Goal: Task Accomplishment & Management: Use online tool/utility

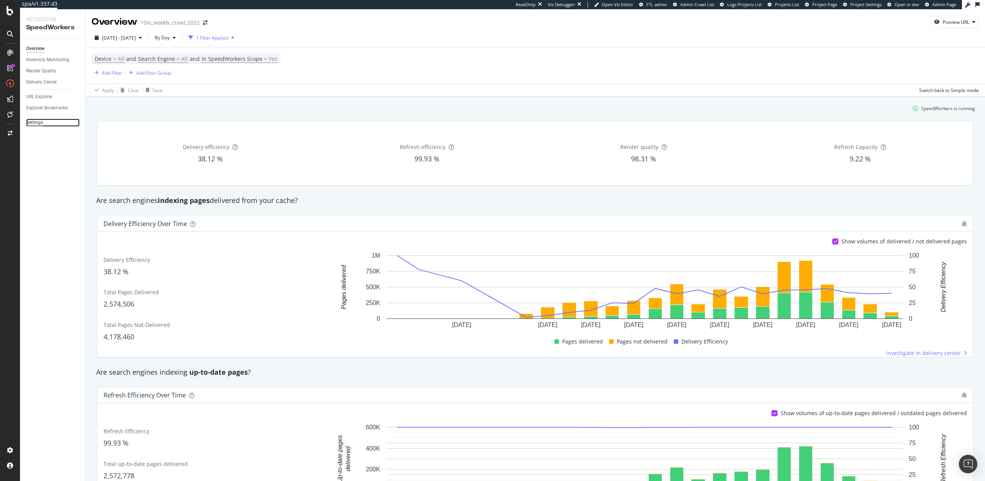
click at [30, 123] on div "Settings" at bounding box center [34, 123] width 17 height 8
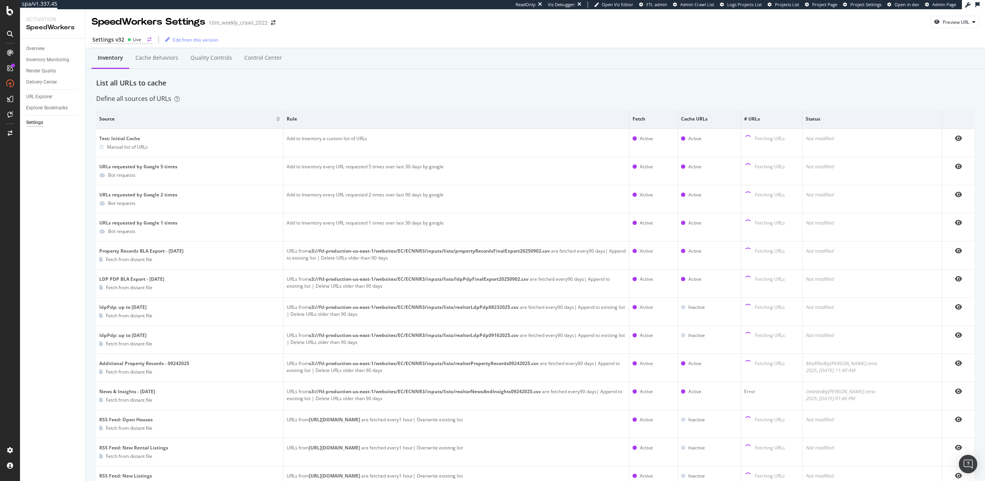
click at [115, 38] on div "Settings v32" at bounding box center [108, 40] width 32 height 8
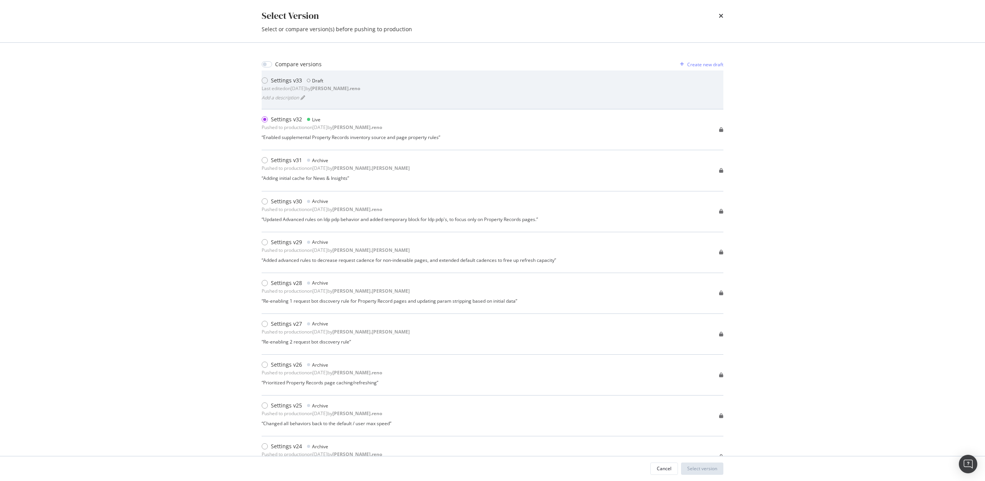
click at [275, 82] on div "Settings v33" at bounding box center [286, 81] width 31 height 8
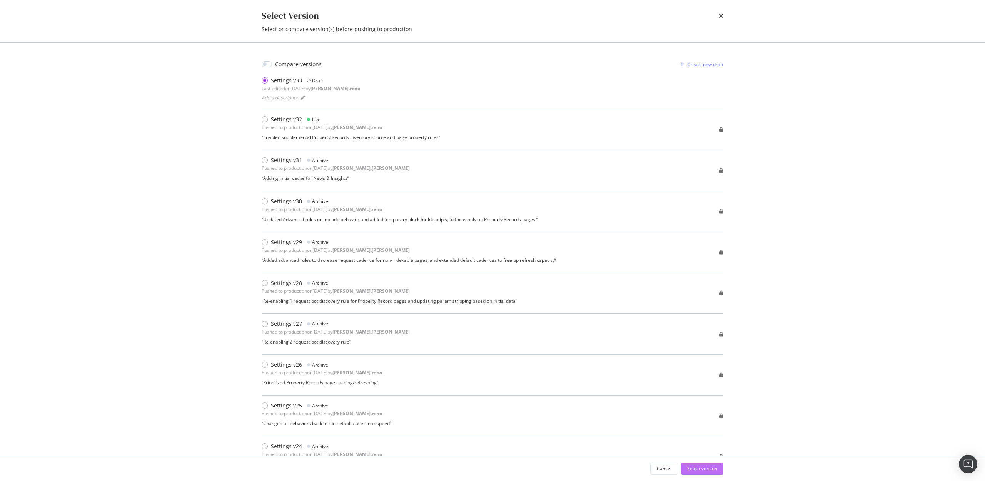
click at [700, 464] on div "Select version" at bounding box center [702, 468] width 30 height 12
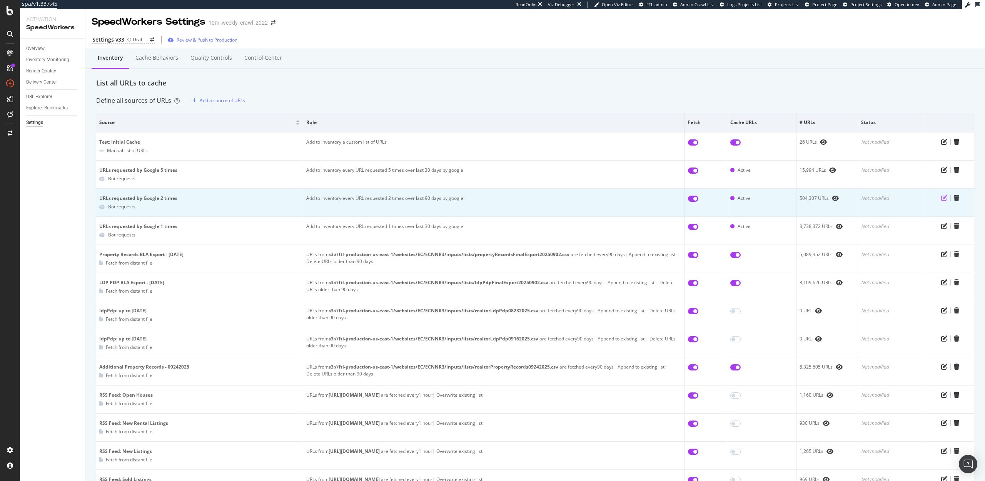
click at [944, 198] on icon "pen-to-square" at bounding box center [944, 198] width 6 height 6
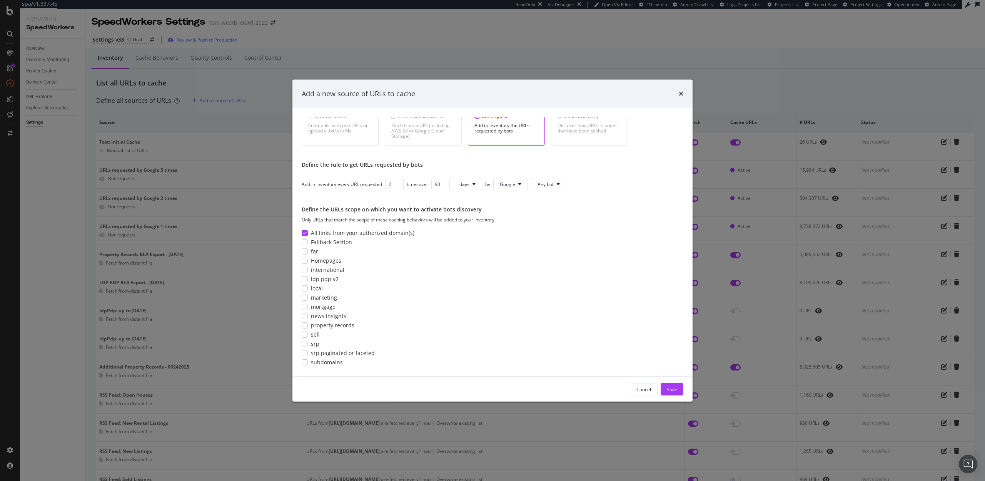
scroll to position [28, 0]
click at [639, 391] on div "Cancel" at bounding box center [643, 389] width 15 height 7
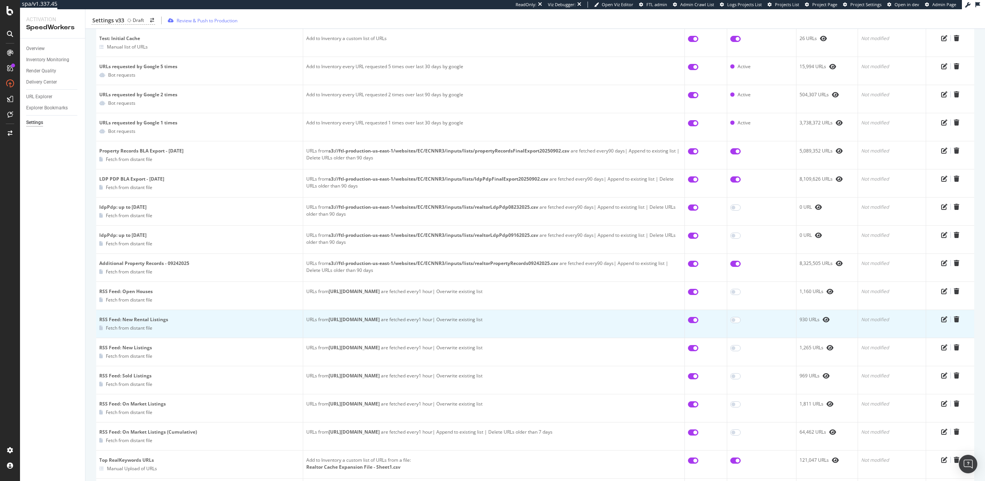
scroll to position [0, 0]
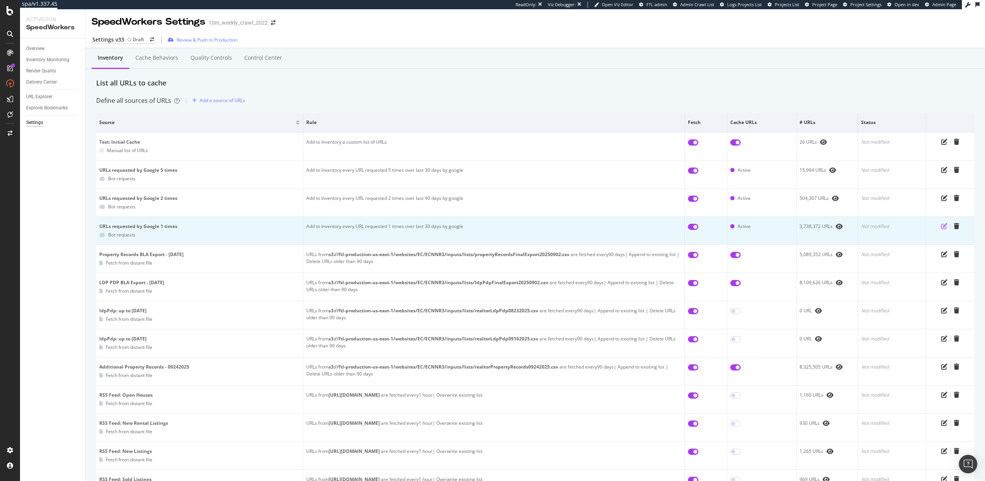
click at [945, 226] on icon "pen-to-square" at bounding box center [944, 226] width 6 height 6
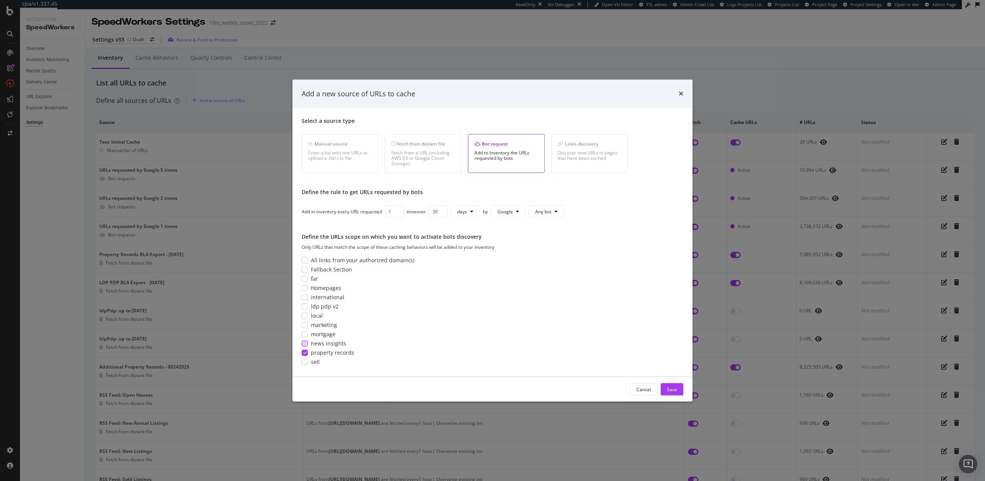
click at [304, 345] on div "modal" at bounding box center [305, 343] width 6 height 6
click at [673, 389] on div "Save" at bounding box center [672, 389] width 10 height 7
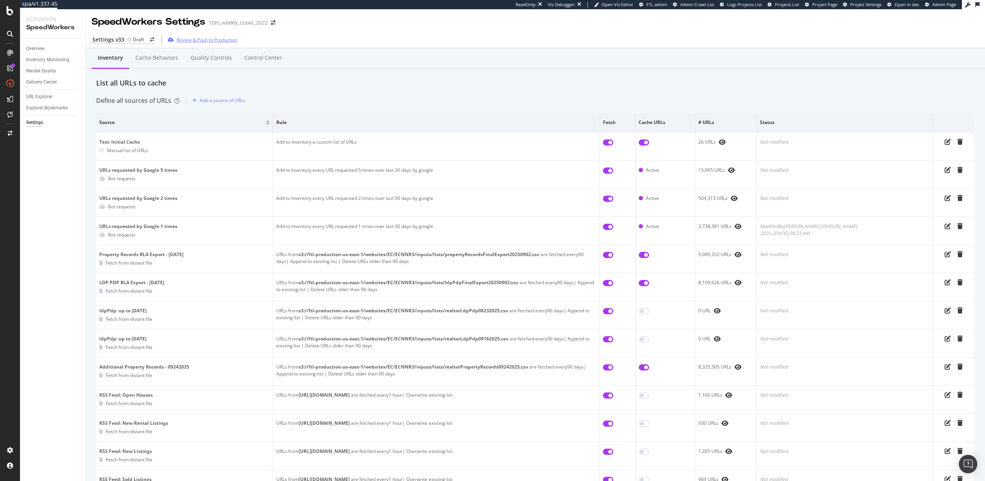
click at [190, 39] on div "Review & Push to Production" at bounding box center [207, 40] width 61 height 7
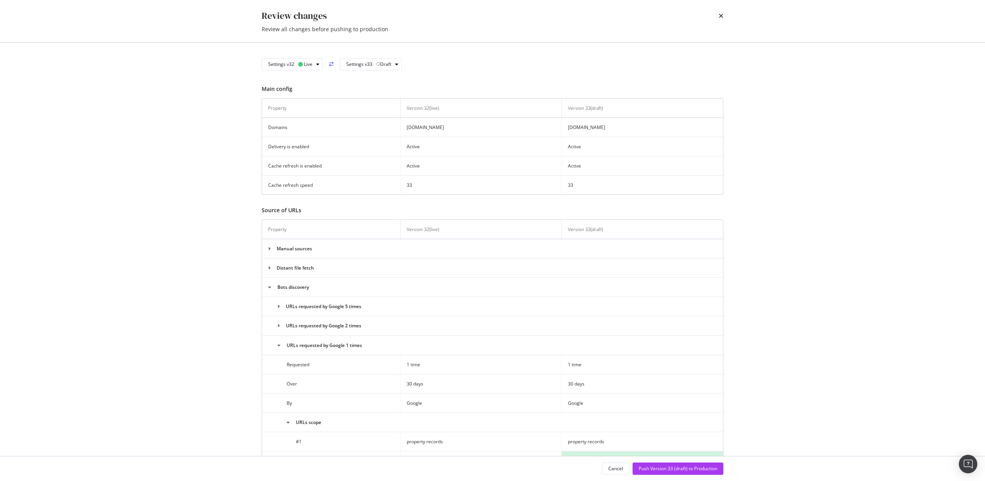
scroll to position [139, 0]
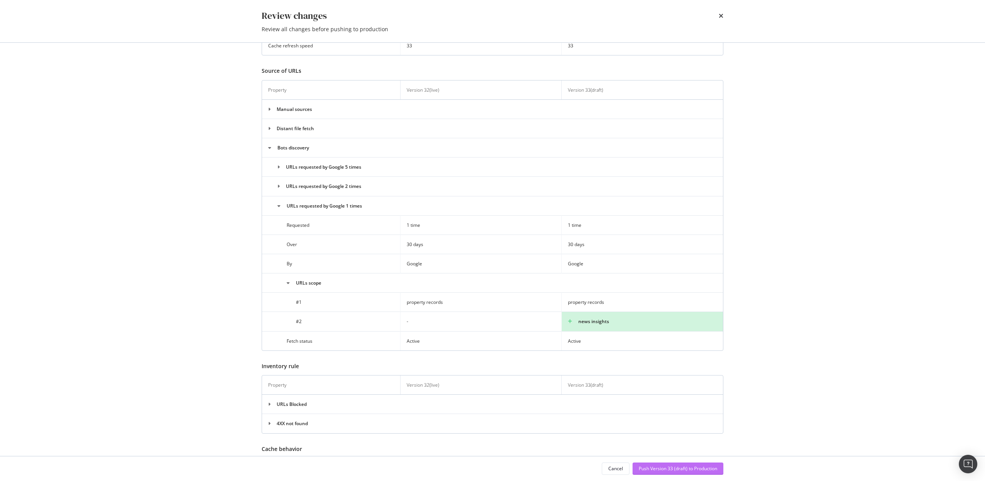
click at [653, 466] on div "Push Version 33 (draft) to Production" at bounding box center [678, 468] width 78 height 7
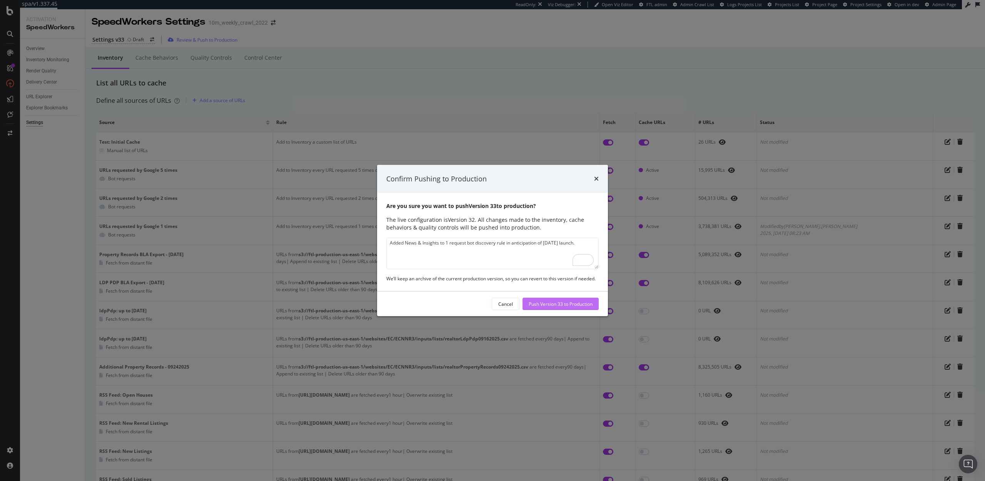
type textarea "Added News & Insights to 1 request bot discovery rule in anticipation of Monday…"
click at [577, 302] on div "Push Version 33 to Production" at bounding box center [561, 304] width 64 height 7
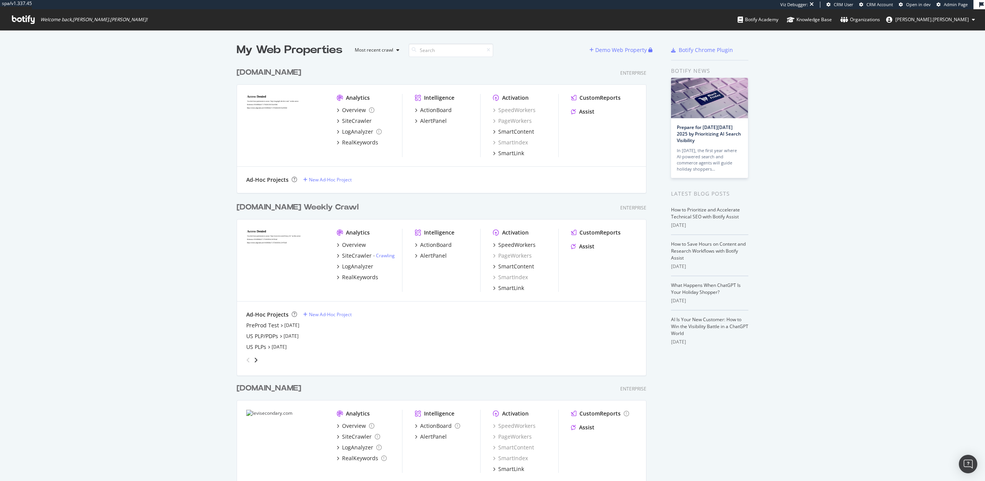
scroll to position [40, 0]
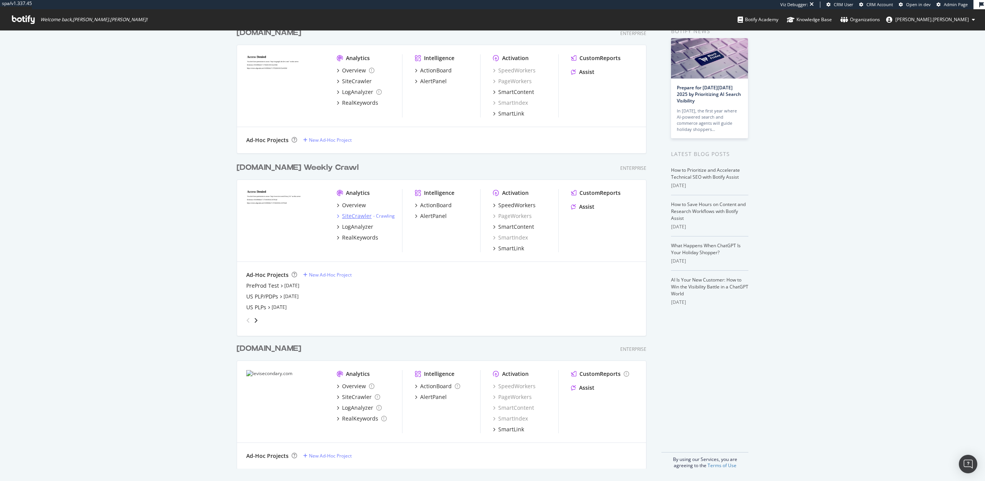
click at [353, 214] on div "SiteCrawler" at bounding box center [357, 216] width 30 height 8
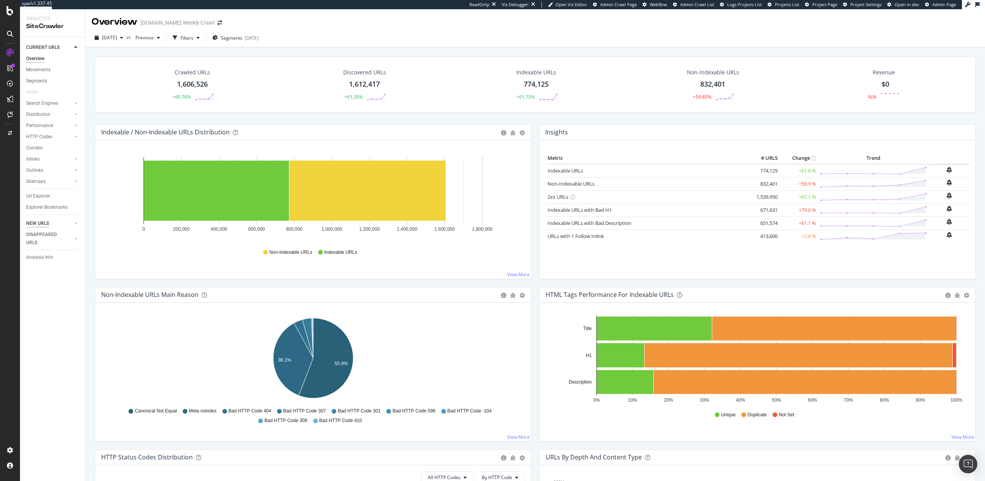
click at [37, 221] on div "NEW URLS" at bounding box center [37, 223] width 23 height 8
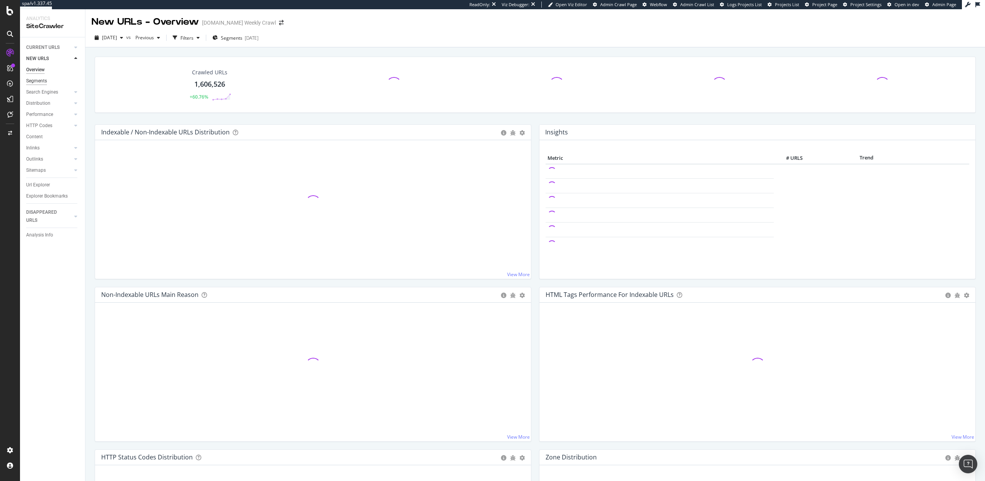
click at [41, 84] on div "Segments" at bounding box center [36, 81] width 21 height 8
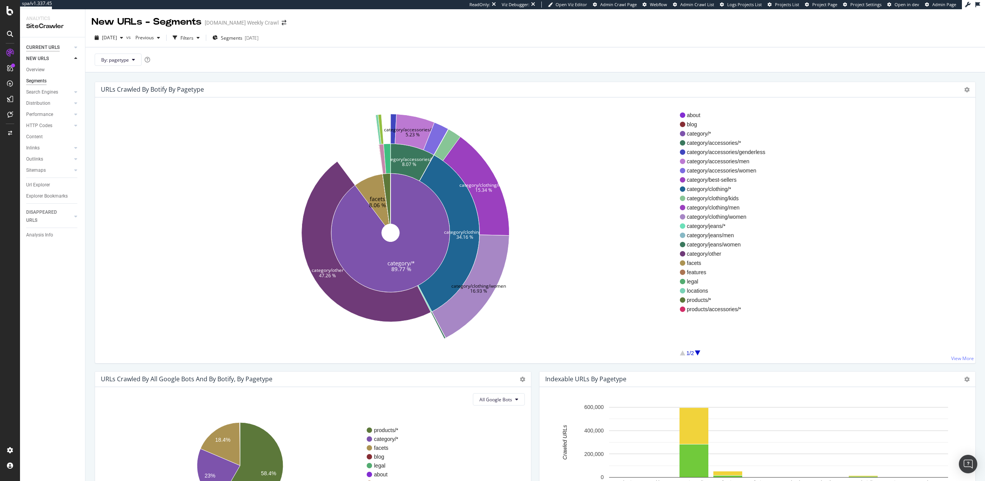
click at [40, 47] on div "CURRENT URLS" at bounding box center [42, 47] width 33 height 8
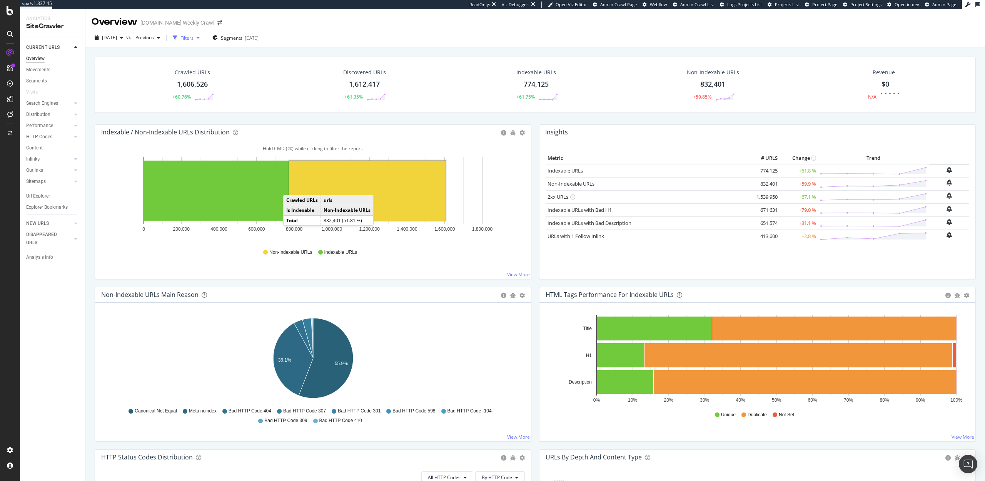
click at [194, 37] on div "Filters" at bounding box center [186, 38] width 13 height 7
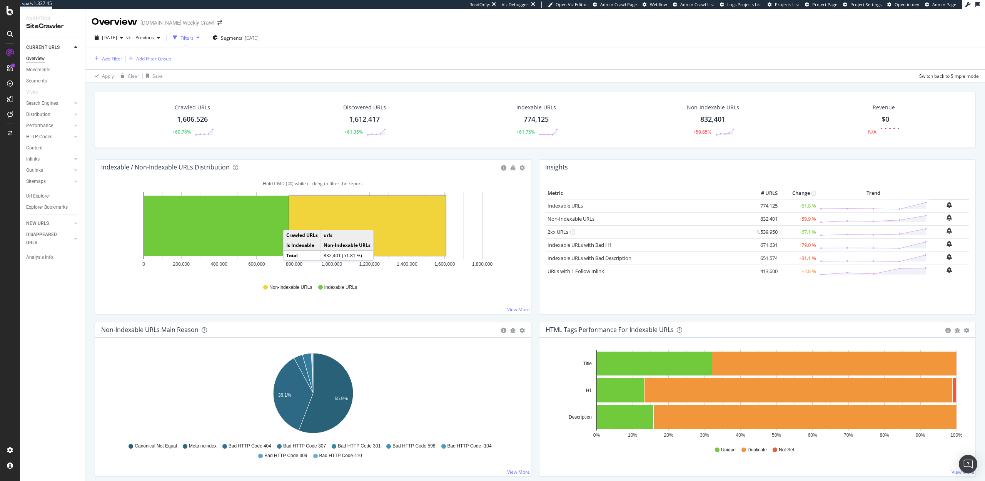
click at [109, 55] on div "Add Filter" at bounding box center [112, 58] width 20 height 7
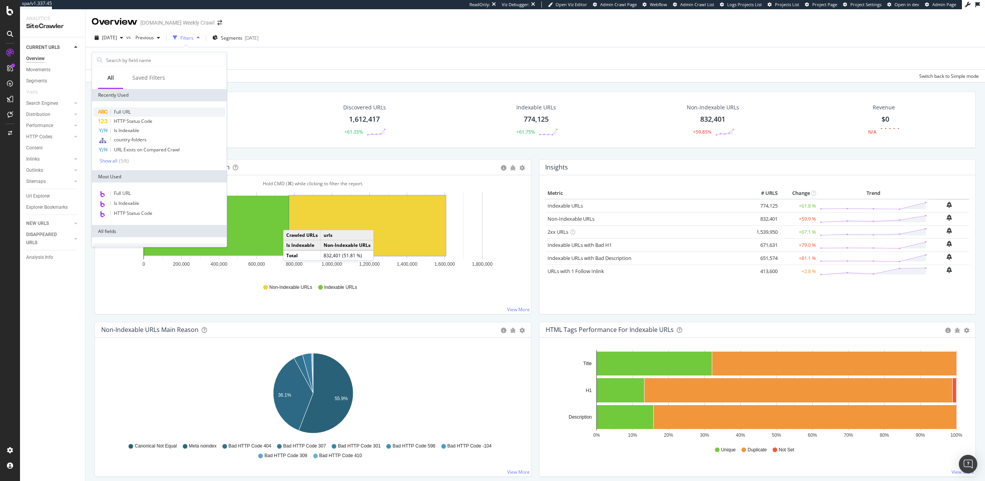
click at [124, 110] on span "Full URL" at bounding box center [122, 112] width 17 height 7
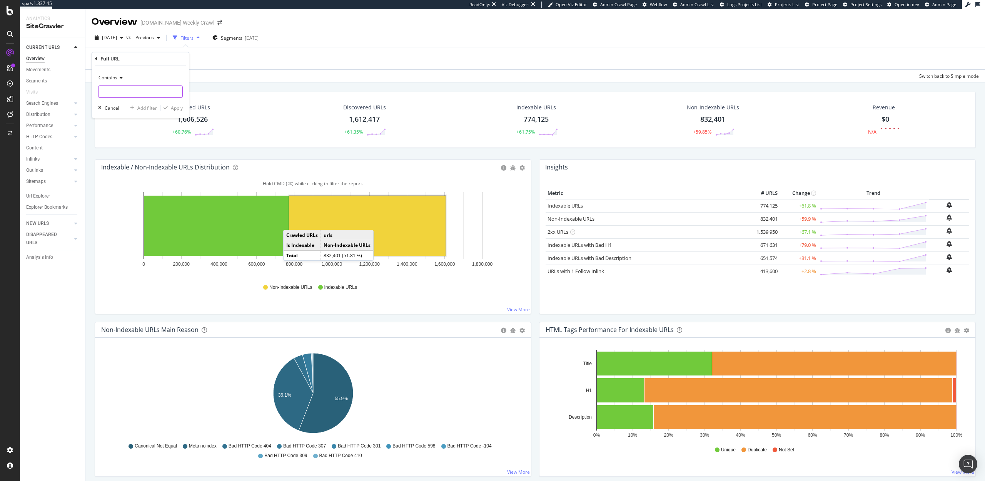
click at [118, 95] on input "text" at bounding box center [141, 91] width 84 height 12
paste input "https://www.levi.com/US/en_US/c/"
type input "https://www.levi.com/US/en_US/c/"
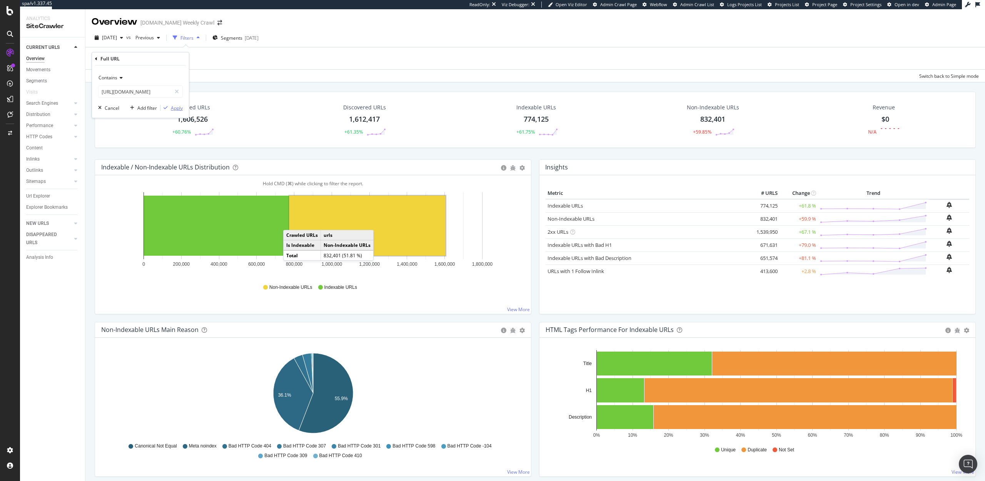
click at [177, 107] on div "Apply" at bounding box center [177, 108] width 12 height 7
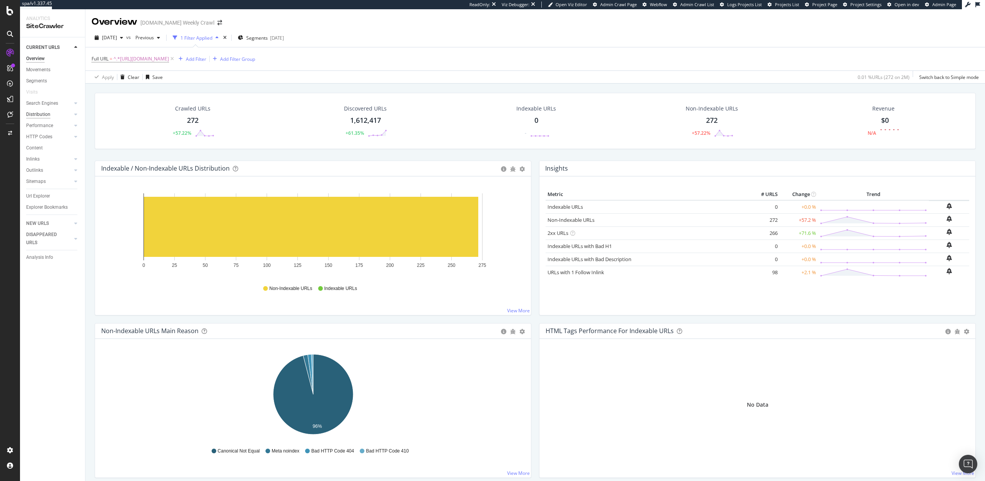
click at [38, 112] on div "Distribution" at bounding box center [38, 114] width 24 height 8
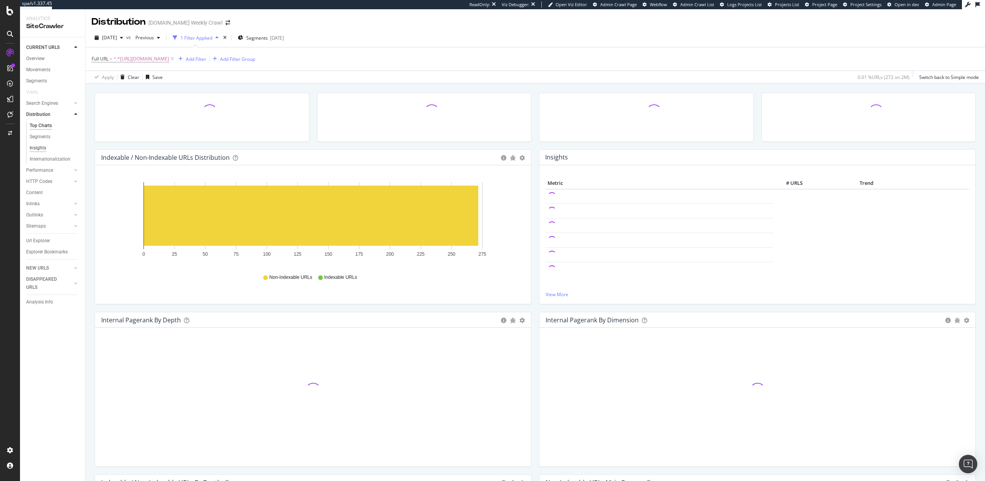
click at [40, 151] on div "Insights" at bounding box center [38, 148] width 17 height 8
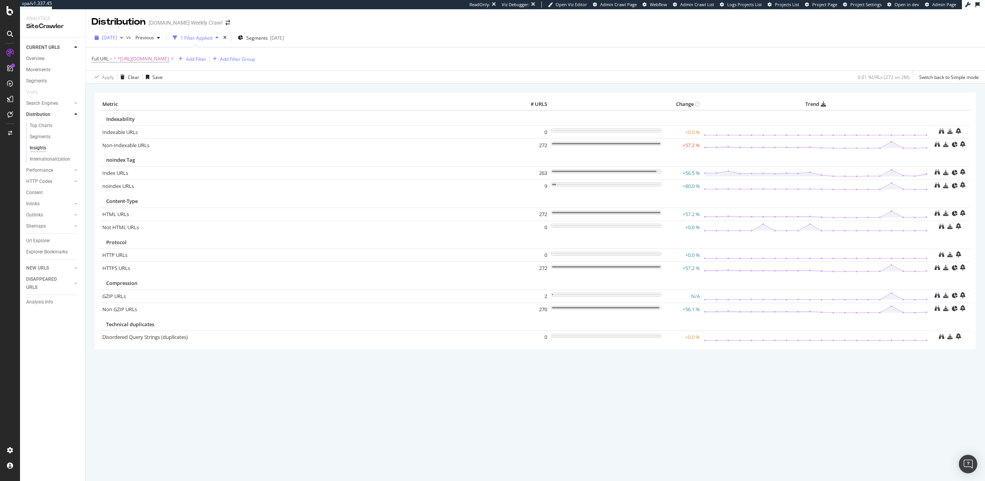
click at [117, 35] on span "2025 Sep. 18th" at bounding box center [109, 37] width 15 height 7
click at [125, 91] on div "2025 May. 8th" at bounding box center [123, 91] width 41 height 7
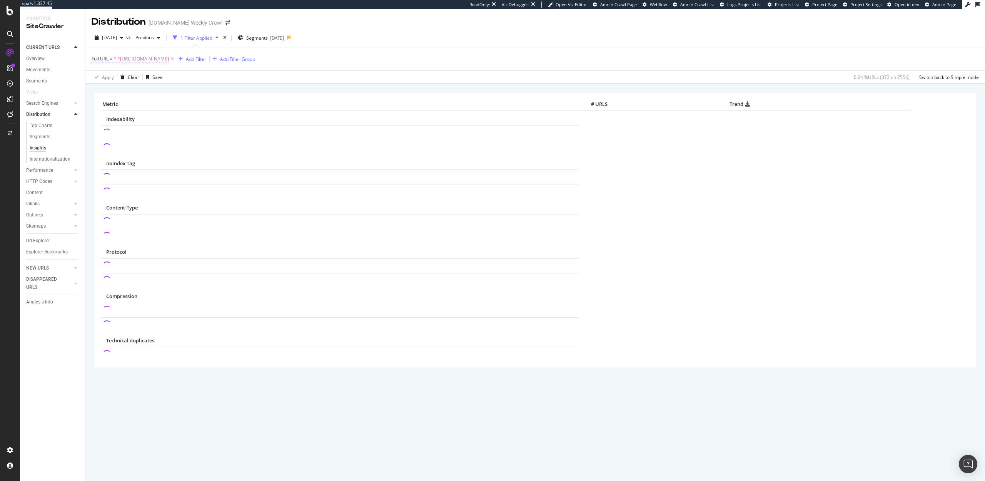
click at [131, 60] on span "^.*https://www.levi.com/US/en_US/c/.*$" at bounding box center [141, 58] width 55 height 11
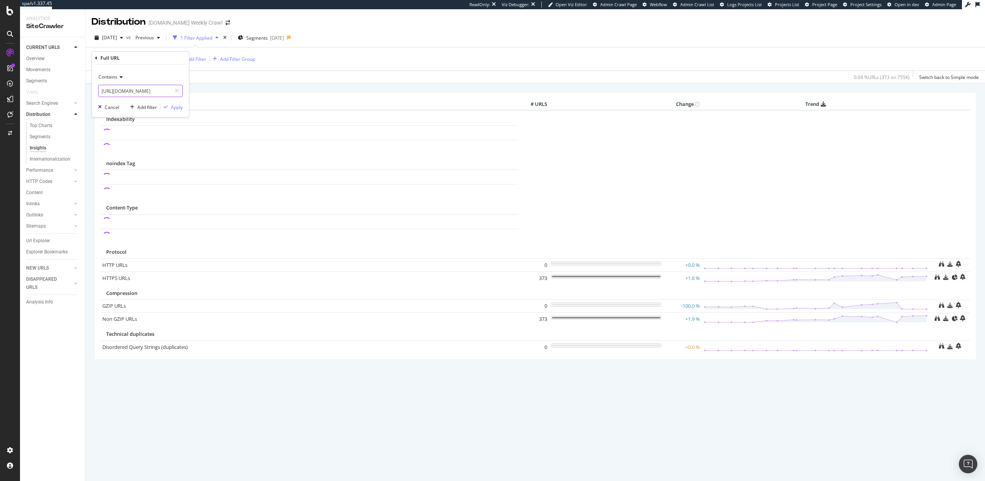
click at [127, 89] on input "https://www.levi.com/US/en_US/c/" at bounding box center [135, 91] width 73 height 12
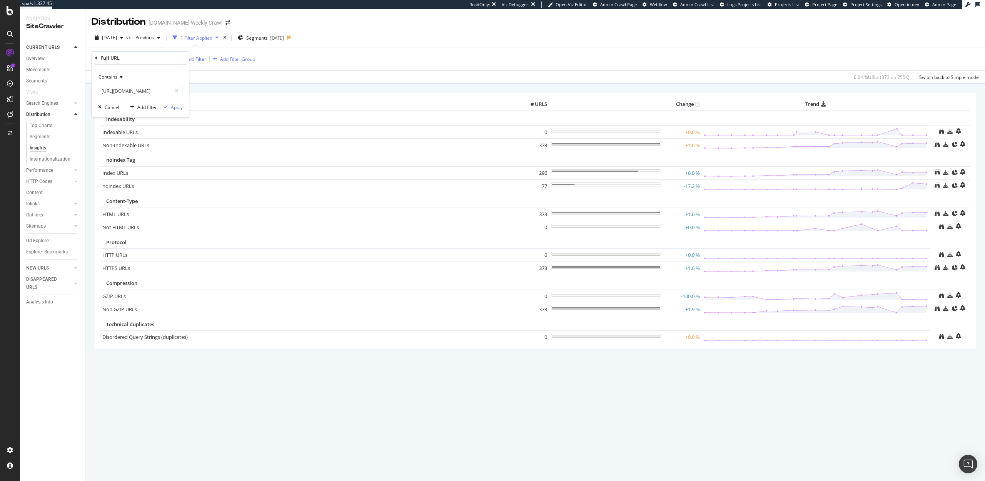
click at [649, 388] on div "× Metric # URLS Change Trend Indexability Indexable URLs × Close Chart - API Re…" at bounding box center [535, 281] width 900 height 397
click at [169, 58] on span "^.*https://www.levi.com/US/en_US/c/.*$" at bounding box center [141, 58] width 55 height 11
click at [136, 88] on input "https://www.levi.com/US/en_US/c/" at bounding box center [135, 91] width 73 height 12
paste input "?:\/\/[^\/]+\/[A-Z]{2}\/[a-z]{2}_[A-Z]{2}\/c\/[^ ]+"
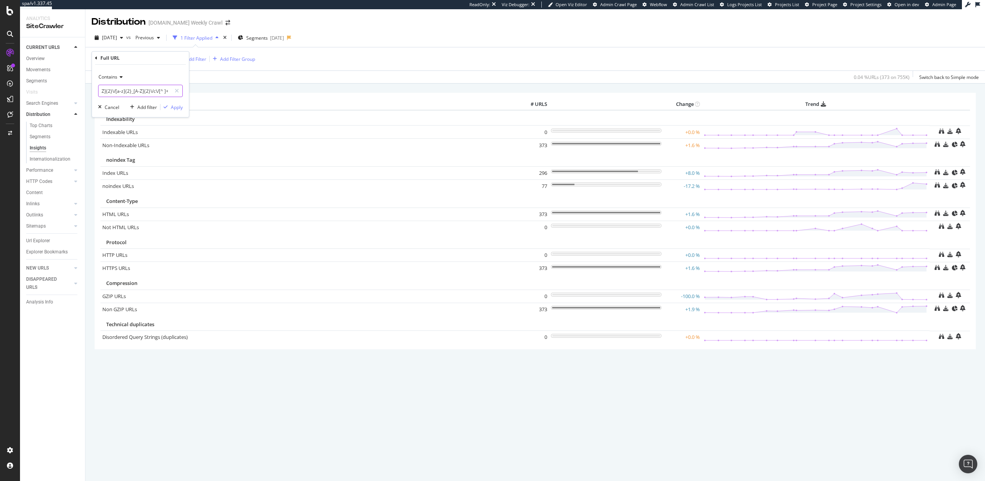
type input "https?:\/\/[^\/]+\/[A-Z]{2}\/[a-z]{2}_[A-Z]{2}\/c\/[^ ]+"
click at [116, 77] on span "Contains" at bounding box center [108, 76] width 19 height 7
click at [125, 175] on span "Matches regex" at bounding box center [118, 173] width 32 height 7
click at [181, 109] on div "Apply" at bounding box center [177, 107] width 12 height 7
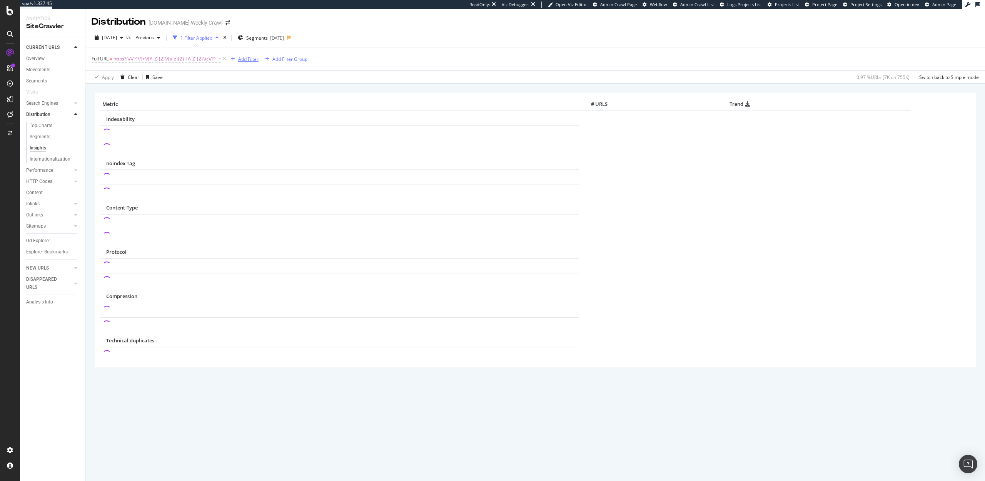
click at [244, 59] on div "Add Filter" at bounding box center [248, 59] width 20 height 7
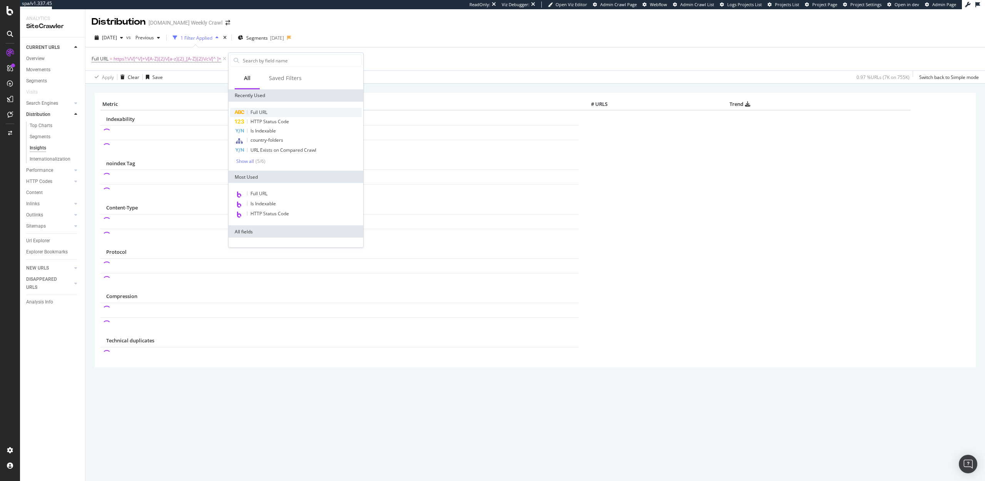
click at [259, 108] on div "Full URL" at bounding box center [296, 112] width 132 height 9
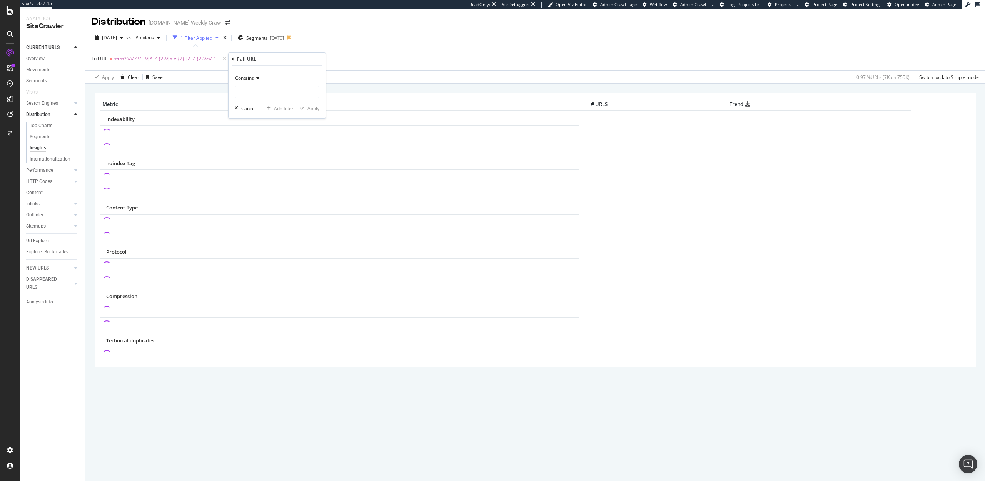
click at [253, 79] on span "Contains" at bounding box center [244, 78] width 19 height 7
click at [372, 69] on div "Full URL = https?:\/\/[^\/]+\/[A-Z]{2}\/[a-z]{2}_[A-Z]{2}\/c\/[^ ]+ Add Filter …" at bounding box center [535, 58] width 887 height 23
click at [302, 58] on icon at bounding box center [301, 59] width 7 height 8
click at [248, 60] on div "Add Filter" at bounding box center [248, 59] width 20 height 7
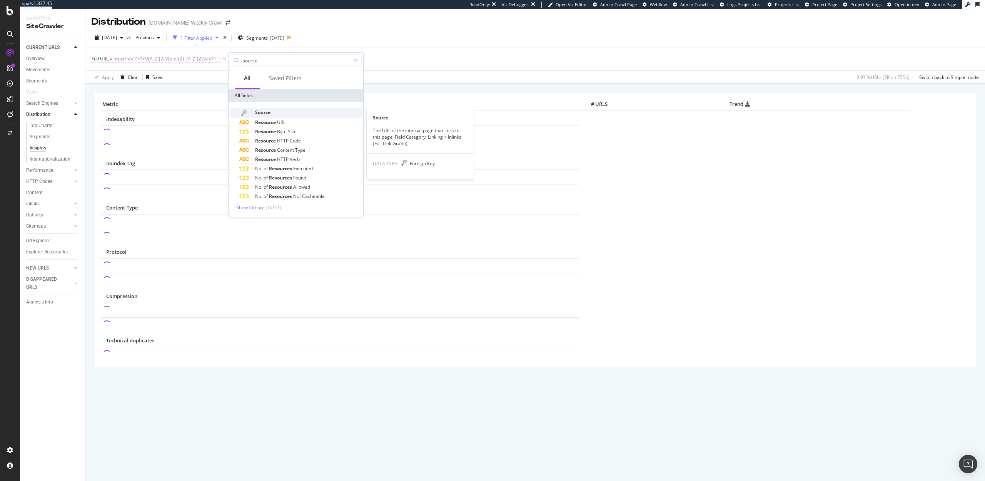
type input "source"
click at [267, 111] on span "Source" at bounding box center [262, 112] width 15 height 7
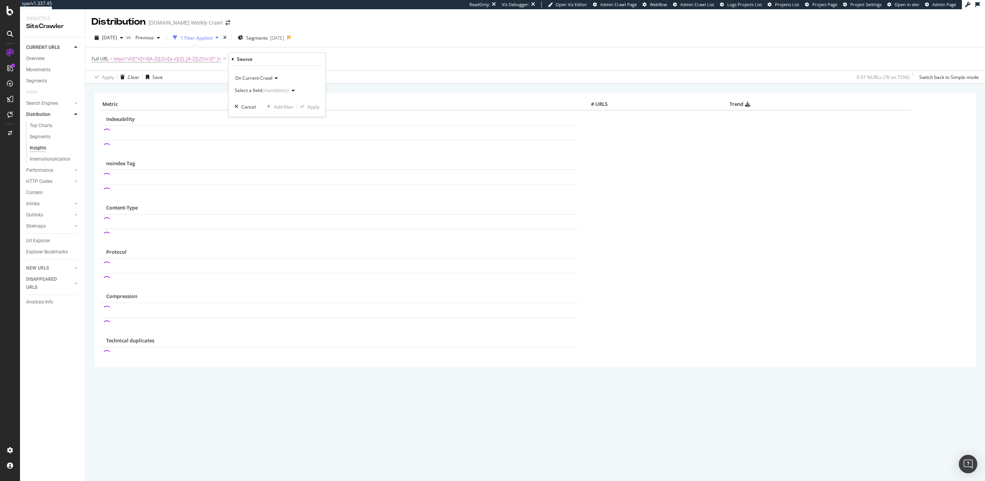
click at [263, 88] on div "(mandatory)" at bounding box center [275, 90] width 27 height 7
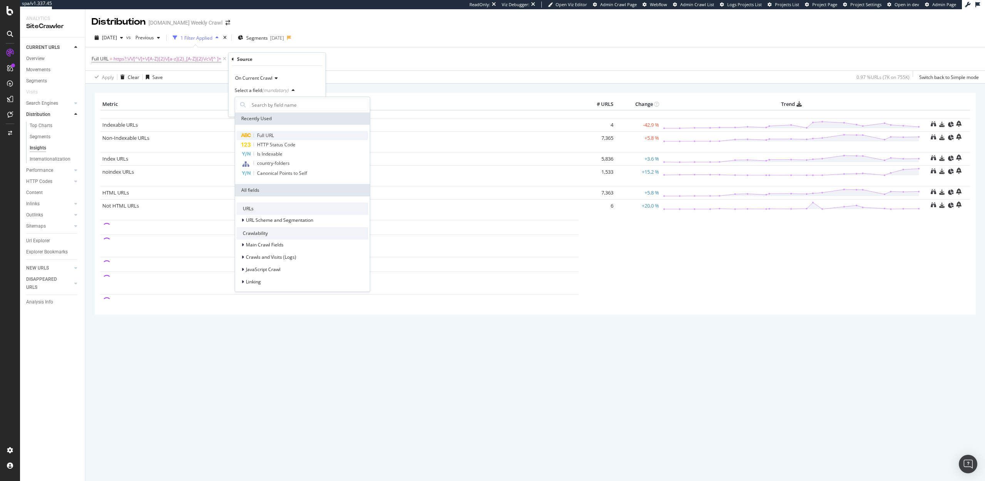
click at [269, 135] on span "Full URL" at bounding box center [265, 135] width 17 height 7
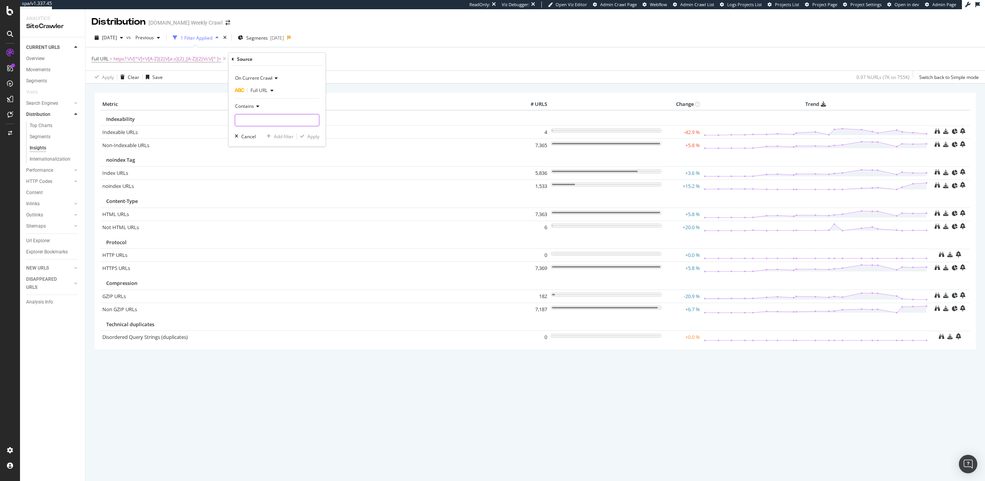
click at [272, 120] on input "text" at bounding box center [277, 120] width 84 height 12
paste input "https://www.levi.com/US/en_US/clothing/women/jeans/c/levi_clothing_women_jeans"
type input "https://www.levi.com/US/en_US/clothing/women/jeans/c/levi_clothing_women_jeans"
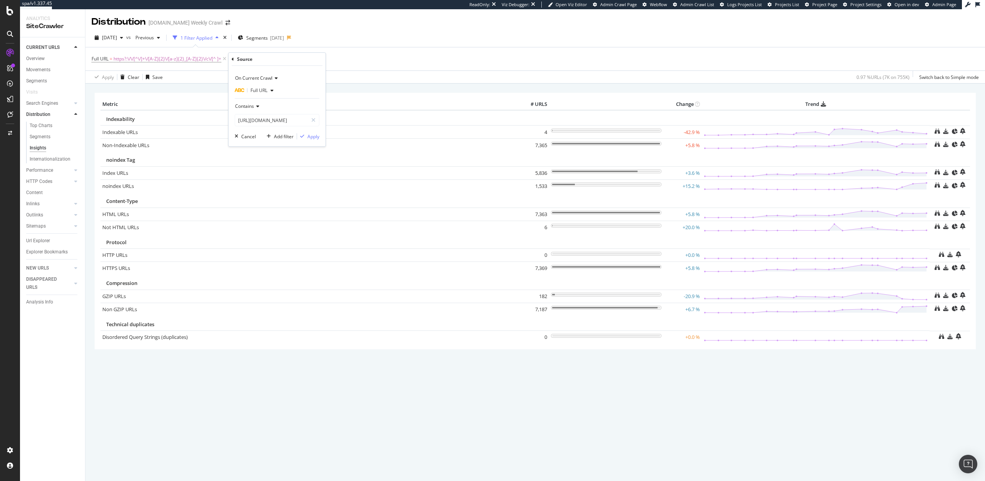
click at [254, 107] on span "Contains" at bounding box center [244, 106] width 19 height 7
click at [253, 124] on span "Equal to" at bounding box center [247, 122] width 17 height 7
click at [316, 135] on div "Apply" at bounding box center [313, 136] width 12 height 7
click at [152, 62] on span "https?:\/\/[^\/]+\/[A-Z]{2}\/[a-z]{2}_[A-Z]{2}\/c\/[^ ]+" at bounding box center [168, 58] width 108 height 11
click at [136, 92] on input "https?:\/\/[^\/]+\/[A-Z]{2}\/[a-z]{2}_[A-Z]{2}\/c\/[^ ]+" at bounding box center [135, 91] width 73 height 12
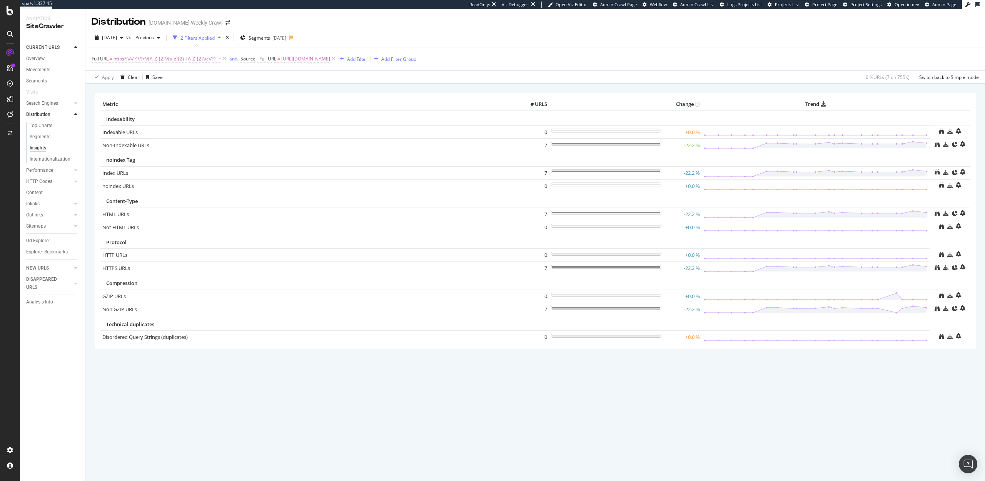
click at [574, 33] on div "2025 May. 8th vs Previous 2 Filters Applied Segments 2025-05-06" at bounding box center [535, 39] width 900 height 15
click at [161, 58] on span "https?:\/\/[^\/]+\/[A-Z]{2}\/[a-z]{2}_[A-Z]{2}\/c\/[^ ]+" at bounding box center [168, 58] width 108 height 11
click at [152, 90] on input "https?:\/\/[^\/]+\/[A-Z]{2}\/[a-z]{2}_[A-Z]{2}\/c\/[^ ]+" at bounding box center [135, 91] width 73 height 12
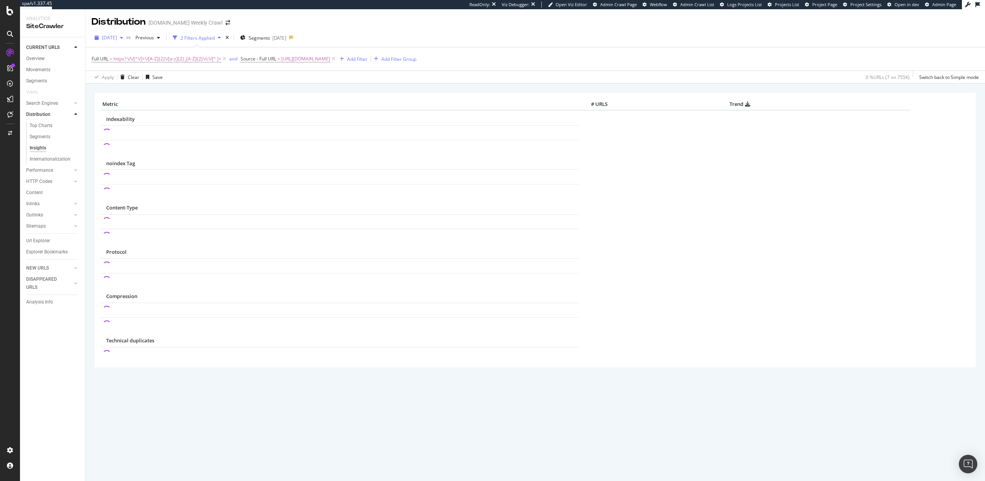
click at [117, 37] on span "[DATE]" at bounding box center [109, 37] width 15 height 7
click at [122, 62] on div "[DATE]" at bounding box center [123, 65] width 41 height 7
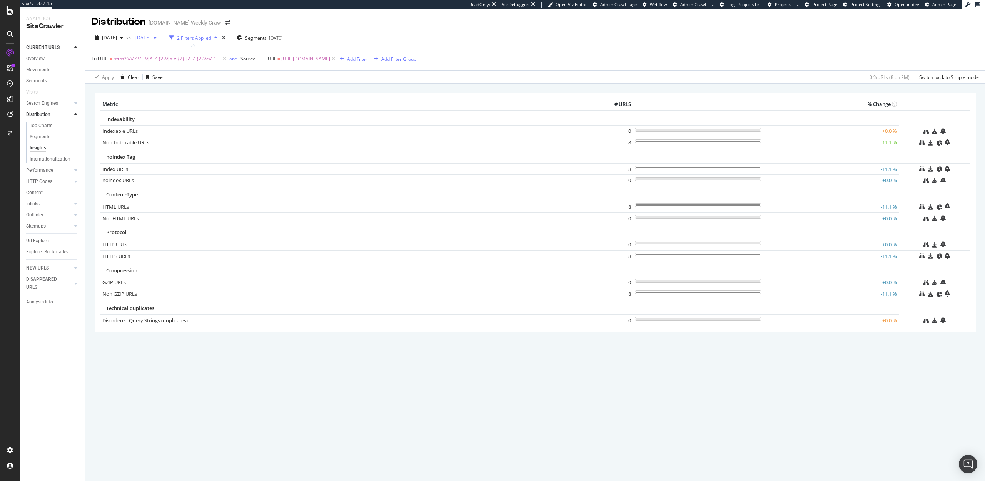
click at [150, 36] on span "[DATE]" at bounding box center [141, 37] width 18 height 7
click at [181, 81] on div "[DATE]" at bounding box center [170, 79] width 41 height 7
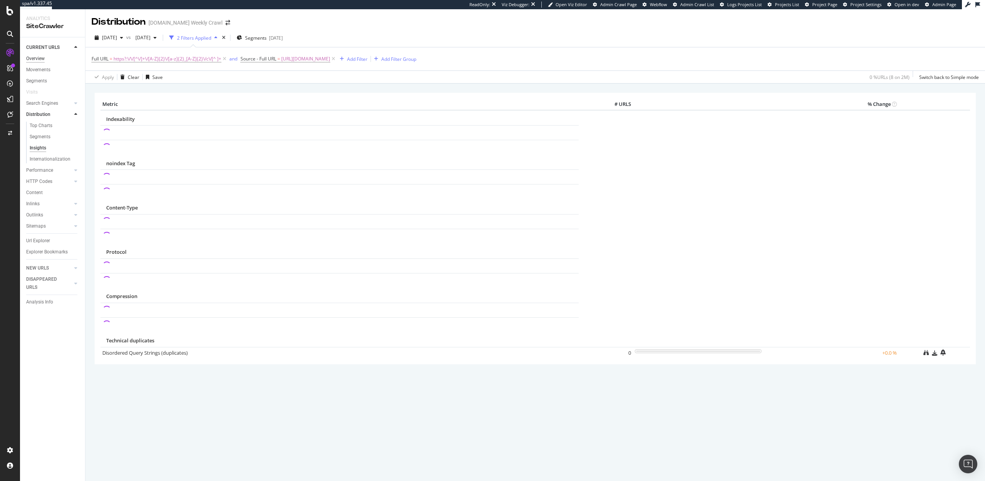
click at [32, 58] on div "Overview" at bounding box center [35, 59] width 18 height 8
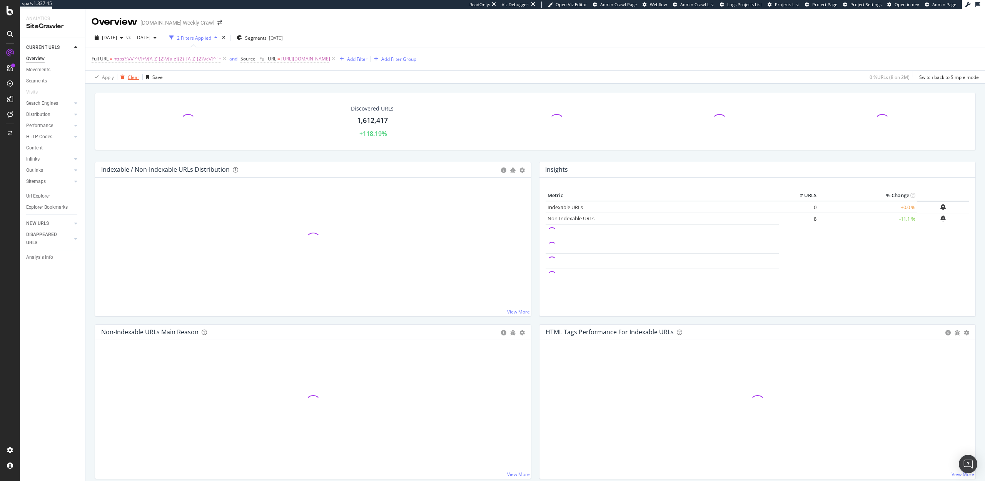
click at [134, 80] on div "Clear" at bounding box center [134, 77] width 12 height 7
click at [38, 223] on div "NEW URLS" at bounding box center [37, 223] width 23 height 8
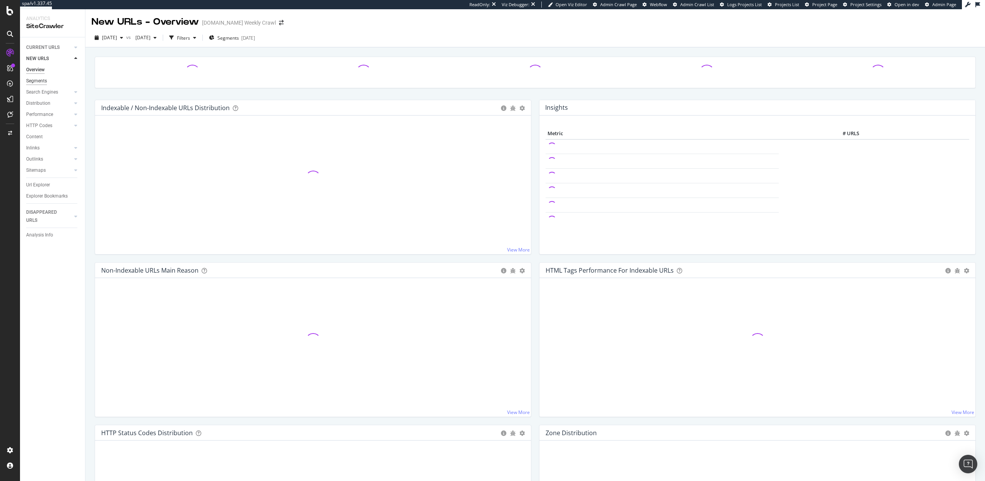
click at [32, 79] on div "Segments" at bounding box center [36, 81] width 21 height 8
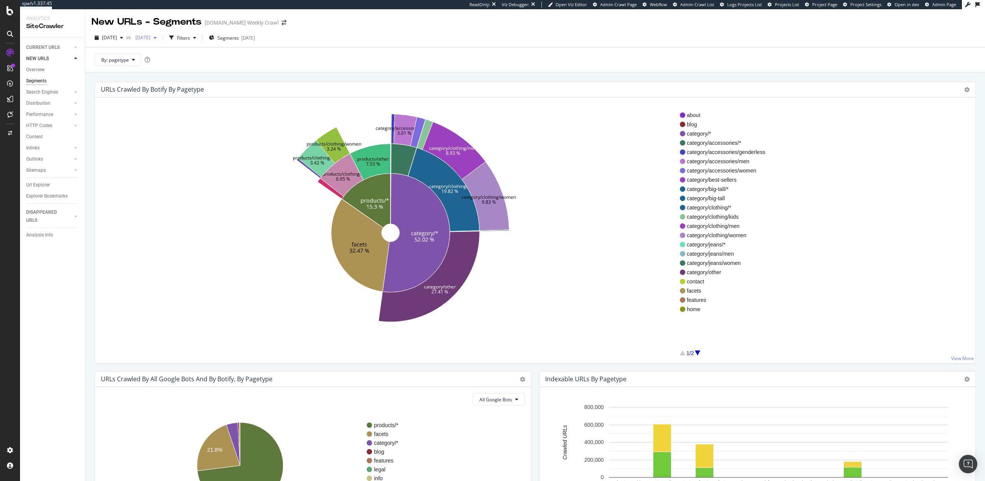
click at [150, 35] on span "[DATE]" at bounding box center [141, 37] width 18 height 7
click at [169, 79] on div "2025 Sep. 11th" at bounding box center [170, 79] width 41 height 7
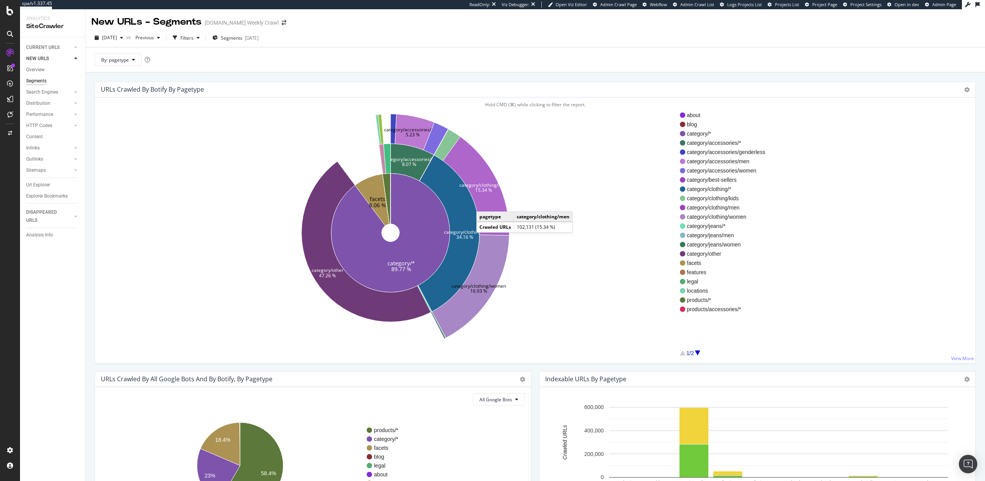
click at [484, 204] on icon at bounding box center [476, 186] width 66 height 99
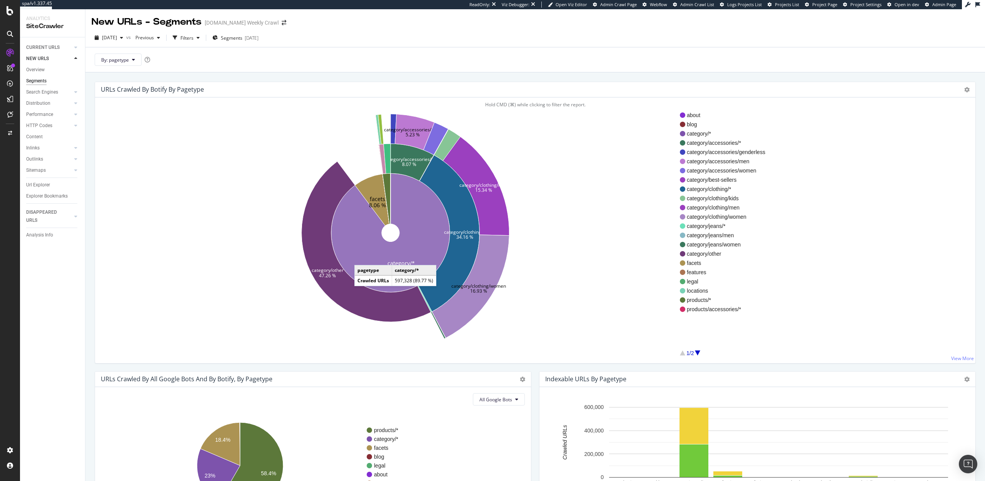
click at [362, 257] on icon at bounding box center [390, 232] width 119 height 119
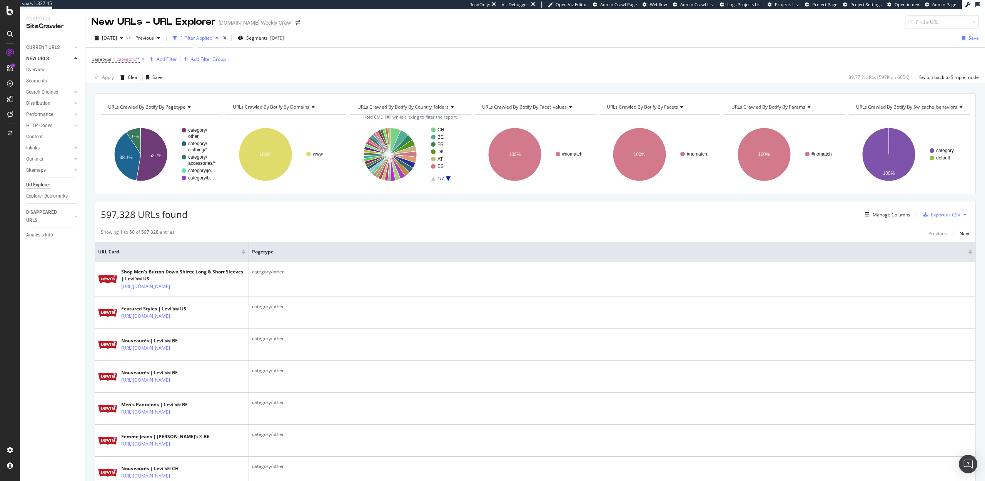
click at [249, 256] on span at bounding box center [248, 252] width 5 height 20
click at [163, 61] on div "Add Filter" at bounding box center [167, 59] width 20 height 7
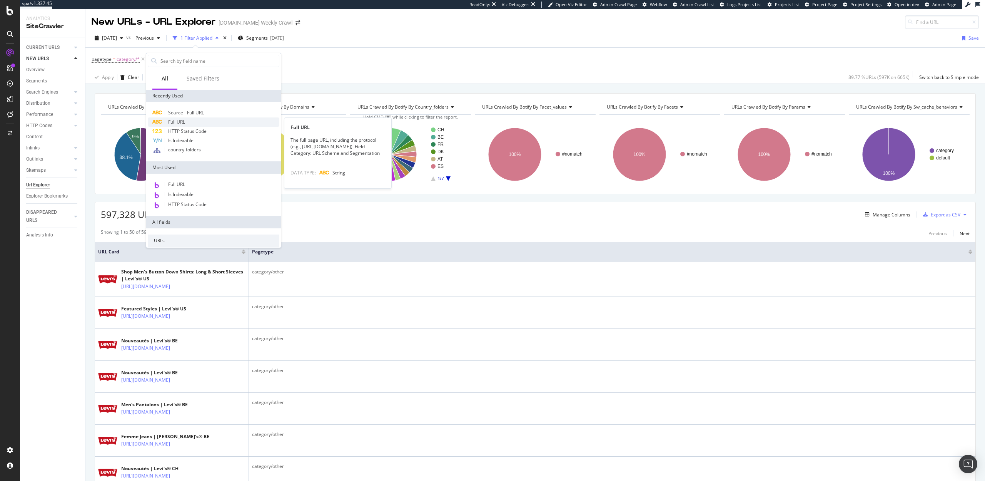
click at [187, 124] on div "Full URL" at bounding box center [214, 121] width 132 height 9
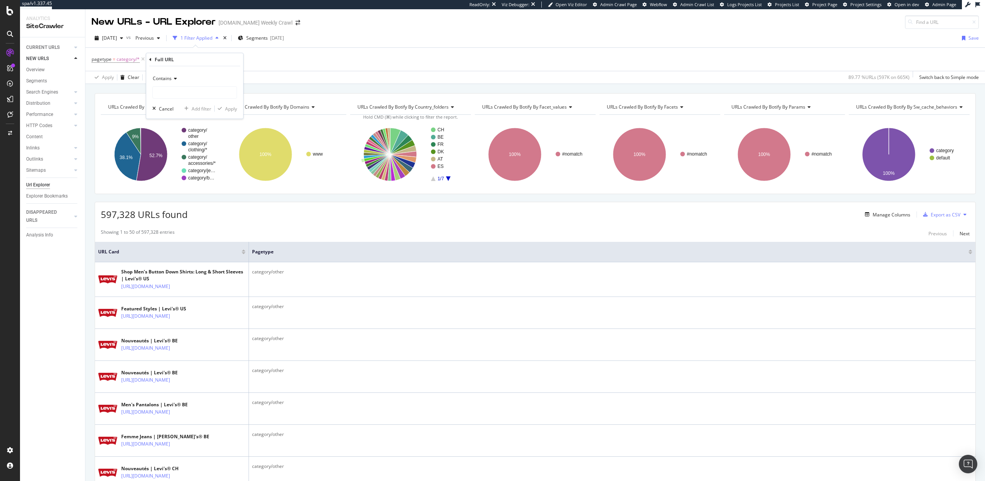
click at [171, 80] on span "Contains" at bounding box center [162, 78] width 19 height 7
click at [174, 174] on span "Matches regex" at bounding box center [172, 174] width 32 height 7
click at [180, 92] on input "text" at bounding box center [195, 92] width 84 height 12
paste input "https?:\/\/[^\/]+\/[A-Z]{2}\/[a-z]{2}_[A-Z]{2}\/c\/[^ ]+"
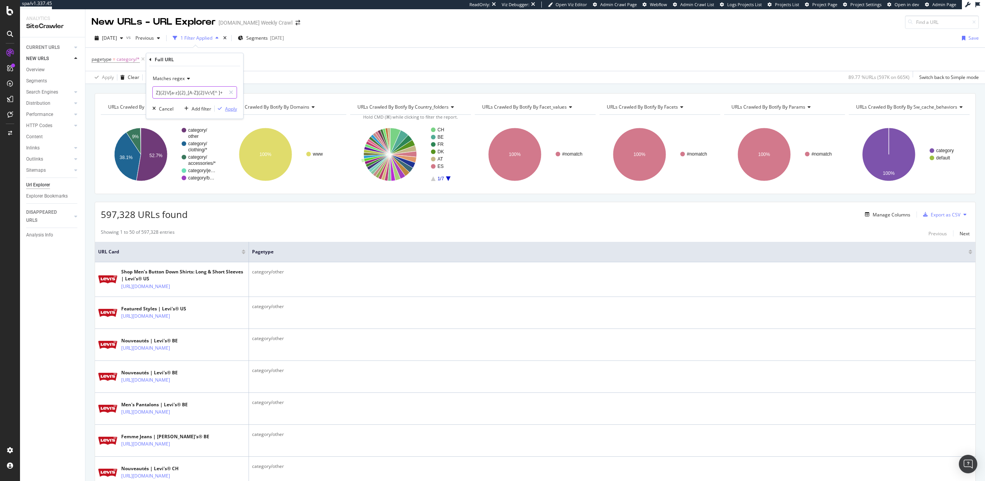
type input "https?:\/\/[^\/]+\/[A-Z]{2}\/[a-z]{2}_[A-Z]{2}\/c\/[^ ]+"
click at [229, 111] on div "Apply" at bounding box center [231, 108] width 12 height 7
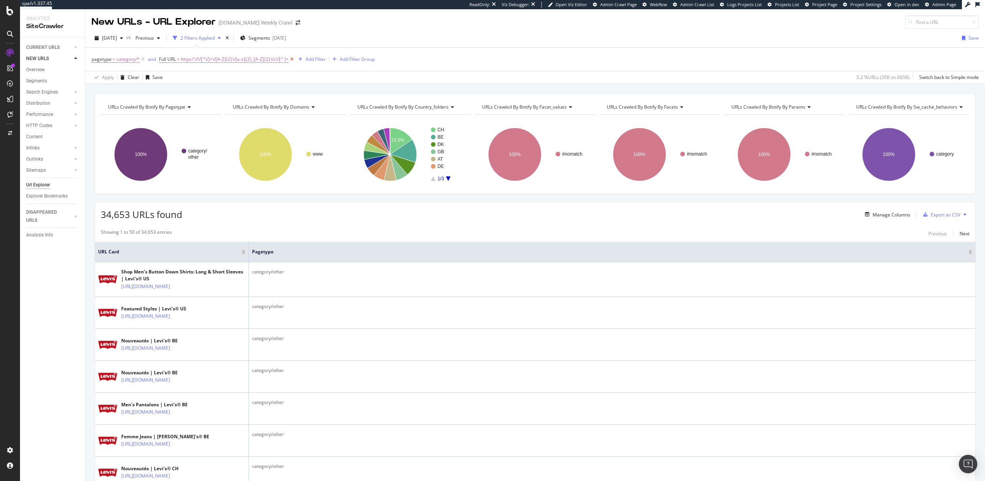
click at [292, 59] on icon at bounding box center [292, 59] width 7 height 8
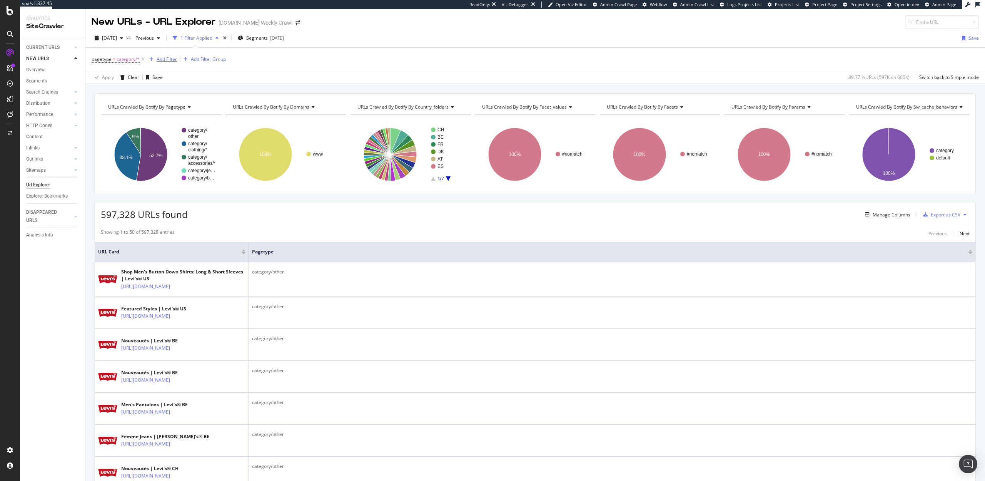
click at [167, 57] on div "Add Filter" at bounding box center [167, 59] width 20 height 7
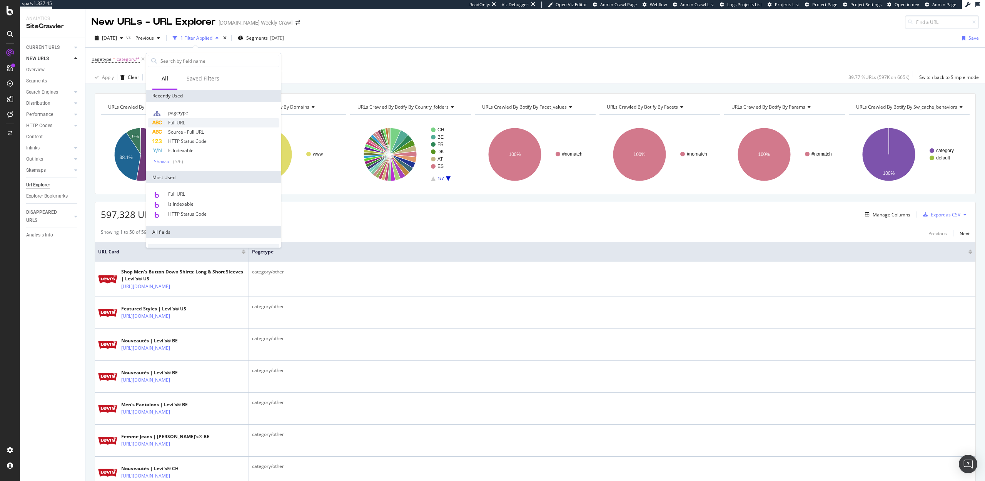
click at [194, 119] on div "Full URL" at bounding box center [214, 122] width 132 height 9
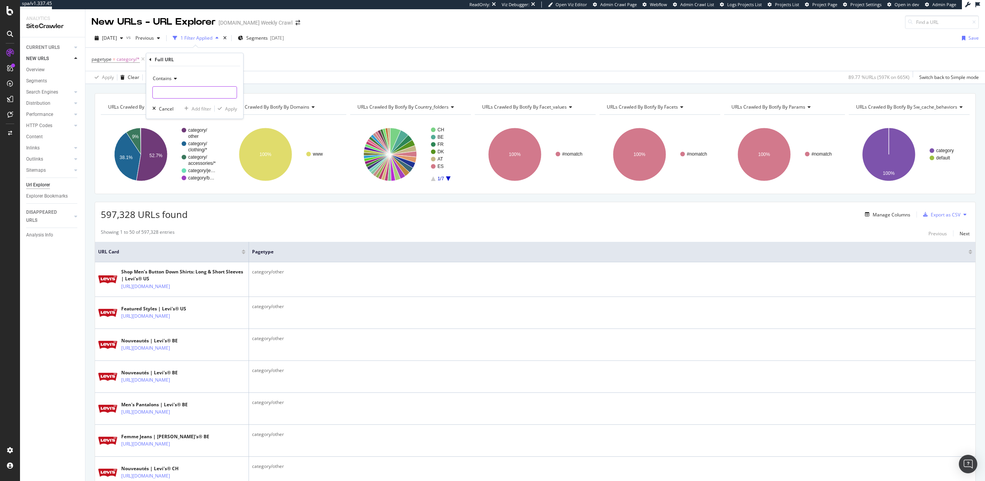
click at [184, 95] on input "text" at bounding box center [195, 92] width 84 height 12
type input "page=-"
click at [230, 108] on div "Apply" at bounding box center [231, 108] width 12 height 7
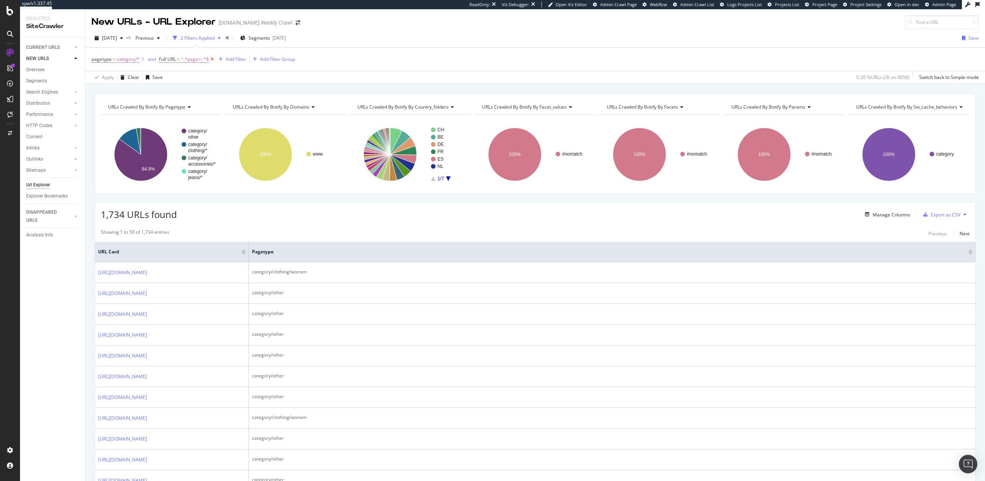
click at [212, 60] on icon at bounding box center [212, 59] width 7 height 8
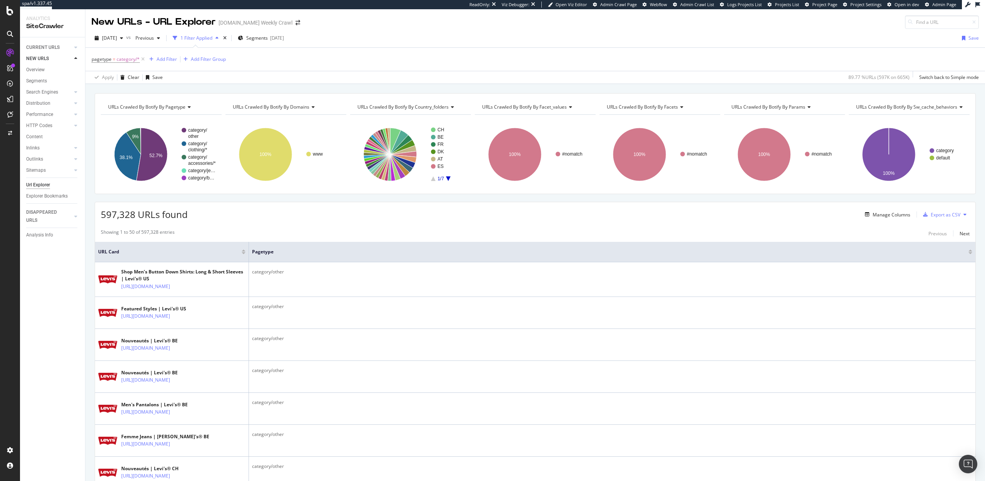
click at [508, 108] on span "URLs Crawled By Botify By facet_values" at bounding box center [524, 107] width 85 height 7
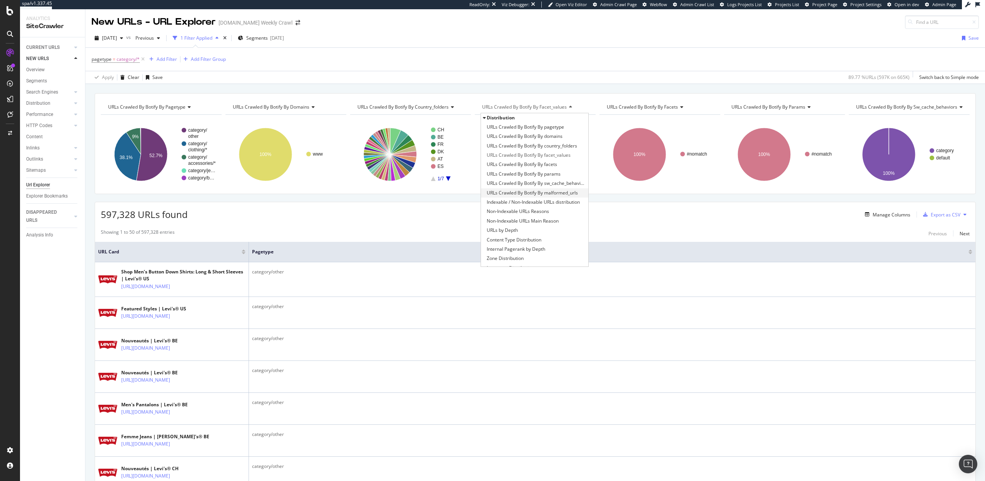
click at [506, 192] on span "URLs Crawled By Botify By malformed_urls" at bounding box center [532, 193] width 91 height 8
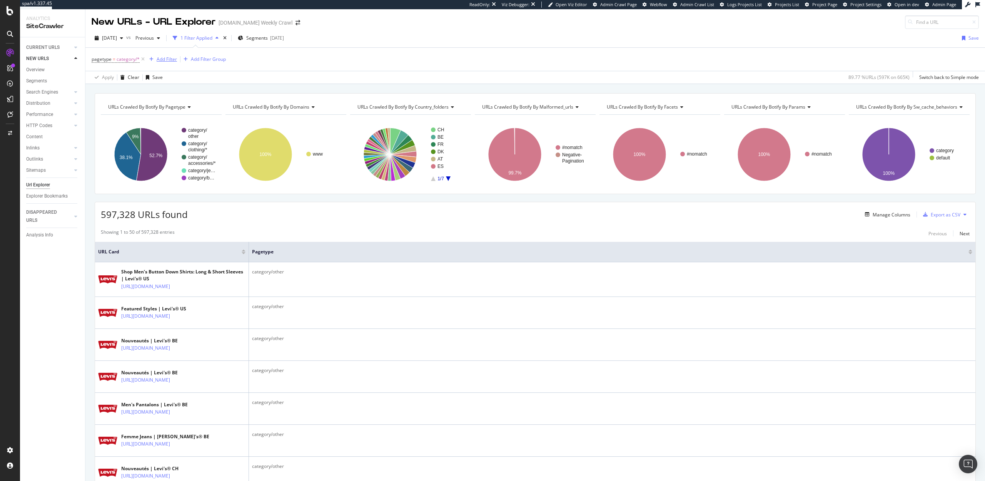
click at [165, 59] on div "Add Filter" at bounding box center [167, 59] width 20 height 7
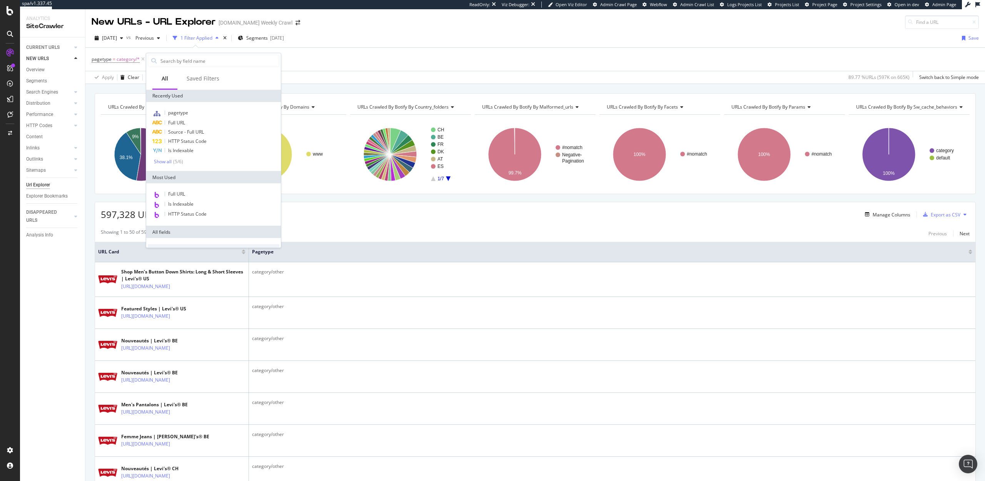
click at [296, 68] on div "pagetype = category/* Add Filter Add Filter Group" at bounding box center [535, 59] width 887 height 23
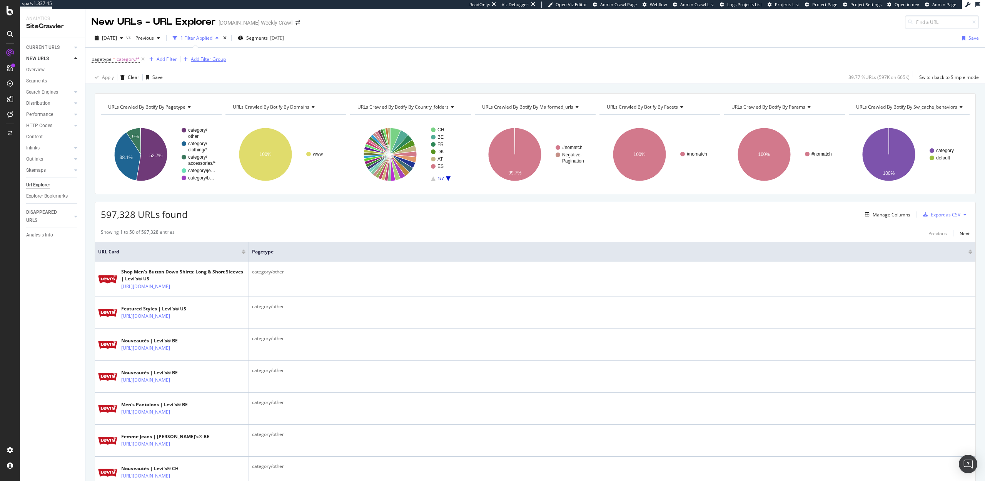
click at [204, 55] on div "Add Filter Group" at bounding box center [202, 59] width 45 height 8
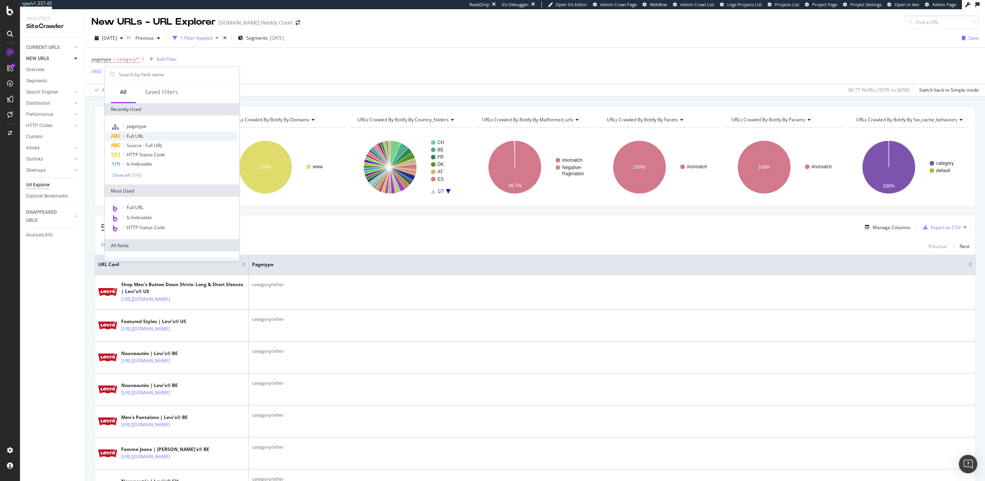
click at [139, 134] on span "Full URL" at bounding box center [135, 136] width 17 height 7
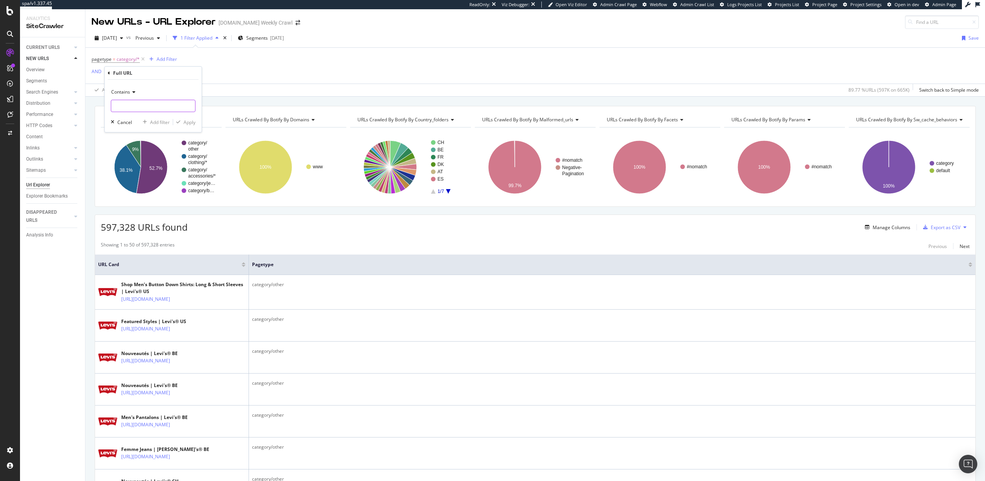
click at [133, 108] on input "text" at bounding box center [153, 106] width 84 height 12
type input "%20"
click at [186, 121] on div "Apply" at bounding box center [190, 122] width 12 height 7
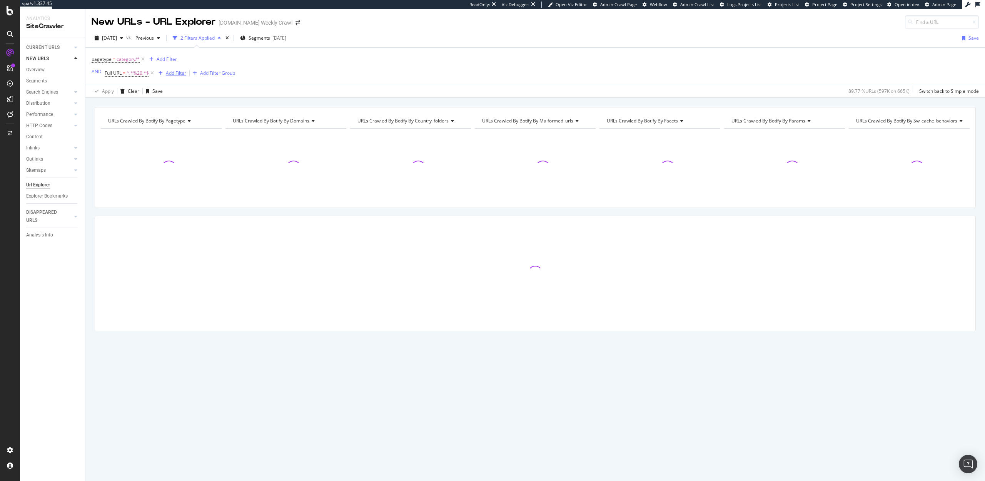
click at [175, 73] on div "Add Filter" at bounding box center [176, 73] width 20 height 7
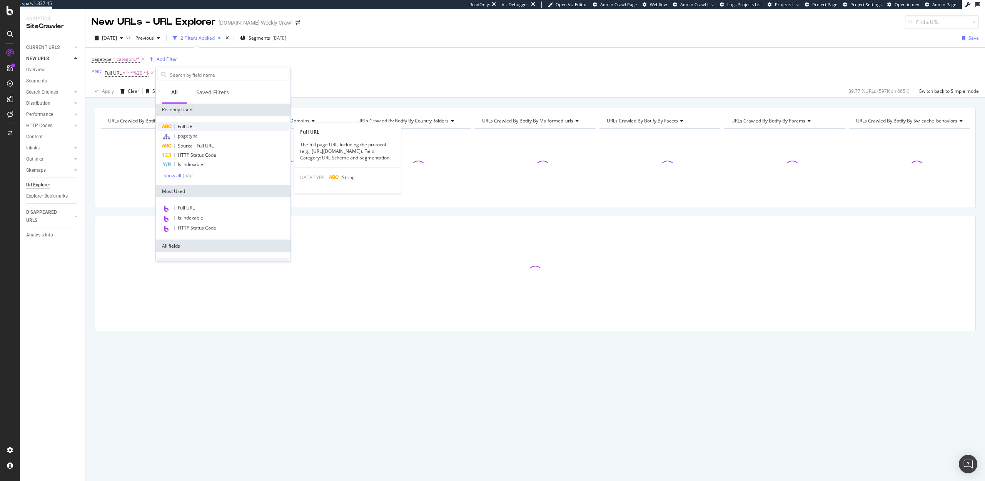
click at [187, 125] on span "Full URL" at bounding box center [186, 126] width 17 height 7
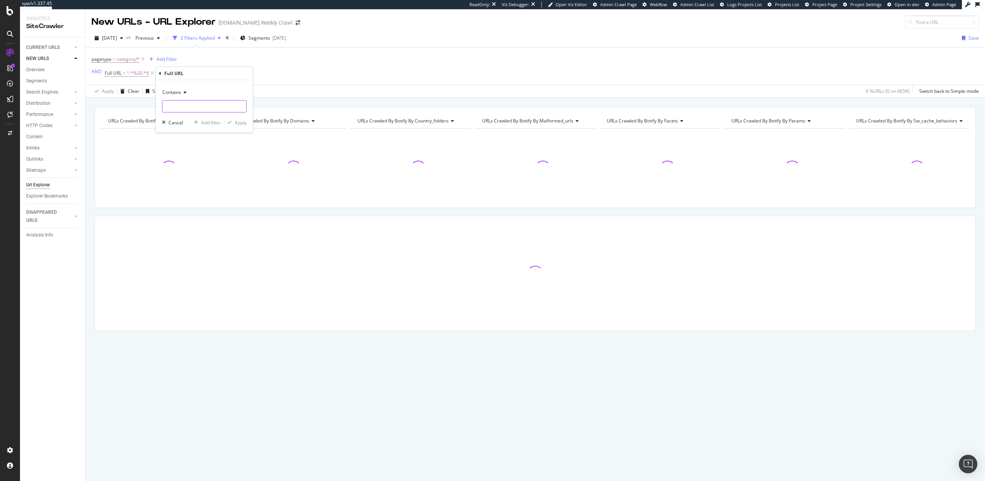
click at [176, 108] on input "text" at bounding box center [204, 106] width 84 height 12
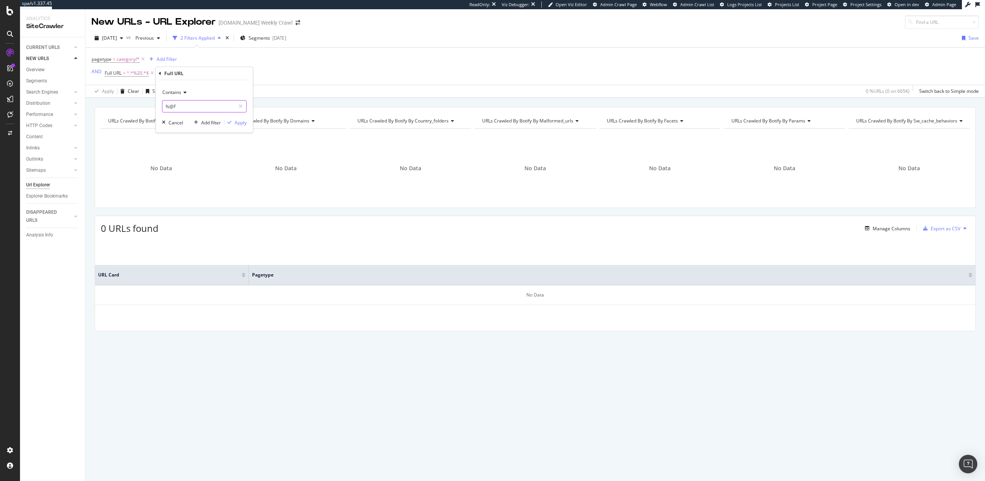
click at [172, 107] on input "%@F" at bounding box center [198, 106] width 73 height 12
type input "%2F"
click at [238, 124] on div "Apply" at bounding box center [241, 122] width 12 height 7
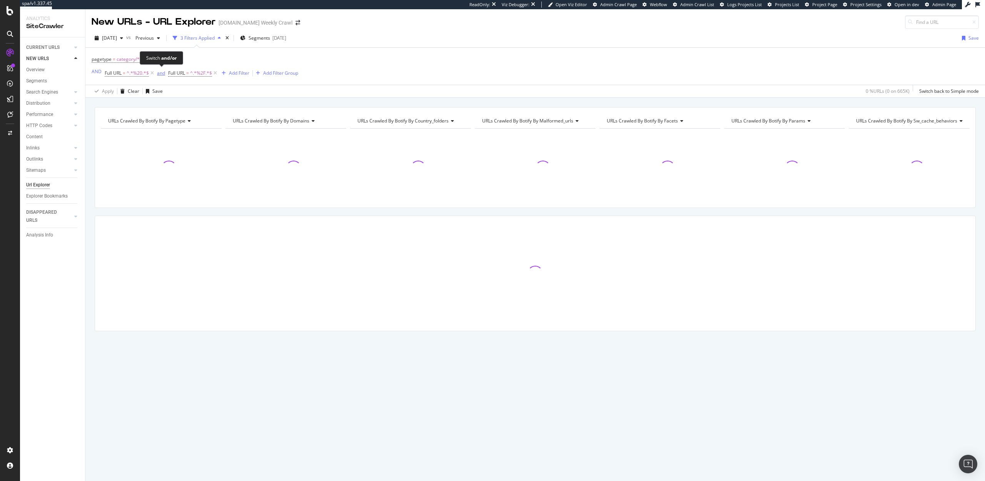
click at [158, 76] on div "and" at bounding box center [161, 73] width 8 height 7
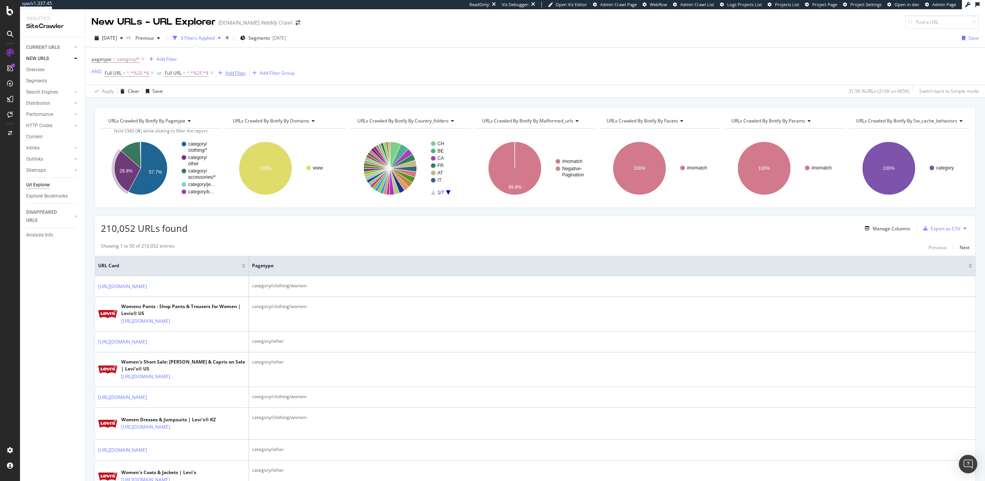
click at [232, 72] on div "Add Filter" at bounding box center [235, 73] width 20 height 7
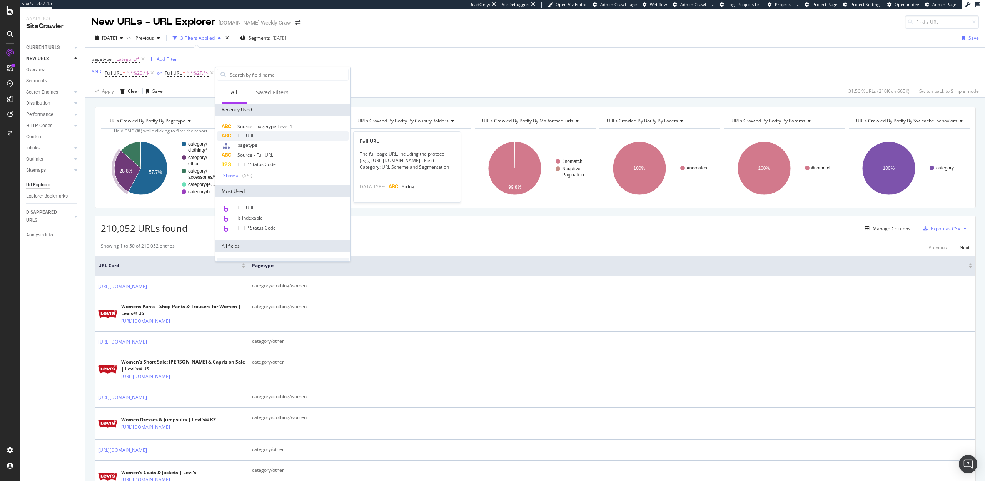
click at [254, 138] on span "Full URL" at bounding box center [245, 135] width 17 height 7
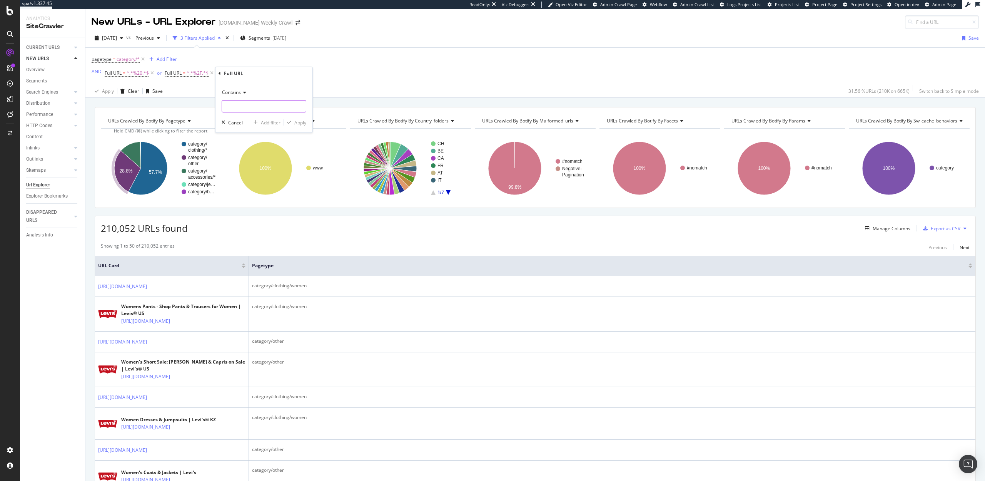
click at [239, 104] on input "text" at bounding box center [264, 106] width 84 height 12
type input "--"
click at [302, 122] on div "Apply" at bounding box center [300, 122] width 12 height 7
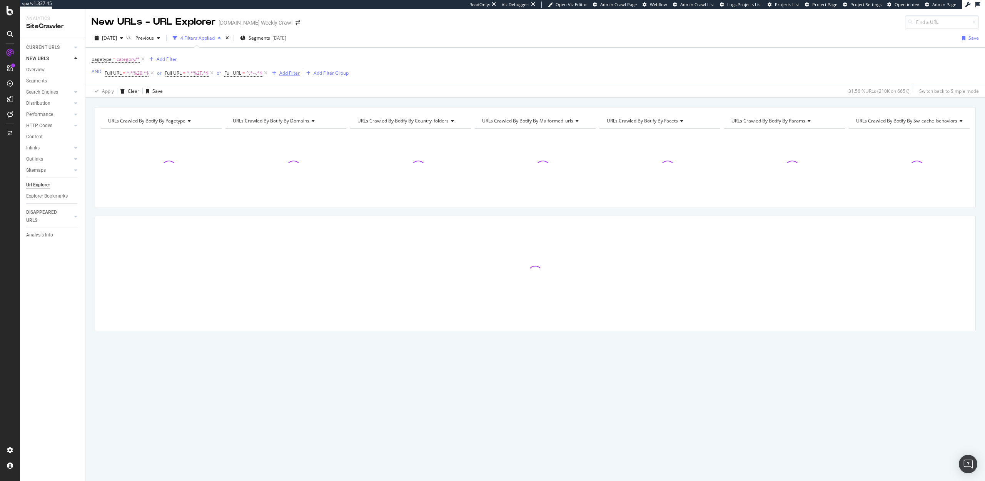
click at [289, 75] on div "Add Filter" at bounding box center [289, 73] width 20 height 7
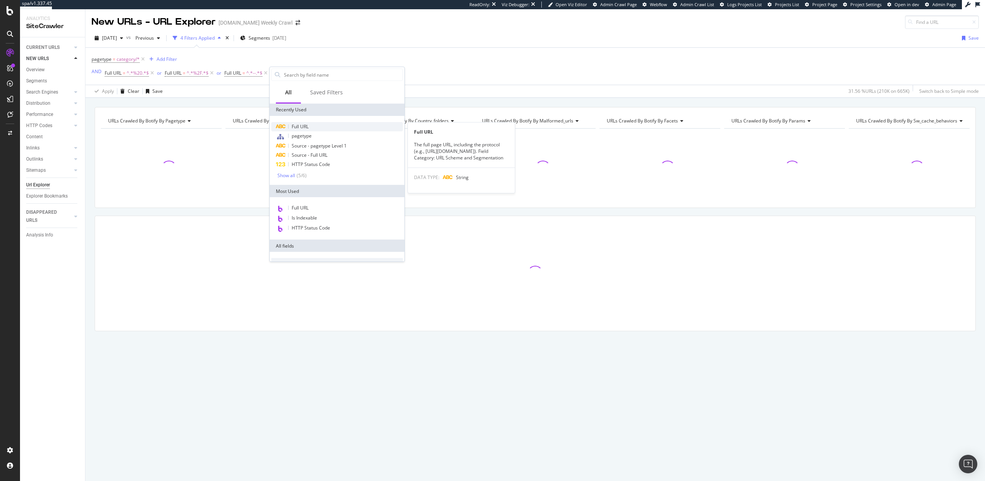
click at [314, 128] on div "Full URL" at bounding box center [337, 126] width 132 height 9
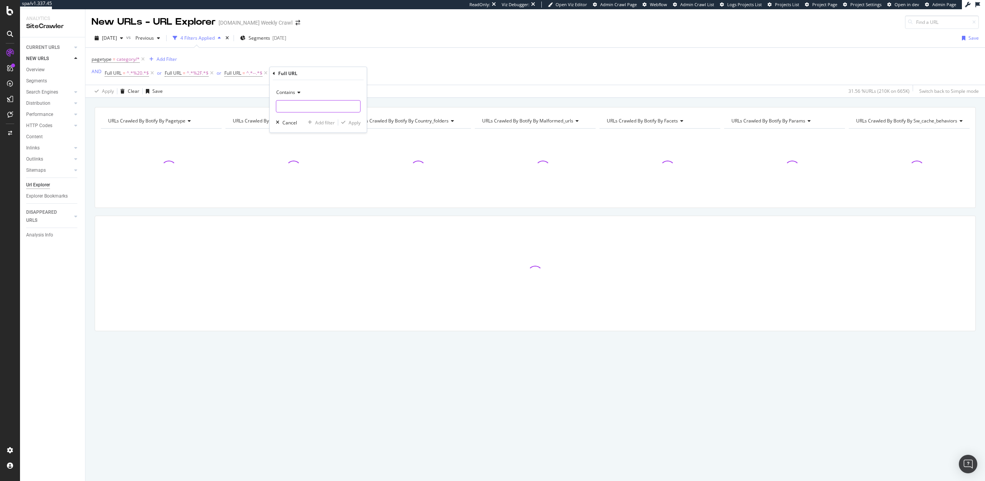
click at [305, 110] on input "text" at bounding box center [318, 106] width 84 height 12
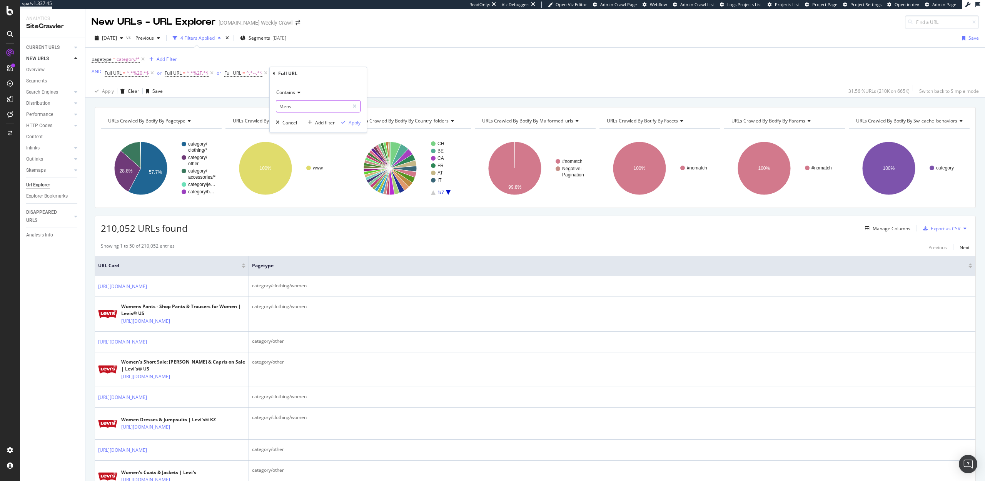
type input "Mens"
click at [356, 117] on div "Contains Mens Cancel Add filter Apply" at bounding box center [318, 106] width 97 height 52
click at [355, 119] on div "Apply" at bounding box center [355, 122] width 12 height 7
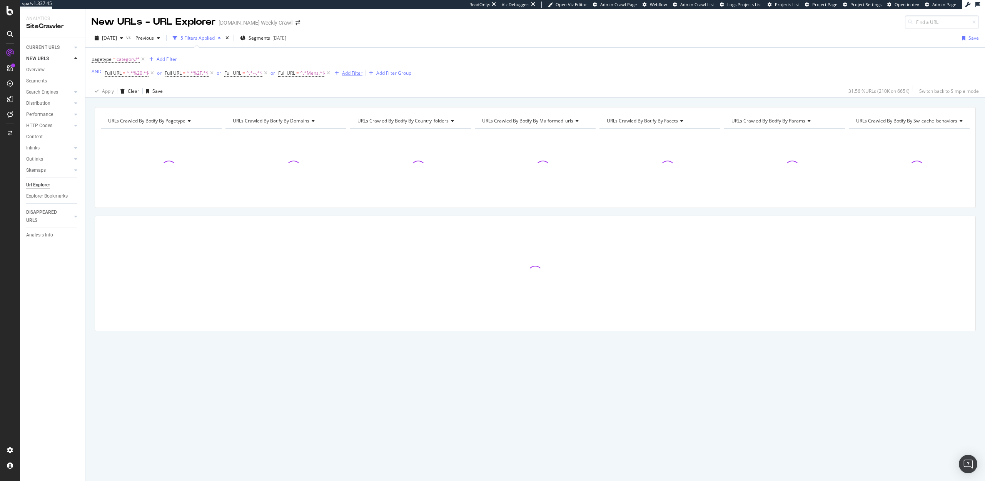
click at [349, 77] on div "Add Filter" at bounding box center [347, 73] width 31 height 8
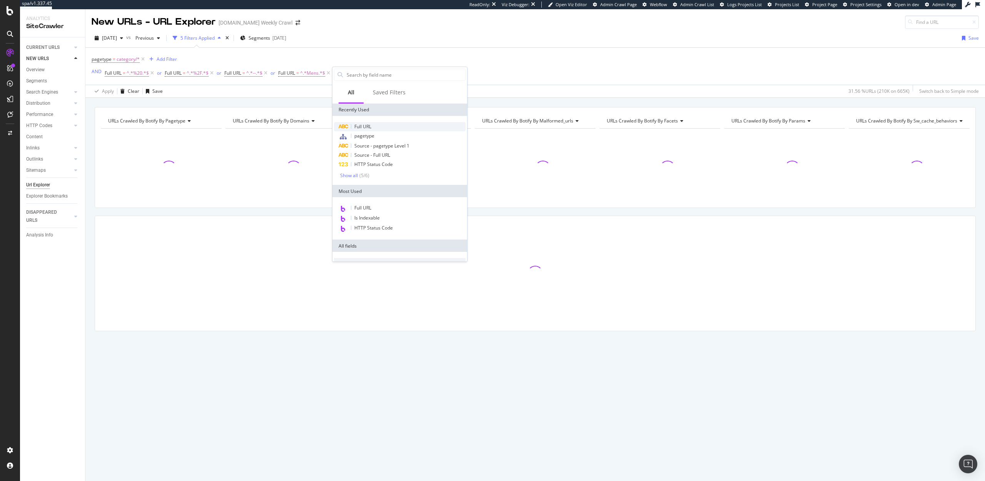
click at [362, 127] on span "Full URL" at bounding box center [362, 126] width 17 height 7
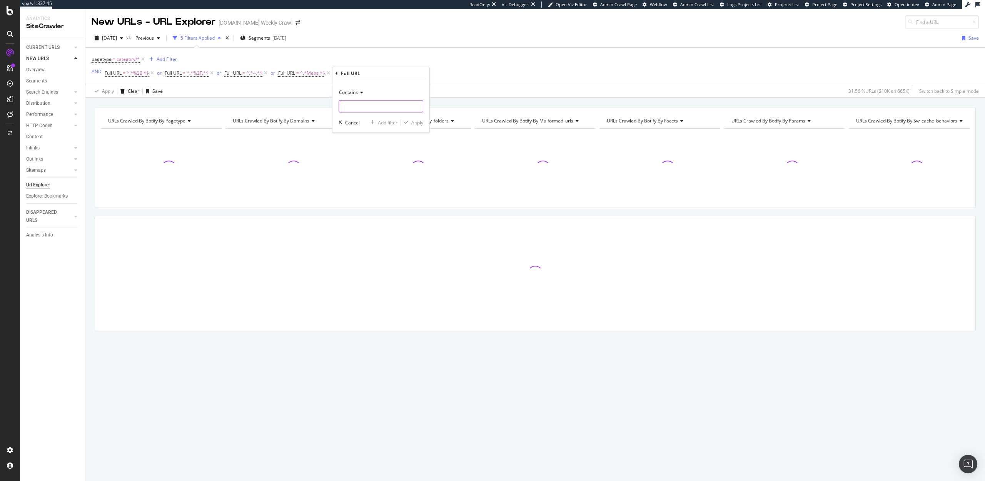
click at [357, 109] on input "text" at bounding box center [381, 106] width 84 height 12
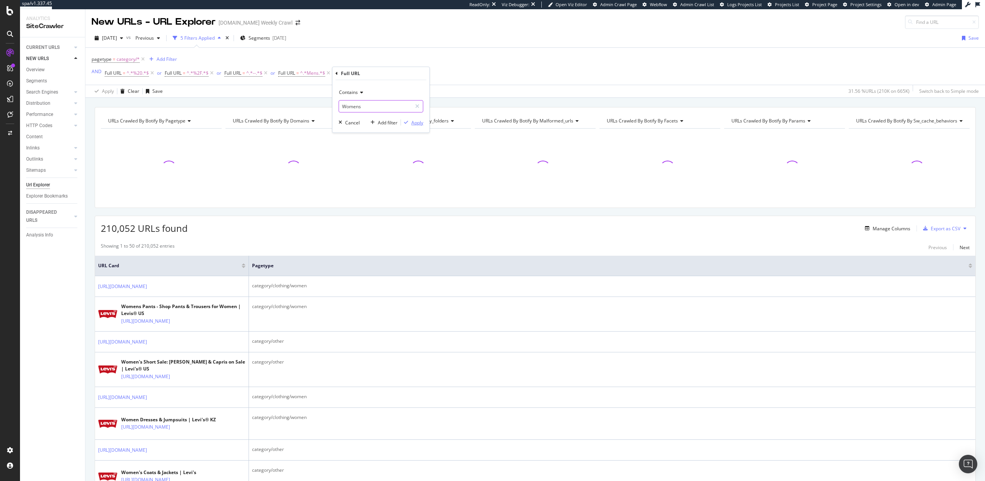
type input "Womens"
click at [415, 125] on div "Apply" at bounding box center [417, 122] width 12 height 7
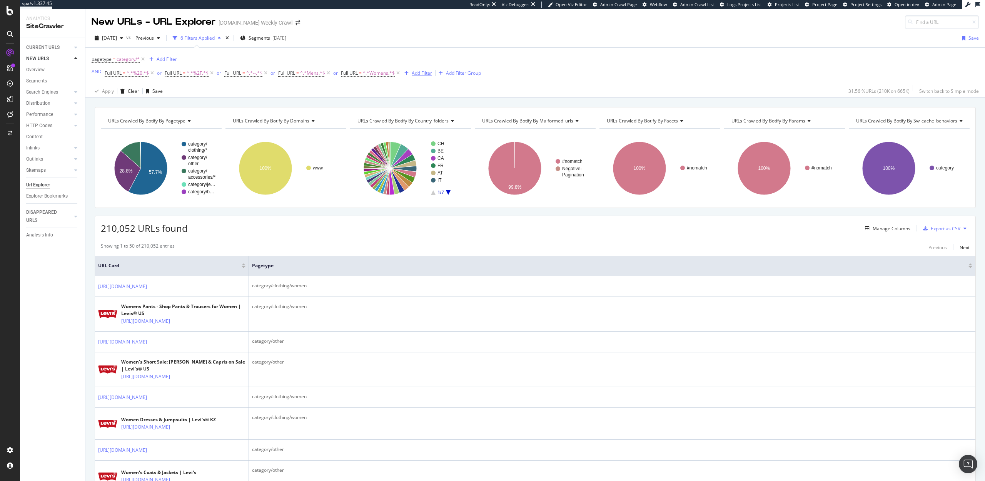
click at [427, 76] on div "Add Filter" at bounding box center [416, 73] width 31 height 8
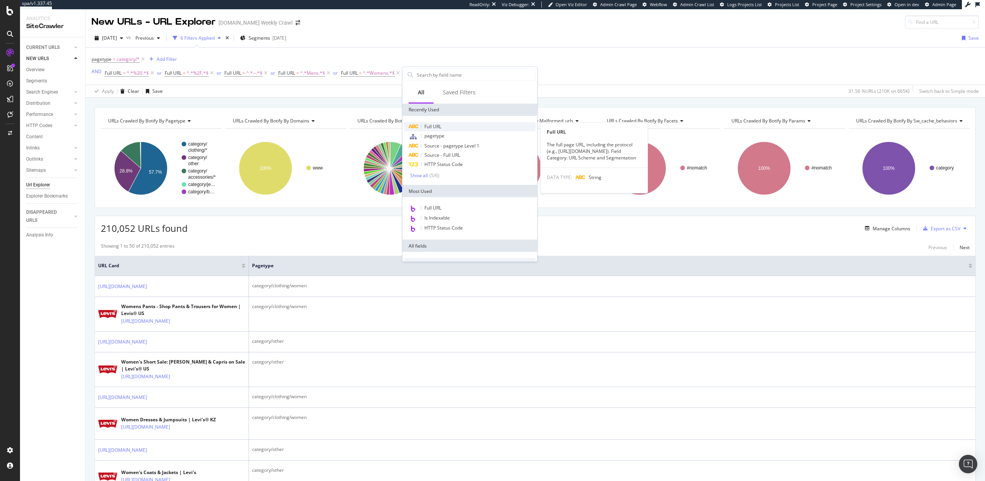
click at [434, 129] on span "Full URL" at bounding box center [432, 126] width 17 height 7
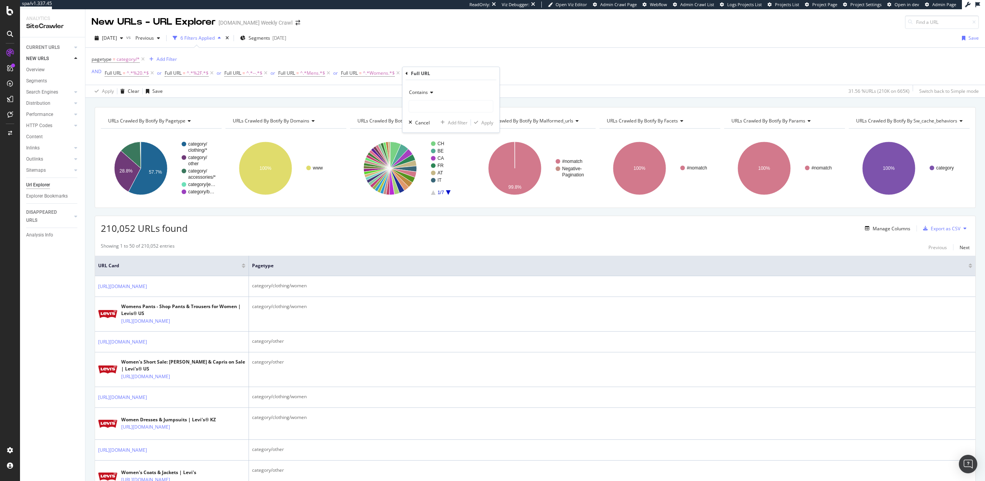
click at [426, 93] on span "Contains" at bounding box center [418, 92] width 19 height 7
click at [432, 185] on span "Matches regex" at bounding box center [428, 188] width 32 height 7
click at [429, 106] on input "text" at bounding box center [451, 106] width 84 height 12
paste input "https?:\/\/[^\/]+\/[A-Z]{2}\/[a-z]{2}_[A-Z]{2}\/c\/[^ ]+"
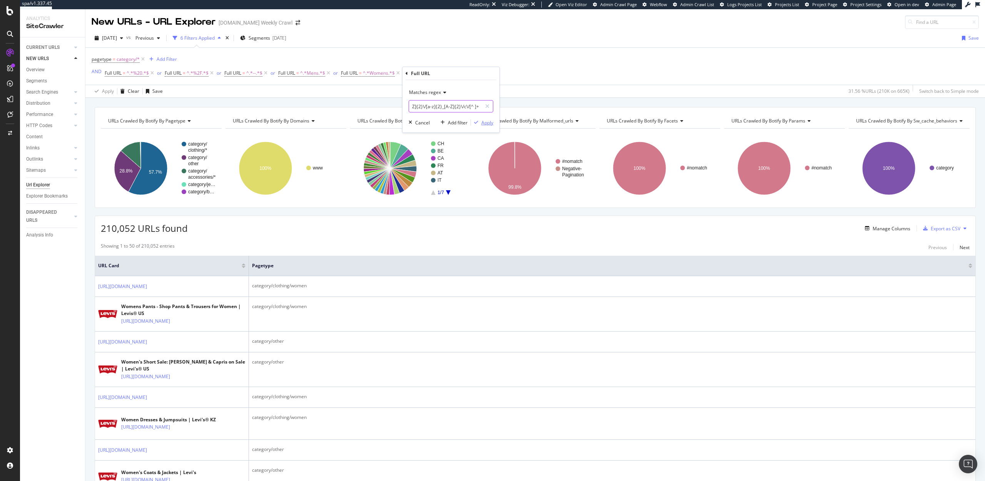
type input "https?:\/\/[^\/]+\/[A-Z]{2}\/[a-z]{2}_[A-Z]{2}\/c\/[^ ]+"
click at [488, 122] on div "Apply" at bounding box center [487, 122] width 12 height 7
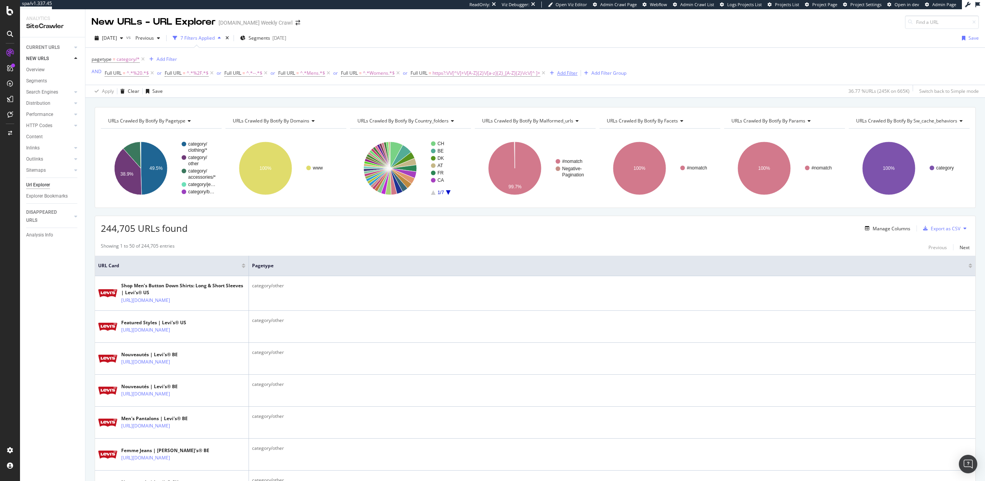
click at [573, 70] on div "Add Filter" at bounding box center [567, 73] width 20 height 7
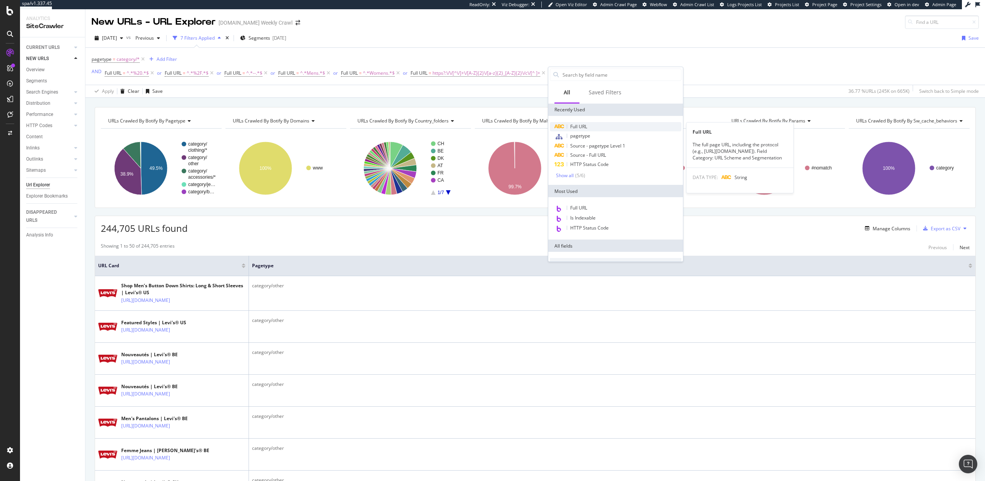
click at [578, 126] on span "Full URL" at bounding box center [578, 126] width 17 height 7
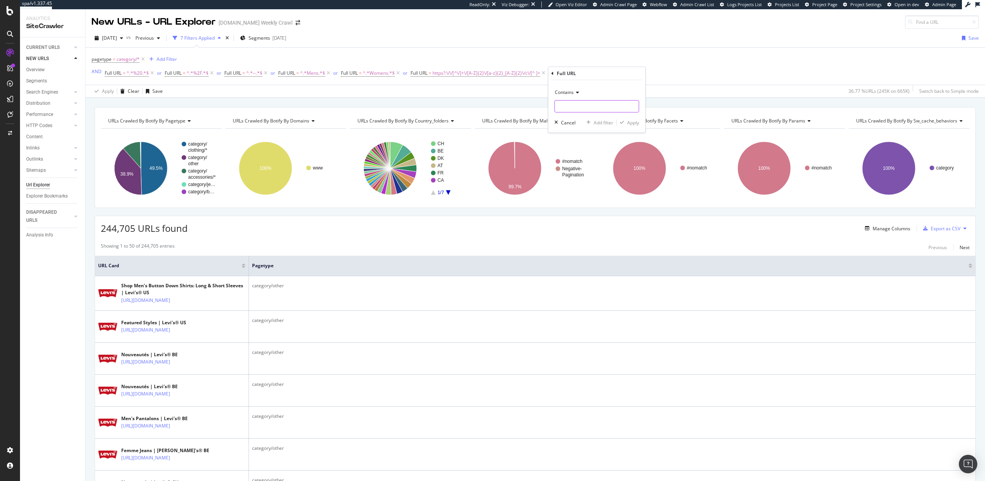
click at [561, 111] on input "text" at bounding box center [597, 106] width 84 height 12
paste input "%"
type input "%"
click at [633, 124] on div "Apply" at bounding box center [633, 122] width 12 height 7
click at [598, 73] on icon at bounding box center [598, 73] width 7 height 8
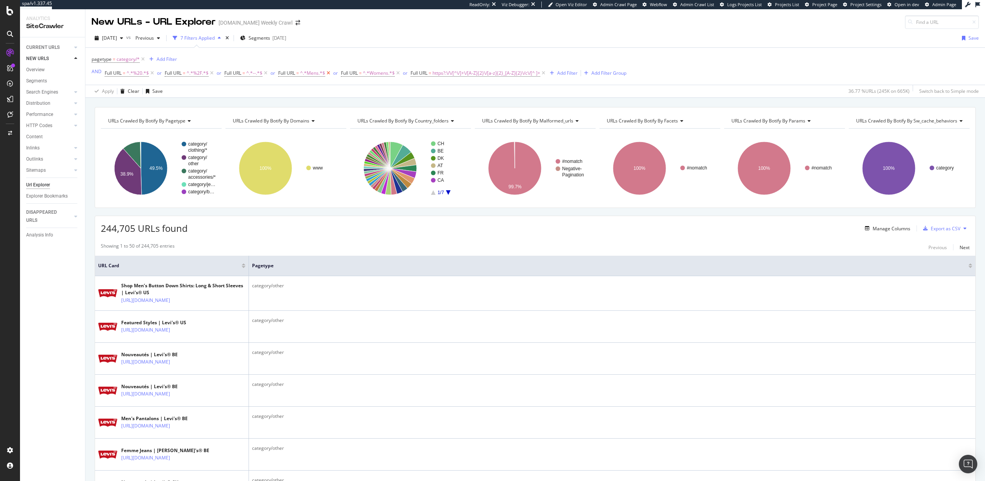
click at [328, 74] on icon at bounding box center [328, 73] width 7 height 8
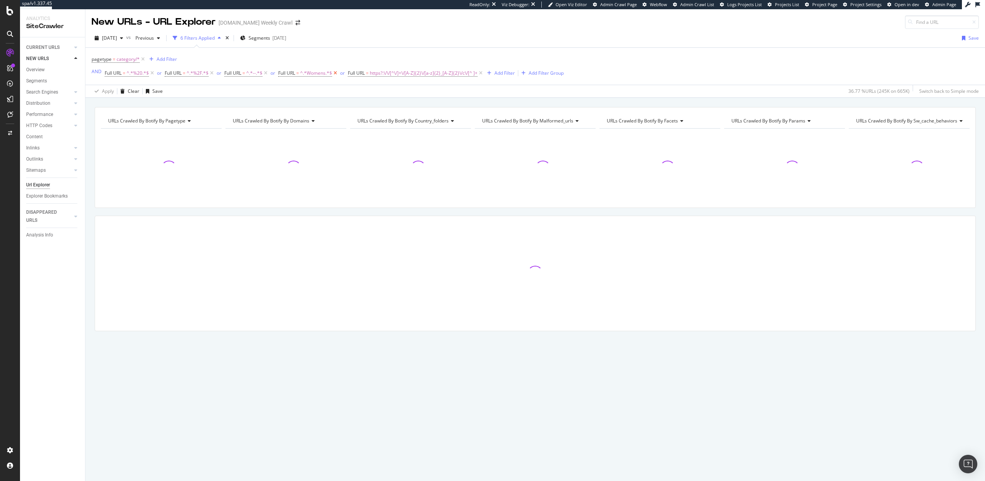
click at [336, 72] on icon at bounding box center [335, 73] width 7 height 8
click at [267, 73] on icon at bounding box center [265, 73] width 7 height 8
click at [152, 76] on icon at bounding box center [152, 73] width 7 height 8
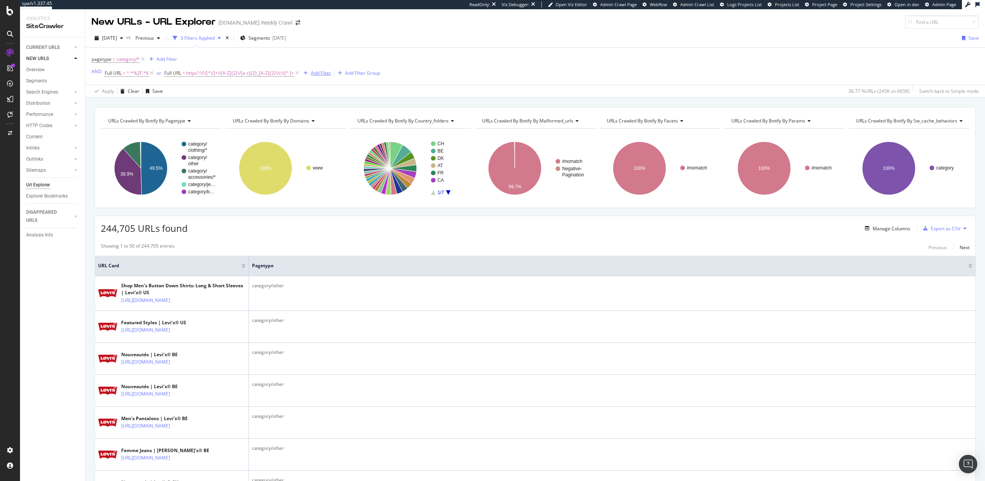
click at [321, 73] on div "Add Filter" at bounding box center [321, 73] width 20 height 7
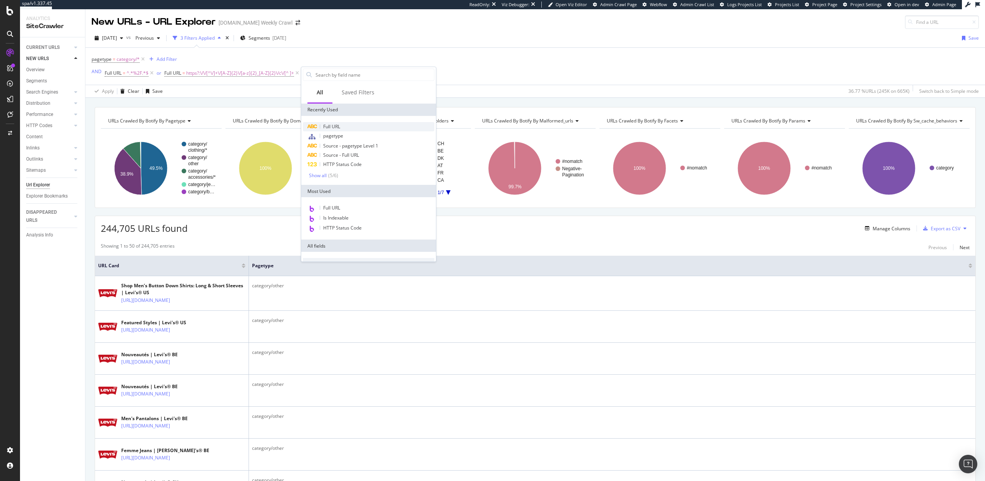
click at [341, 124] on div "Full URL" at bounding box center [369, 126] width 132 height 9
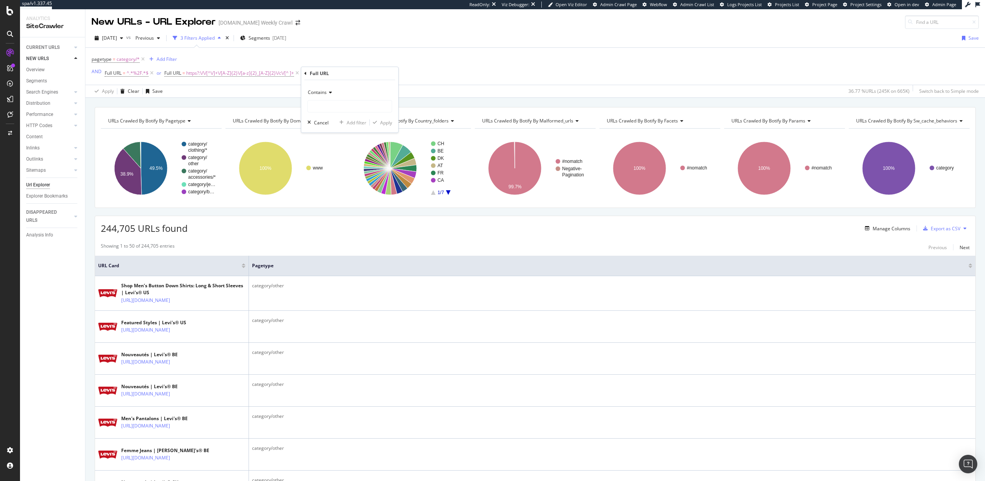
click at [327, 92] on icon at bounding box center [329, 92] width 5 height 5
click at [334, 185] on span "Matches regex" at bounding box center [327, 188] width 32 height 7
click at [351, 97] on div "Matches regex" at bounding box center [349, 92] width 85 height 12
click at [399, 105] on div "URLs Crawled By Botify By pagetype Chart (by Value) Table Expand Export as CSV …" at bounding box center [535, 107] width 900 height 18
click at [361, 76] on div "missing value" at bounding box center [352, 73] width 29 height 7
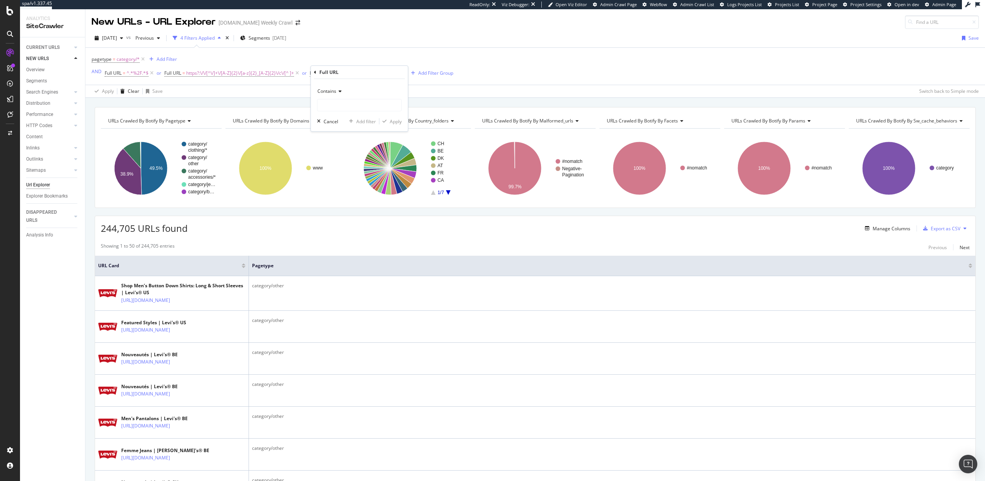
click at [334, 93] on span "Contains" at bounding box center [326, 91] width 19 height 7
click at [338, 186] on span "Matches regex" at bounding box center [337, 187] width 32 height 7
click at [337, 102] on input "text" at bounding box center [359, 105] width 84 height 12
paste input "https?:\/\/[^\/]+\/[A-Z]{2}\/[a-z]{2}\/c\/[^ ]+"
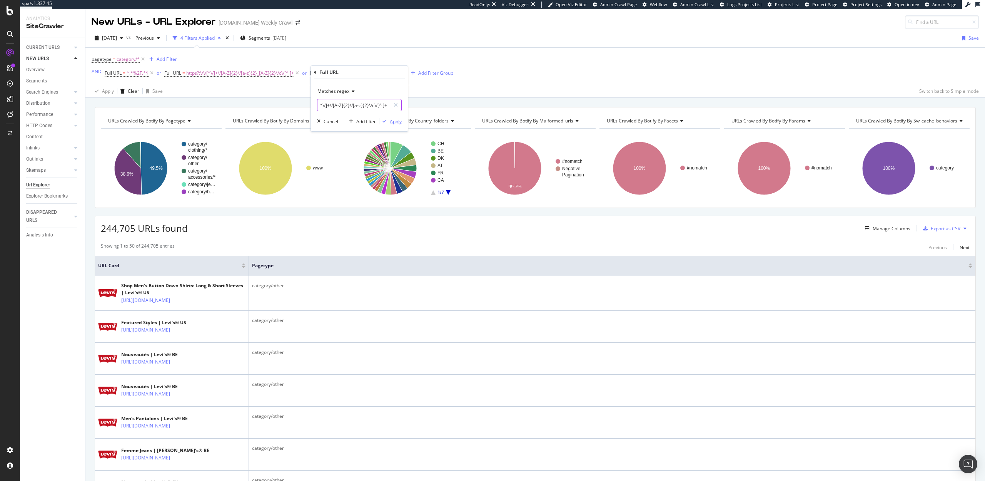
type input "https?:\/\/[^\/]+\/[A-Z]{2}\/[a-z]{2}\/c\/[^ ]+"
click at [398, 119] on div "Apply" at bounding box center [396, 121] width 12 height 7
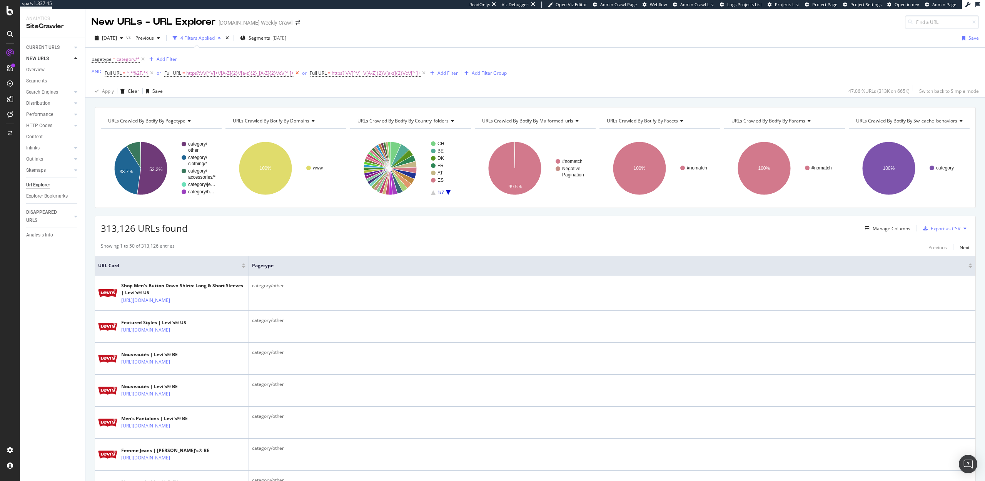
click at [298, 73] on icon at bounding box center [297, 73] width 7 height 8
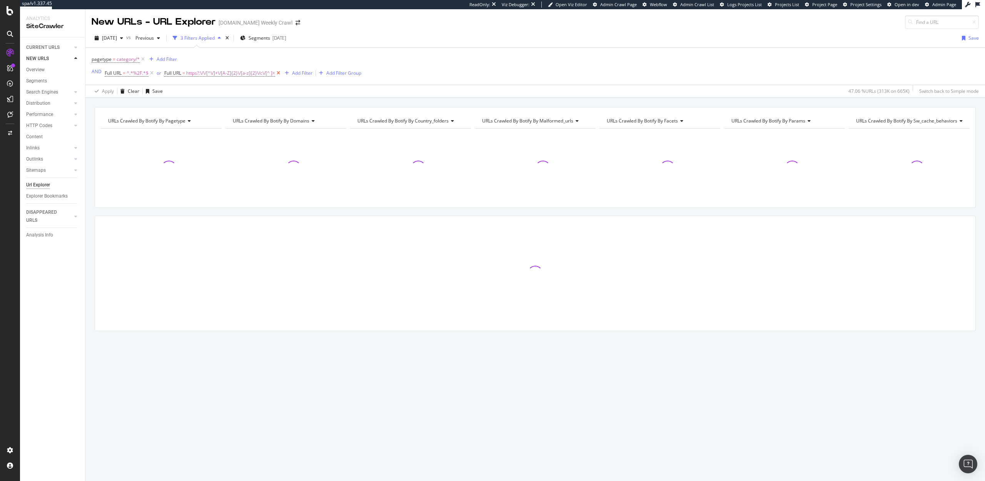
click at [280, 72] on icon at bounding box center [278, 73] width 7 height 8
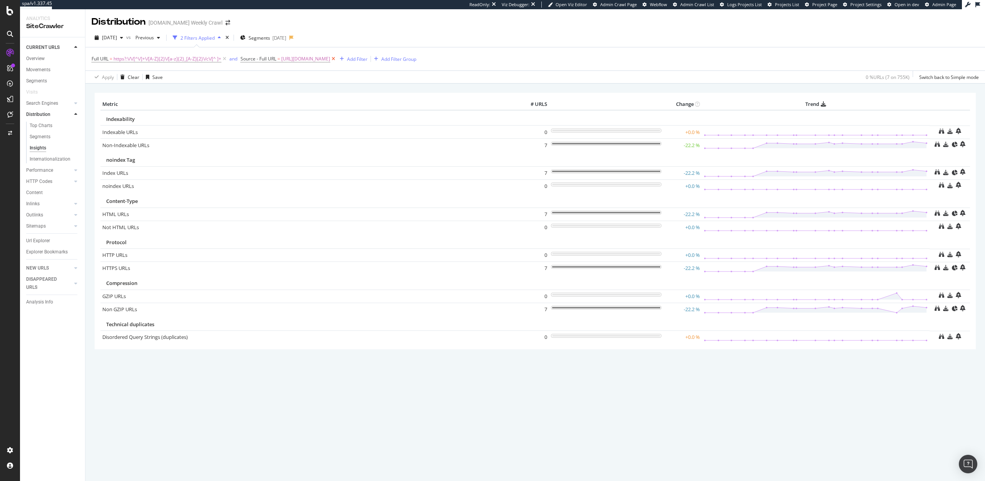
click at [337, 58] on icon at bounding box center [333, 59] width 7 height 8
click at [112, 41] on div "2025 May. 8th" at bounding box center [109, 38] width 35 height 12
click at [129, 104] on div "[DATE]" at bounding box center [123, 103] width 41 height 7
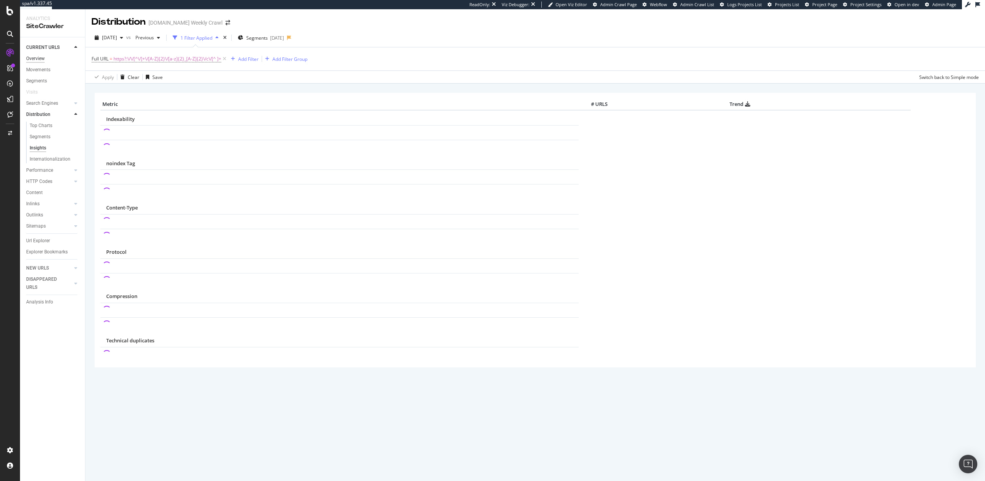
click at [32, 56] on div "Overview" at bounding box center [35, 59] width 18 height 8
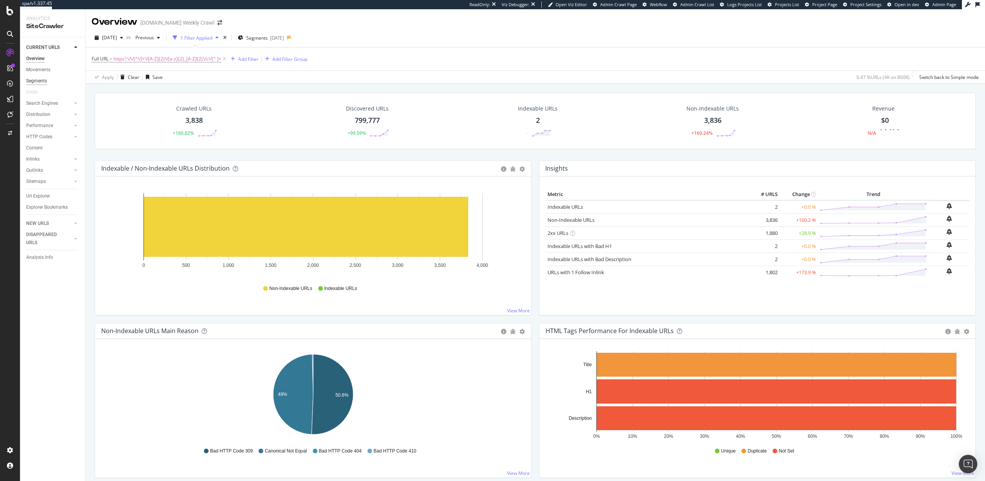
click at [40, 82] on div "Segments" at bounding box center [36, 81] width 21 height 8
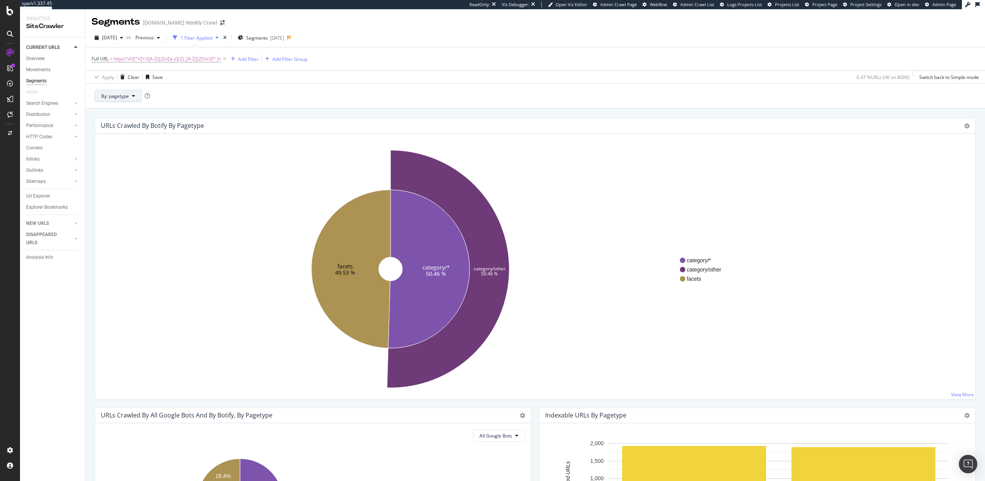
click at [118, 100] on button "By: pagetype" at bounding box center [118, 96] width 47 height 12
click at [128, 155] on span "country_folders" at bounding box center [142, 152] width 83 height 7
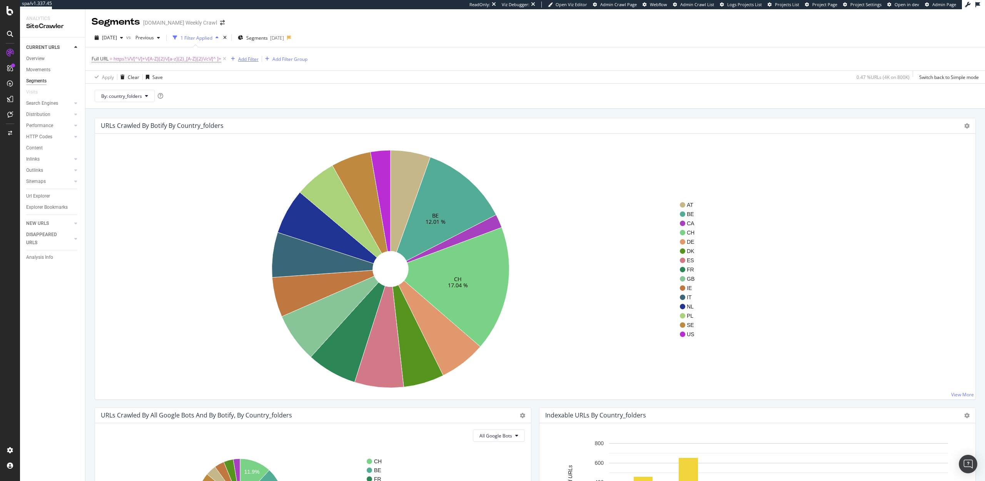
click at [251, 60] on div "Add Filter" at bounding box center [248, 59] width 20 height 7
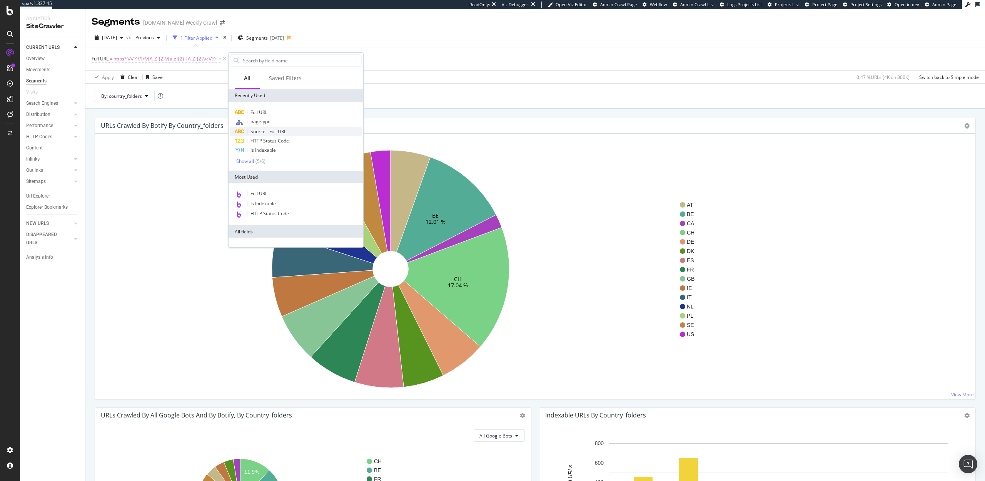
click at [275, 130] on span "Source - Full URL" at bounding box center [268, 131] width 36 height 7
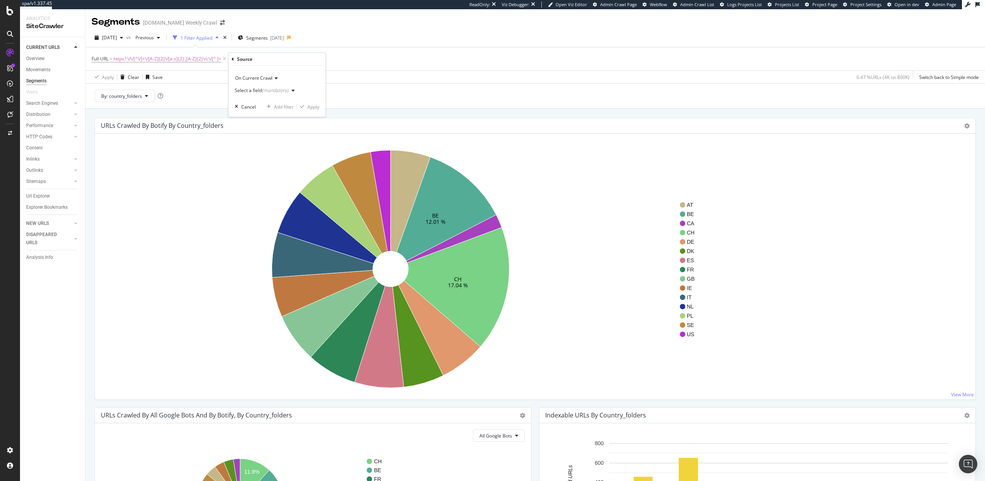
click at [262, 88] on div "(mandatory)" at bounding box center [275, 90] width 27 height 7
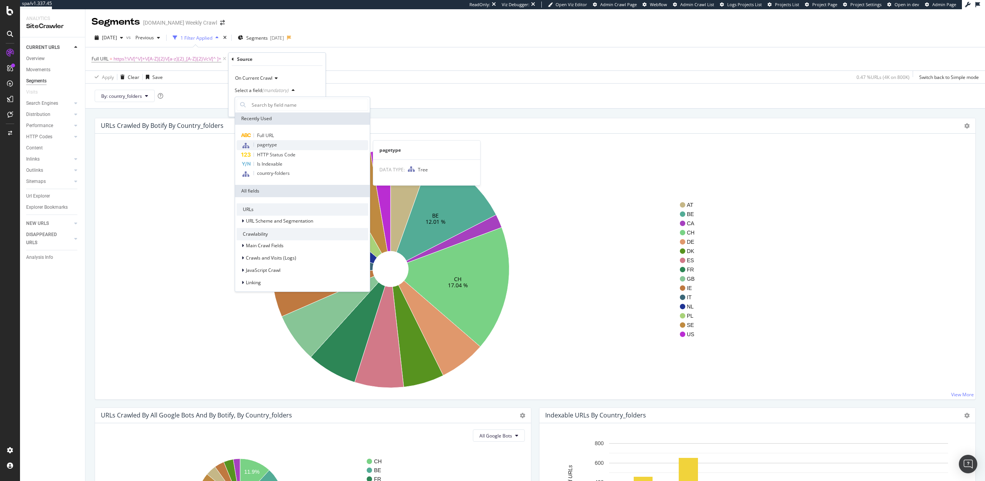
click at [273, 142] on span "pagetype" at bounding box center [267, 144] width 20 height 7
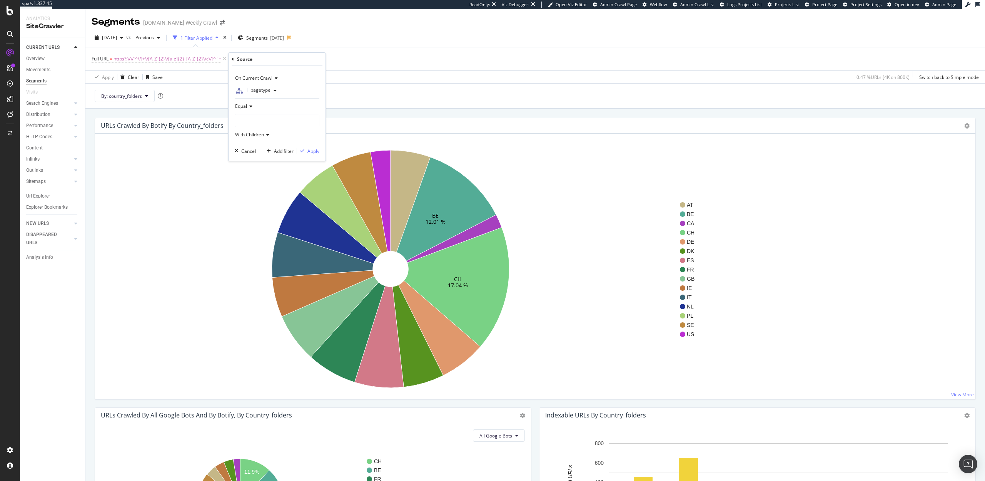
click at [264, 90] on span "pagetype" at bounding box center [260, 90] width 20 height 7
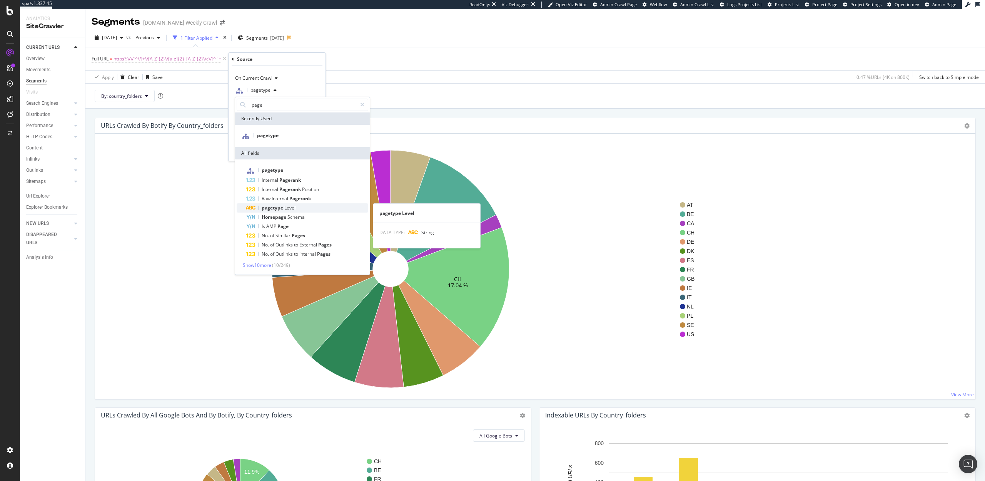
type input "page"
click at [288, 208] on span "Level" at bounding box center [289, 207] width 11 height 7
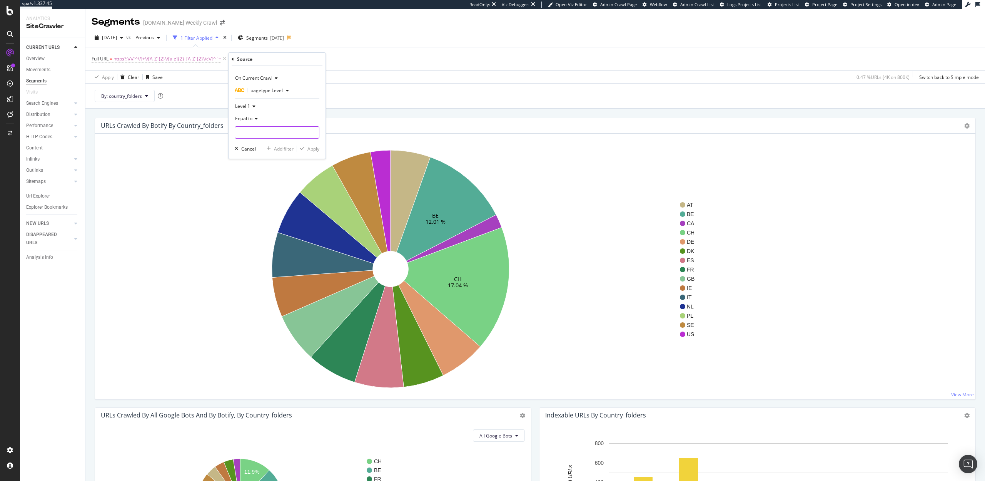
click at [262, 127] on input "text" at bounding box center [277, 132] width 84 height 12
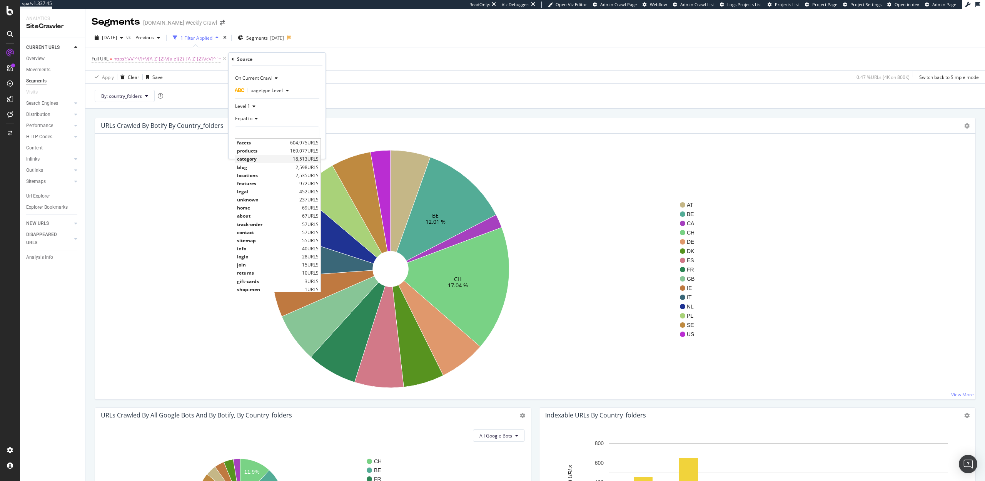
click at [254, 156] on span "category" at bounding box center [264, 158] width 54 height 7
type input "category"
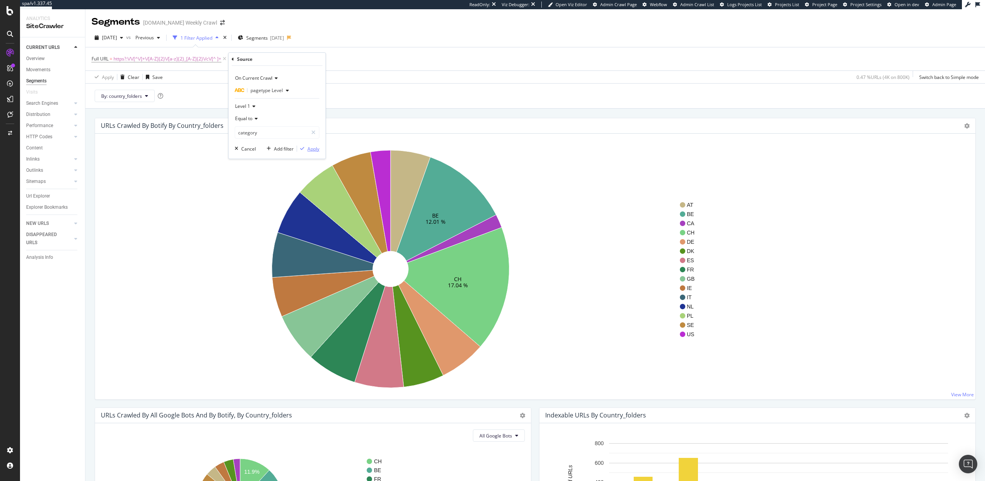
click at [314, 150] on div "Apply" at bounding box center [313, 148] width 12 height 7
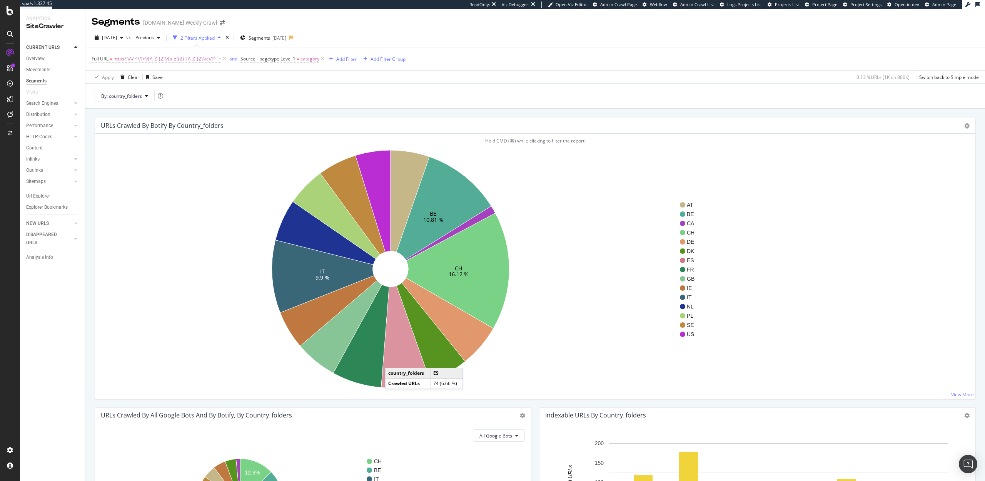
click at [393, 360] on icon at bounding box center [405, 336] width 49 height 102
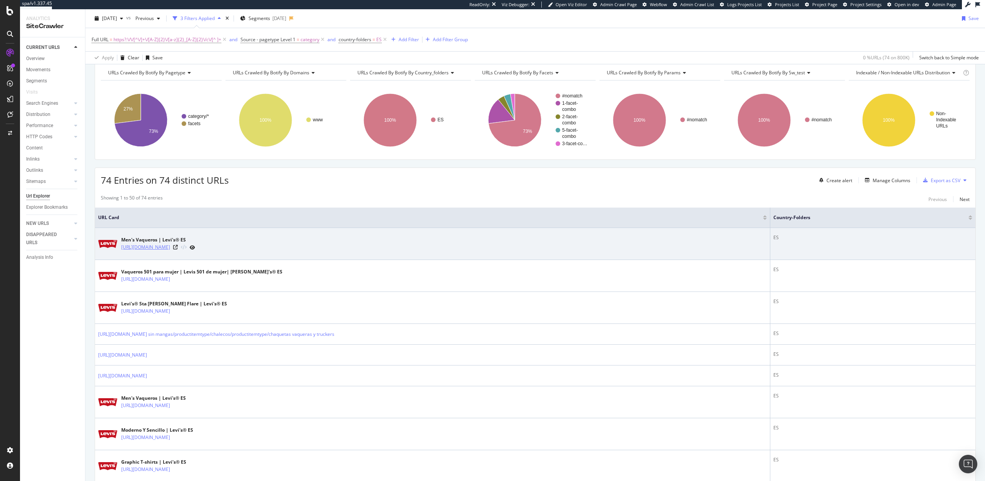
scroll to position [37, 0]
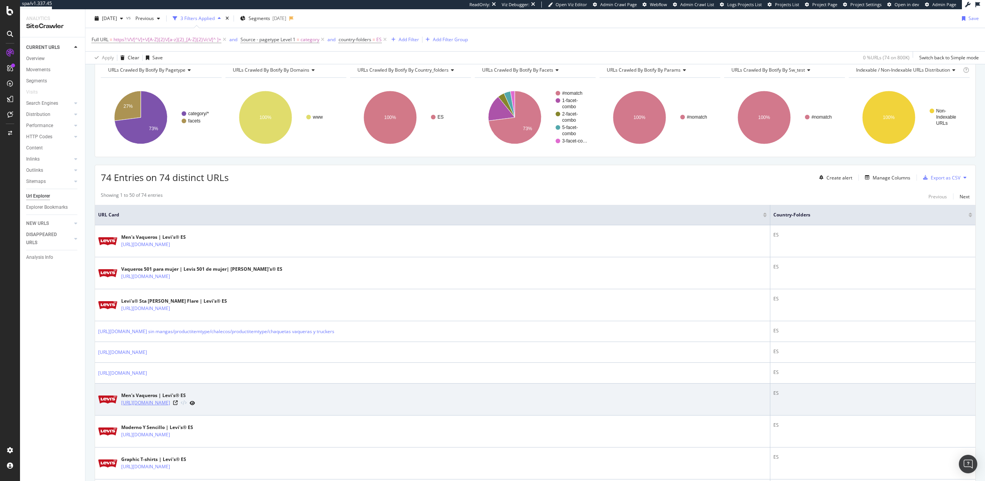
click at [170, 404] on link "https://www.levi.com/ES/es_ES/c/levi_clothing_men_jeans_loose" at bounding box center [145, 403] width 49 height 8
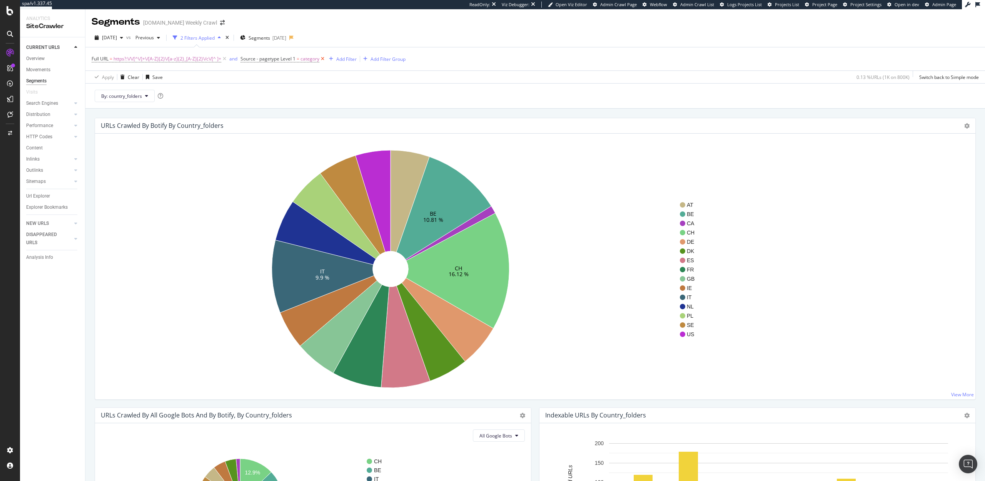
click at [323, 57] on icon at bounding box center [322, 59] width 7 height 8
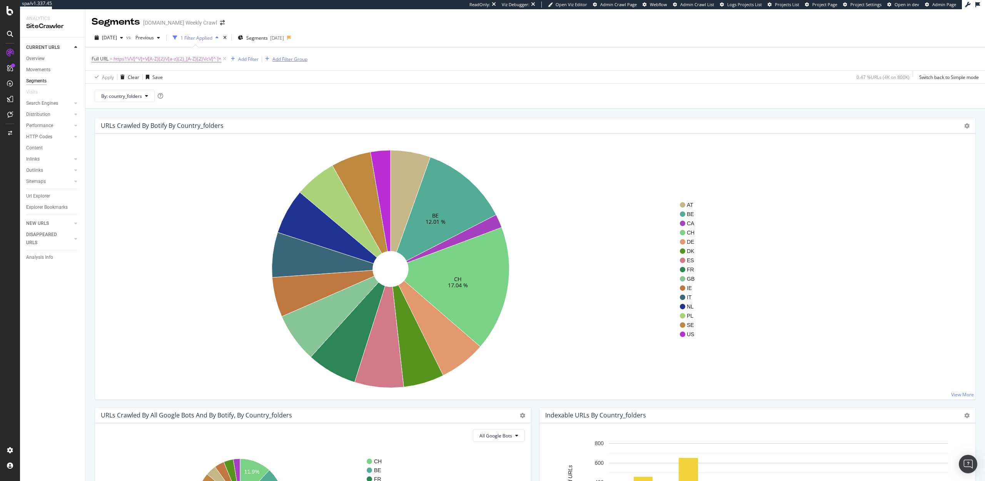
click at [283, 57] on div "Add Filter Group" at bounding box center [289, 59] width 35 height 7
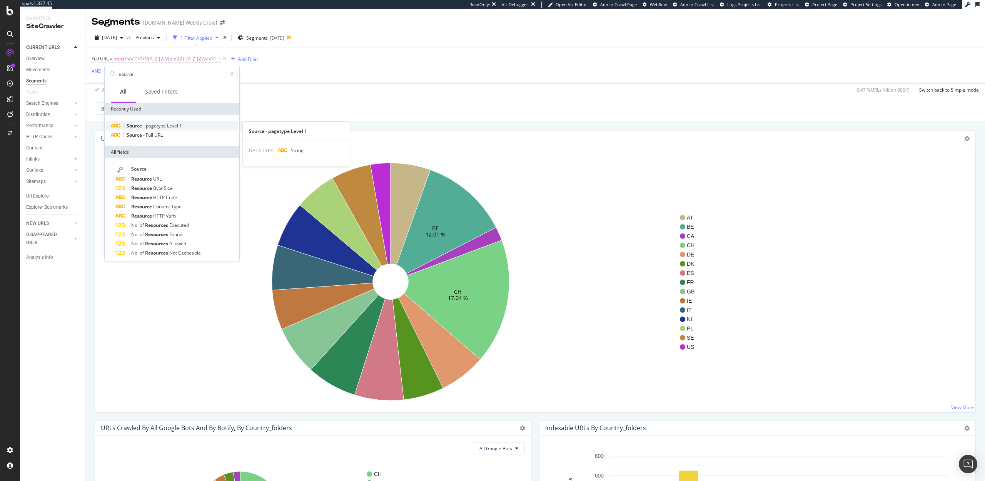
type input "source"
click at [153, 127] on span "pagetype" at bounding box center [156, 125] width 21 height 7
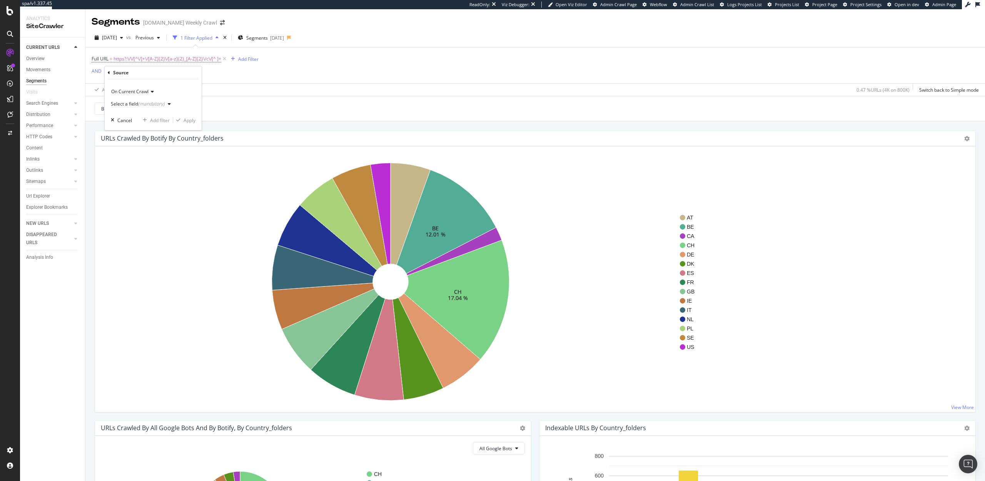
click at [141, 102] on div "(mandatory)" at bounding box center [151, 103] width 27 height 7
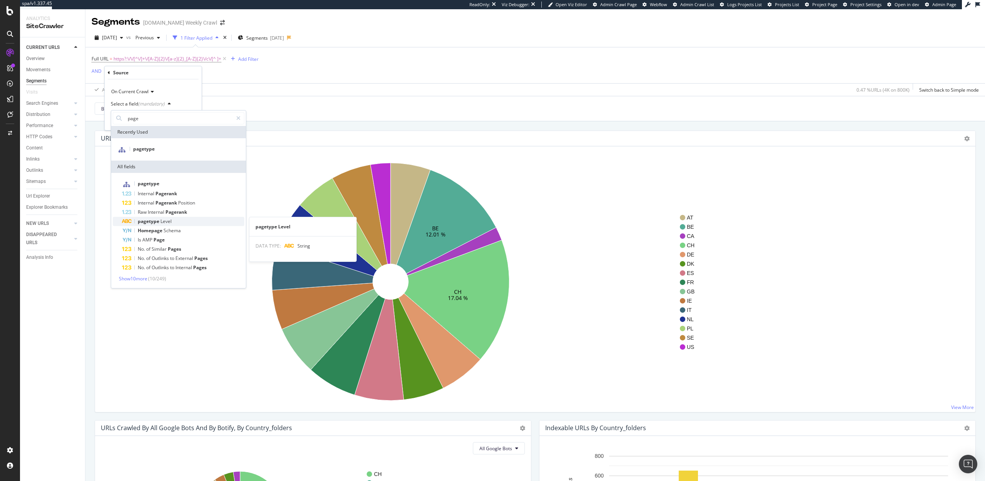
type input "page"
click at [155, 224] on span "pagetype" at bounding box center [149, 221] width 23 height 7
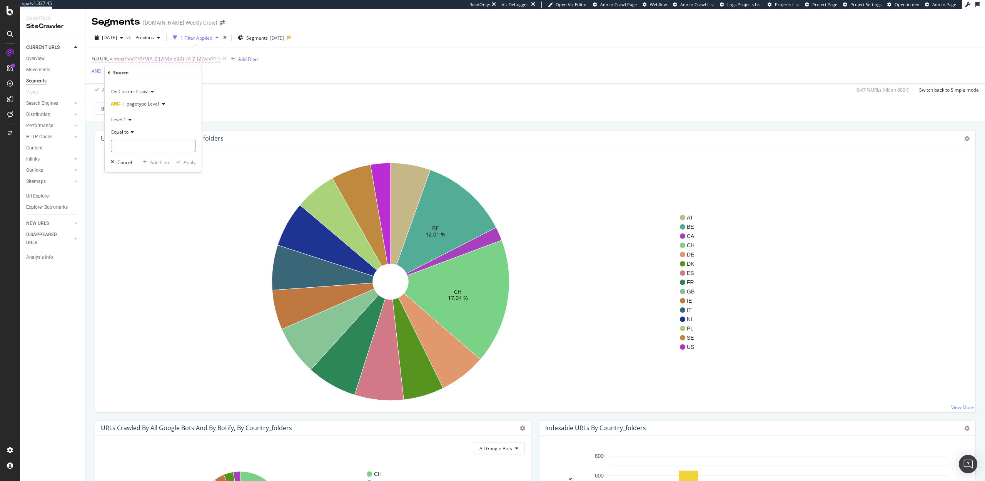
click at [141, 148] on input "text" at bounding box center [153, 146] width 84 height 12
click at [147, 156] on span "category" at bounding box center [140, 156] width 54 height 7
type input "category"
click at [187, 162] on div "Apply" at bounding box center [190, 162] width 12 height 7
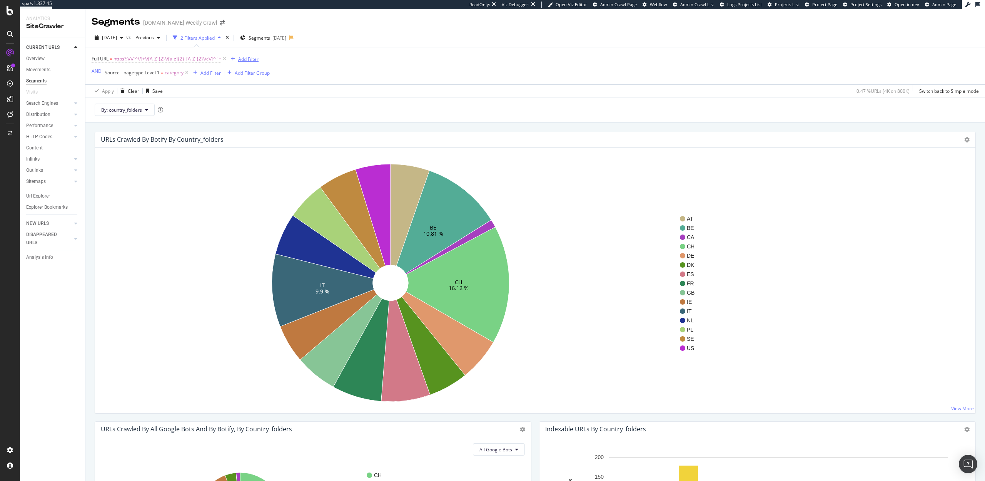
click at [251, 60] on div "Add Filter" at bounding box center [248, 59] width 20 height 7
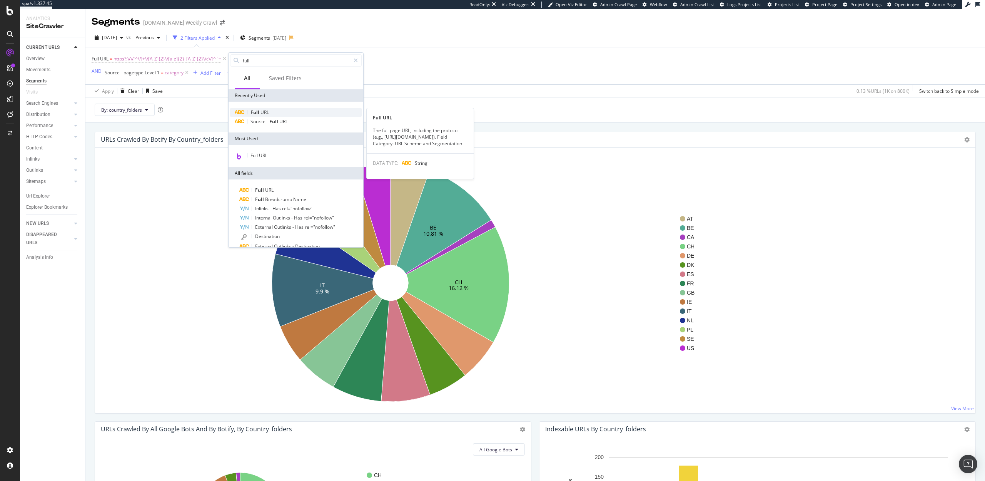
type input "full"
click at [270, 113] on div "Full URL" at bounding box center [296, 112] width 132 height 9
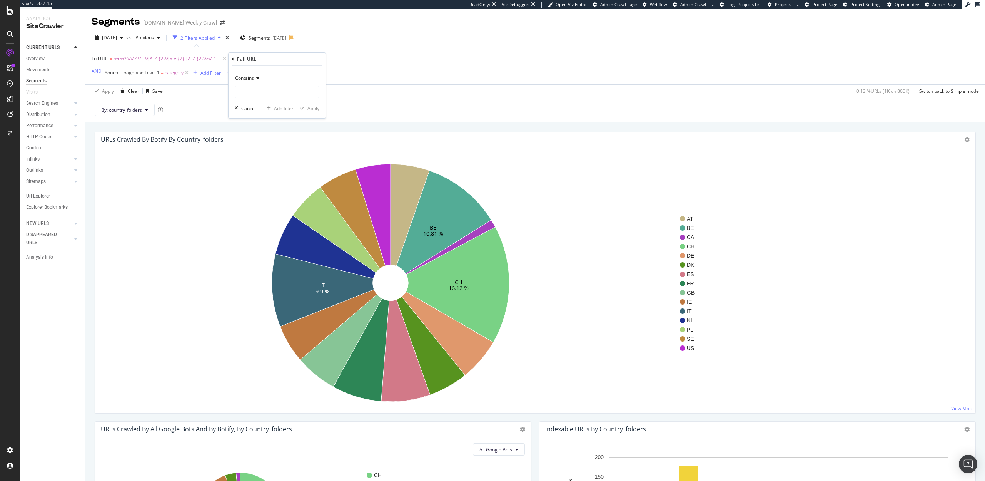
click at [256, 78] on icon at bounding box center [256, 78] width 5 height 5
click at [257, 173] on span "Matches regex" at bounding box center [255, 174] width 32 height 7
click at [265, 94] on input "text" at bounding box center [277, 92] width 84 height 12
paste input "https?:\/\/[^\/]+\/[A-Z]{2}\/[a-z]{2}\/c\/[^ ]+"
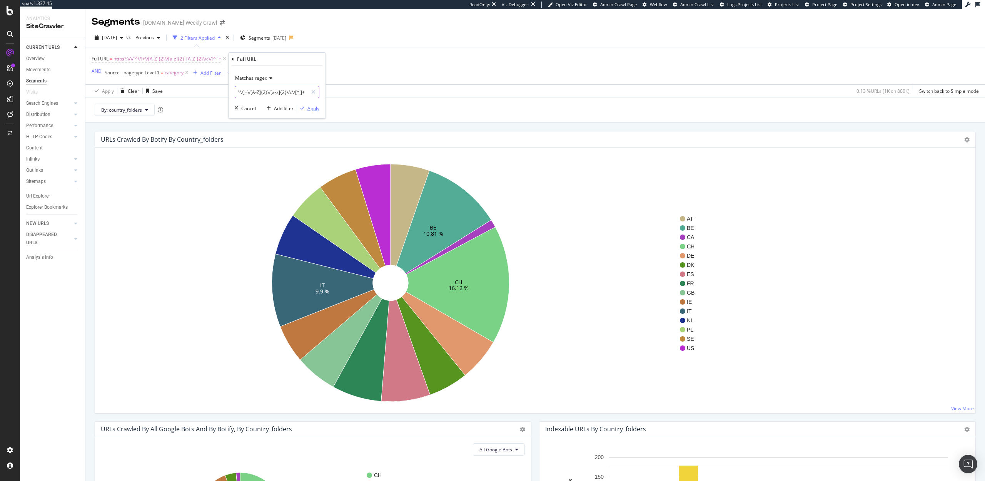
type input "https?:\/\/[^\/]+\/[A-Z]{2}\/[a-z]{2}\/c\/[^ ]+"
click at [312, 106] on div "Apply" at bounding box center [313, 108] width 12 height 7
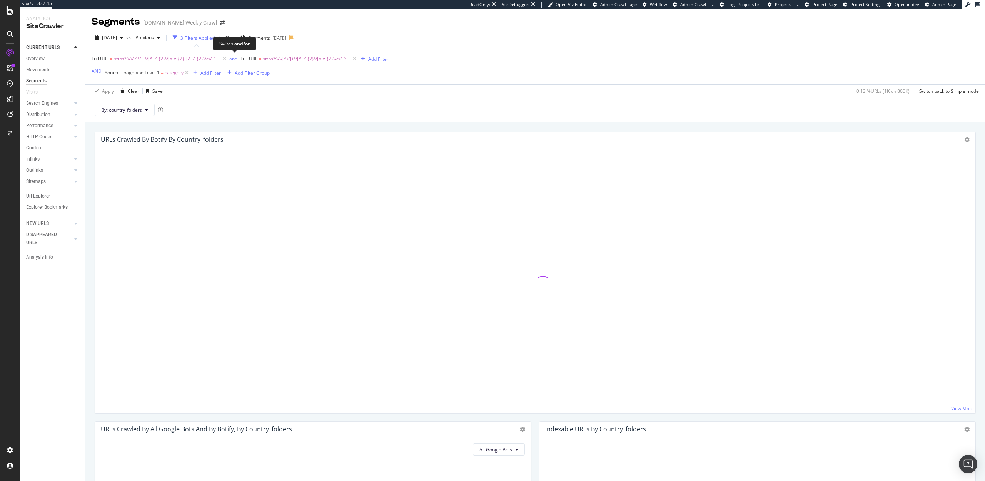
click at [230, 57] on div "and" at bounding box center [233, 58] width 8 height 7
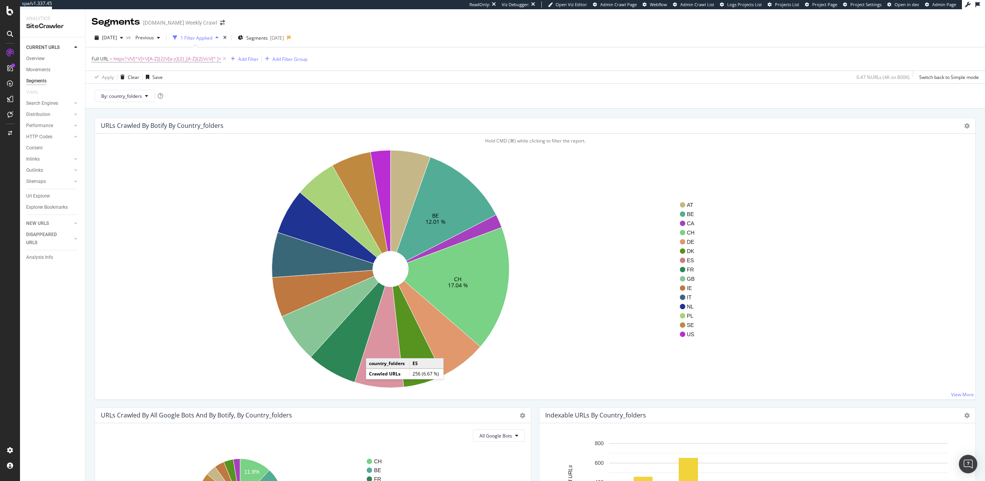
click at [374, 350] on icon at bounding box center [379, 336] width 49 height 102
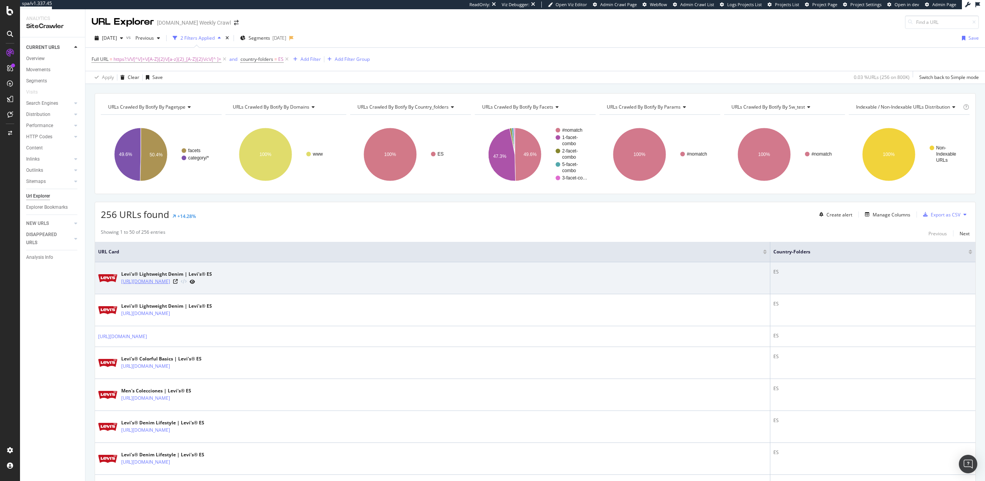
click at [170, 282] on link "[URL][DOMAIN_NAME]" at bounding box center [145, 281] width 49 height 8
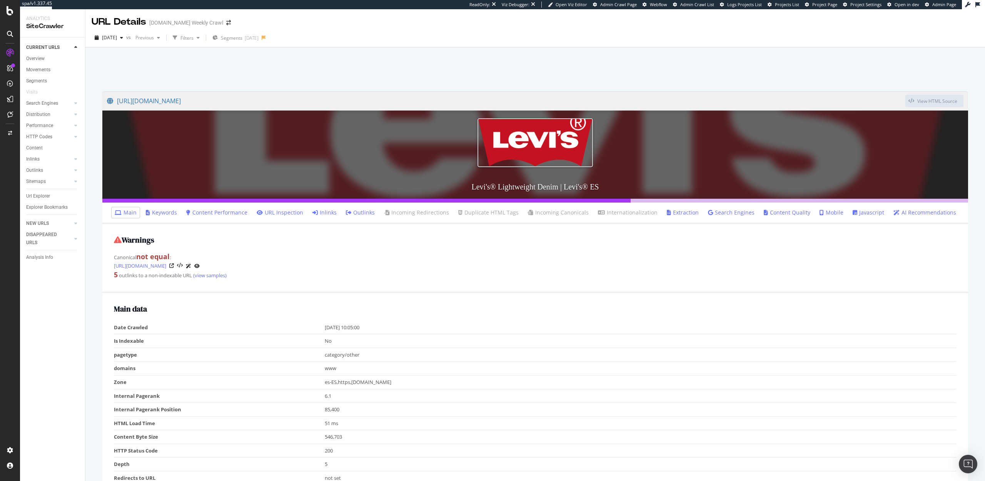
click at [328, 211] on link "Inlinks" at bounding box center [324, 213] width 24 height 8
click at [331, 216] on link "Inlinks" at bounding box center [324, 213] width 24 height 8
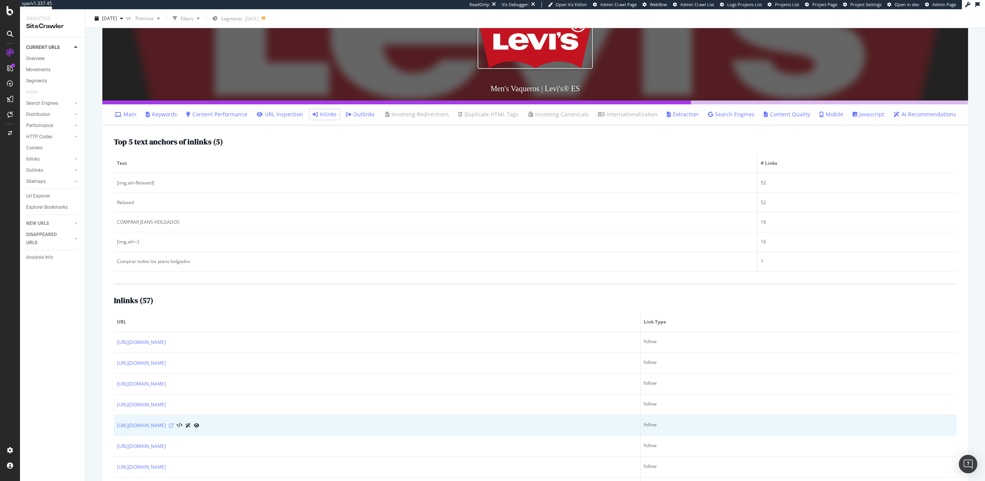
click at [174, 426] on icon at bounding box center [171, 425] width 5 height 5
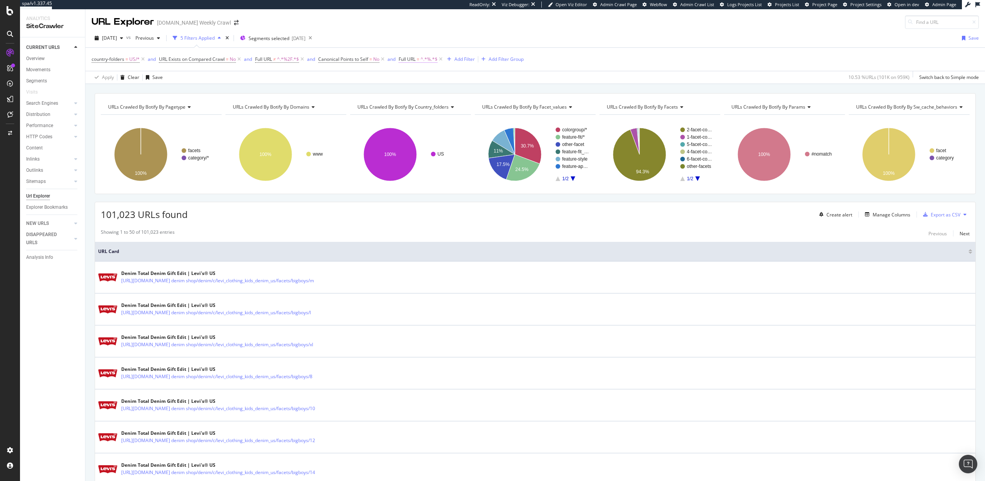
click at [419, 60] on span "=" at bounding box center [418, 59] width 3 height 7
click at [423, 88] on input "%" at bounding box center [443, 91] width 73 height 12
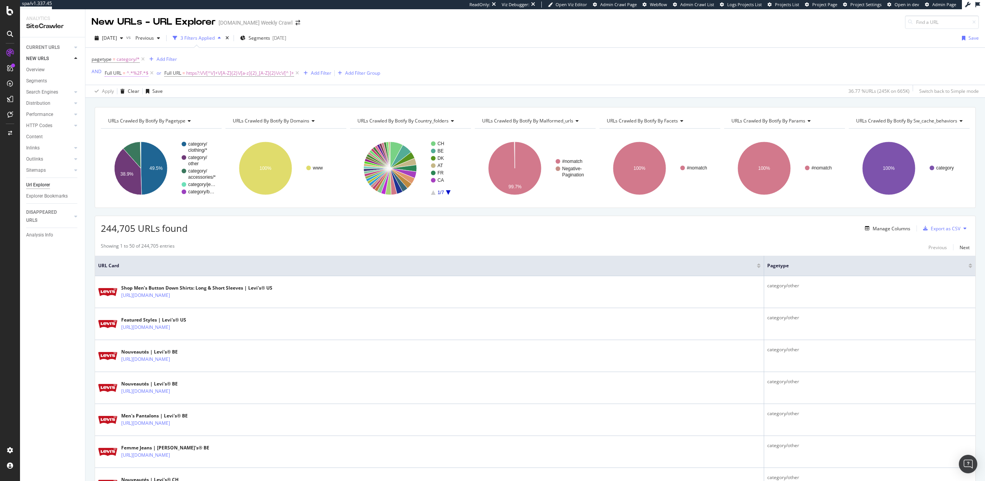
click at [122, 75] on span "Full URL = ^.*%2F.*$" at bounding box center [127, 73] width 44 height 7
click at [123, 94] on div "Contains" at bounding box center [153, 91] width 85 height 12
click at [132, 176] on span "Doesn't contain" at bounding box center [131, 177] width 33 height 7
click at [190, 122] on div "Apply" at bounding box center [190, 121] width 12 height 7
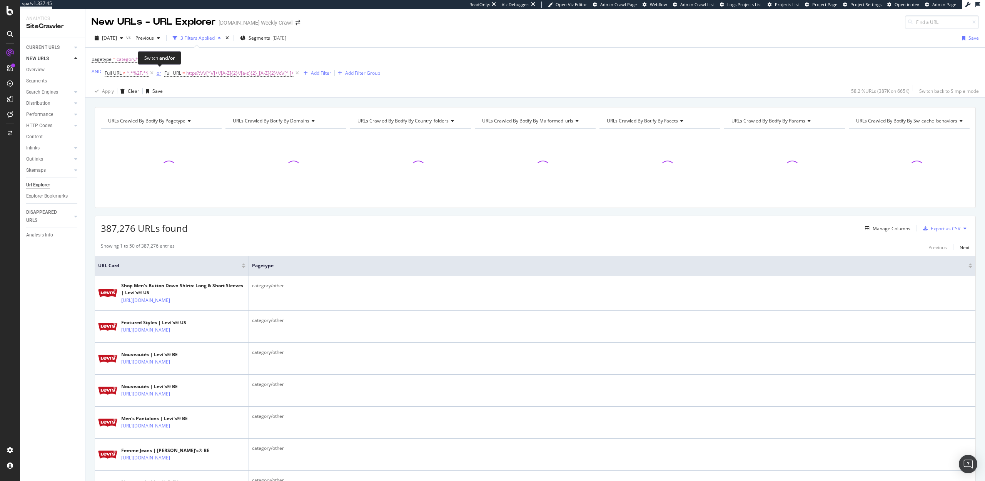
click at [157, 74] on div "or" at bounding box center [159, 73] width 5 height 7
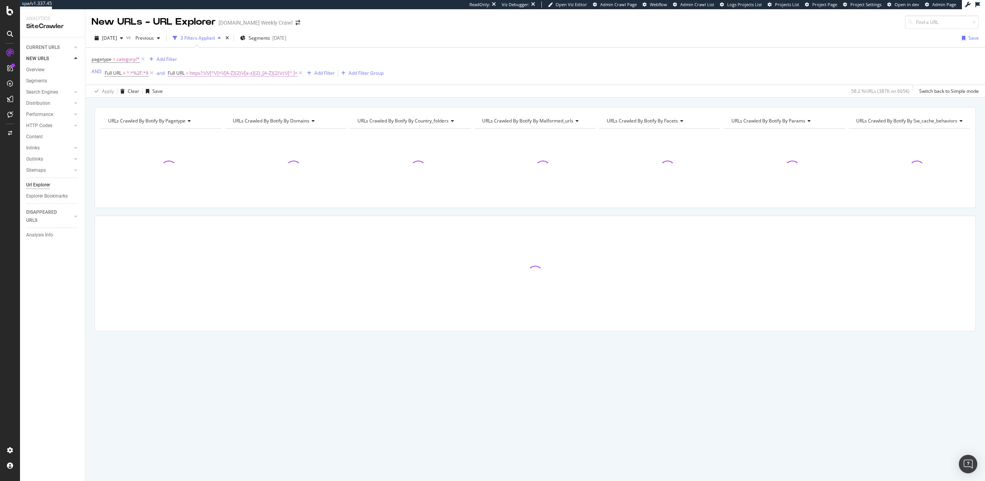
click at [194, 72] on span "https?:\/\/[^\/]+\/[A-Z]{2}\/[a-z]{2}_[A-Z]{2}\/c\/[^ ]+" at bounding box center [244, 73] width 108 height 11
click at [195, 92] on span "Matches regex" at bounding box center [191, 91] width 32 height 7
click at [201, 194] on span "Doesn't match regex" at bounding box center [200, 197] width 45 height 7
click at [253, 120] on div "Apply" at bounding box center [253, 121] width 12 height 7
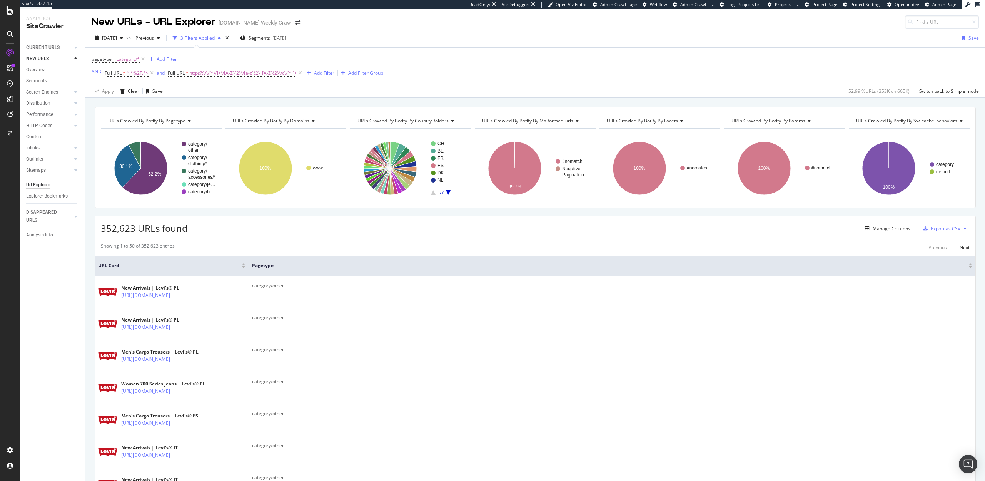
click at [327, 74] on div "Add Filter" at bounding box center [324, 73] width 20 height 7
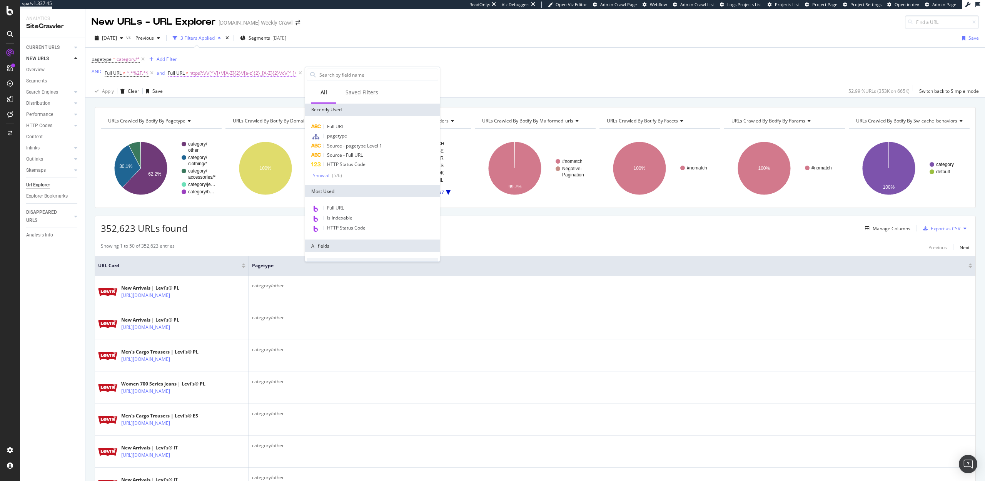
click at [262, 74] on span "https?:\/\/[^\/]+\/[A-Z]{2}\/[a-z]{2}_[A-Z]{2}\/c\/[^ ]+" at bounding box center [243, 73] width 108 height 11
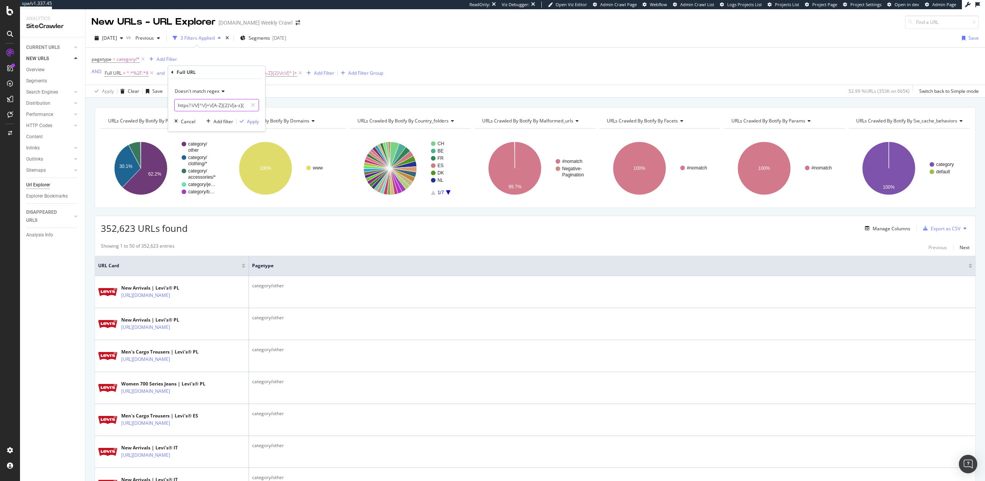
click at [215, 110] on input "https?:\/\/[^\/]+\/[A-Z]{2}\/[a-z]{2}_[A-Z]{2}\/c\/[^ ]+" at bounding box center [211, 105] width 73 height 12
click at [331, 73] on div "Add Filter" at bounding box center [324, 73] width 20 height 7
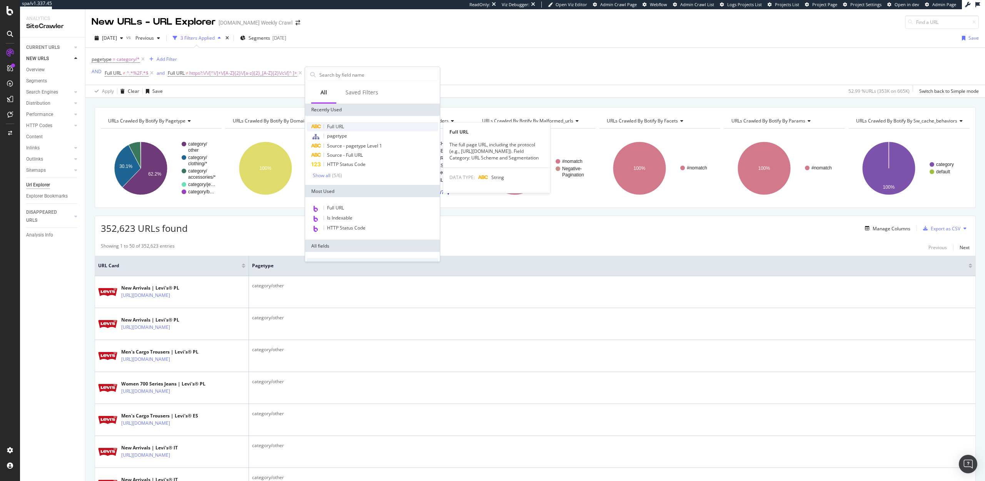
click at [341, 126] on span "Full URL" at bounding box center [335, 126] width 17 height 7
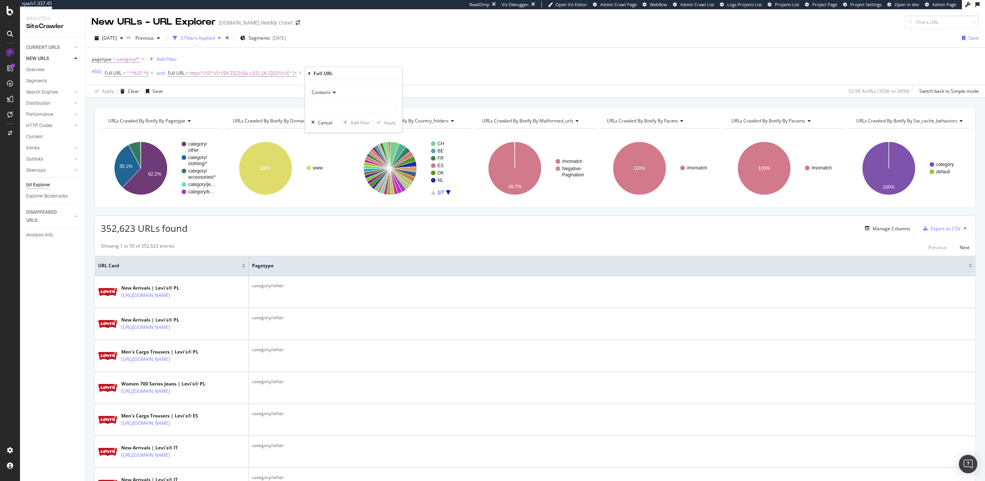
click at [329, 92] on span "Contains" at bounding box center [321, 92] width 19 height 7
click at [340, 186] on span "Matches regex" at bounding box center [331, 188] width 32 height 7
click at [335, 107] on input "text" at bounding box center [354, 106] width 84 height 12
paste input "https?:\/\/[^\/]+\/[A-Z]{2}\/[a-z]{2}_[A-Z]{2}\/c\/[^ ]+"
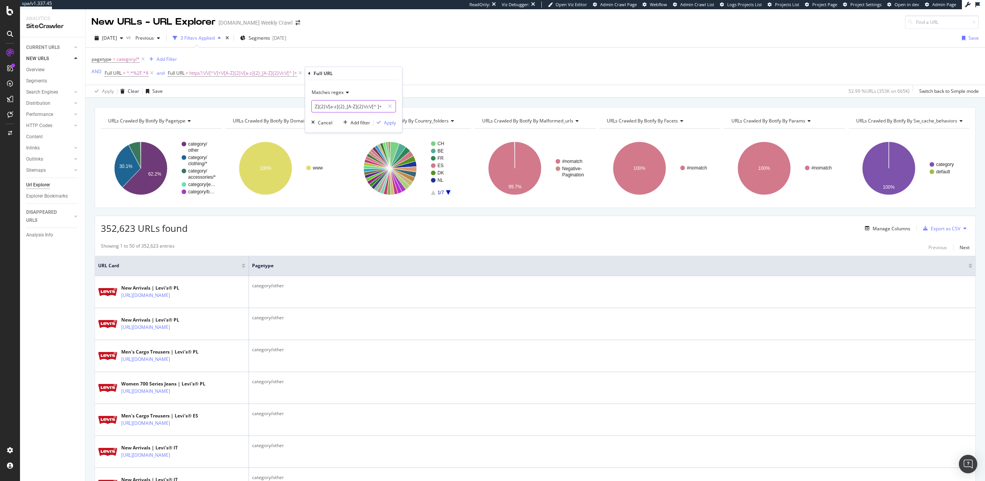
drag, startPoint x: 362, startPoint y: 107, endPoint x: 345, endPoint y: 108, distance: 17.4
click at [345, 108] on input "https?:\/\/[^\/]+\/[A-Z]{2}\/[a-z]{2}_[A-Z]{2}\/c\/[^ ]+" at bounding box center [348, 106] width 73 height 12
type input "https?:\/\/[^\/]+\/[A-Z]{2}\/[a-z]{2}\/c\/[^ ]+"
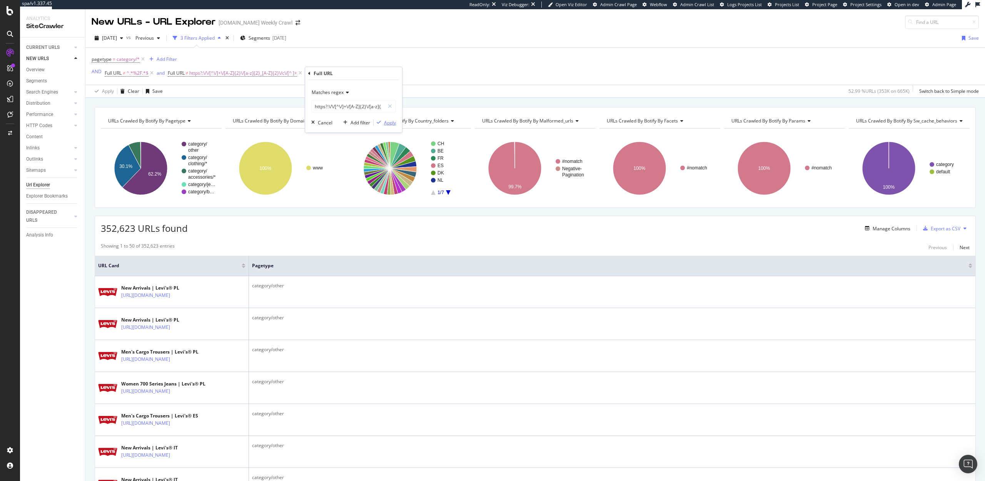
click at [388, 123] on div "Apply" at bounding box center [390, 122] width 12 height 7
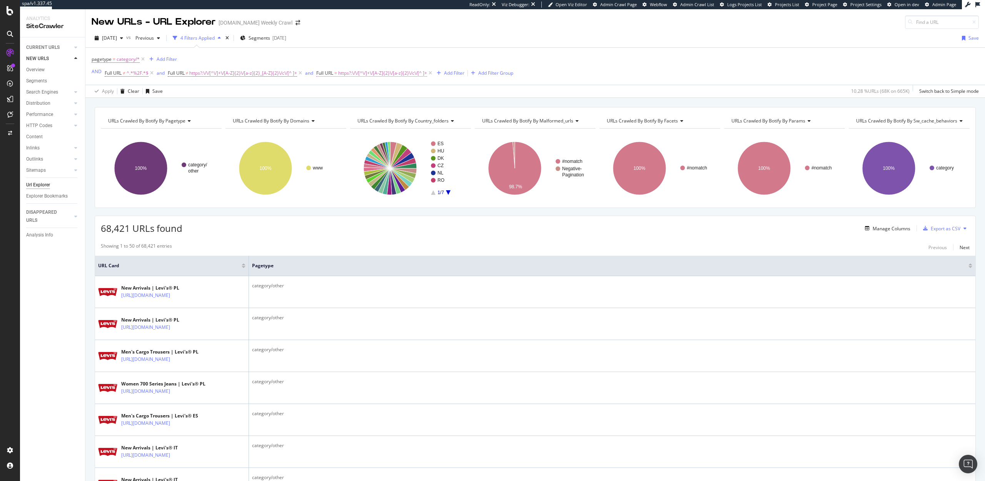
click at [351, 73] on span "https?:\/\/[^\/]+\/[A-Z]{2}\/[a-z]{2}\/c\/[^ ]+" at bounding box center [382, 73] width 89 height 11
click at [353, 105] on input "https?:\/\/[^\/]+\/[A-Z]{2}\/[a-z]{2}\/c\/[^ ]+" at bounding box center [360, 105] width 73 height 12
click at [342, 92] on span "Matches regex" at bounding box center [340, 91] width 32 height 7
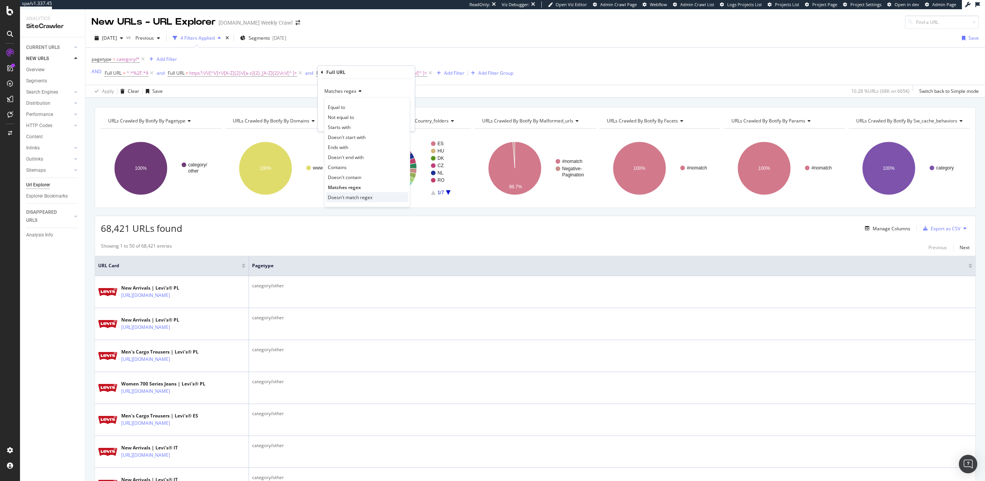
click at [351, 195] on span "Doesn't match regex" at bounding box center [350, 197] width 45 height 7
click at [401, 122] on div "Apply" at bounding box center [403, 121] width 12 height 7
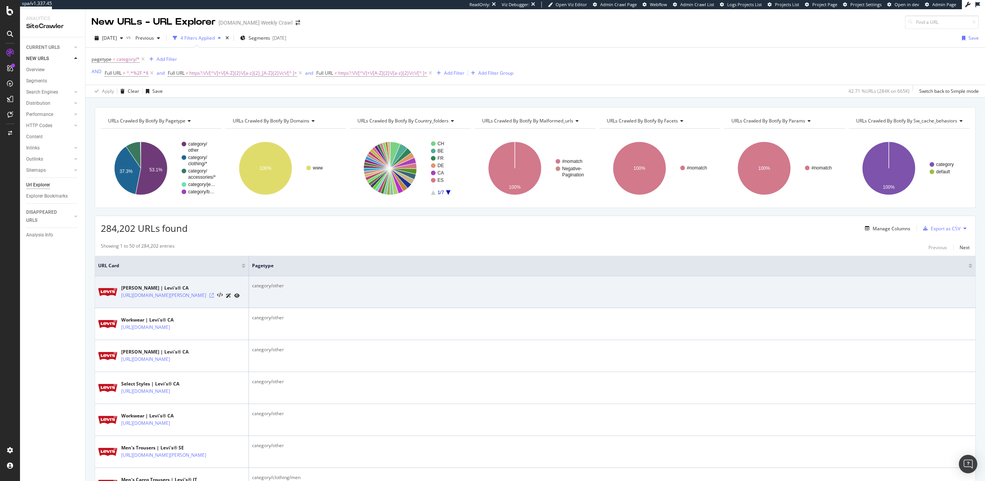
click at [214, 297] on icon at bounding box center [211, 295] width 5 height 5
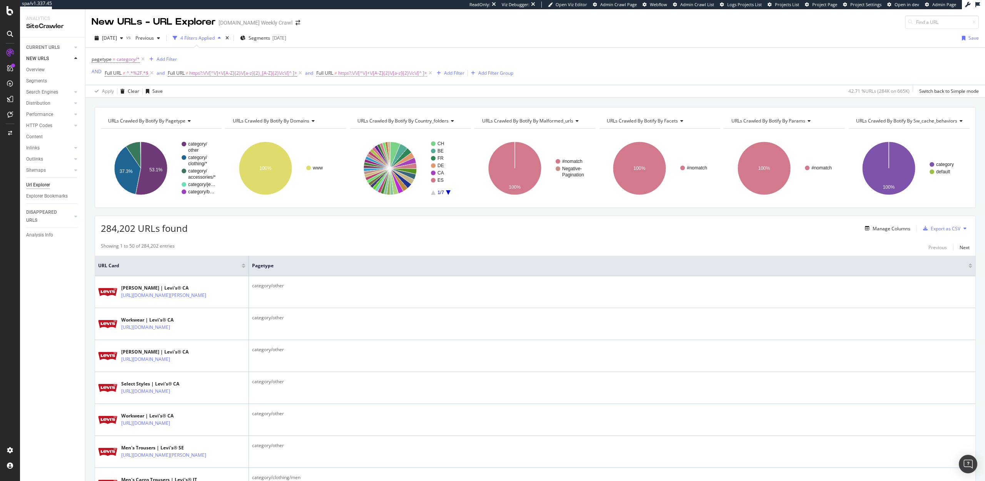
click at [354, 72] on span "https?:\/\/[^\/]+\/[A-Z]{2}\/[a-z]{2}\/c\/[^ ]+" at bounding box center [382, 73] width 89 height 11
click at [341, 107] on input "https?:\/\/[^\/]+\/[A-Z]{2}\/[a-z]{2}\/c\/[^ ]+" at bounding box center [360, 105] width 73 height 12
click at [379, 227] on div "284,202 URLs found Manage Columns Export as CSV" at bounding box center [535, 225] width 880 height 19
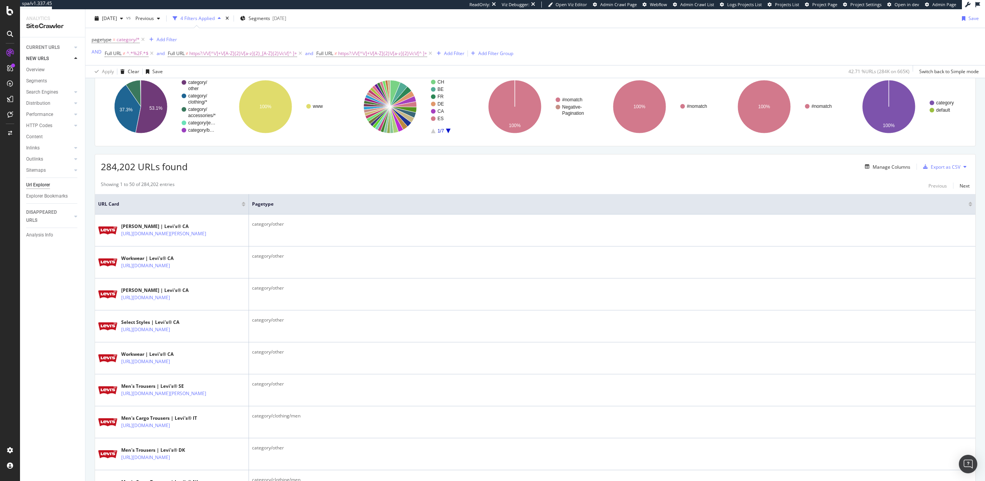
scroll to position [185, 0]
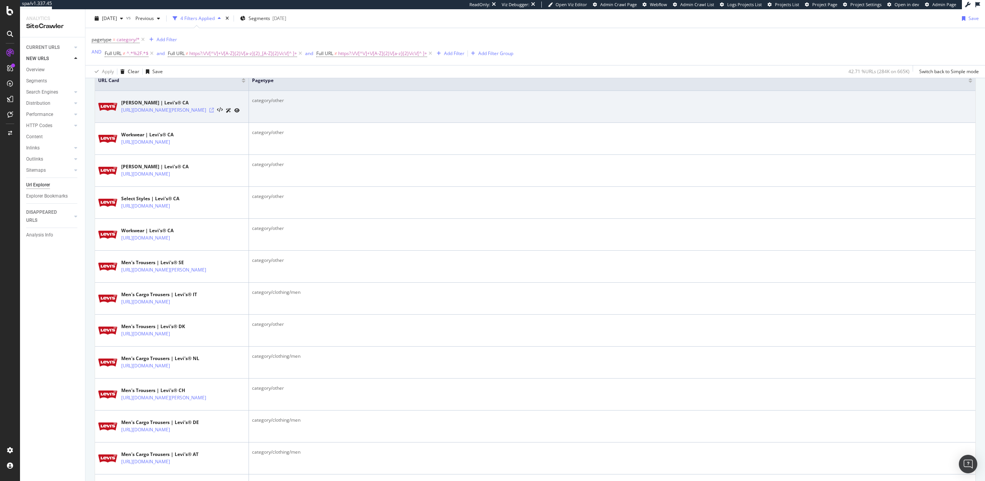
click at [214, 112] on icon at bounding box center [211, 110] width 5 height 5
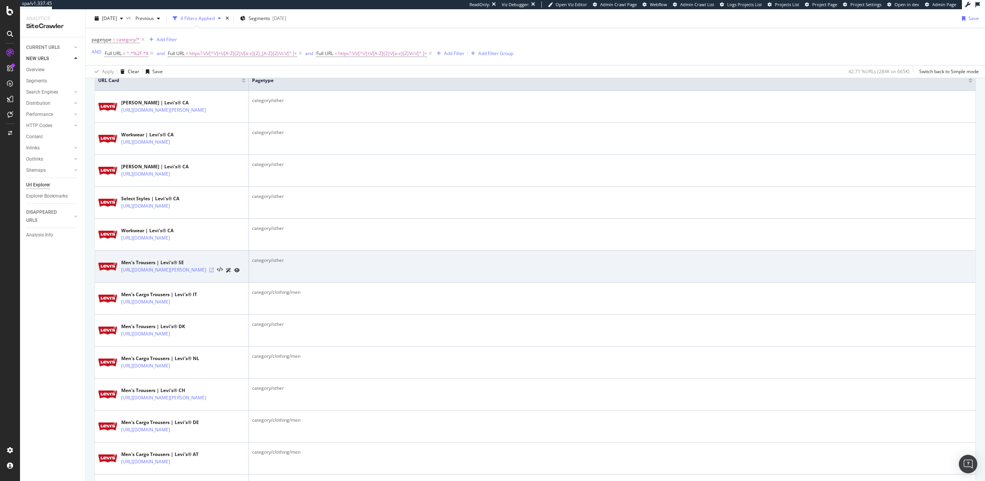
click at [214, 272] on icon at bounding box center [211, 269] width 5 height 5
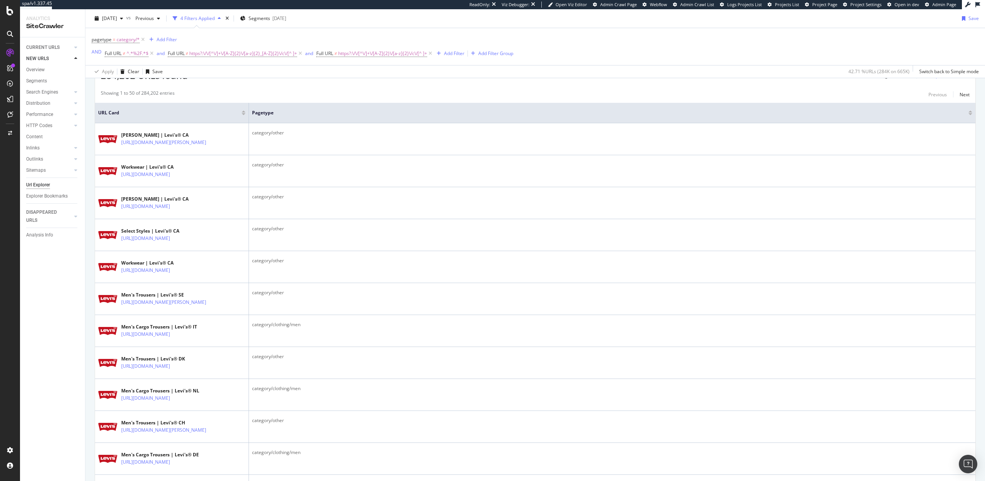
scroll to position [0, 0]
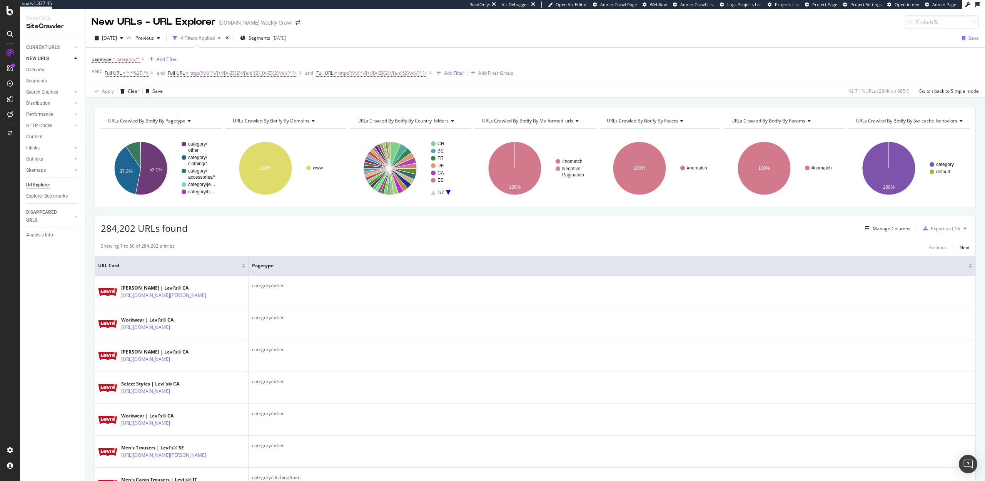
click at [290, 219] on div "284,202 URLs found Manage Columns Export as CSV" at bounding box center [535, 225] width 880 height 19
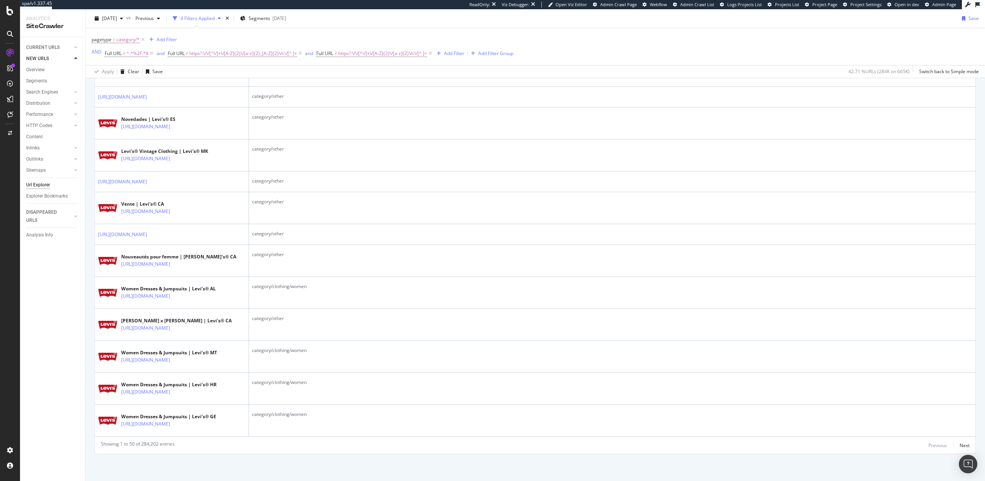
scroll to position [1854, 0]
click at [967, 445] on div "Next" at bounding box center [965, 445] width 10 height 7
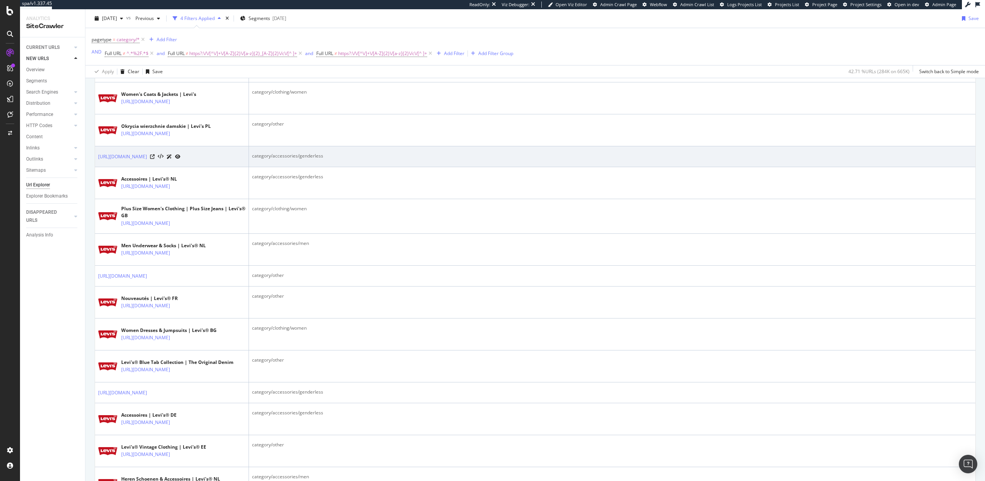
scroll to position [0, 0]
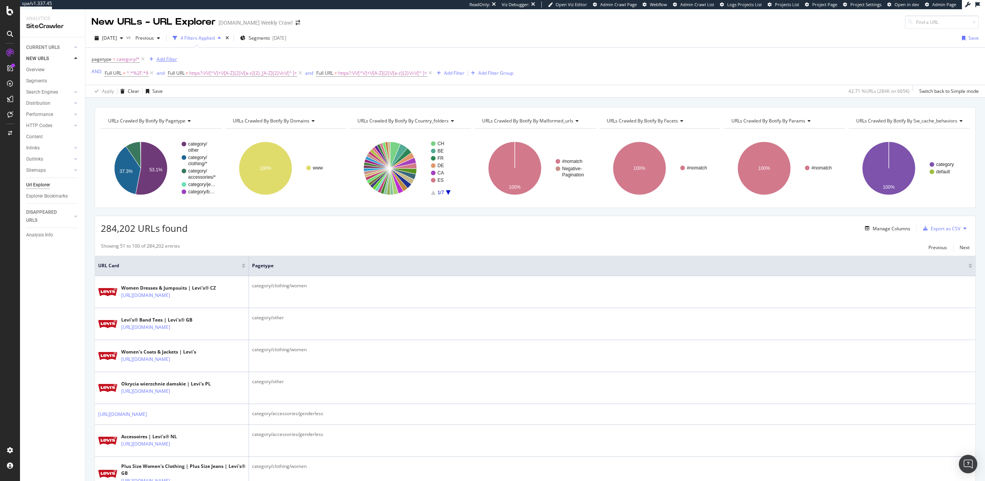
click at [163, 61] on div "Add Filter" at bounding box center [167, 59] width 20 height 7
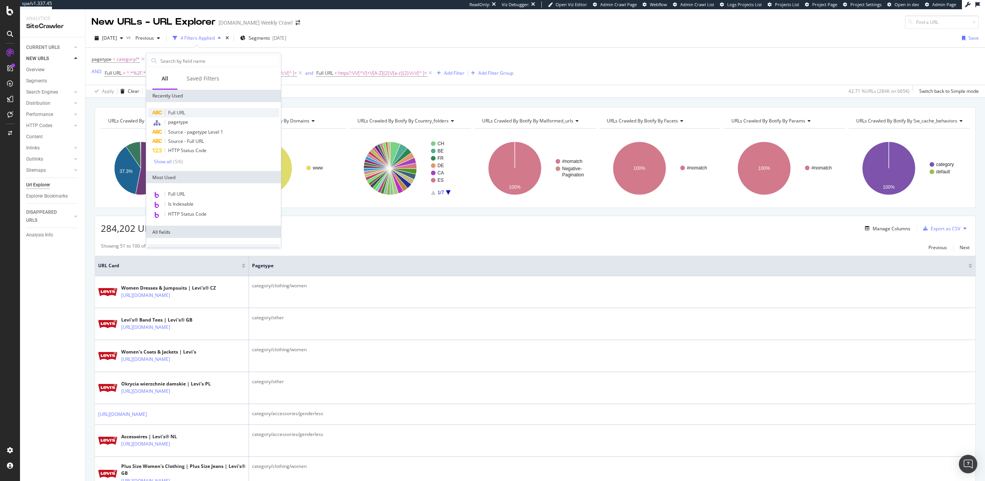
click at [179, 115] on span "Full URL" at bounding box center [176, 112] width 17 height 7
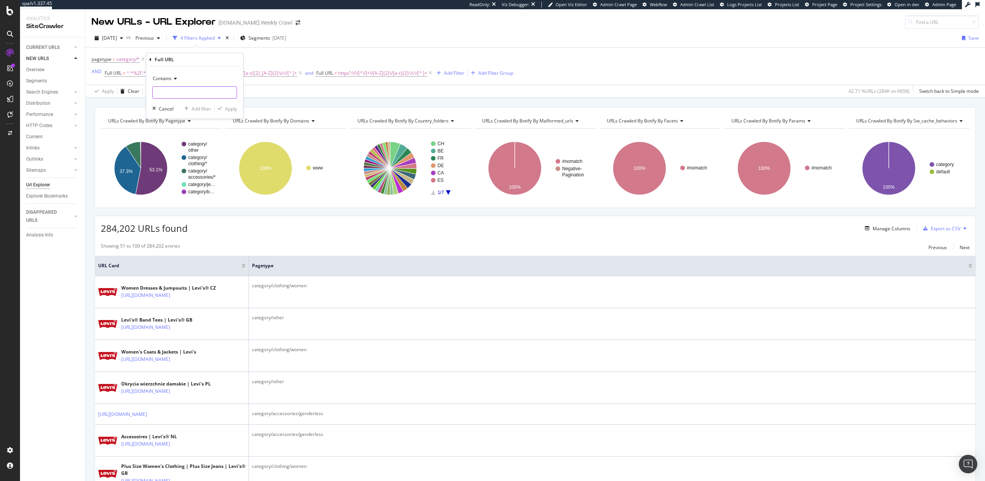
click at [184, 92] on input "text" at bounding box center [195, 92] width 84 height 12
type input "?"
click at [229, 107] on div "Apply" at bounding box center [231, 108] width 12 height 7
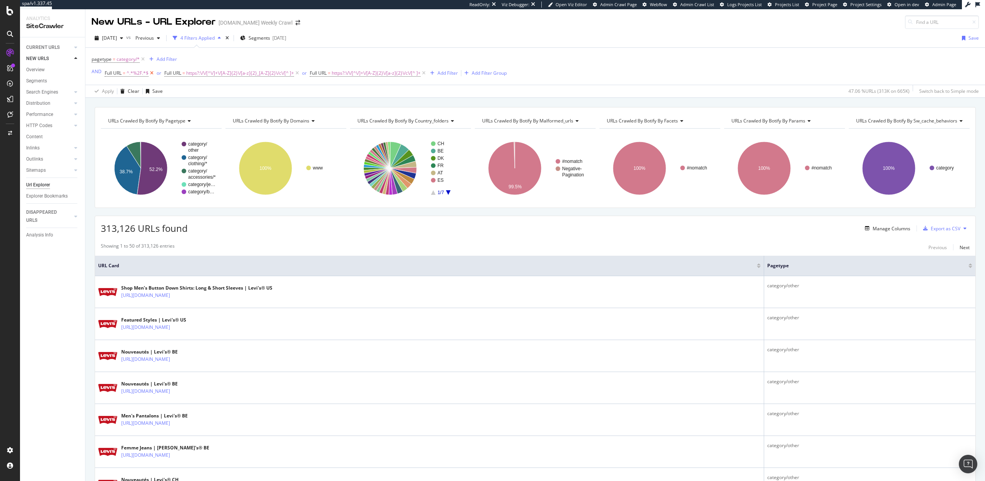
click at [152, 73] on icon at bounding box center [152, 73] width 7 height 8
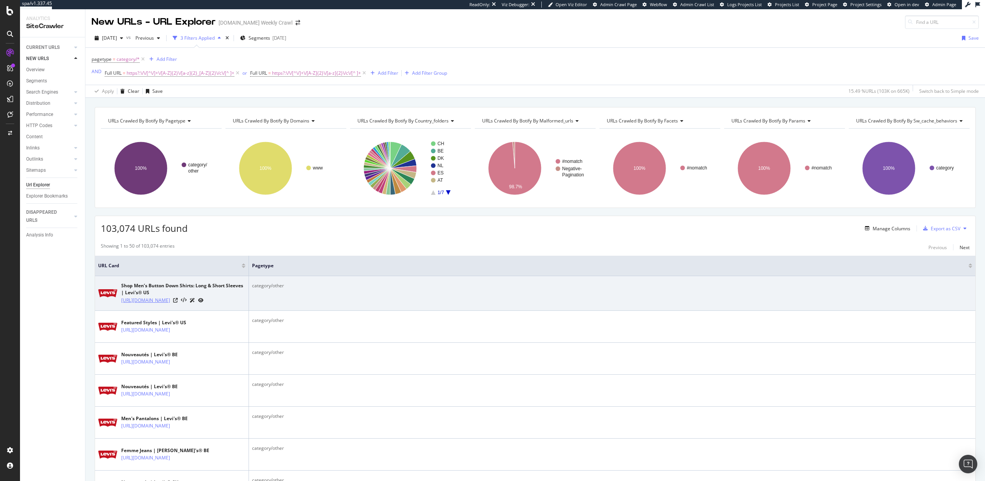
click at [170, 301] on link "[URL][DOMAIN_NAME]" at bounding box center [145, 300] width 49 height 8
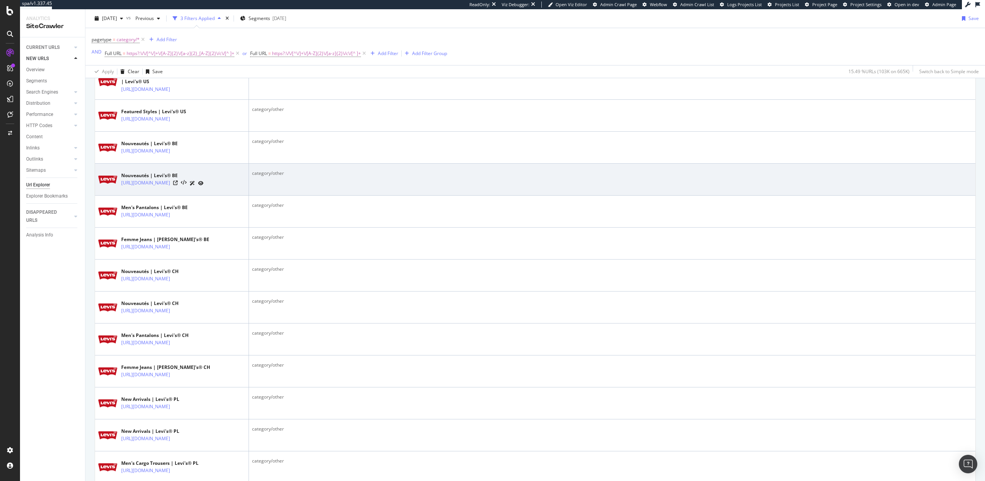
scroll to position [207, 0]
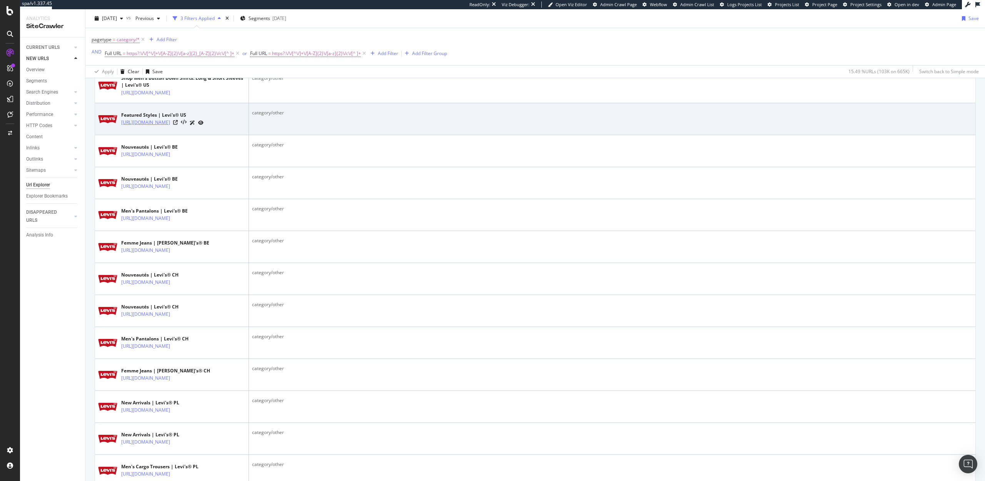
click at [170, 126] on link "[URL][DOMAIN_NAME]" at bounding box center [145, 123] width 49 height 8
drag, startPoint x: 119, startPoint y: 127, endPoint x: 174, endPoint y: 134, distance: 55.9
click at [174, 129] on div "Featured Styles | [PERSON_NAME]'s® US [URL][DOMAIN_NAME]" at bounding box center [171, 118] width 147 height 19
copy div "Featured Styles | [PERSON_NAME]'s® US [URL][DOMAIN_NAME]"
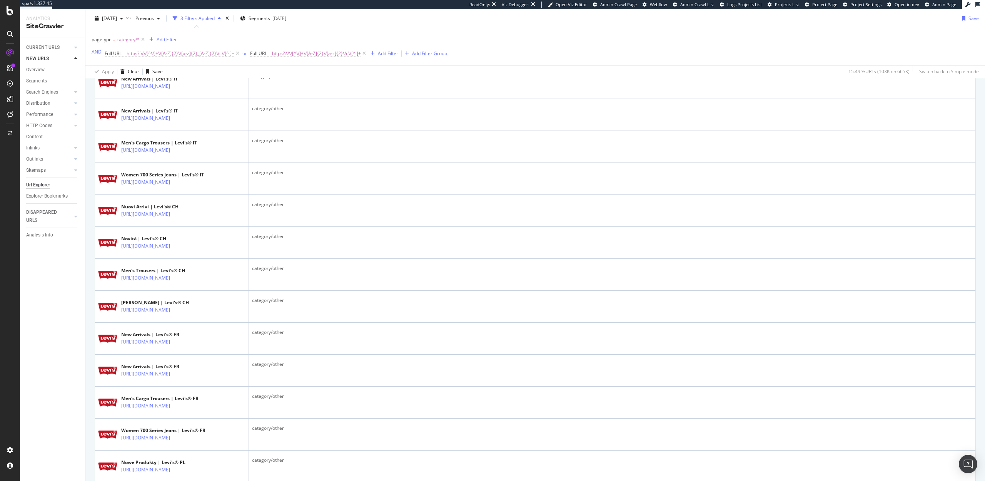
scroll to position [1357, 0]
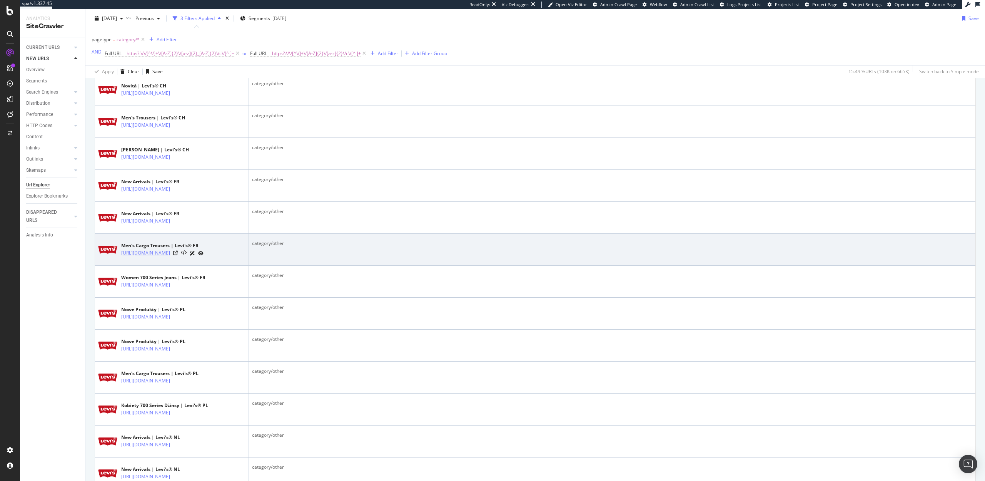
click at [170, 257] on link "[URL][DOMAIN_NAME]" at bounding box center [145, 253] width 49 height 8
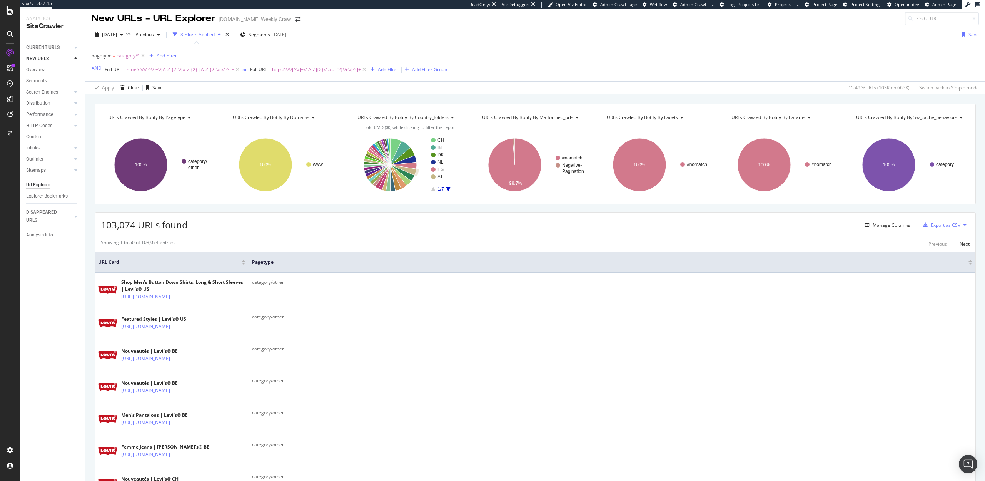
scroll to position [0, 0]
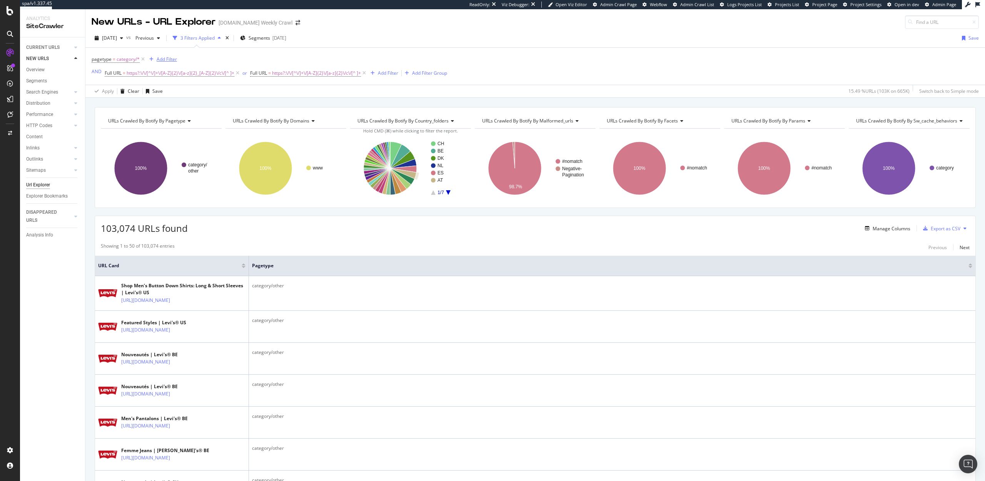
click at [162, 58] on div "Add Filter" at bounding box center [167, 59] width 20 height 7
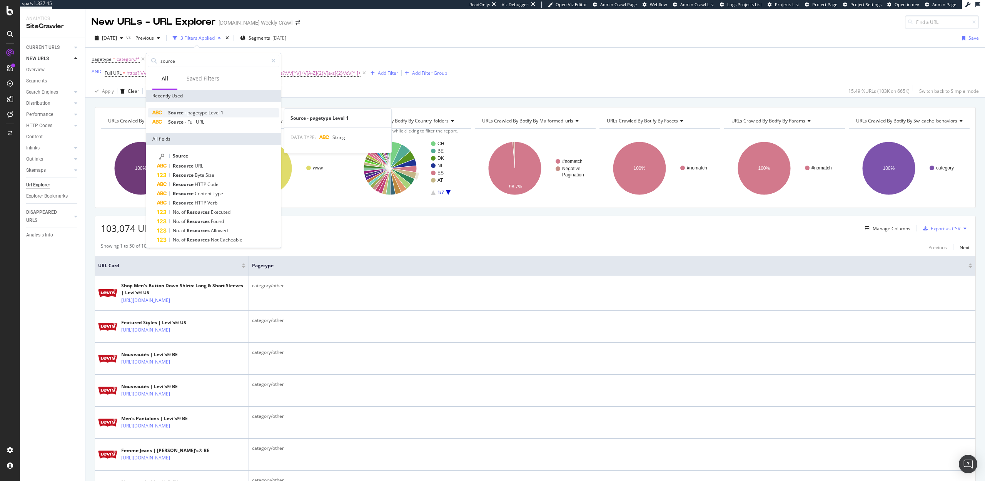
type input "source"
click at [200, 112] on span "pagetype" at bounding box center [197, 112] width 21 height 7
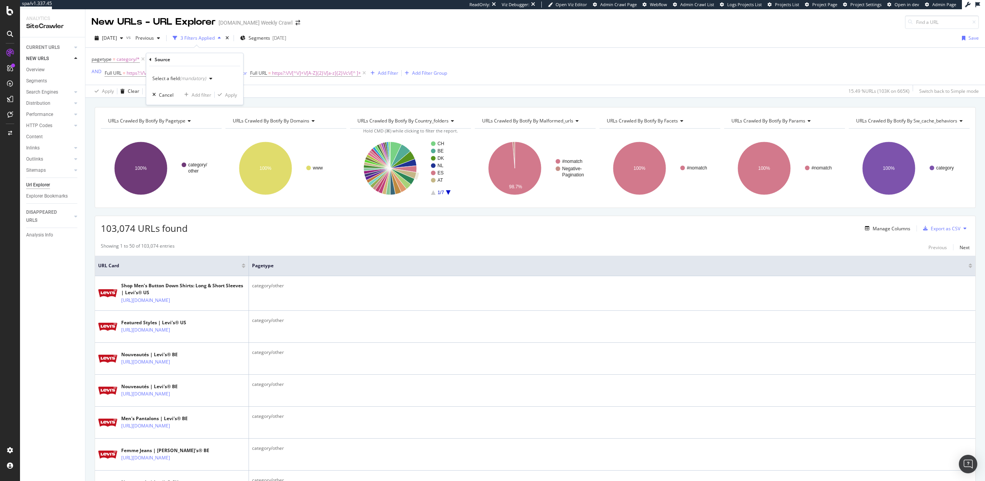
click at [170, 78] on div "Select a field (mandatory)" at bounding box center [179, 78] width 54 height 5
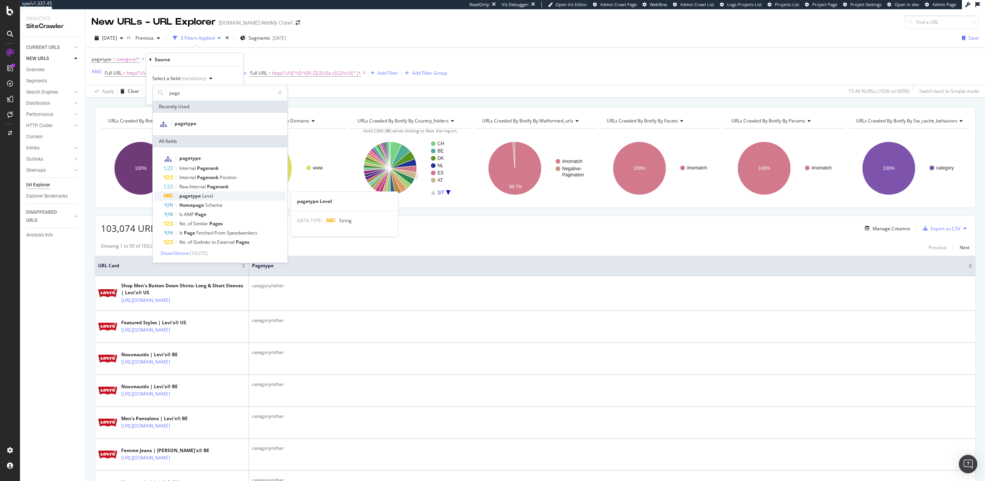
type input "page"
click at [202, 199] on div "pagetype Level" at bounding box center [225, 195] width 122 height 9
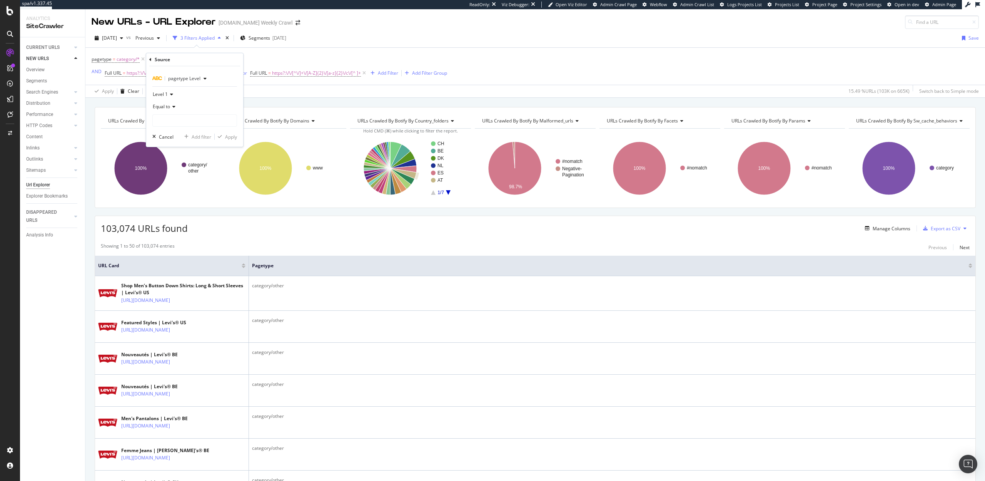
click at [170, 105] on icon at bounding box center [172, 106] width 5 height 5
click at [169, 133] on span "Not equal to" at bounding box center [169, 132] width 26 height 7
click at [170, 119] on input "text" at bounding box center [195, 120] width 84 height 12
type input "h"
click at [284, 205] on div "URLs Crawled By Botify By pagetype Chart (by Value) Table Expand Export as CSV …" at bounding box center [535, 157] width 881 height 101
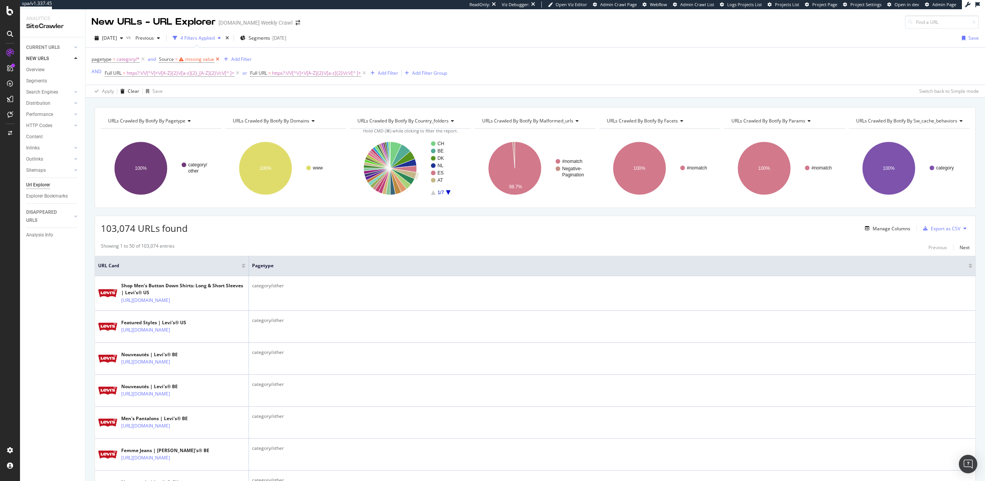
click at [216, 60] on icon at bounding box center [217, 59] width 7 height 8
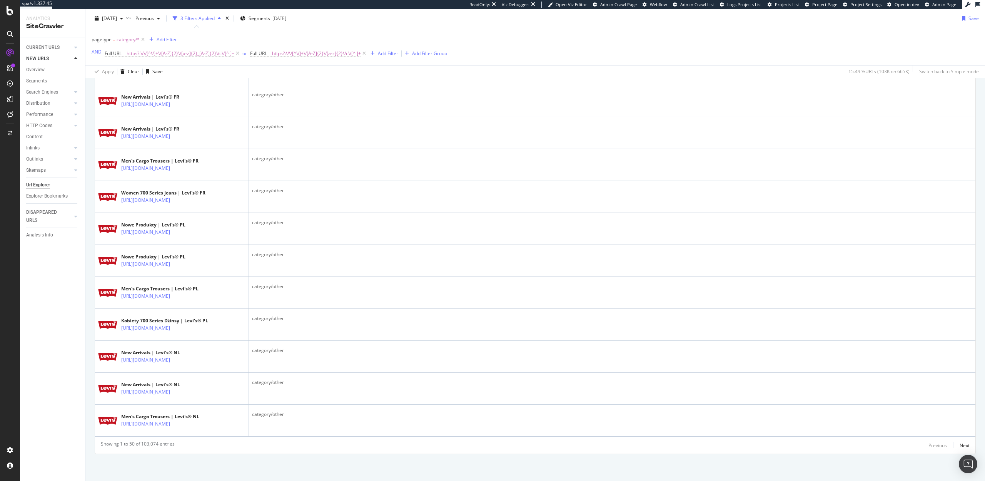
scroll to position [1604, 0]
click at [968, 446] on div "Next" at bounding box center [965, 445] width 10 height 7
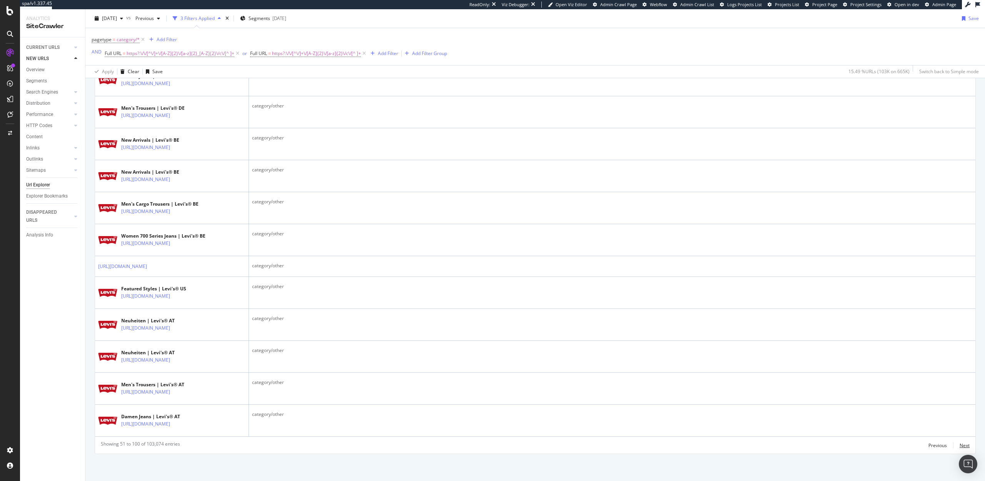
scroll to position [1590, 0]
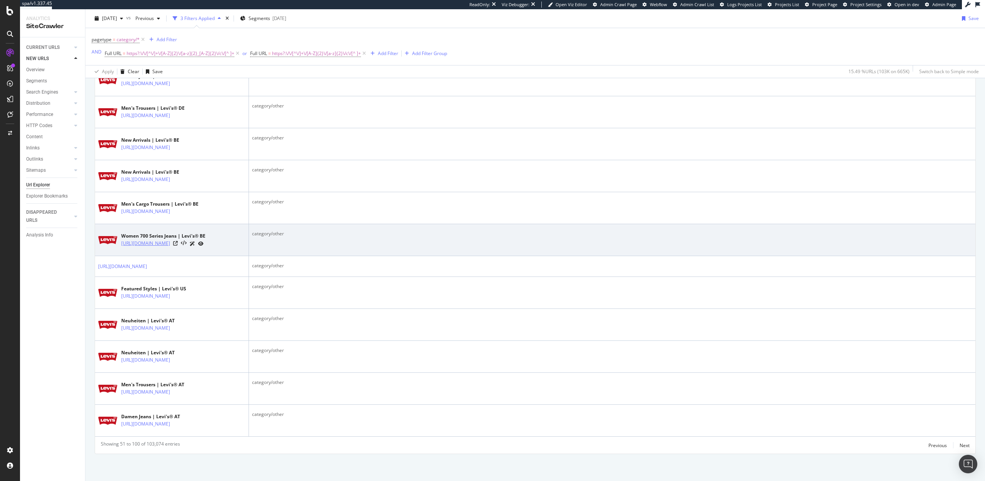
click at [170, 239] on link "[URL][DOMAIN_NAME]" at bounding box center [145, 243] width 49 height 8
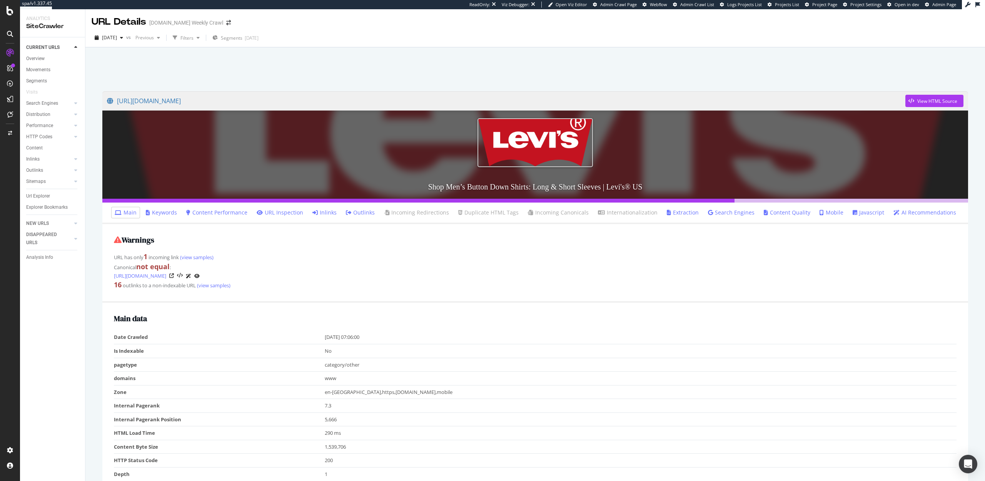
click at [327, 212] on link "Inlinks" at bounding box center [324, 213] width 24 height 8
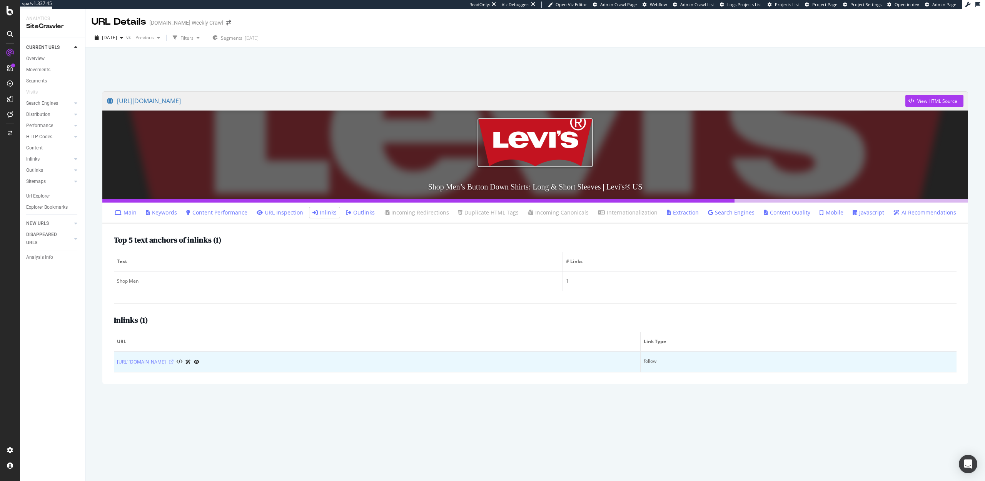
click at [174, 361] on icon at bounding box center [171, 361] width 5 height 5
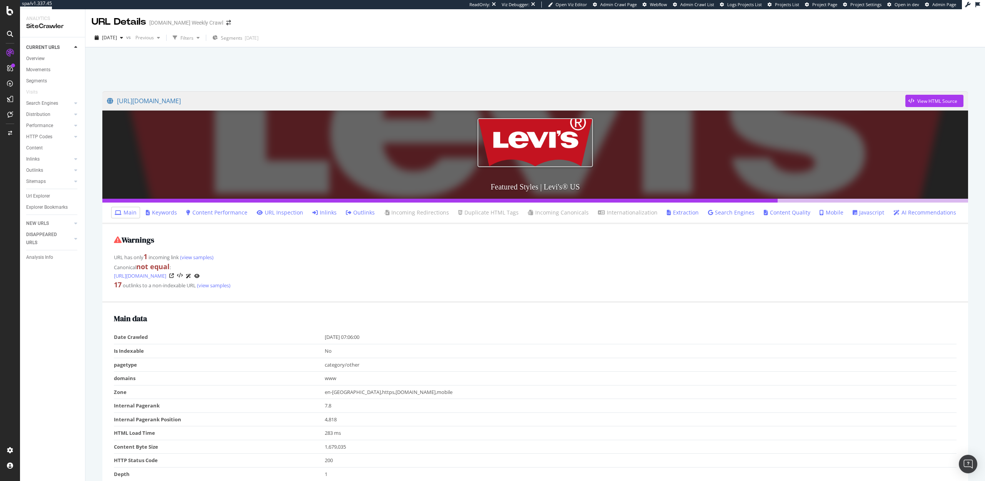
click at [329, 213] on link "Inlinks" at bounding box center [324, 213] width 24 height 8
click at [331, 214] on link "Inlinks" at bounding box center [324, 213] width 24 height 8
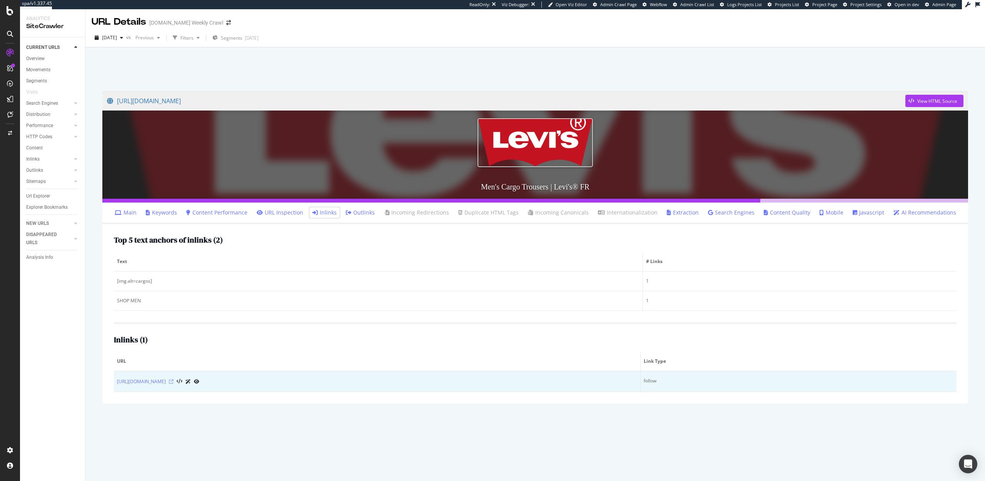
click at [174, 382] on icon at bounding box center [171, 381] width 5 height 5
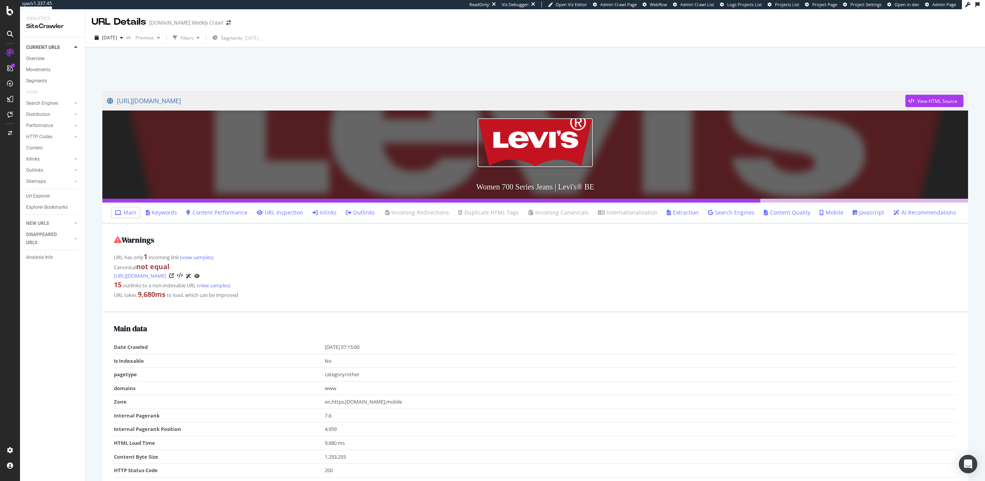
click at [331, 215] on link "Inlinks" at bounding box center [324, 213] width 24 height 8
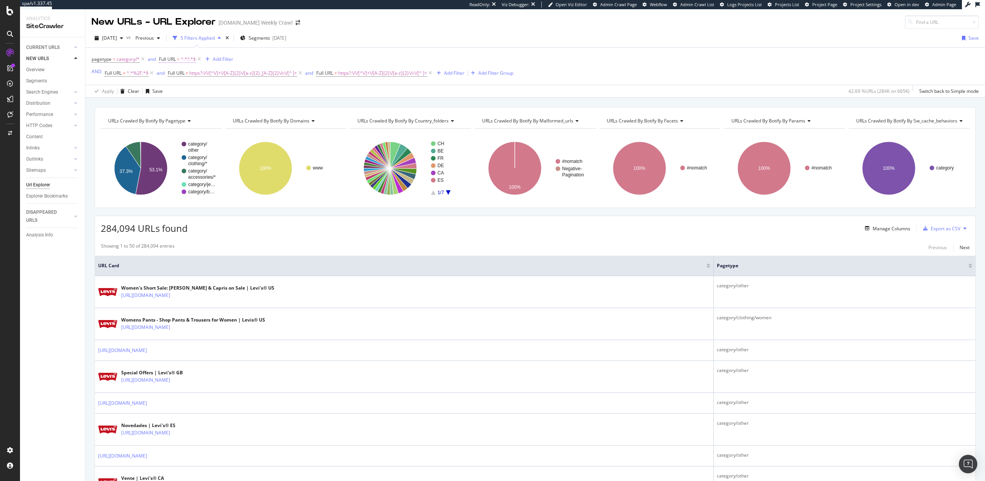
click at [184, 55] on span "^.*?.*$" at bounding box center [188, 59] width 15 height 11
click at [185, 92] on input "?" at bounding box center [201, 91] width 73 height 12
click at [185, 93] on input "?" at bounding box center [201, 91] width 73 height 12
type input "?page"
click at [244, 108] on div "Apply" at bounding box center [244, 107] width 12 height 7
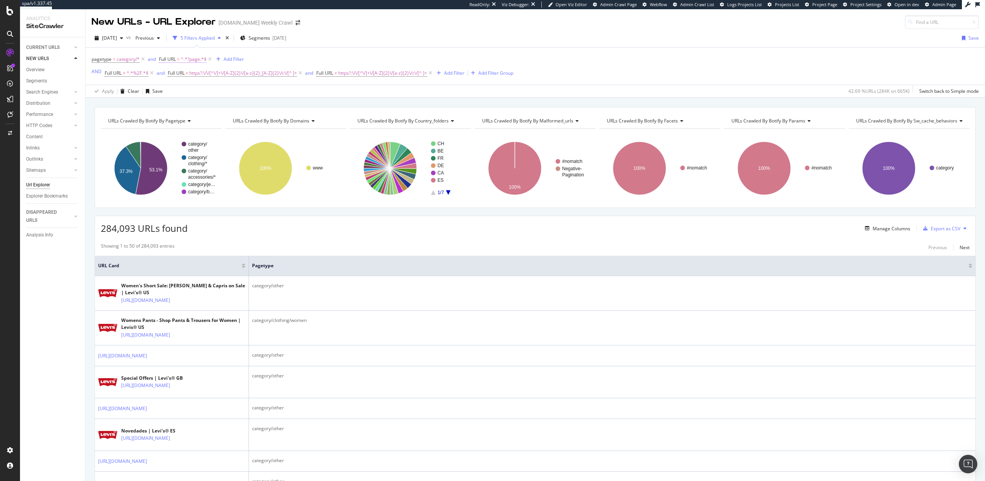
click at [187, 58] on span "^.*?page.*$" at bounding box center [194, 59] width 26 height 11
click at [201, 91] on input "?page" at bounding box center [201, 91] width 73 height 12
type input "?page=0"
click at [245, 105] on div "Apply" at bounding box center [244, 107] width 12 height 7
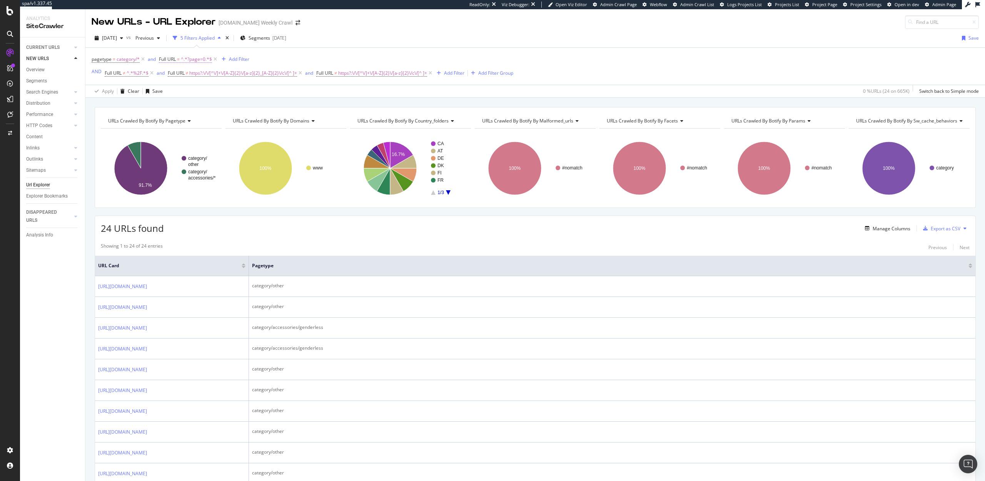
click at [202, 58] on span "^.*?page=0.*$" at bounding box center [196, 59] width 31 height 11
click at [193, 93] on input "?page=0" at bounding box center [201, 91] width 73 height 12
click at [202, 93] on input "?page=0" at bounding box center [201, 91] width 73 height 12
type input "?page=1"
click at [247, 110] on div "Apply" at bounding box center [244, 107] width 12 height 7
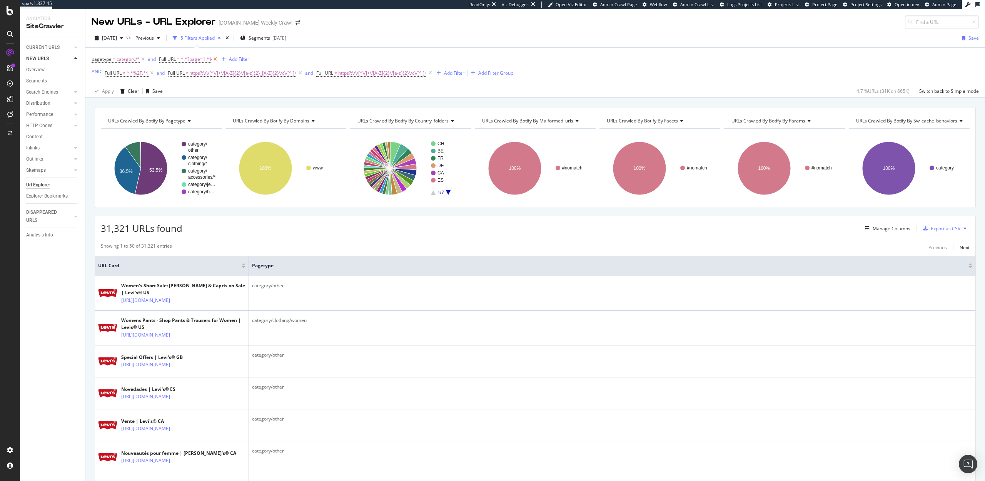
click at [213, 58] on icon at bounding box center [215, 59] width 7 height 8
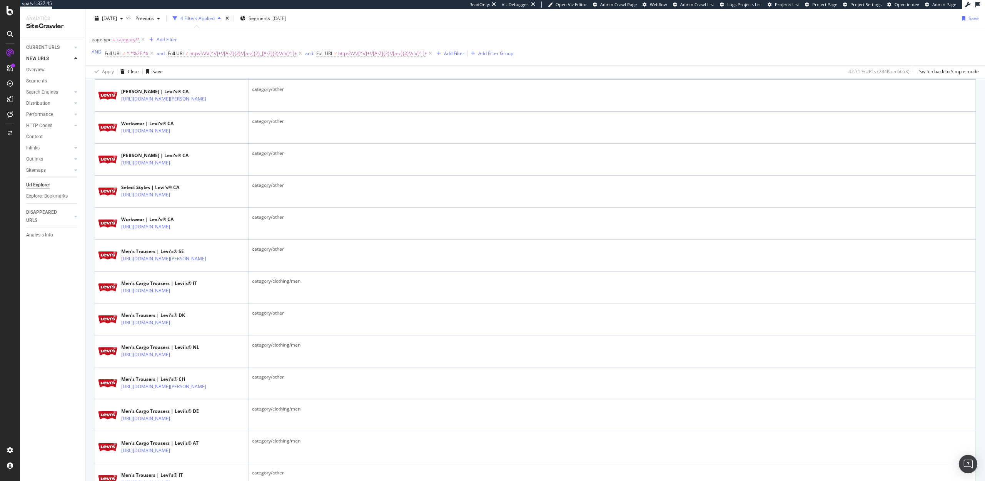
scroll to position [6, 0]
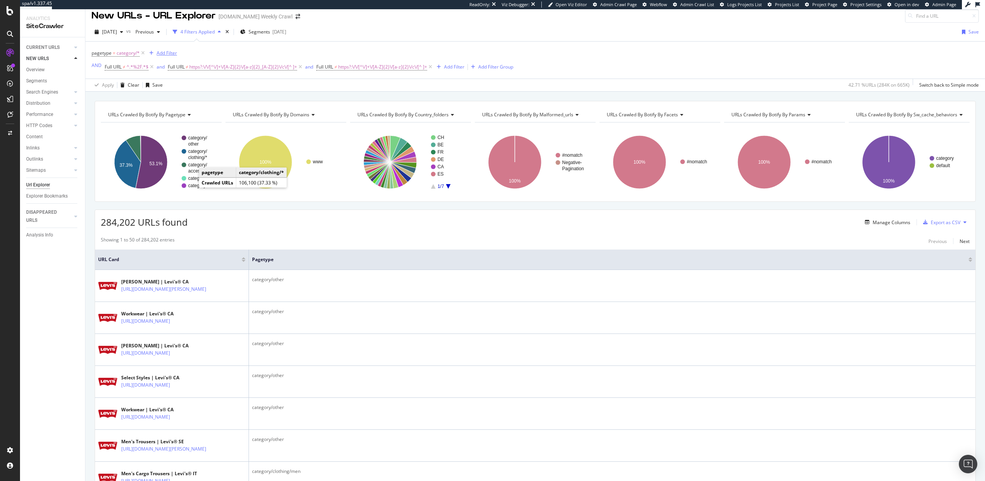
click at [169, 55] on div "Add Filter" at bounding box center [167, 53] width 20 height 7
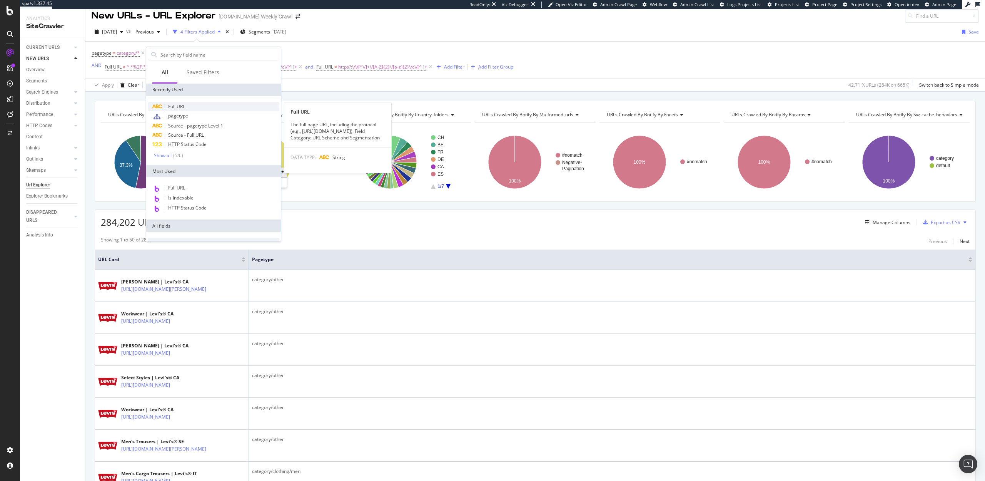
click at [182, 106] on span "Full URL" at bounding box center [176, 106] width 17 height 7
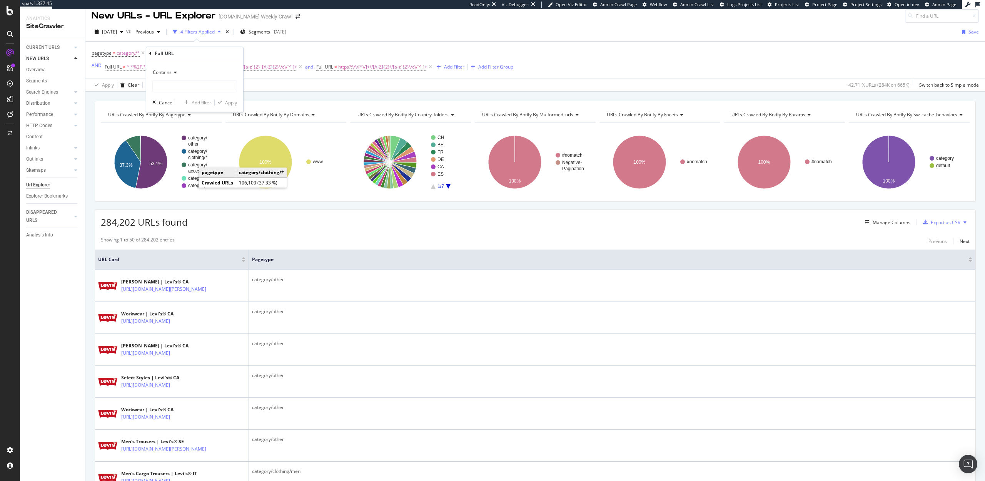
click at [171, 75] on div "Contains" at bounding box center [194, 72] width 85 height 12
click at [167, 155] on span "Doesn't contain" at bounding box center [172, 158] width 33 height 7
click at [167, 83] on input "text" at bounding box center [195, 86] width 84 height 12
type input "?"
click at [235, 103] on div "Apply" at bounding box center [231, 102] width 12 height 7
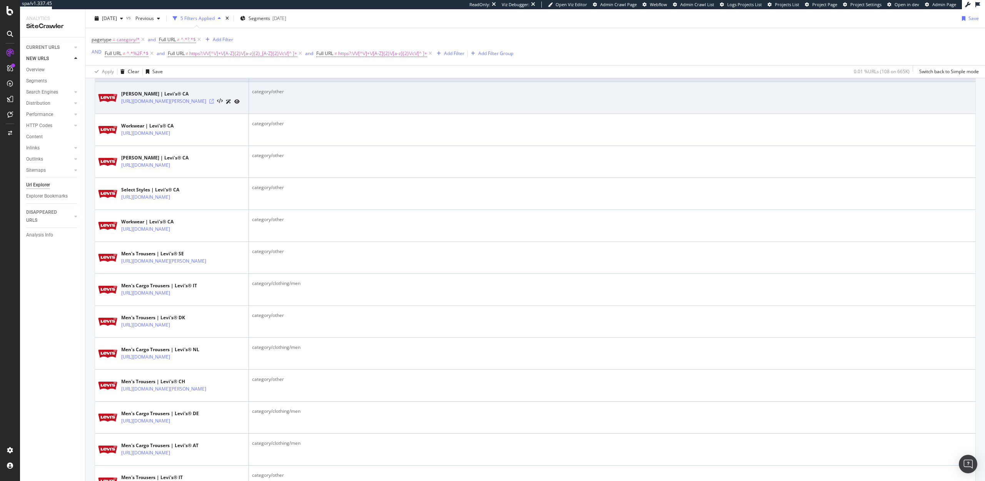
scroll to position [9, 0]
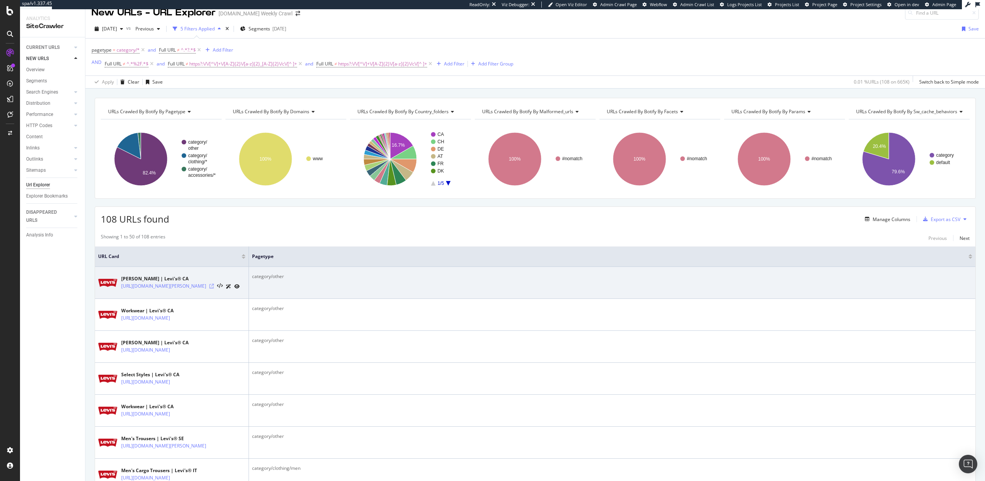
click at [214, 286] on icon at bounding box center [211, 286] width 5 height 5
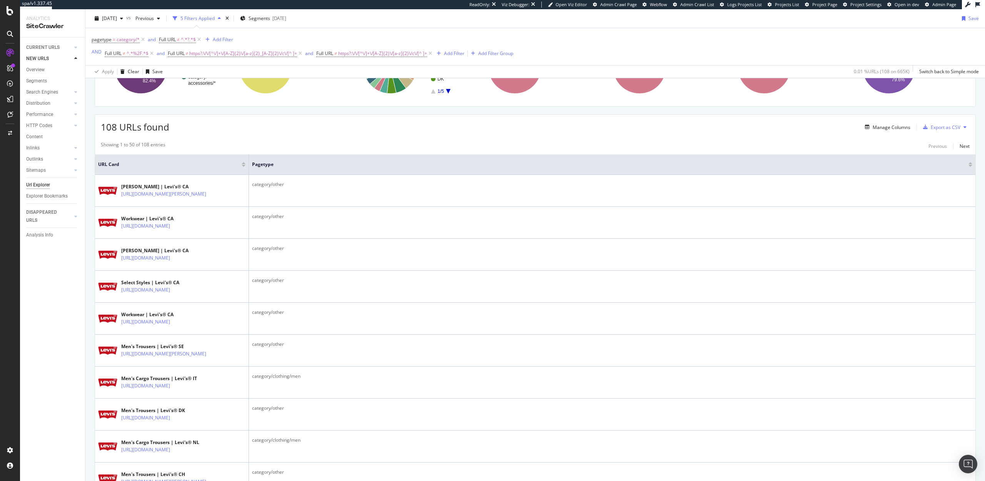
scroll to position [0, 0]
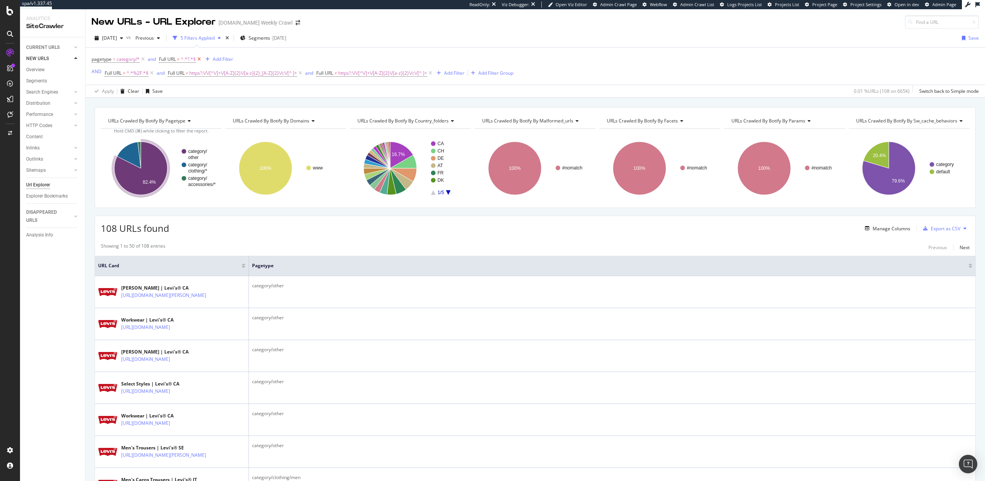
click at [198, 60] on icon at bounding box center [199, 59] width 7 height 8
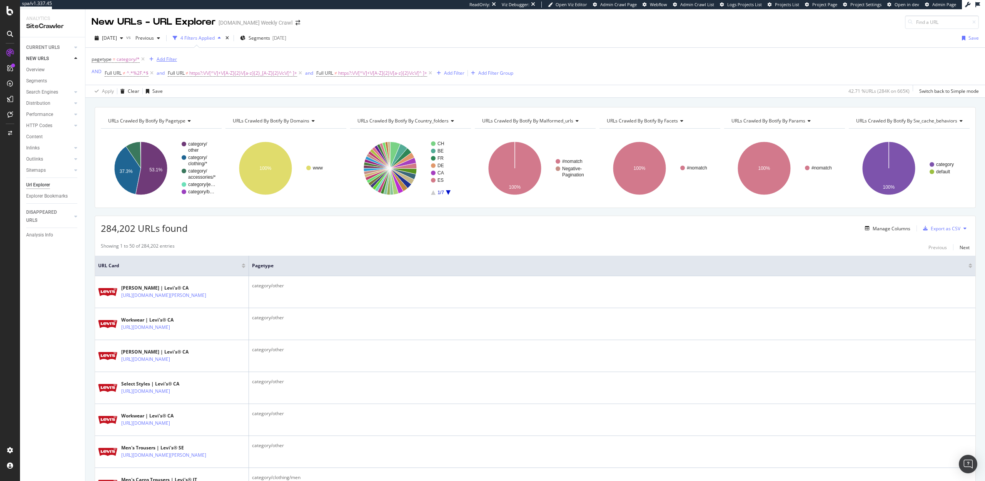
click at [169, 56] on div "Add Filter" at bounding box center [167, 59] width 20 height 7
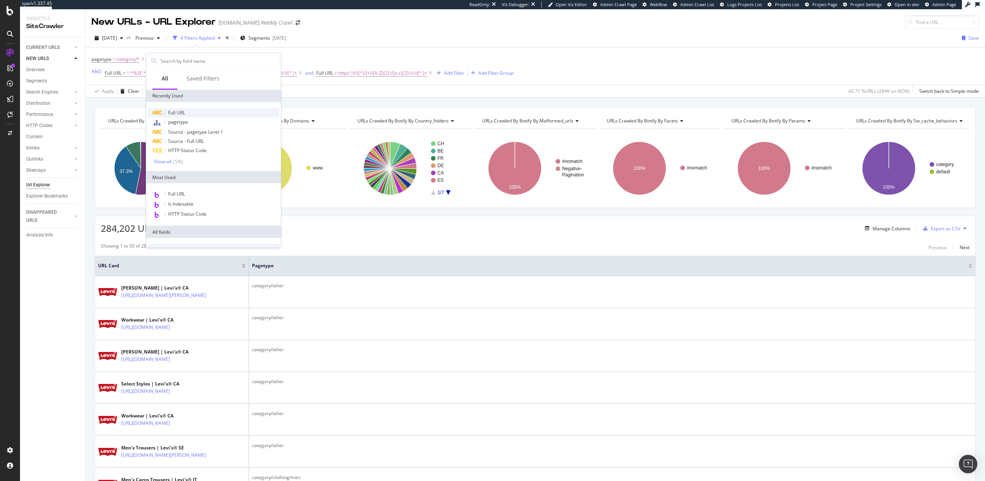
click at [184, 114] on span "Full URL" at bounding box center [176, 112] width 17 height 7
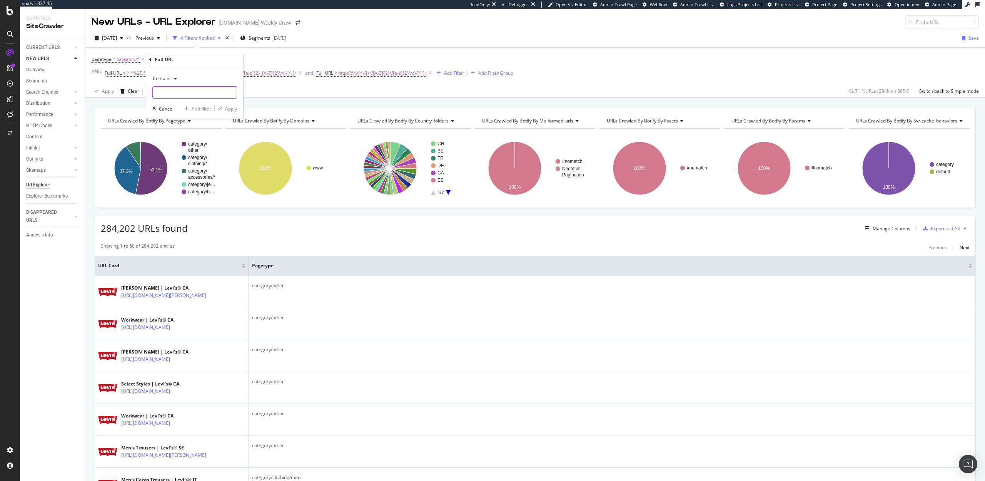
click at [177, 93] on input "text" at bounding box center [195, 92] width 84 height 12
type input "?page"
click at [231, 111] on div "Apply" at bounding box center [231, 108] width 12 height 7
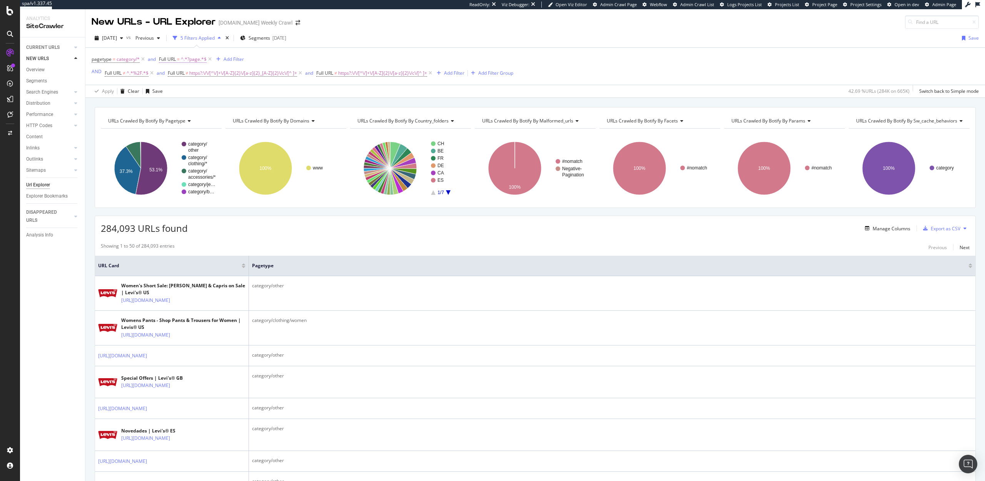
click at [199, 58] on span "^.*?page.*$" at bounding box center [194, 59] width 26 height 11
click at [194, 91] on input "?page" at bounding box center [201, 91] width 73 height 12
type input "?page=2"
click at [242, 106] on div "Apply" at bounding box center [244, 107] width 12 height 7
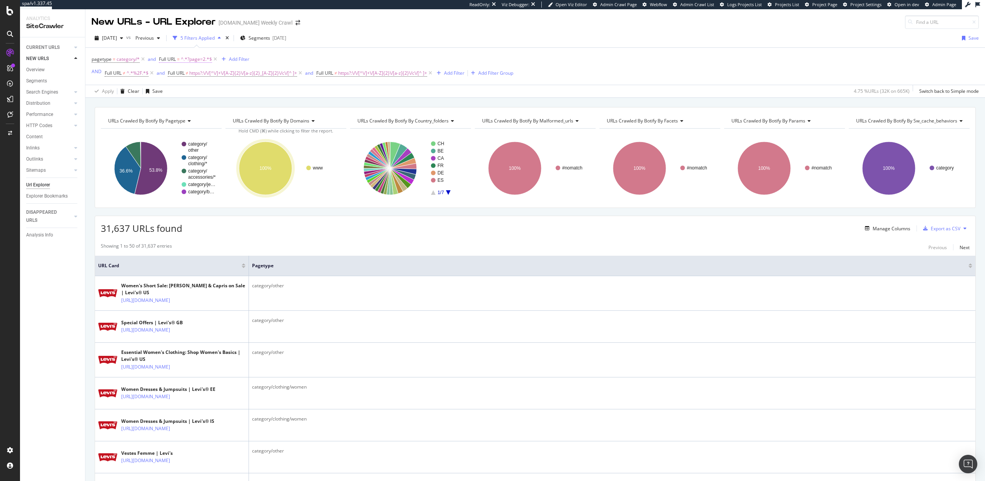
click at [196, 56] on span "^.*?page=2.*$" at bounding box center [196, 59] width 31 height 11
click at [195, 93] on input "?page=2" at bounding box center [201, 91] width 73 height 12
click at [202, 92] on input "?page=2" at bounding box center [201, 91] width 73 height 12
type input "?page=3"
click at [245, 108] on div "Apply" at bounding box center [244, 107] width 12 height 7
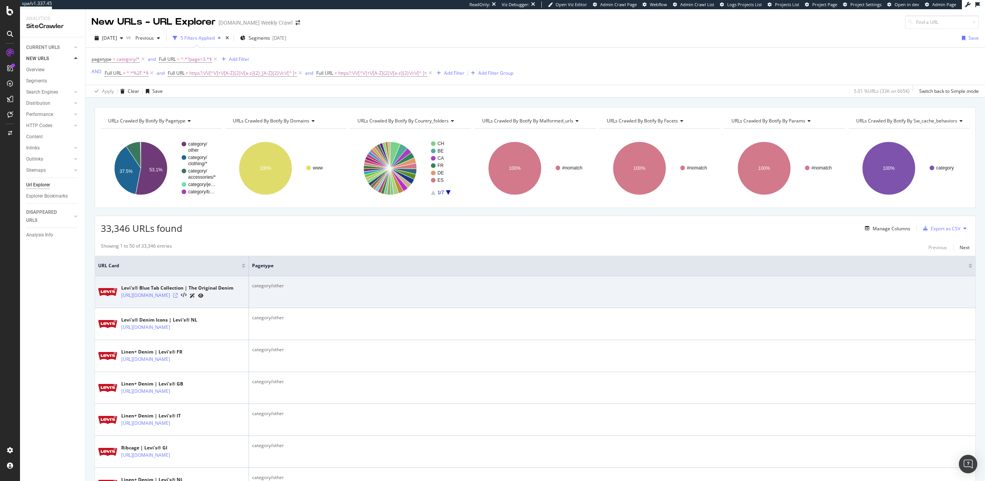
click at [178, 297] on icon at bounding box center [175, 295] width 5 height 5
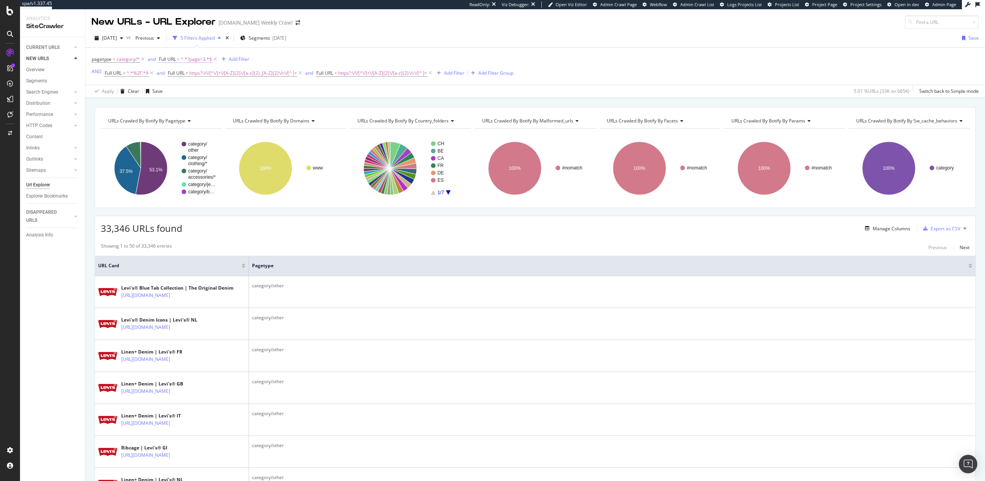
click at [197, 57] on span "^.*?page=3.*$" at bounding box center [196, 59] width 31 height 11
click at [197, 93] on input "?page=3" at bounding box center [201, 91] width 73 height 12
click at [201, 92] on input "?page=3" at bounding box center [201, 91] width 73 height 12
type input "?page"
click at [240, 107] on div "Apply" at bounding box center [244, 107] width 12 height 7
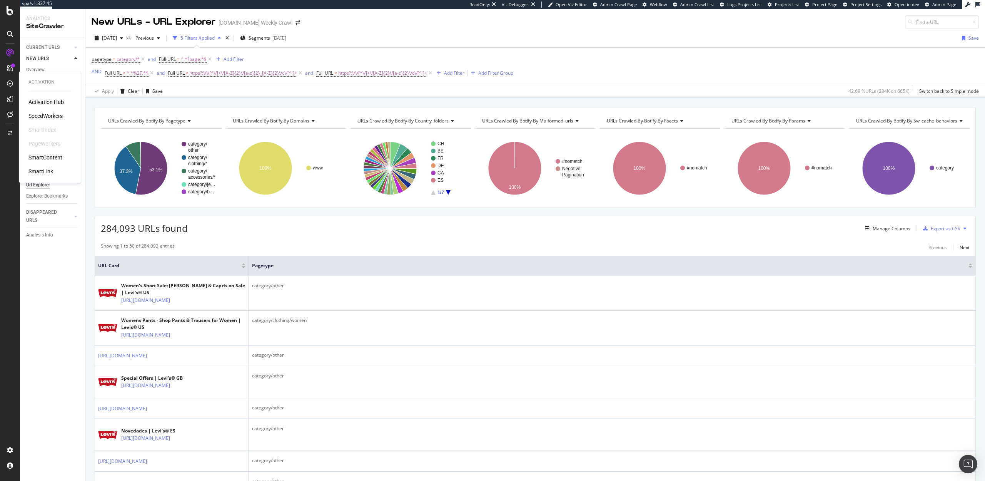
click at [45, 114] on div "SpeedWorkers" at bounding box center [45, 116] width 34 height 8
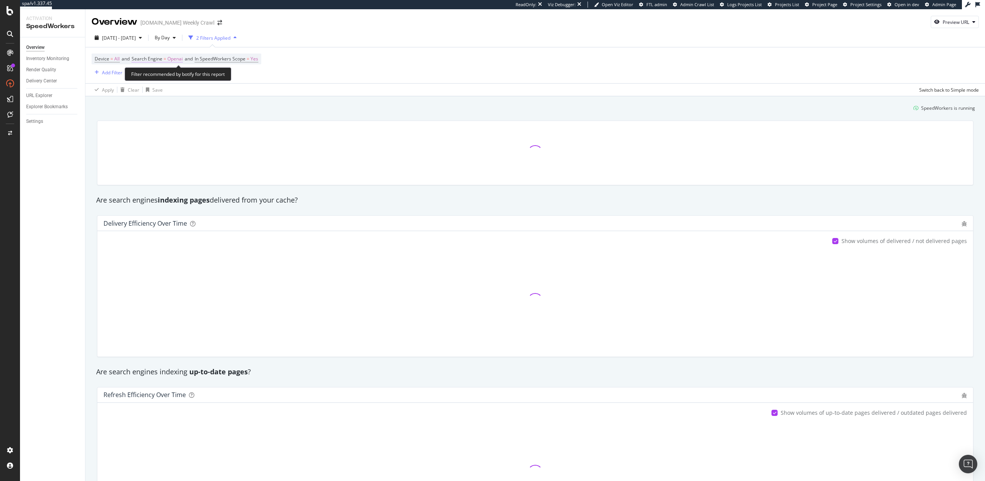
click at [160, 58] on span "Search Engine" at bounding box center [147, 58] width 31 height 7
click at [159, 75] on icon at bounding box center [158, 77] width 5 height 5
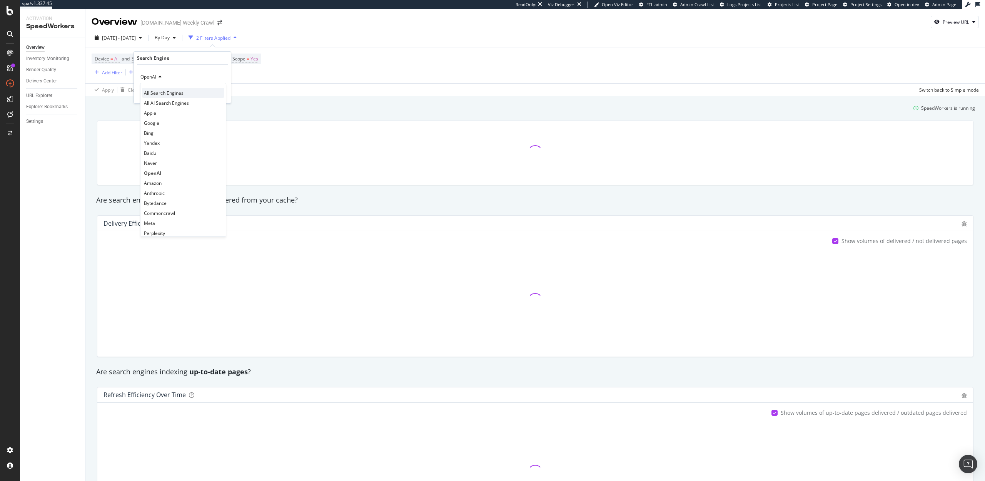
click at [160, 90] on span "All Search Engines" at bounding box center [164, 93] width 40 height 7
click at [222, 92] on div "Apply" at bounding box center [219, 93] width 12 height 7
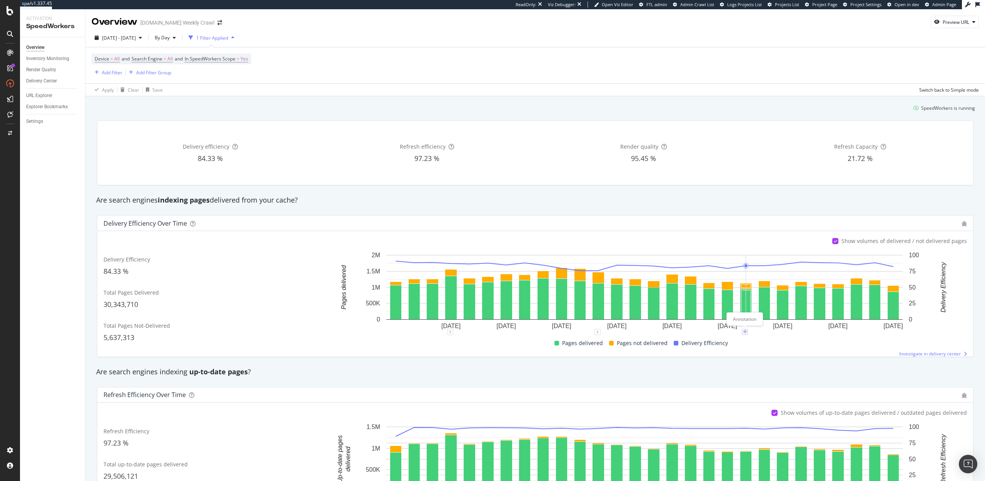
click at [745, 331] on icon "plus" at bounding box center [745, 331] width 4 height 5
click at [731, 285] on textarea at bounding box center [745, 286] width 68 height 24
type textarea "Infinite pagination issues detected, along with additional %2F, and shorthand /…"
click at [771, 309] on div "Save" at bounding box center [774, 310] width 10 height 7
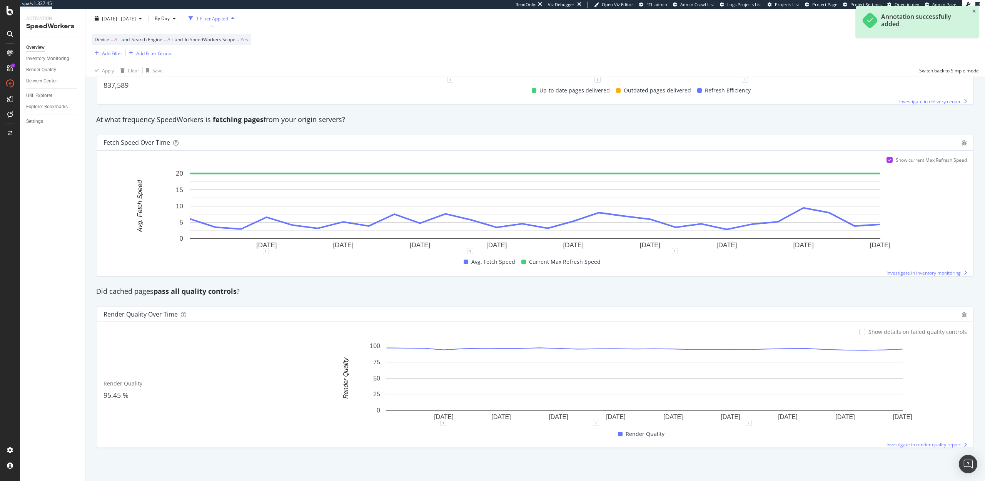
scroll to position [0, 0]
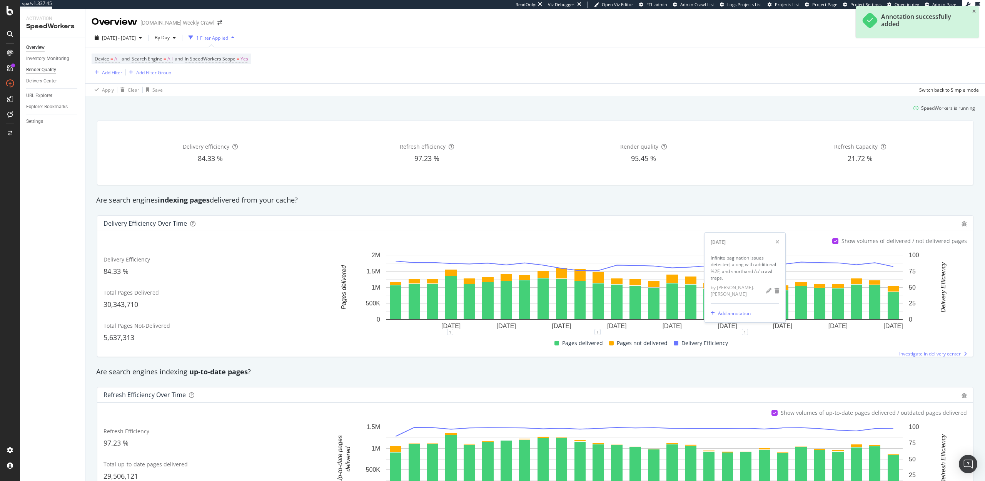
click at [41, 71] on div "Render Quality" at bounding box center [41, 70] width 30 height 8
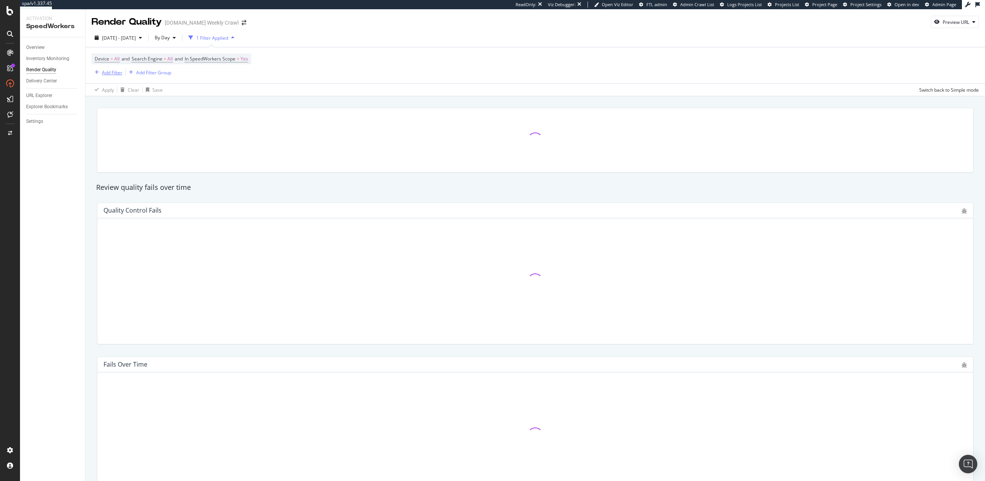
click at [103, 72] on div "Add Filter" at bounding box center [112, 72] width 20 height 7
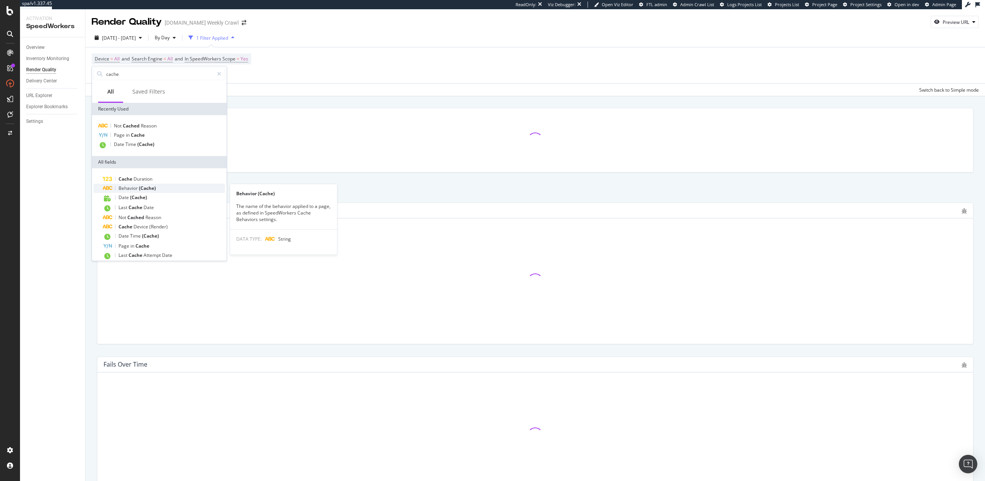
type input "cache"
click at [147, 187] on span "(Cache)" at bounding box center [147, 188] width 17 height 7
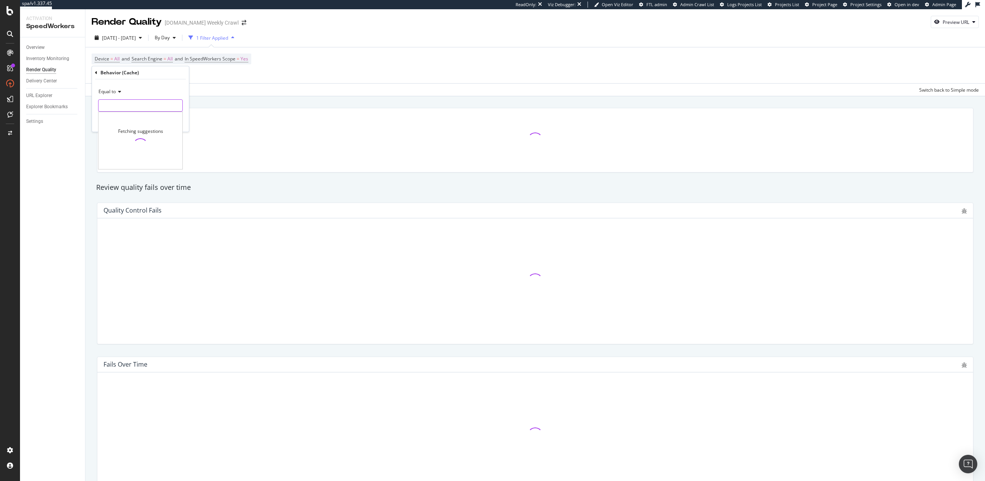
click at [121, 103] on input "text" at bounding box center [141, 105] width 84 height 12
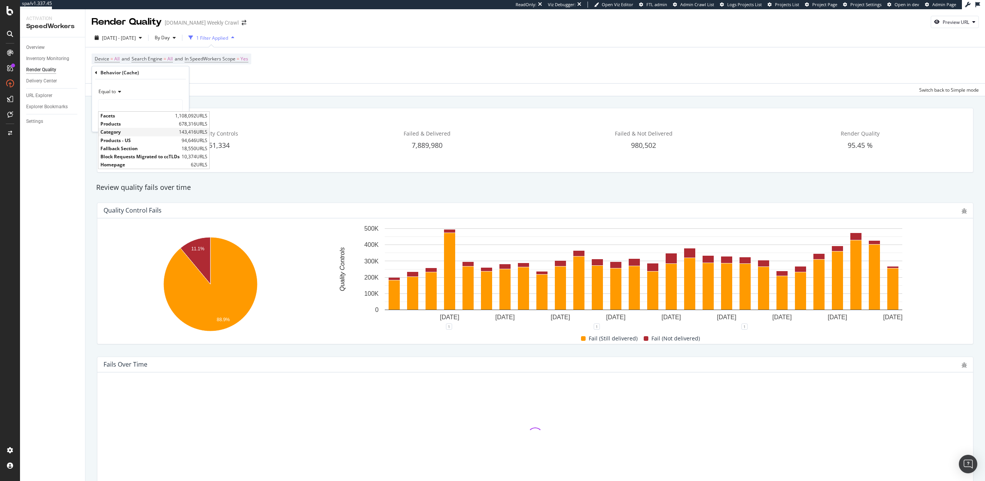
click at [119, 132] on span "Category" at bounding box center [138, 132] width 77 height 7
type input "Category"
click at [179, 119] on div "Apply" at bounding box center [177, 122] width 12 height 7
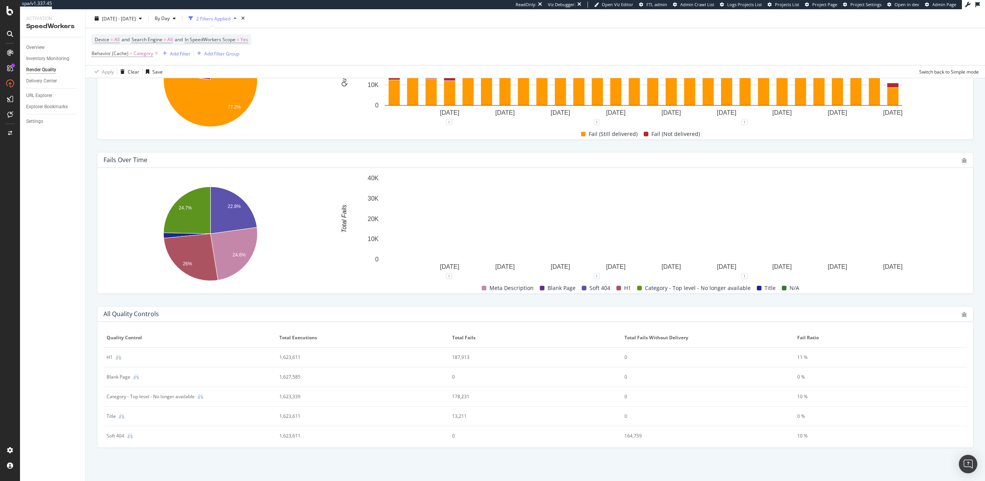
scroll to position [24, 0]
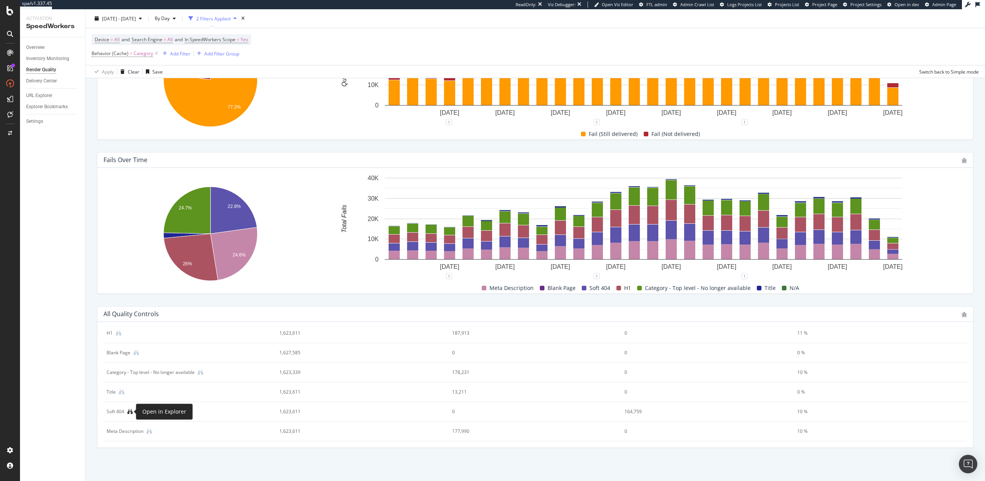
click at [131, 409] on icon at bounding box center [129, 411] width 5 height 5
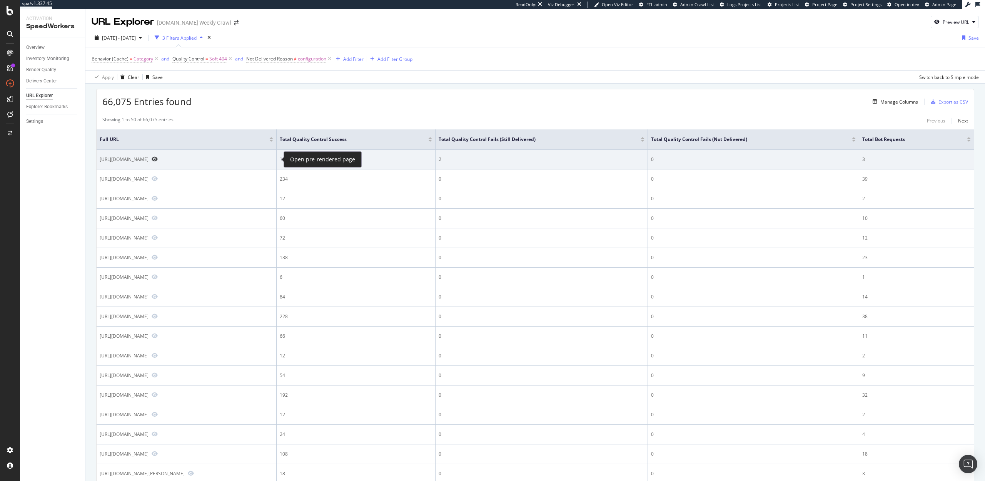
click at [158, 159] on icon "Preview https://www.levi.com/LV/en/levi_collections_blue_tab/c/levi_collections…" at bounding box center [155, 158] width 6 height 5
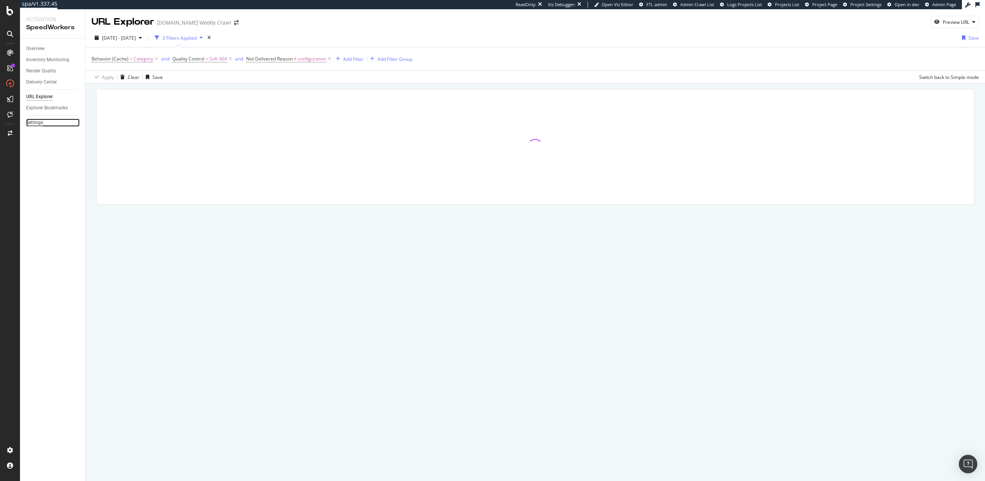
click at [37, 122] on div "Settings" at bounding box center [34, 123] width 17 height 8
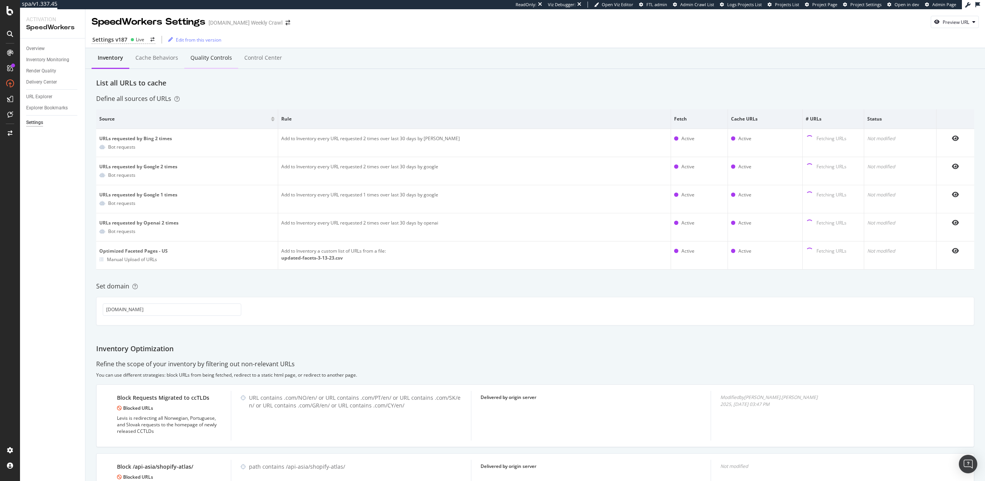
click at [207, 60] on div "Quality Controls" at bounding box center [211, 58] width 42 height 8
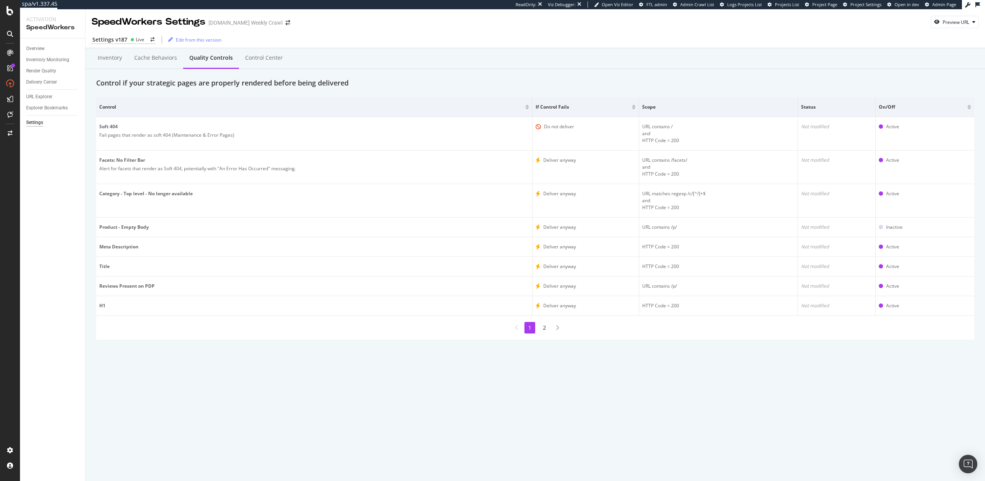
click at [544, 329] on li "2" at bounding box center [544, 328] width 11 height 12
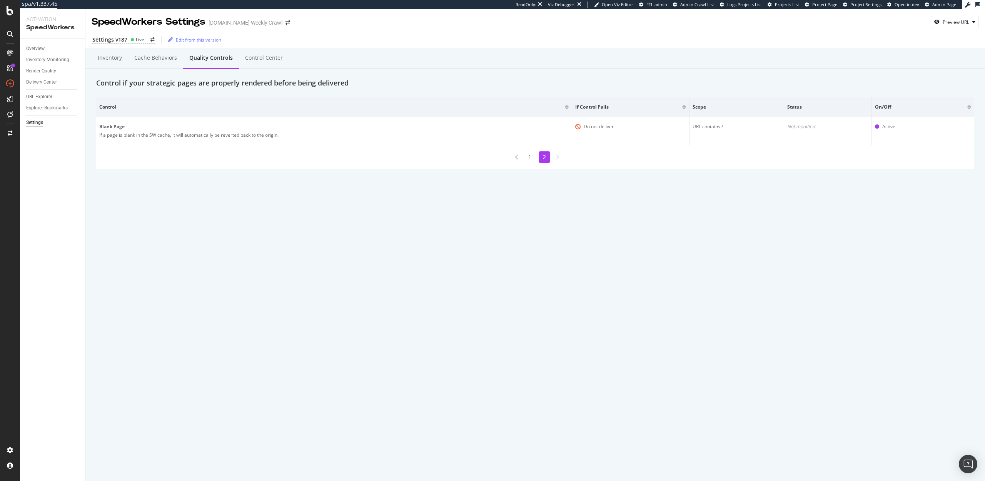
click at [530, 157] on li "1" at bounding box center [529, 157] width 11 height 12
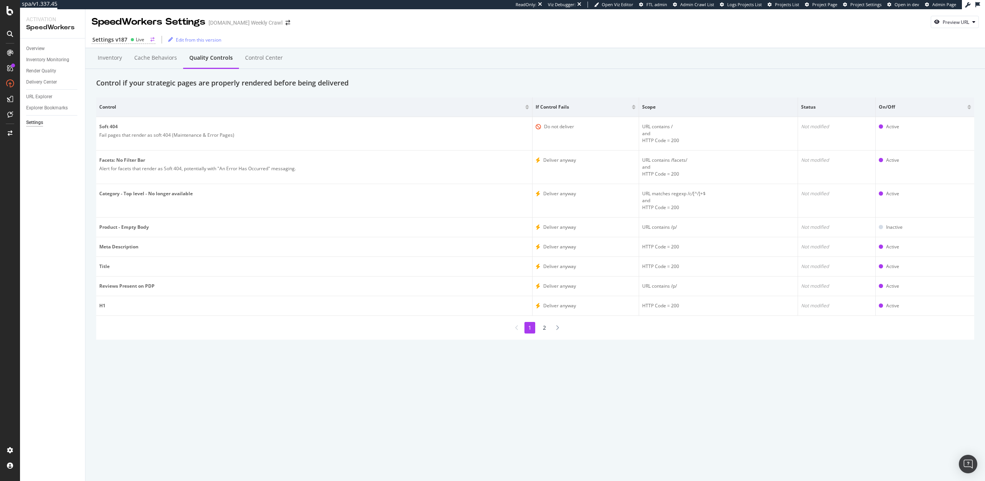
click at [128, 41] on div "Settings v187 Live" at bounding box center [124, 40] width 64 height 8
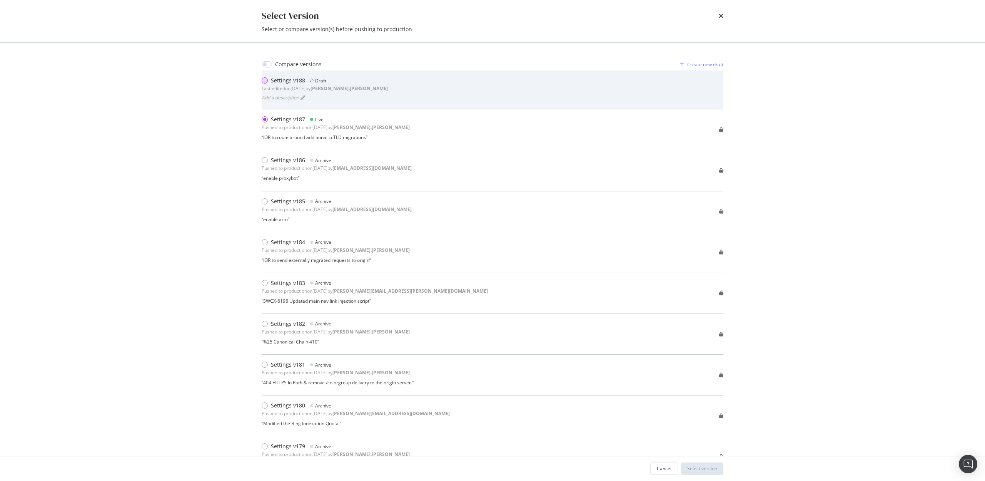
click at [267, 79] on div "modal" at bounding box center [265, 80] width 6 height 6
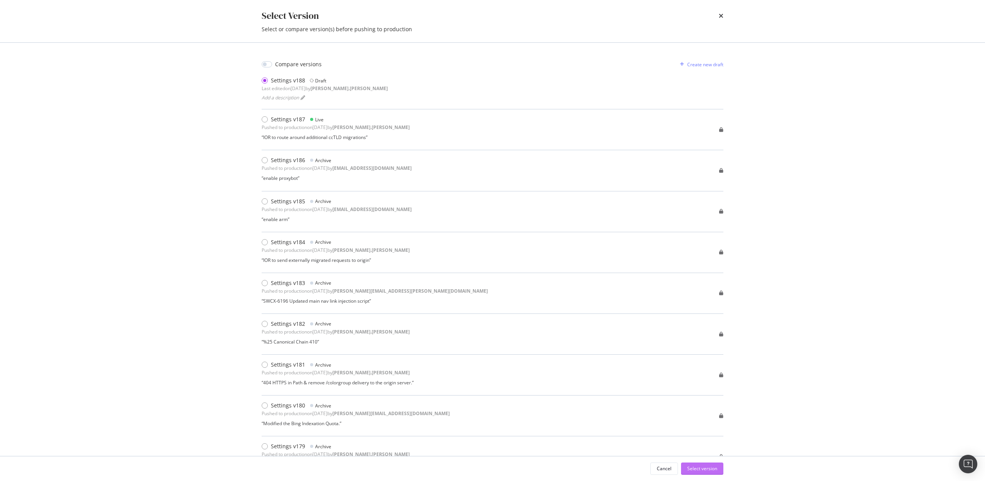
click at [706, 469] on div "Select version" at bounding box center [702, 468] width 30 height 7
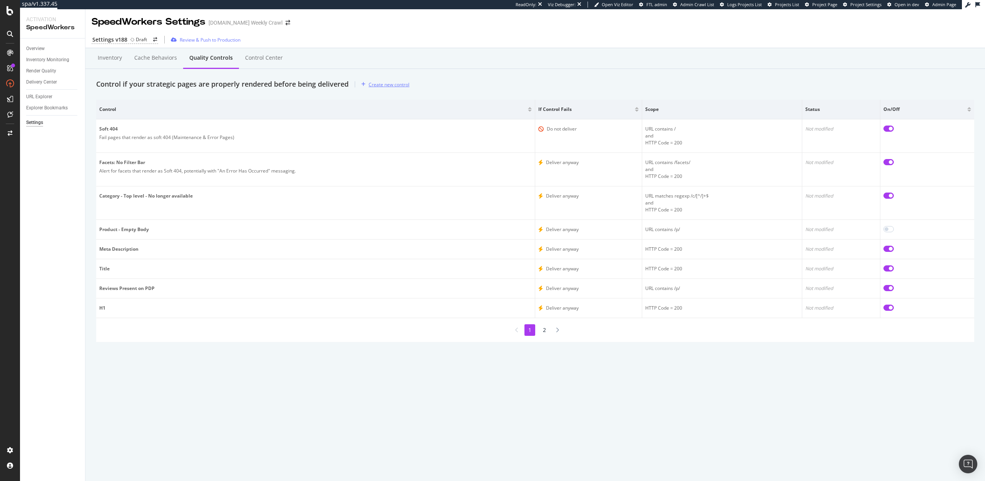
click at [393, 79] on div "Create new control" at bounding box center [383, 84] width 51 height 12
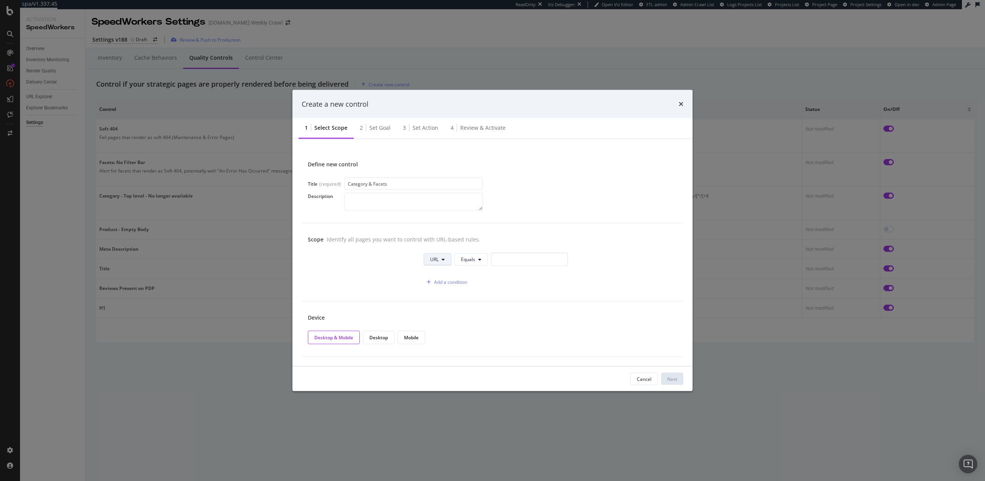
click at [445, 260] on button "URL" at bounding box center [438, 259] width 28 height 12
click at [477, 260] on button "Equals" at bounding box center [470, 259] width 33 height 12
click at [475, 333] on span "Matches Regex" at bounding box center [483, 331] width 45 height 7
click at [427, 186] on input "Category & Facets" at bounding box center [413, 183] width 139 height 12
type input "Category & Facets: PDP Cards"
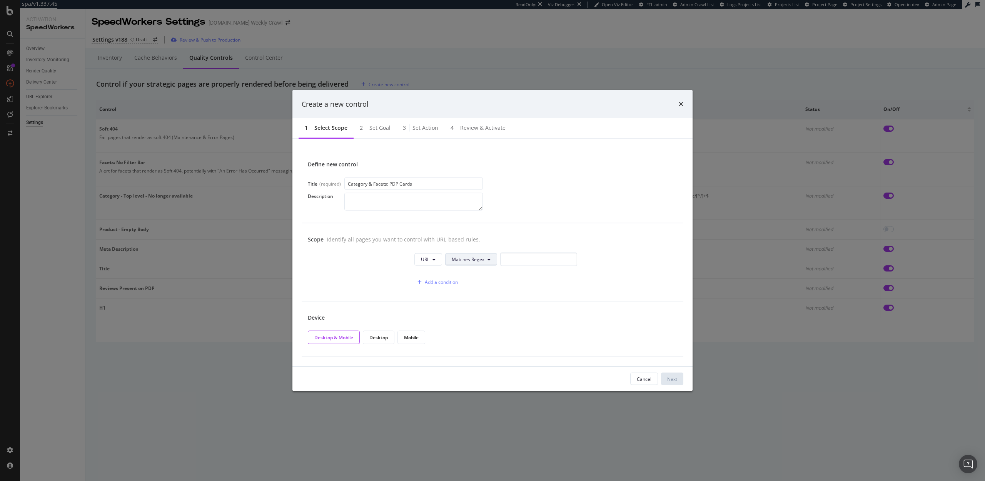
click at [477, 259] on span "Matches Regex" at bounding box center [468, 259] width 33 height 7
click at [464, 316] on span "Contains" at bounding box center [474, 317] width 45 height 7
click at [512, 260] on input "modal" at bounding box center [531, 258] width 77 height 13
type input "/c/"
click at [459, 282] on div "Add a condition" at bounding box center [448, 282] width 33 height 7
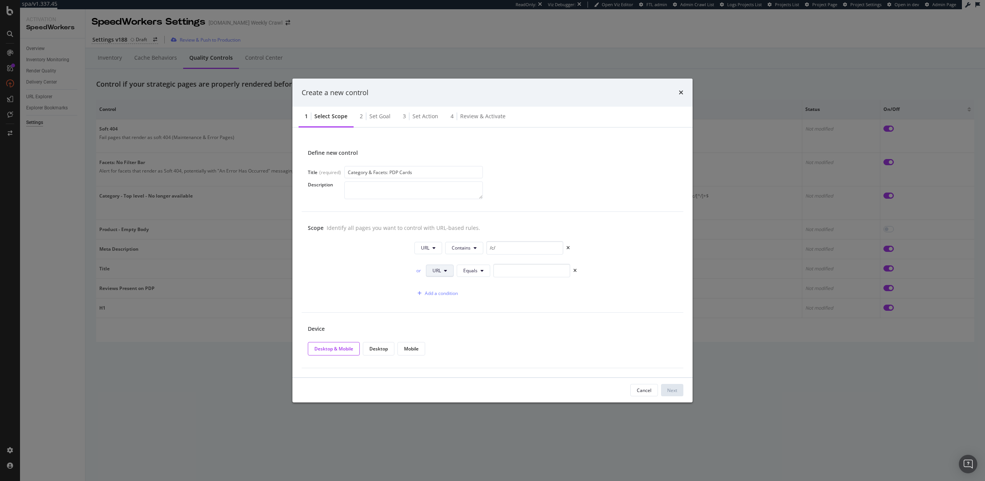
click at [436, 269] on span "URL" at bounding box center [436, 270] width 8 height 7
click at [444, 299] on span "HTTP Code" at bounding box center [444, 300] width 24 height 7
click at [409, 270] on div "or" at bounding box center [411, 270] width 8 height 7
click at [529, 272] on input "0" at bounding box center [539, 270] width 77 height 13
type input "200"
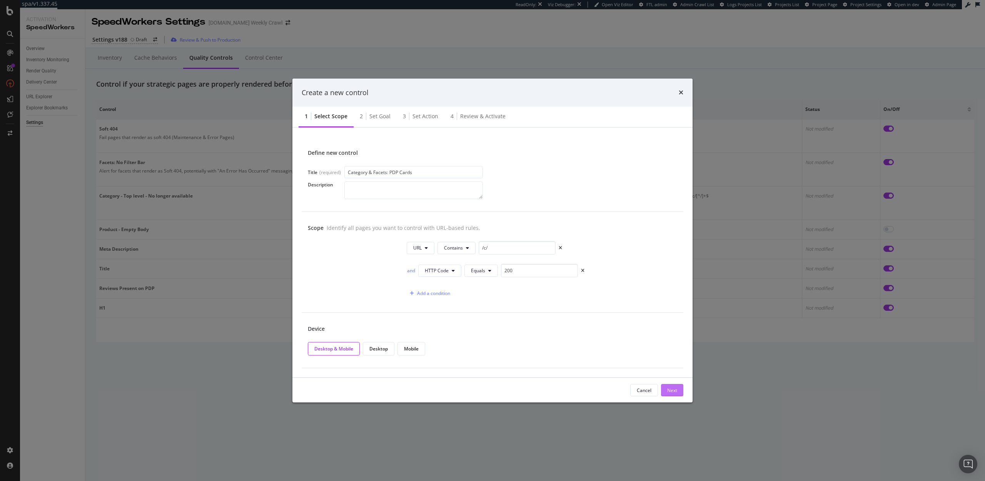
click at [671, 388] on div "Next" at bounding box center [672, 390] width 10 height 7
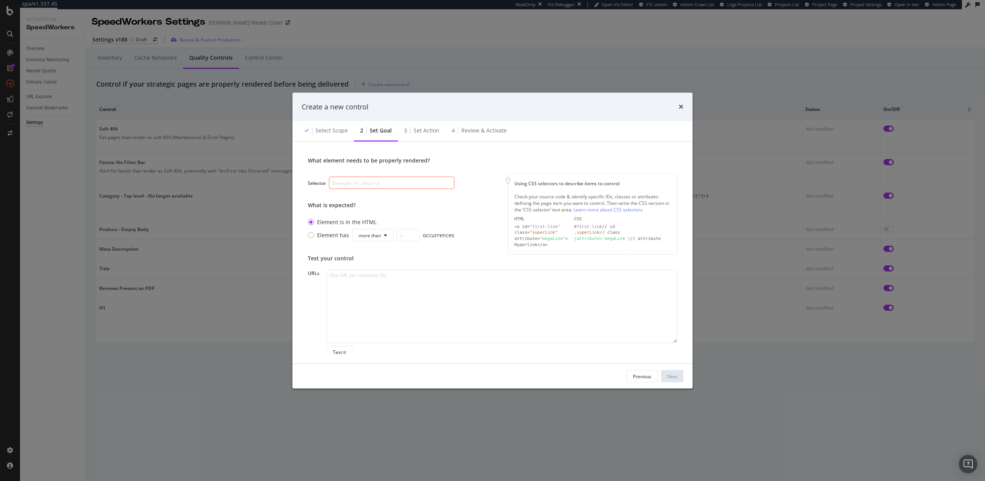
scroll to position [87, 0]
click at [377, 178] on input "modal" at bounding box center [391, 179] width 125 height 12
paste input "[class="product-cell"]"
type input "[class="product-cell"]"
click at [431, 278] on textarea "modal" at bounding box center [501, 301] width 351 height 73
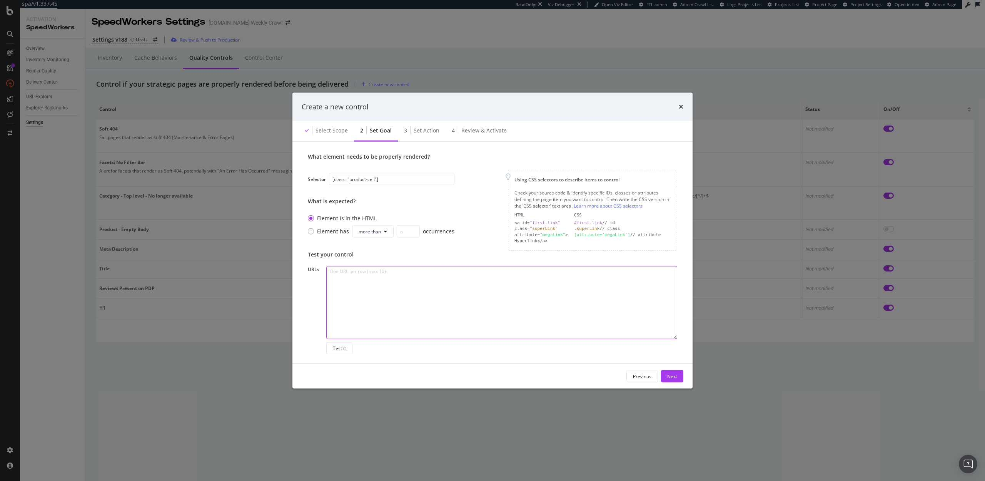
paste textarea "[URL][DOMAIN_NAME]"
type textarea "[URL][DOMAIN_NAME]"
click at [339, 348] on div "Test it" at bounding box center [339, 348] width 13 height 7
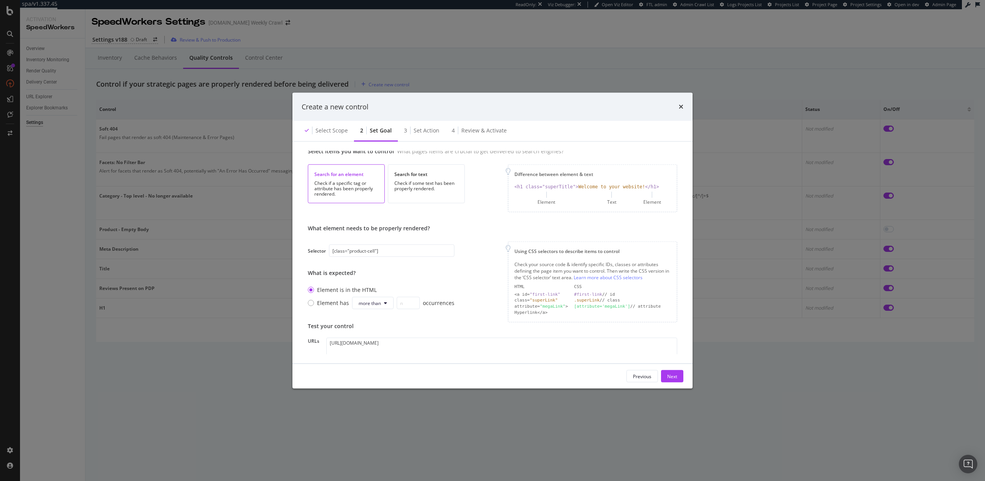
scroll to position [0, 0]
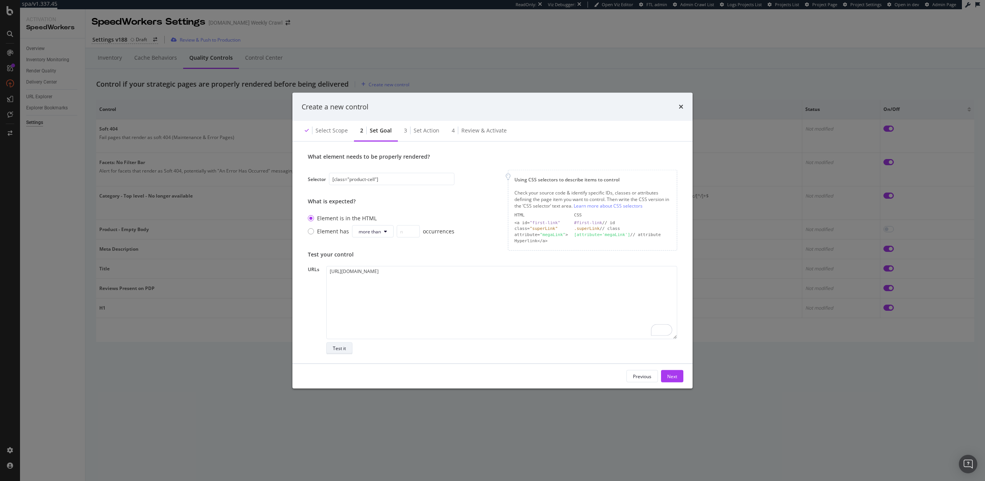
click at [341, 349] on div "Test it" at bounding box center [339, 348] width 13 height 7
click at [365, 179] on input "[class="product-cell"]" at bounding box center [391, 179] width 125 height 12
click at [674, 376] on div "Next" at bounding box center [672, 375] width 10 height 7
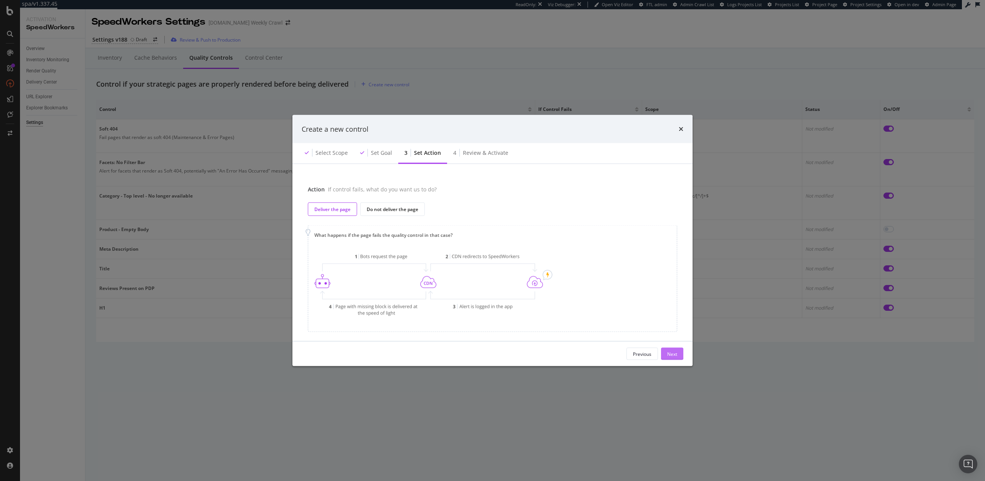
click at [678, 351] on button "Next" at bounding box center [672, 353] width 22 height 12
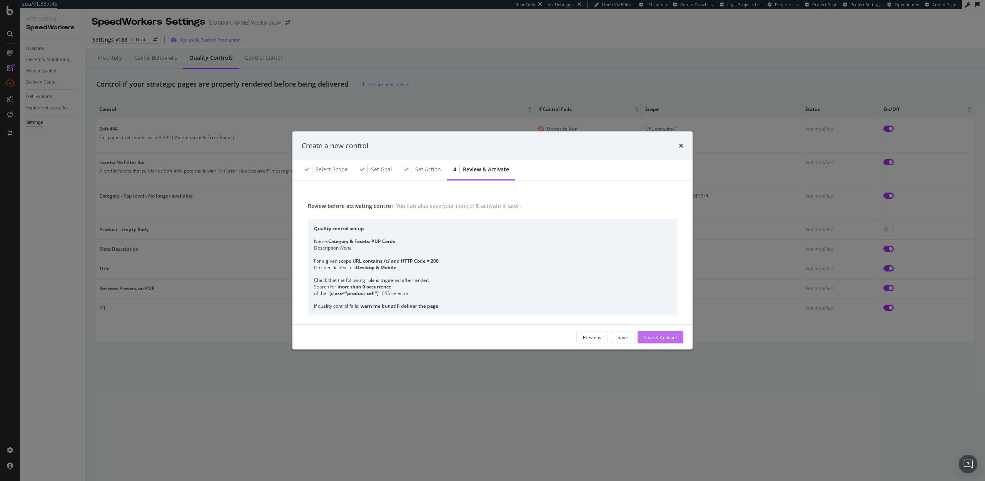
click at [647, 334] on div "Save & Activate" at bounding box center [660, 337] width 33 height 7
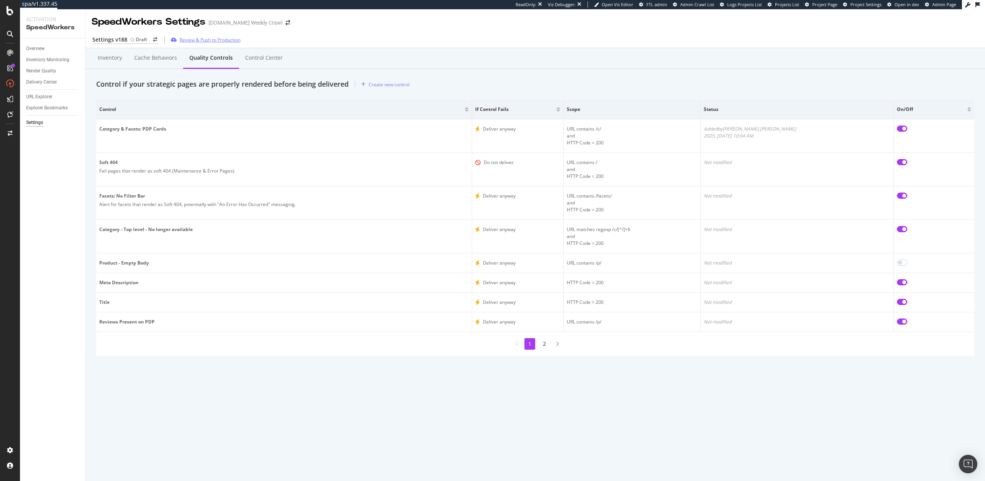
click at [210, 39] on div "Review & Push to Production" at bounding box center [210, 40] width 61 height 7
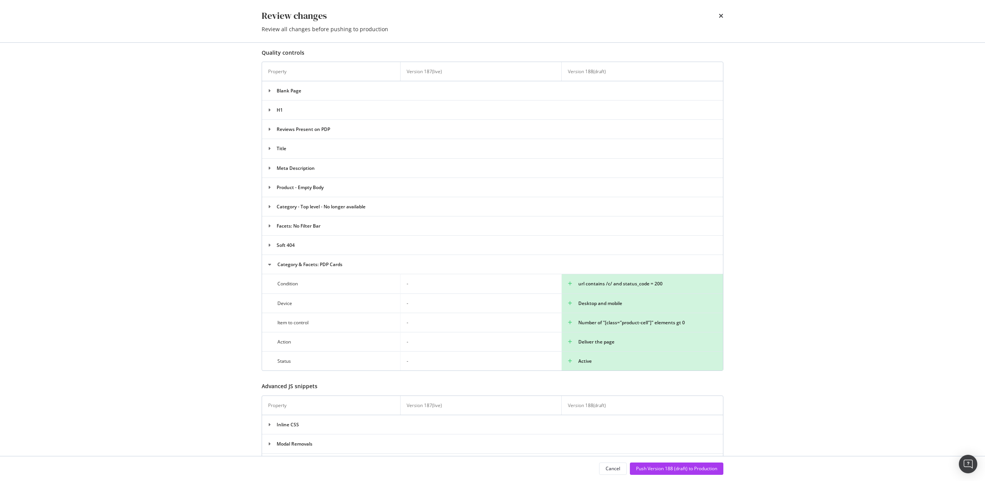
scroll to position [669, 0]
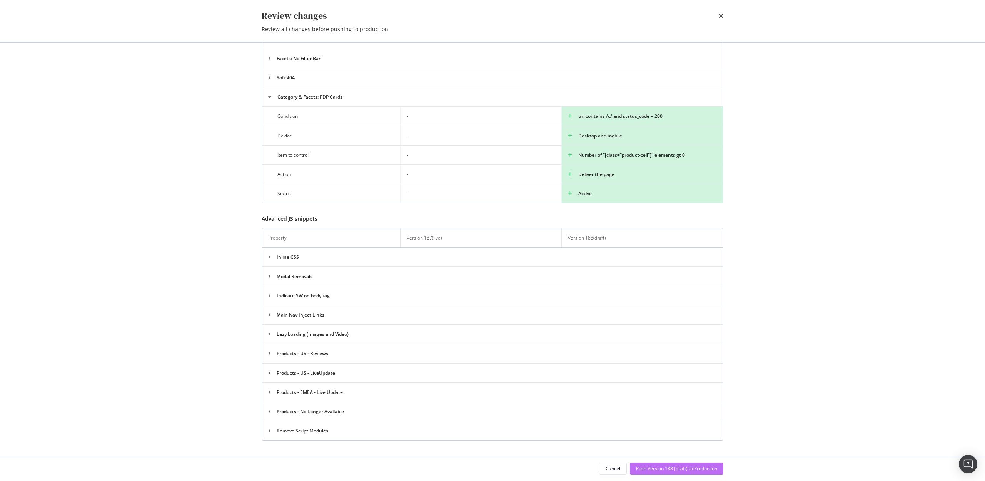
click at [648, 466] on div "Push Version 188 (draft) to Production" at bounding box center [676, 468] width 81 height 7
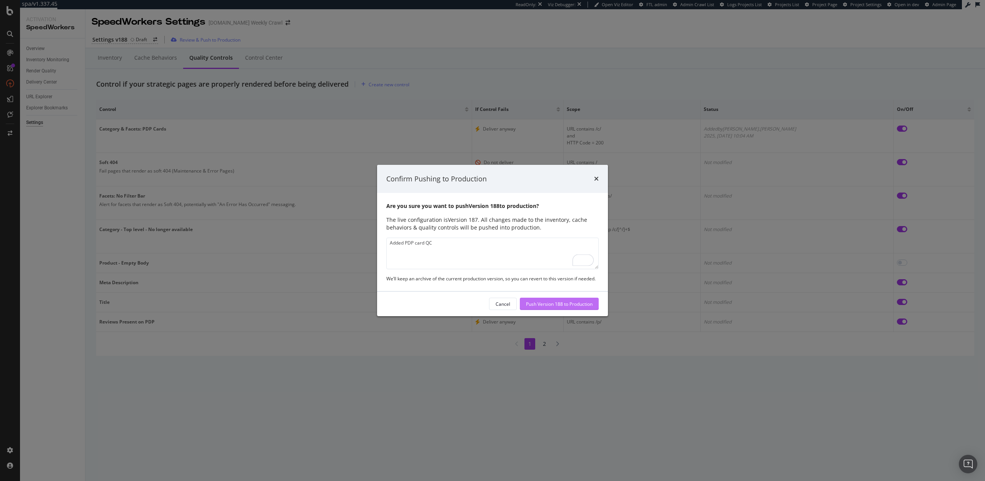
type textarea "Added PDP card QC"
click at [556, 303] on div "Push Version 188 to Production" at bounding box center [559, 304] width 67 height 7
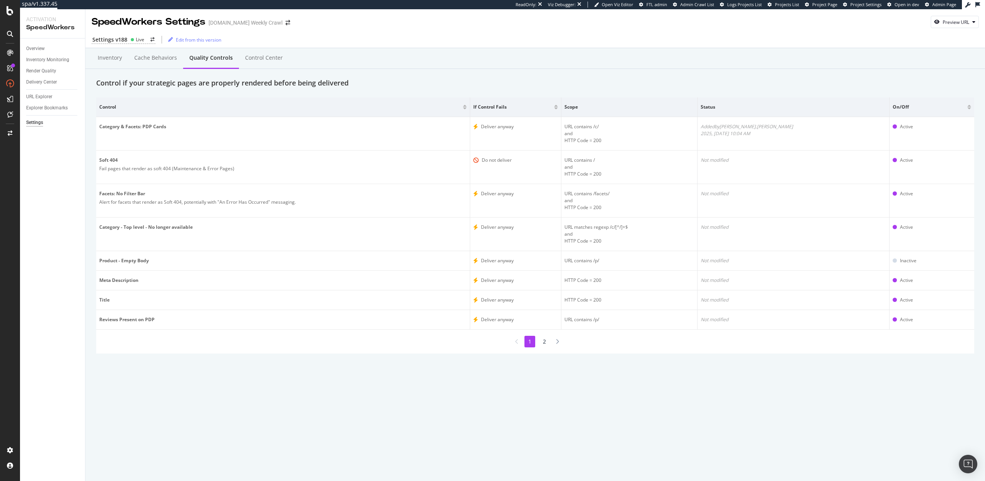
click at [545, 342] on li "2" at bounding box center [544, 342] width 11 height 12
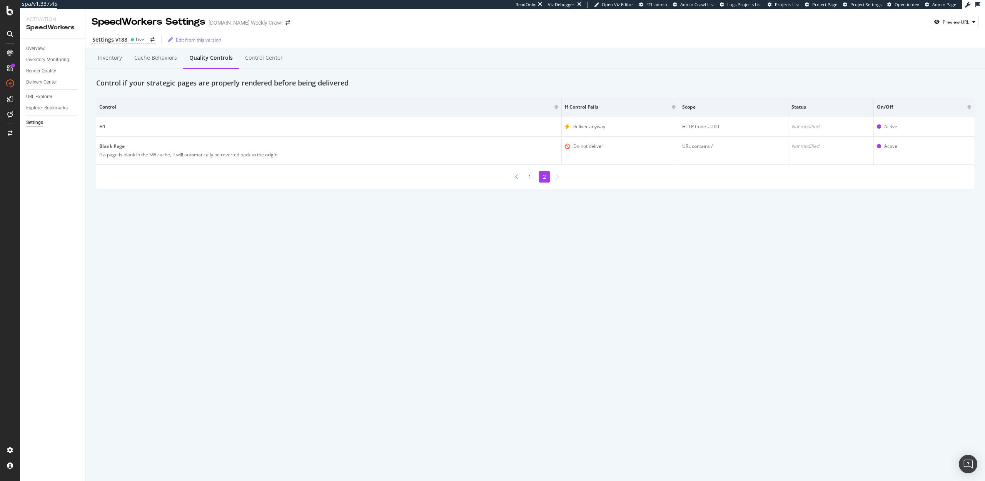
click at [529, 179] on li "1" at bounding box center [529, 177] width 11 height 12
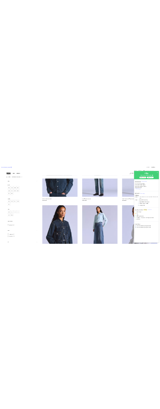
scroll to position [148, 0]
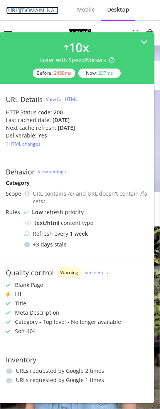
click at [34, 12] on link "[URL][DOMAIN_NAME]" at bounding box center [32, 11] width 52 height 8
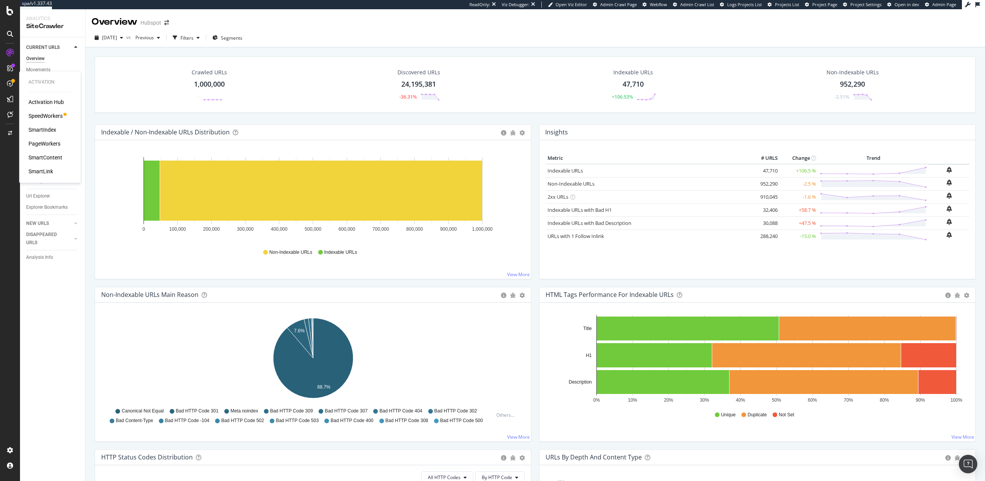
click at [37, 143] on div "PageWorkers" at bounding box center [44, 144] width 32 height 8
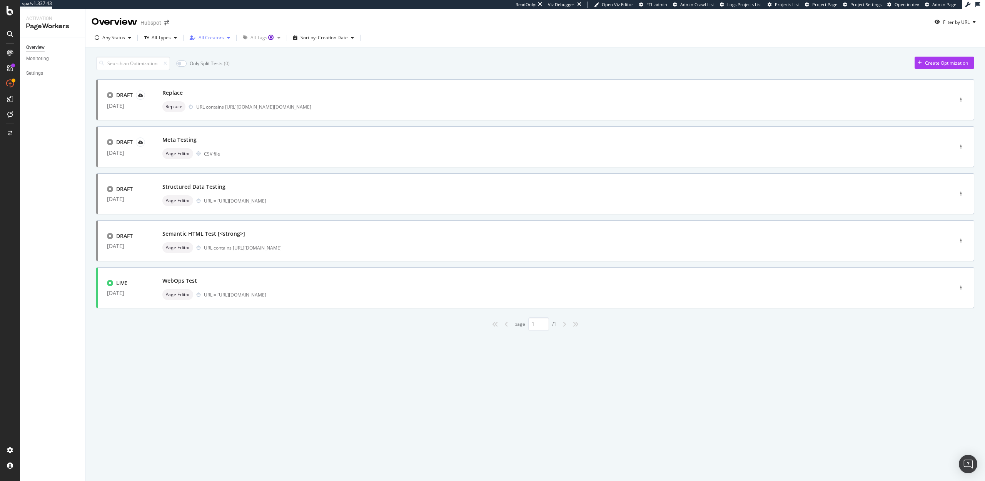
click at [220, 36] on div "All Creators" at bounding box center [211, 37] width 25 height 5
click at [284, 63] on div "Only Split Tests ( 0 ) Create Optimization" at bounding box center [535, 63] width 878 height 13
click at [926, 64] on div "Create Optimization" at bounding box center [946, 63] width 43 height 7
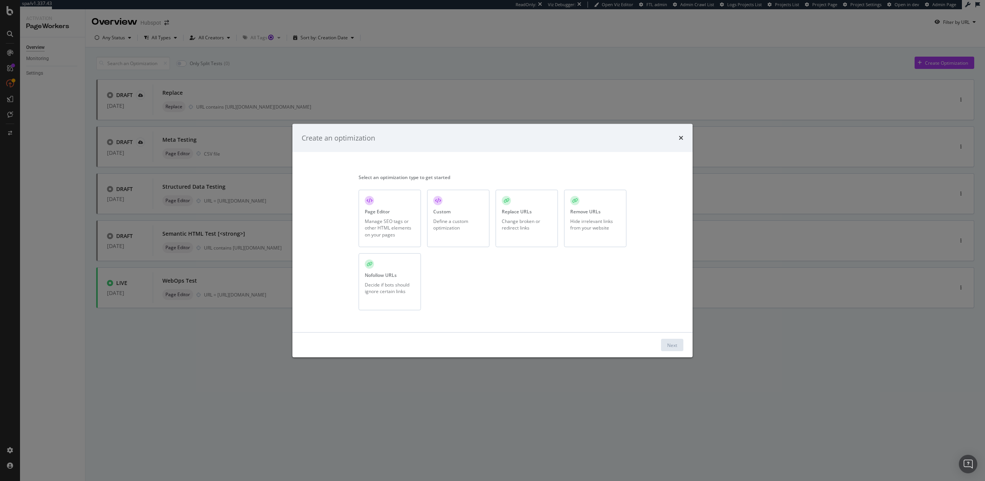
click at [393, 229] on div "Manage SEO tags or other HTML elements on your pages" at bounding box center [390, 228] width 50 height 20
click at [666, 344] on button "Next" at bounding box center [672, 345] width 22 height 12
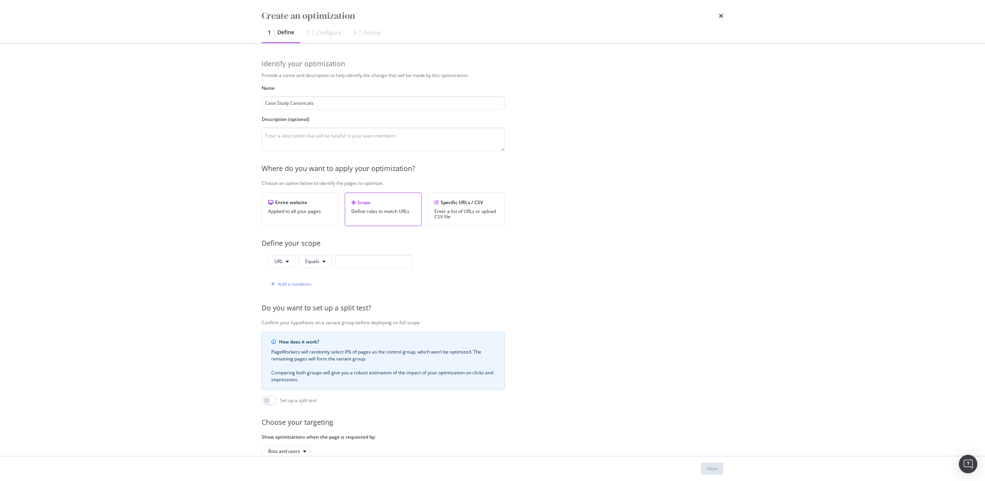
type input "Case Study Canonicals"
click at [321, 260] on button "Equals" at bounding box center [315, 261] width 33 height 12
click at [324, 320] on span "Contains" at bounding box center [327, 319] width 45 height 7
click at [363, 261] on input "modal" at bounding box center [378, 260] width 77 height 13
paste input "/case-studies"
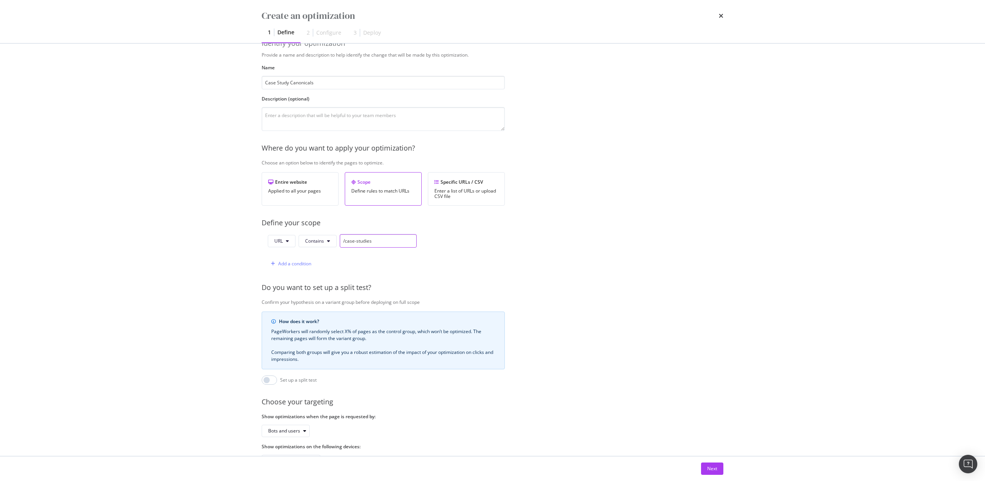
scroll to position [47, 0]
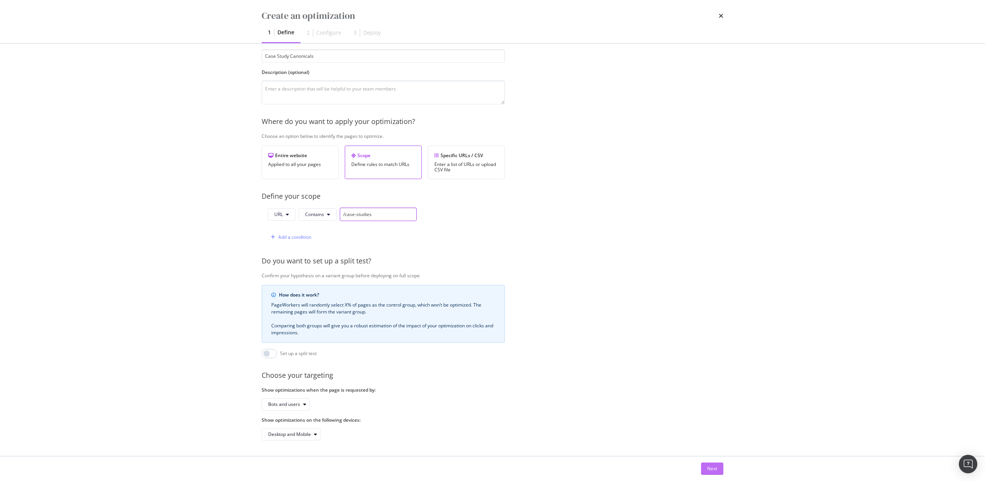
type input "/case-studies"
click at [716, 467] on div "Next" at bounding box center [712, 468] width 10 height 7
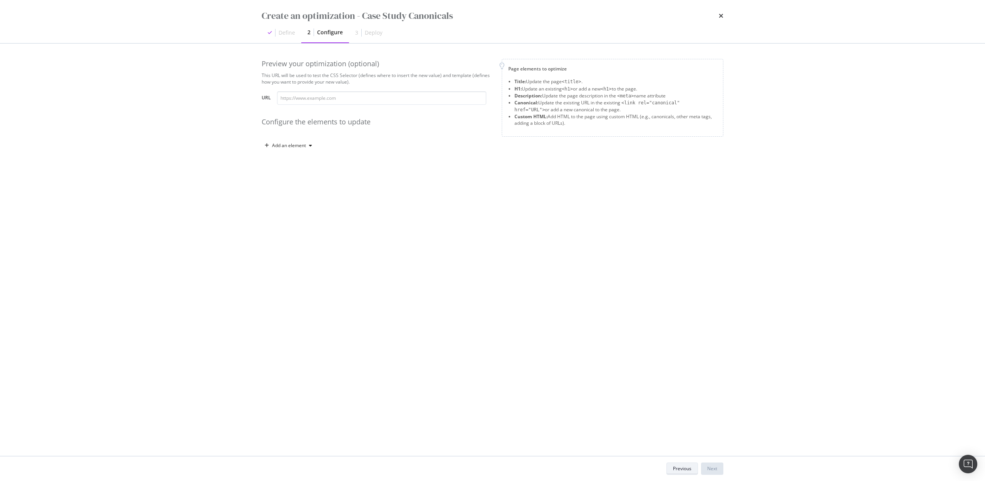
scroll to position [0, 0]
click at [302, 144] on div "Add an element" at bounding box center [289, 145] width 34 height 5
click at [299, 198] on div "Canonical" at bounding box center [292, 198] width 21 height 7
click at [676, 466] on div "Previous" at bounding box center [682, 468] width 18 height 7
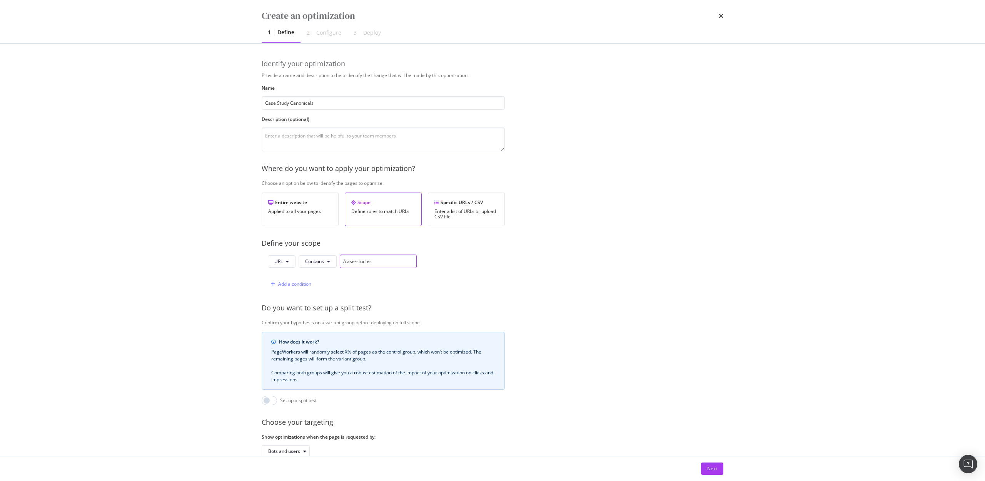
click at [363, 260] on input "/case-studies" at bounding box center [378, 260] width 77 height 13
paste input "https://www.hubspot.com"
drag, startPoint x: 344, startPoint y: 260, endPoint x: 303, endPoint y: 260, distance: 41.2
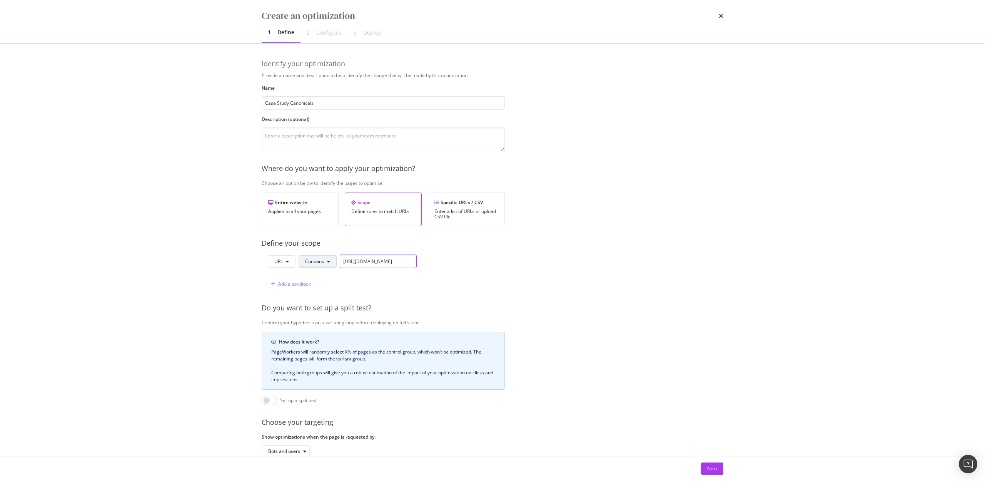
click at [303, 260] on div "URL Contains https://www.hubspot.com/case-studies" at bounding box center [342, 260] width 149 height 13
drag, startPoint x: 355, startPoint y: 263, endPoint x: 314, endPoint y: 262, distance: 40.8
click at [314, 262] on div "URL Contains www.hubspot.com/case-studies" at bounding box center [342, 260] width 149 height 13
type input "www.hubspot.com/case-studies"
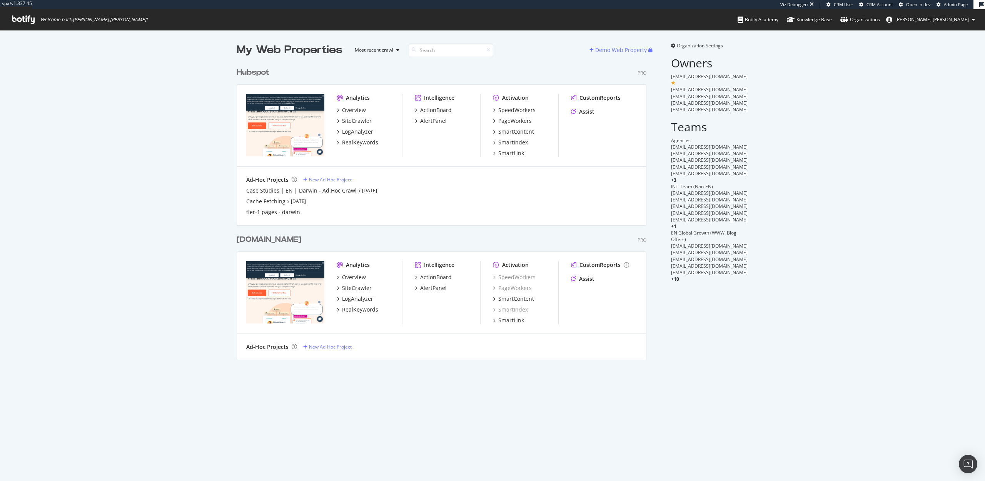
scroll to position [302, 416]
click at [356, 120] on div "SiteCrawler" at bounding box center [357, 121] width 30 height 8
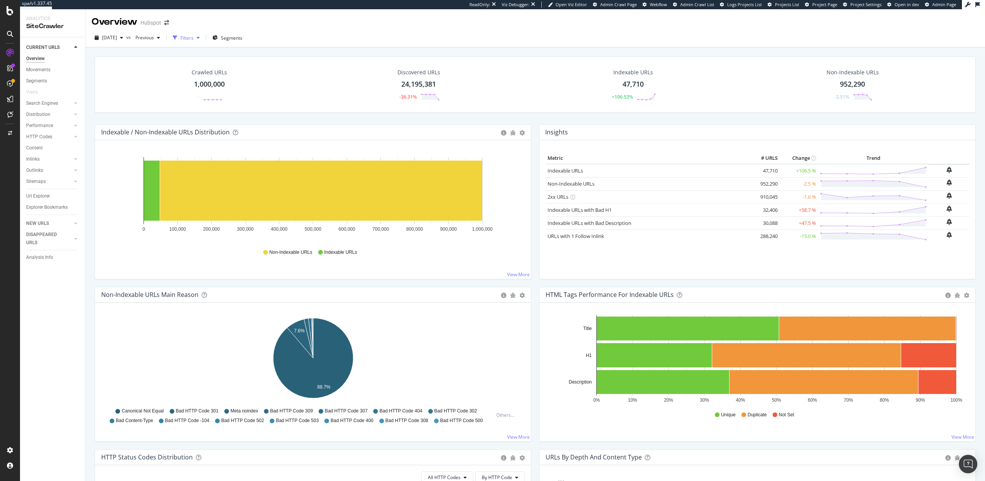
click at [194, 36] on div "Filters" at bounding box center [186, 38] width 13 height 7
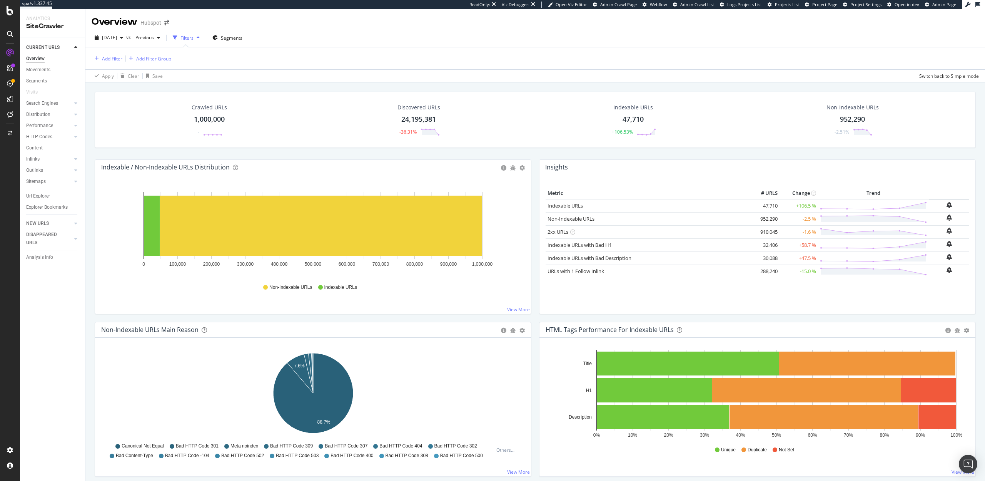
click at [108, 54] on div "Add Filter" at bounding box center [107, 58] width 31 height 8
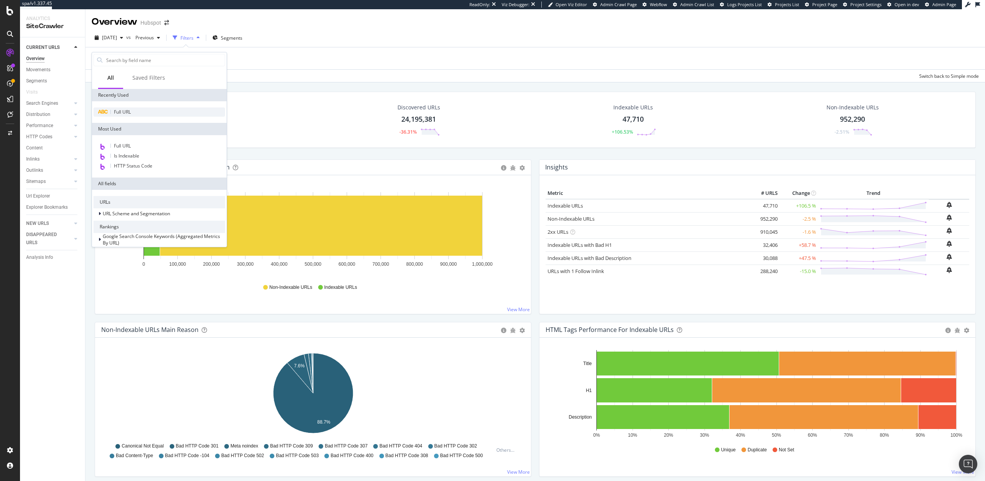
click at [117, 110] on span "Full URL" at bounding box center [122, 112] width 17 height 7
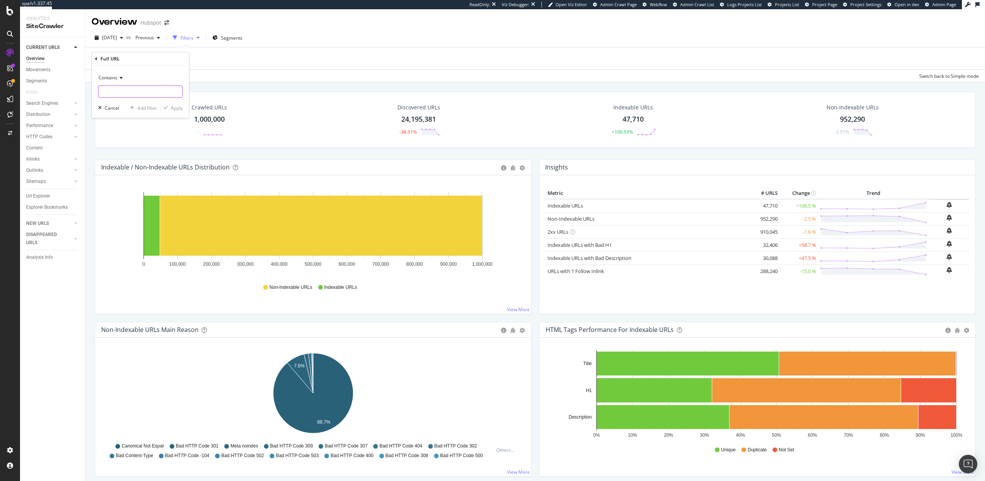
click at [115, 92] on input "text" at bounding box center [141, 91] width 84 height 12
paste input "/case-studies"
type input "/case-studies"
click at [175, 108] on div "Apply" at bounding box center [177, 108] width 12 height 7
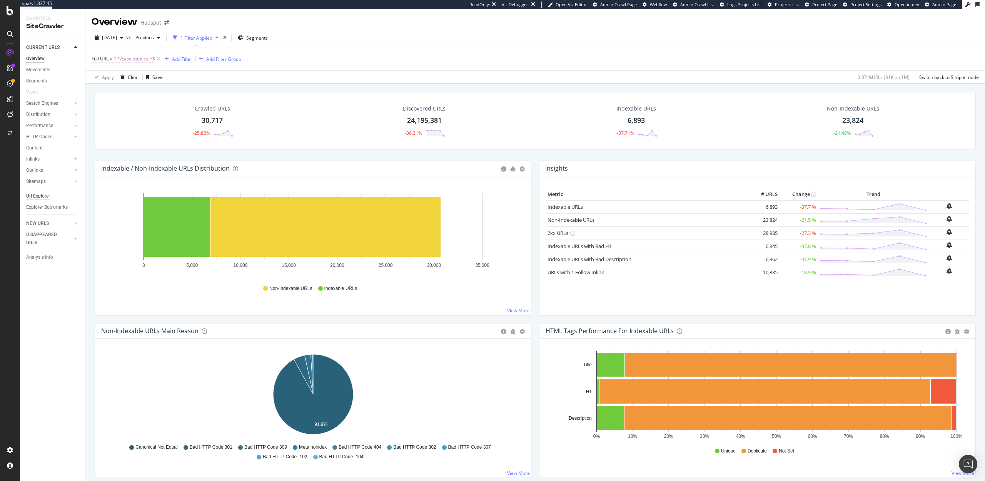
click at [38, 199] on div "Url Explorer" at bounding box center [38, 196] width 24 height 8
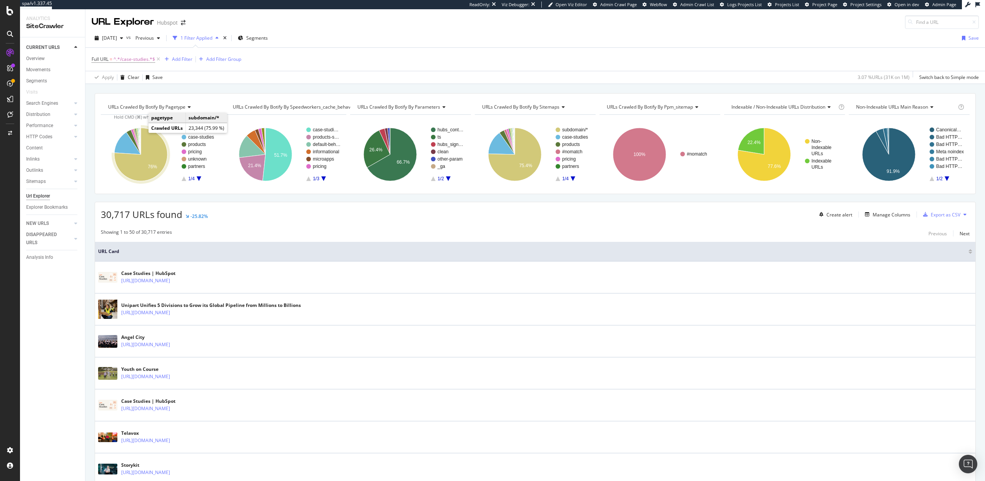
click at [152, 148] on icon "A chart." at bounding box center [140, 154] width 53 height 53
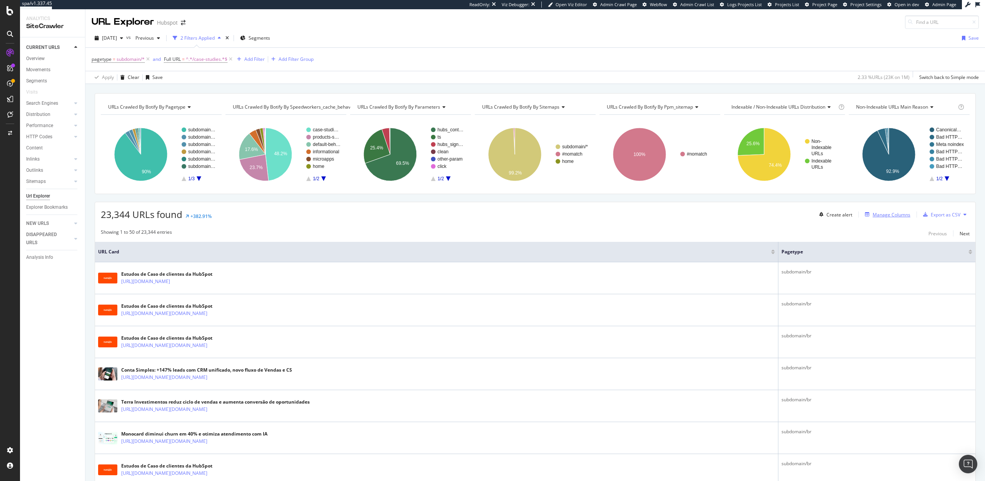
click at [887, 214] on div "Manage Columns" at bounding box center [892, 214] width 38 height 7
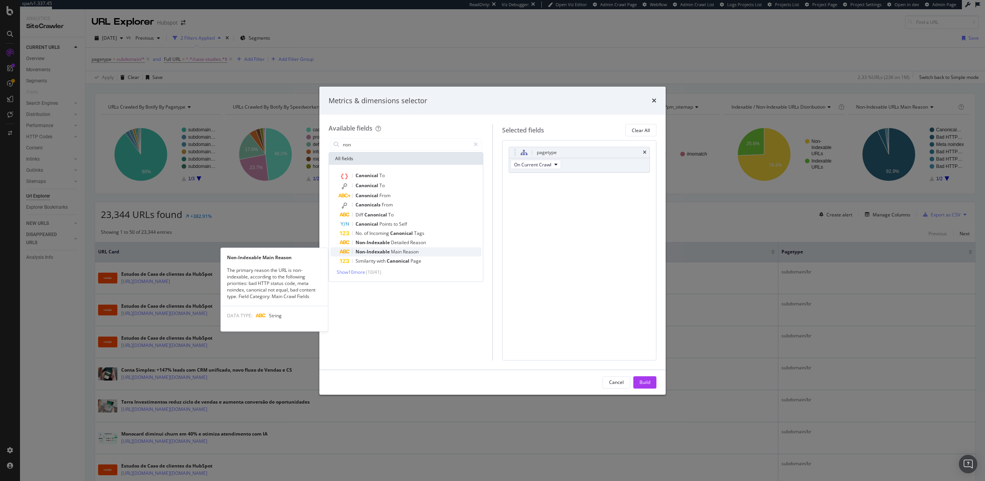
type input "non"
click at [427, 252] on div "Non-Indexable Main Reason" at bounding box center [411, 251] width 142 height 9
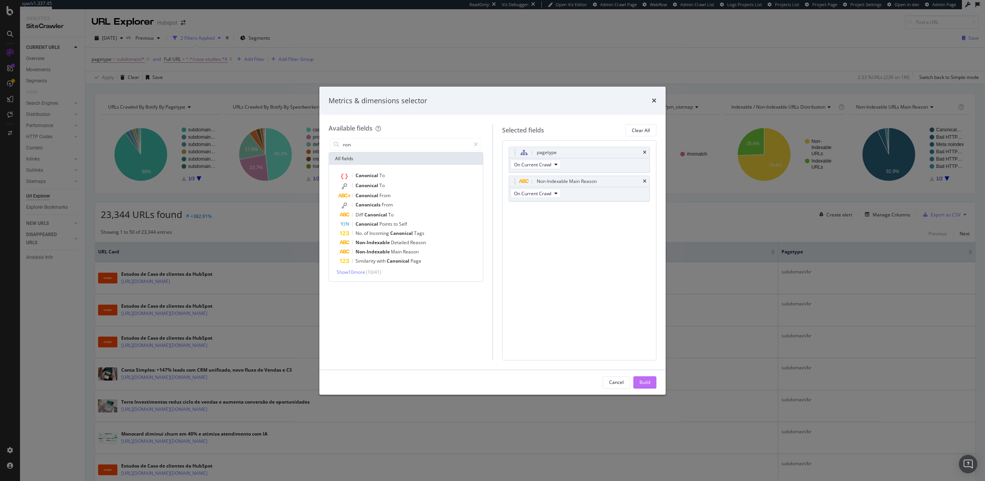
click at [643, 383] on div "Build" at bounding box center [644, 382] width 11 height 7
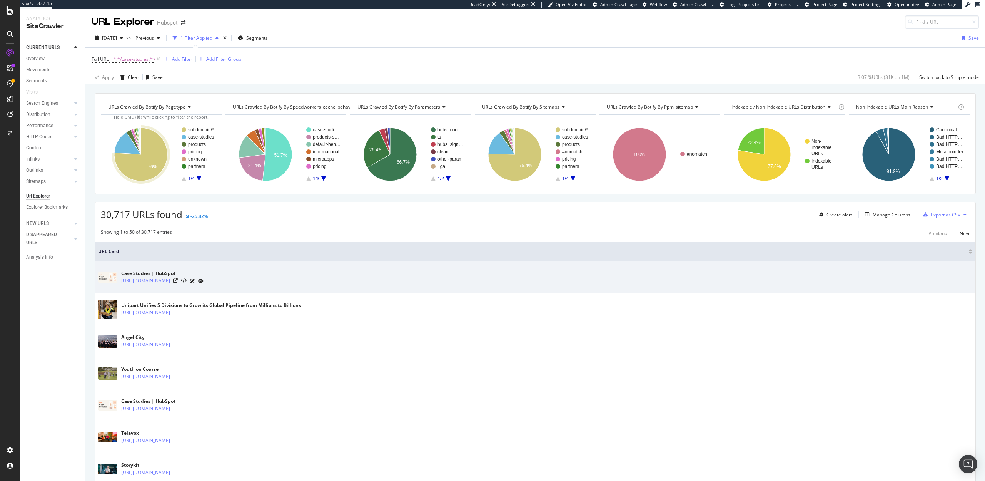
drag, startPoint x: 206, startPoint y: 281, endPoint x: 122, endPoint y: 282, distance: 84.3
click at [122, 282] on div "[URL][DOMAIN_NAME]" at bounding box center [162, 281] width 82 height 8
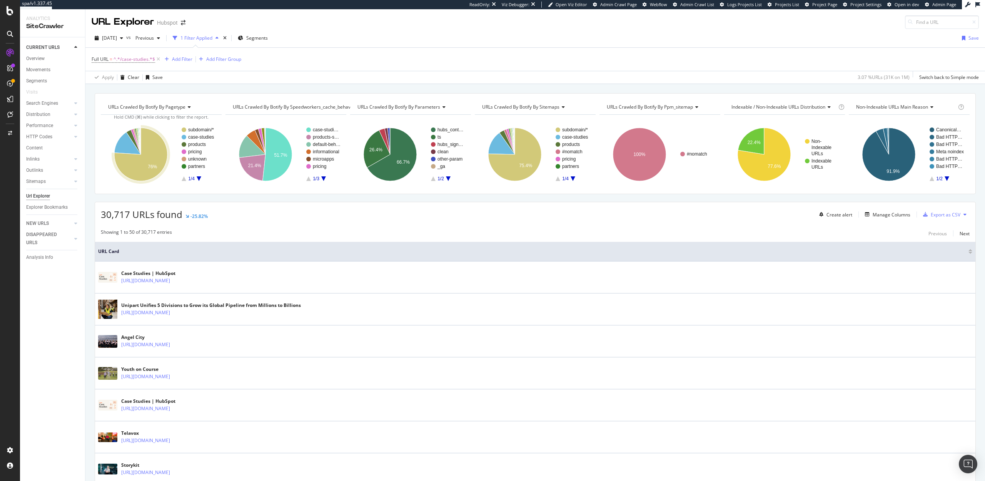
copy link "[URL][DOMAIN_NAME]"
click at [888, 217] on div "Manage Columns" at bounding box center [892, 214] width 38 height 7
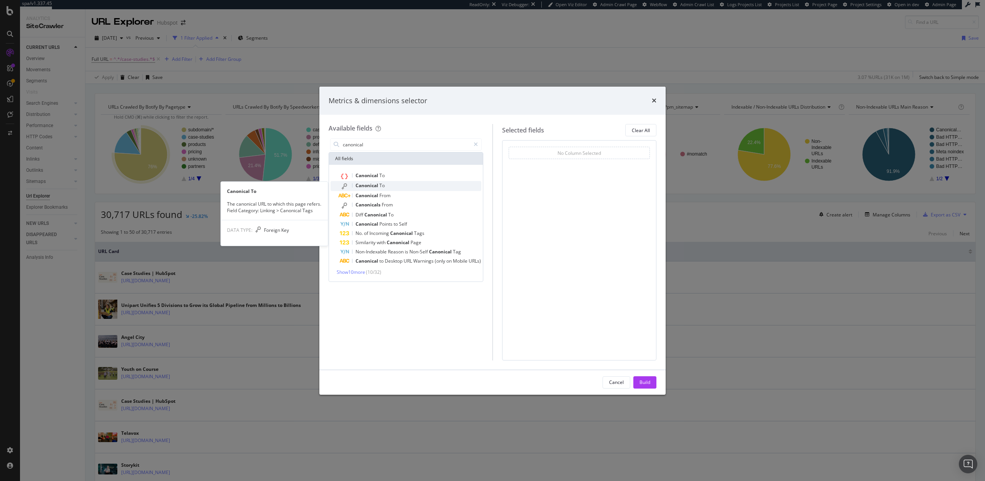
type input "canonical"
click at [434, 185] on div "Canonical To" at bounding box center [411, 186] width 142 height 10
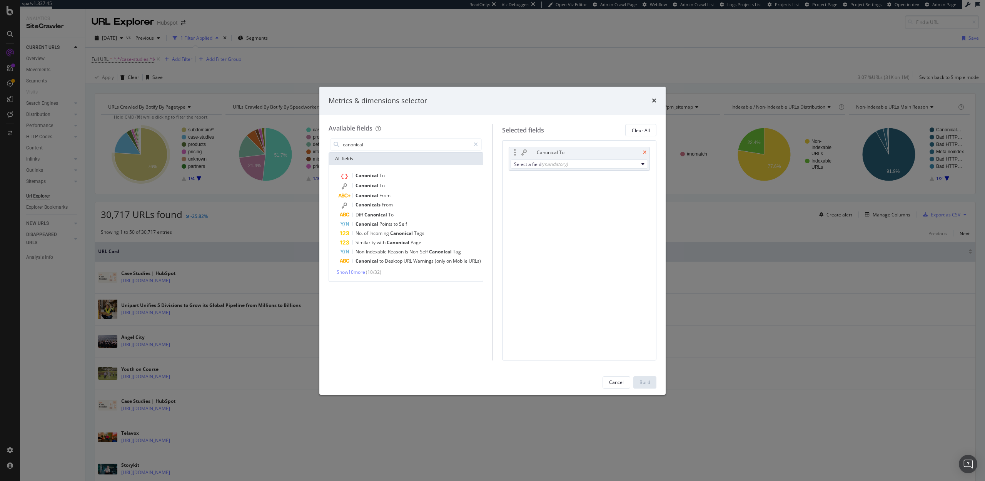
click at [644, 152] on icon "times" at bounding box center [644, 152] width 3 height 5
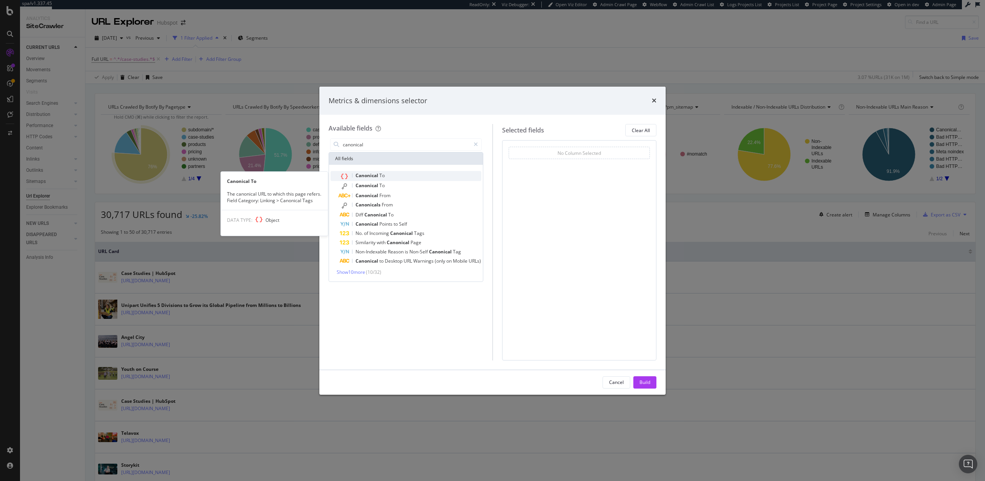
click at [393, 172] on div "Canonical To" at bounding box center [411, 176] width 142 height 10
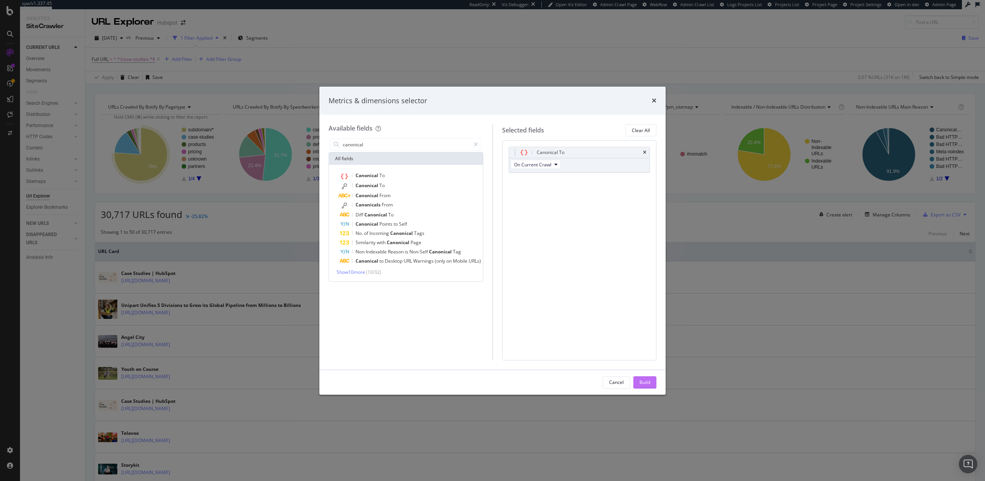
click at [650, 380] on div "Build" at bounding box center [644, 382] width 11 height 7
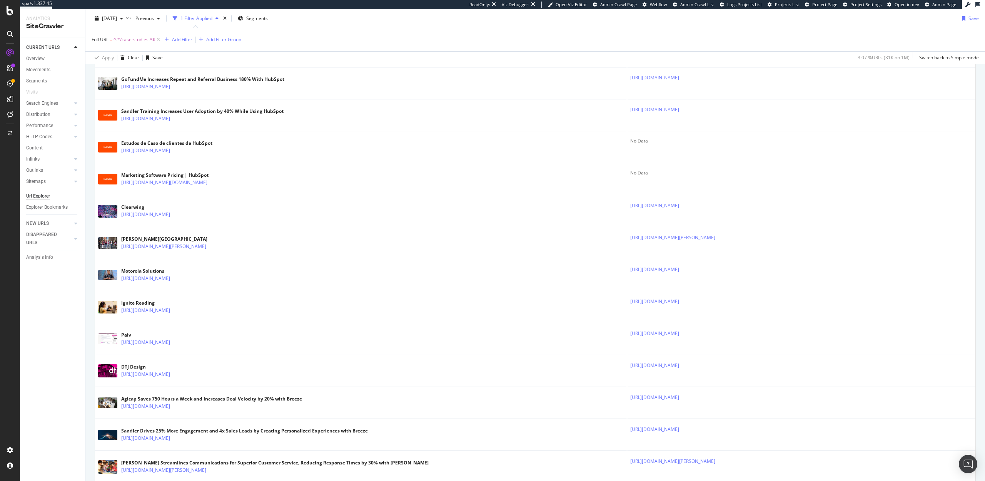
scroll to position [977, 0]
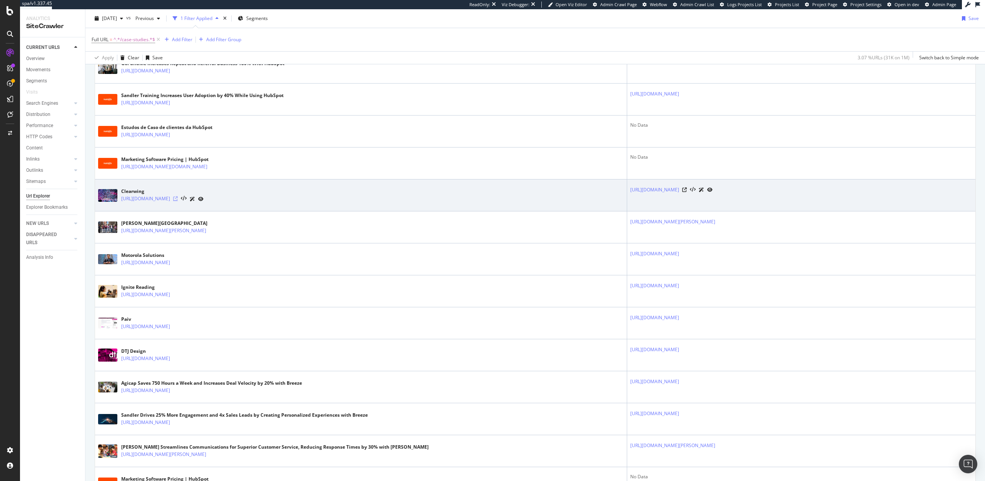
click at [178, 201] on icon at bounding box center [175, 198] width 5 height 5
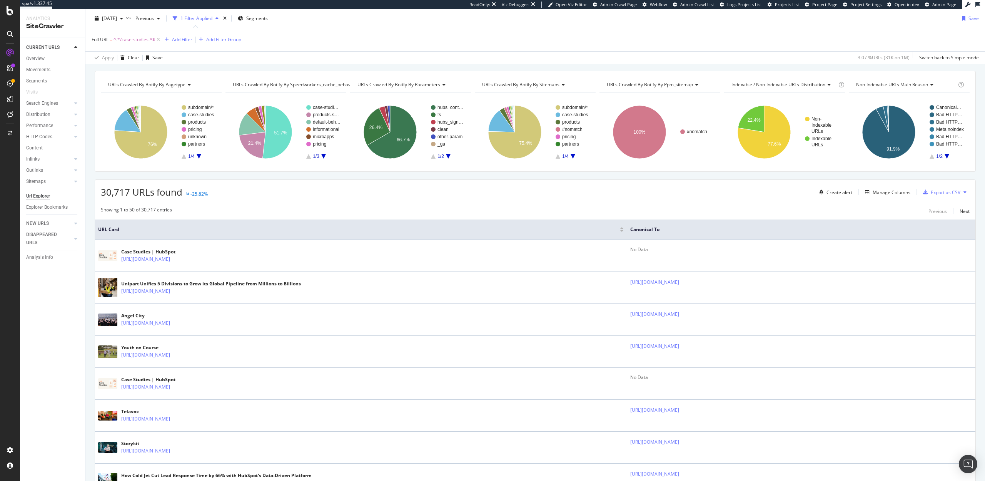
scroll to position [0, 0]
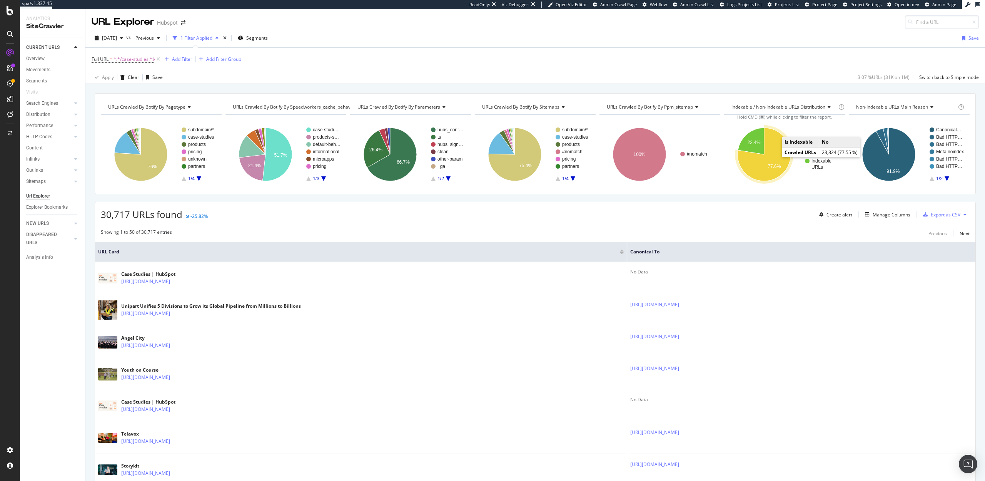
click at [757, 162] on icon "A chart." at bounding box center [764, 154] width 53 height 53
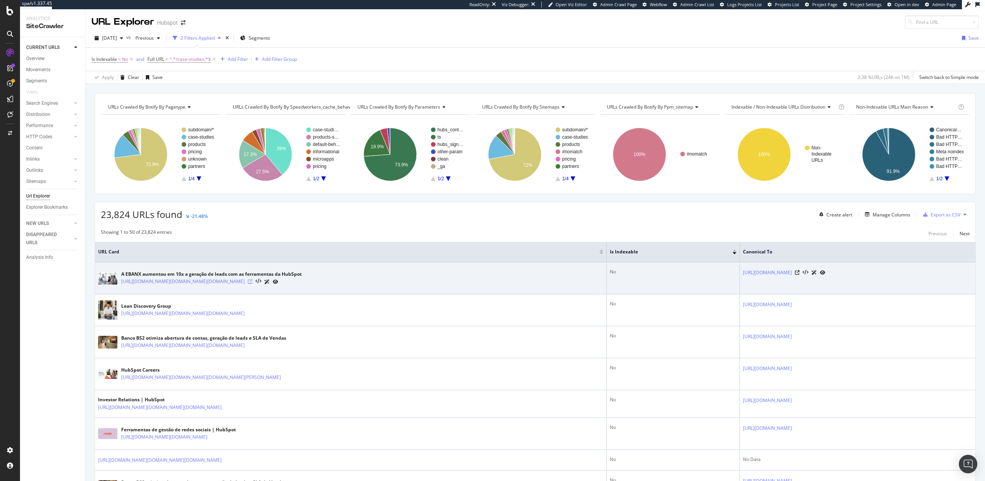
click at [252, 281] on icon at bounding box center [250, 281] width 5 height 5
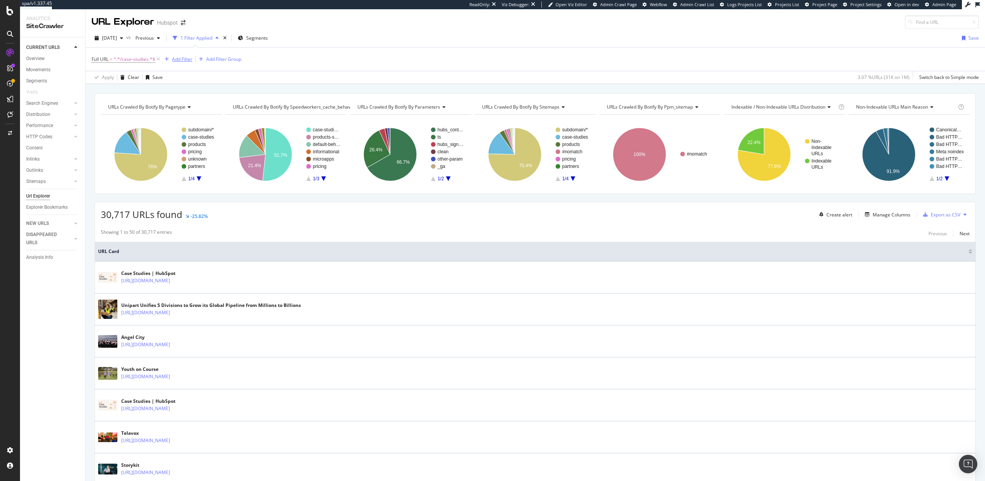
click at [179, 60] on div "Add Filter" at bounding box center [182, 59] width 20 height 7
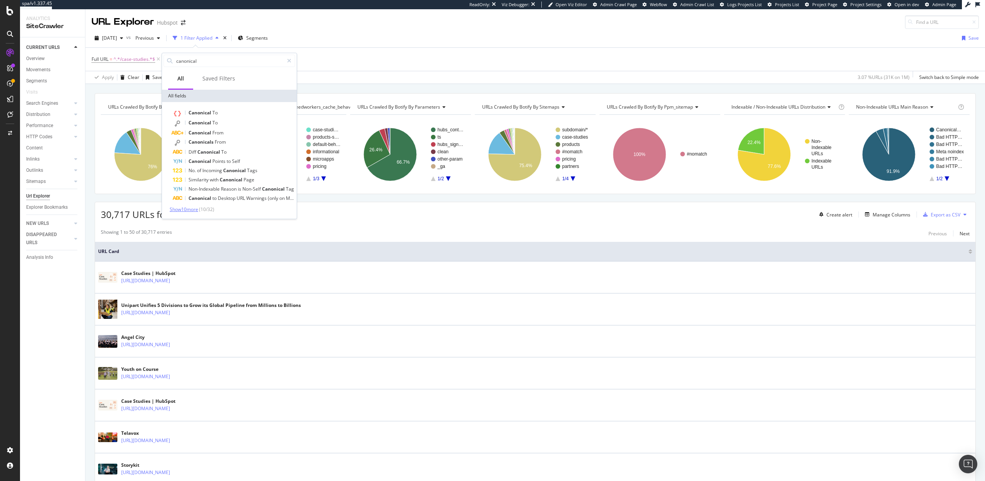
type input "canonical"
click at [196, 210] on span "Show 10 more" at bounding box center [184, 209] width 28 height 7
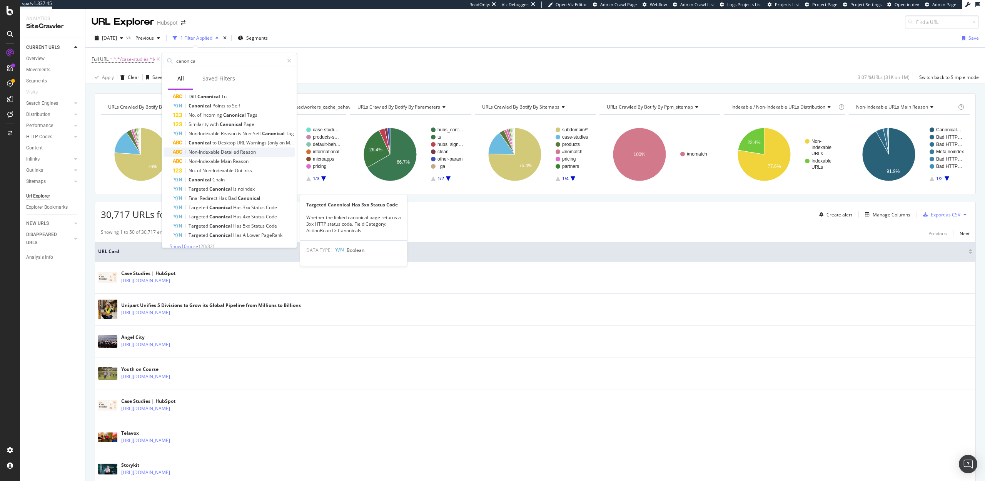
scroll to position [63, 0]
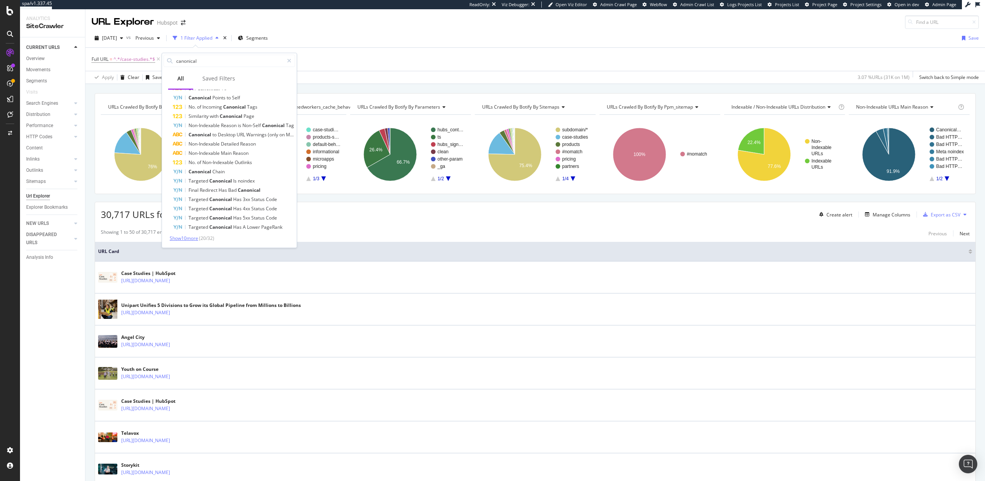
click at [189, 239] on span "Show 10 more" at bounding box center [184, 238] width 28 height 7
click at [189, 239] on span "Show 2 more" at bounding box center [183, 238] width 26 height 7
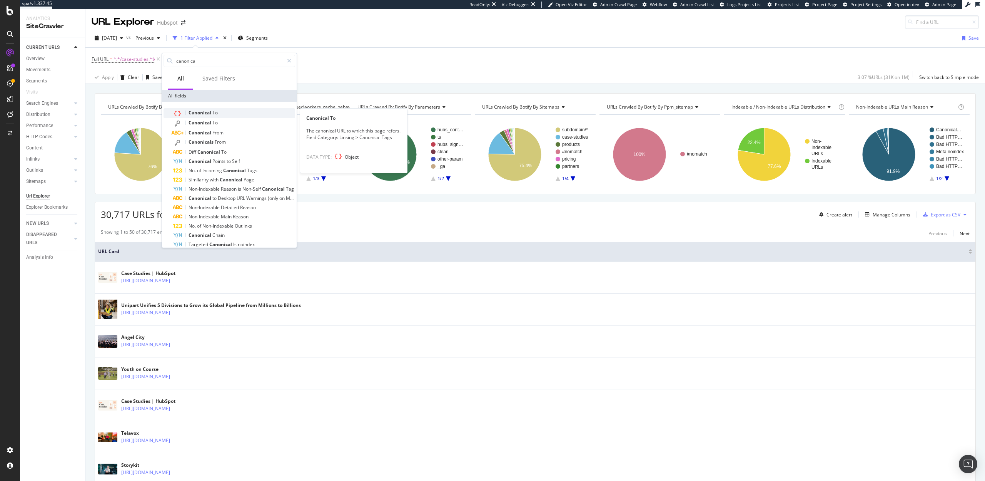
click at [204, 111] on span "Canonical" at bounding box center [201, 112] width 24 height 7
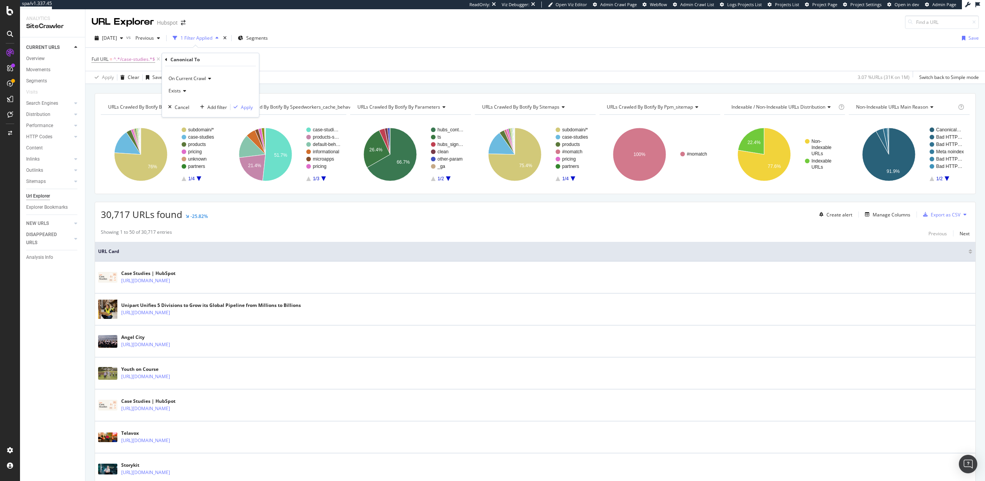
click at [182, 86] on div "Exists" at bounding box center [210, 91] width 85 height 12
click at [186, 117] on span "Doesn't exist" at bounding box center [186, 117] width 28 height 7
click at [244, 104] on div "Apply" at bounding box center [247, 107] width 12 height 7
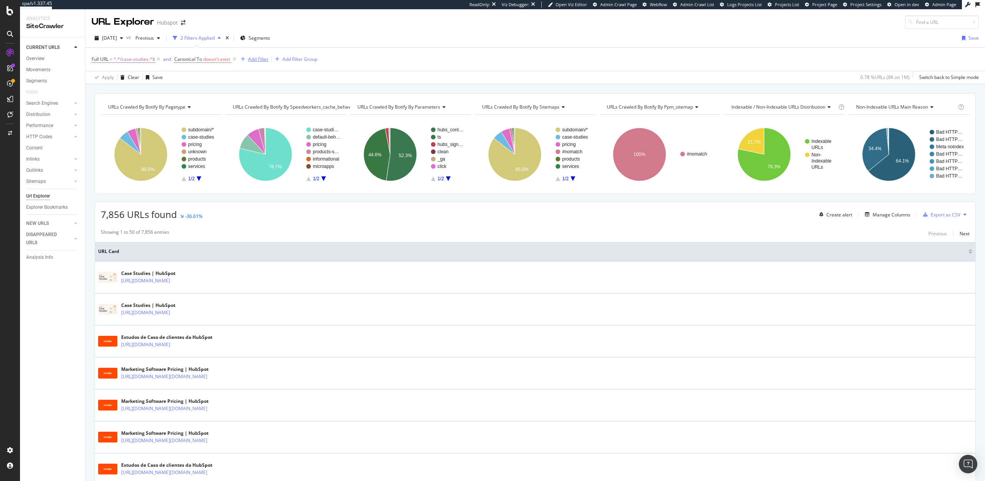
click at [258, 60] on div "Add Filter" at bounding box center [258, 59] width 20 height 7
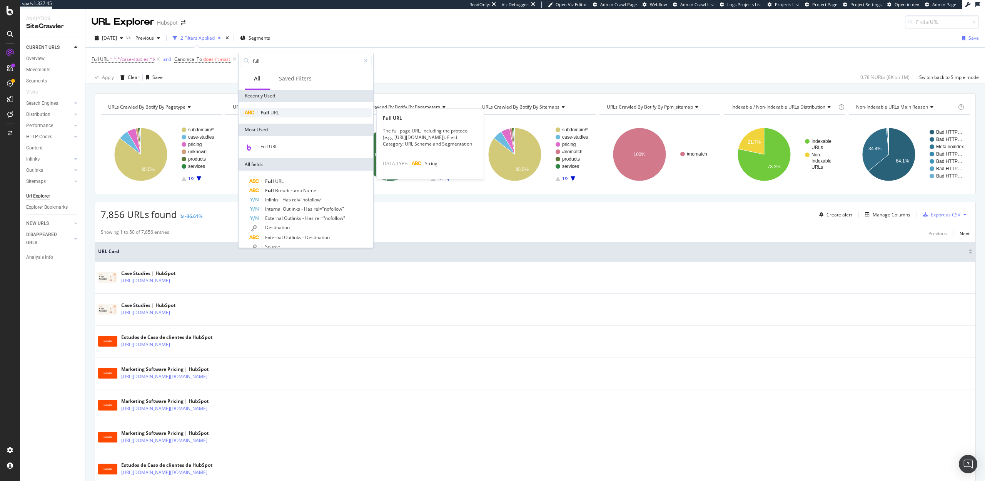
type input "full"
click at [277, 115] on span "URL" at bounding box center [274, 112] width 8 height 7
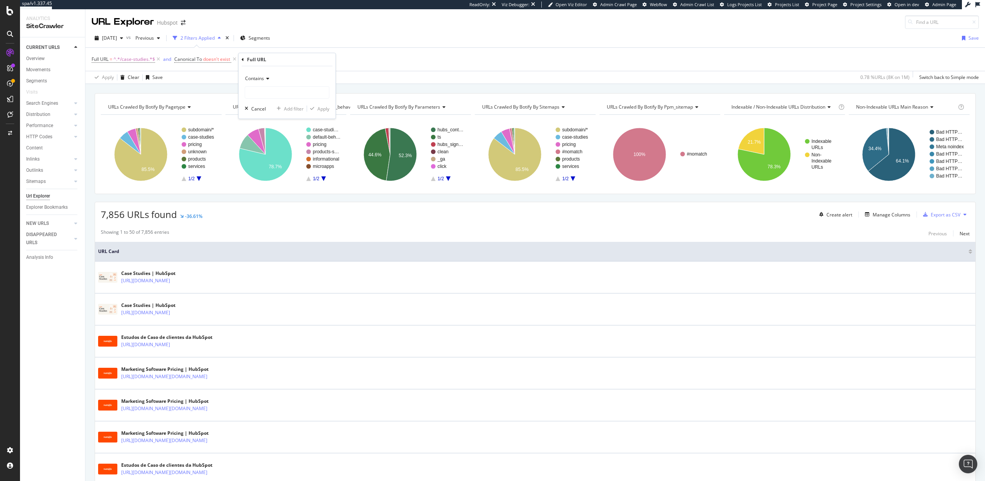
click at [260, 78] on span "Contains" at bounding box center [254, 78] width 19 height 7
click at [266, 164] on span "Doesn't contain" at bounding box center [265, 164] width 33 height 7
click at [265, 92] on input "text" at bounding box center [287, 92] width 84 height 12
type input "?"
click at [319, 108] on div "Apply" at bounding box center [323, 108] width 12 height 7
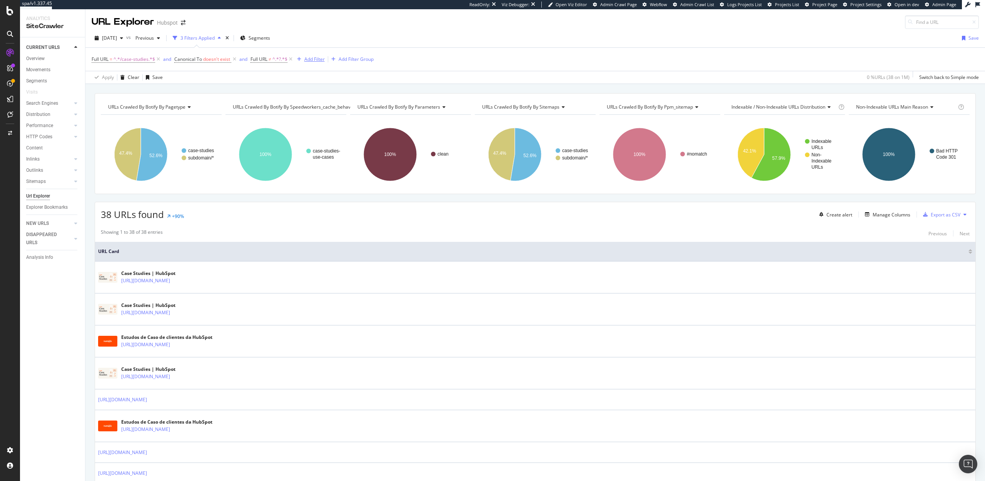
click at [315, 59] on div "Add Filter" at bounding box center [314, 59] width 20 height 7
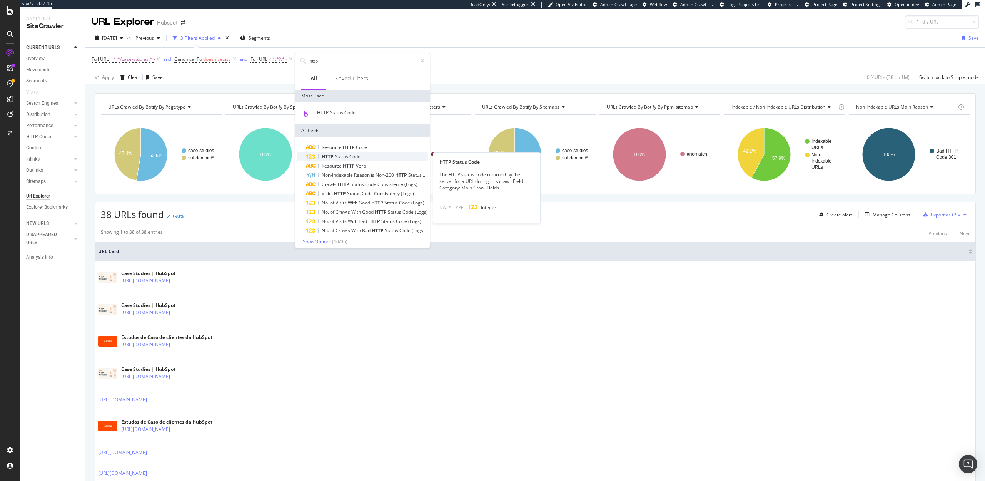
type input "http"
click at [335, 155] on span "Status" at bounding box center [342, 156] width 15 height 7
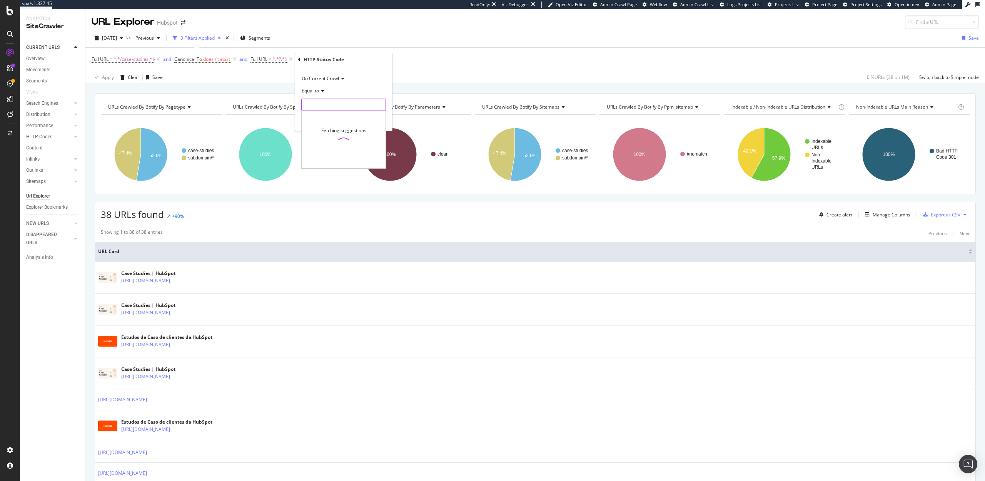
click at [326, 107] on input "number" at bounding box center [343, 105] width 85 height 12
type input "200"
click at [379, 116] on span "910,045 URLS" at bounding box center [371, 115] width 28 height 7
click at [379, 124] on button "Apply" at bounding box center [375, 121] width 22 height 8
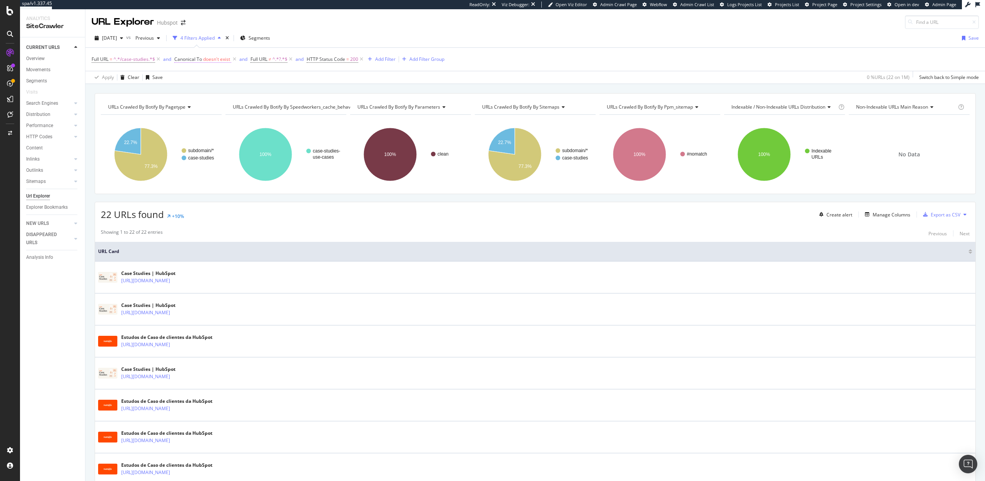
click at [202, 61] on span "Canonical To doesn't exist" at bounding box center [202, 59] width 57 height 7
click at [207, 88] on span "Doesn't exist" at bounding box center [195, 89] width 28 height 7
click at [202, 108] on div "Exists" at bounding box center [224, 105] width 82 height 10
click at [263, 106] on div "Apply" at bounding box center [260, 106] width 12 height 7
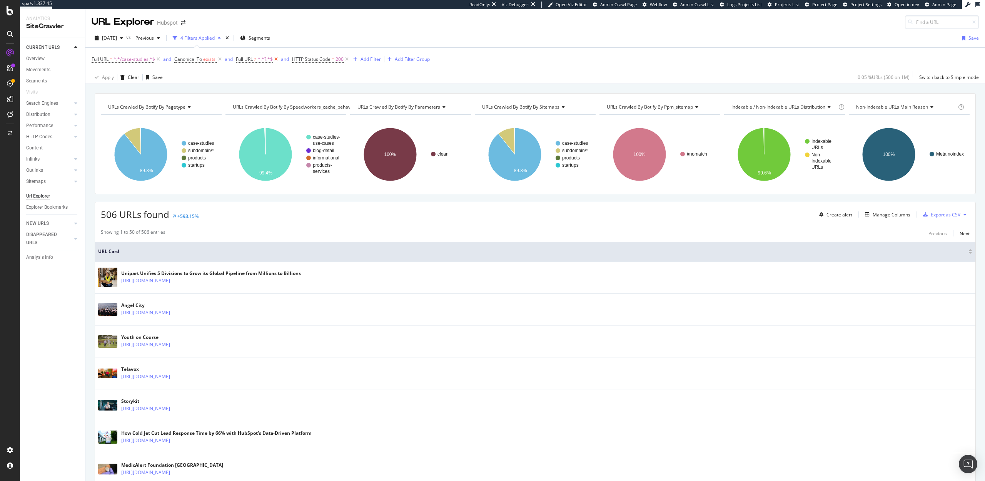
click at [276, 60] on icon at bounding box center [276, 59] width 7 height 8
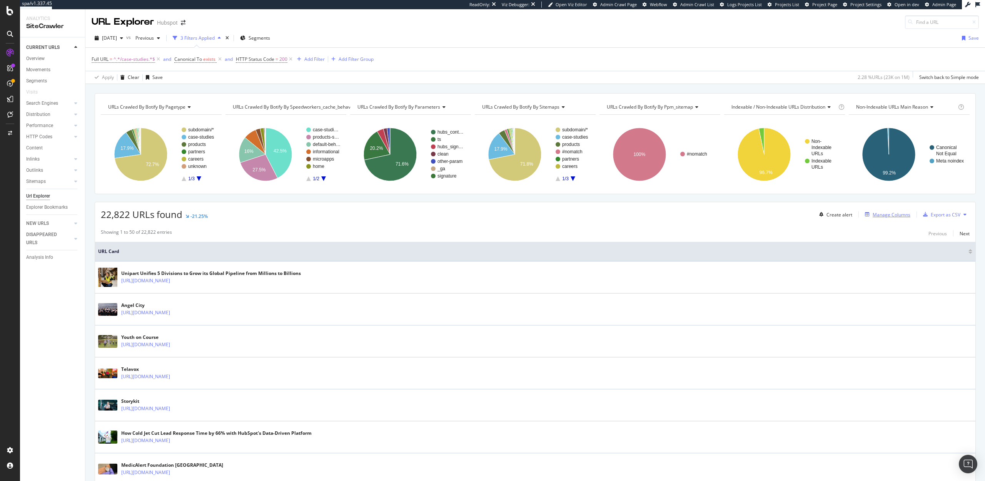
click at [890, 213] on div "Manage Columns" at bounding box center [892, 214] width 38 height 7
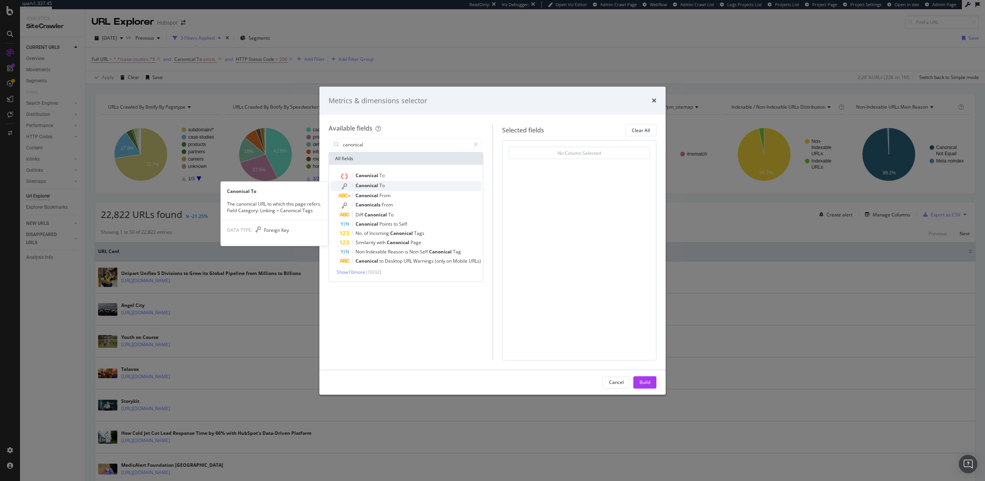
type input "canonical"
click at [435, 189] on div "Canonical To" at bounding box center [411, 186] width 142 height 10
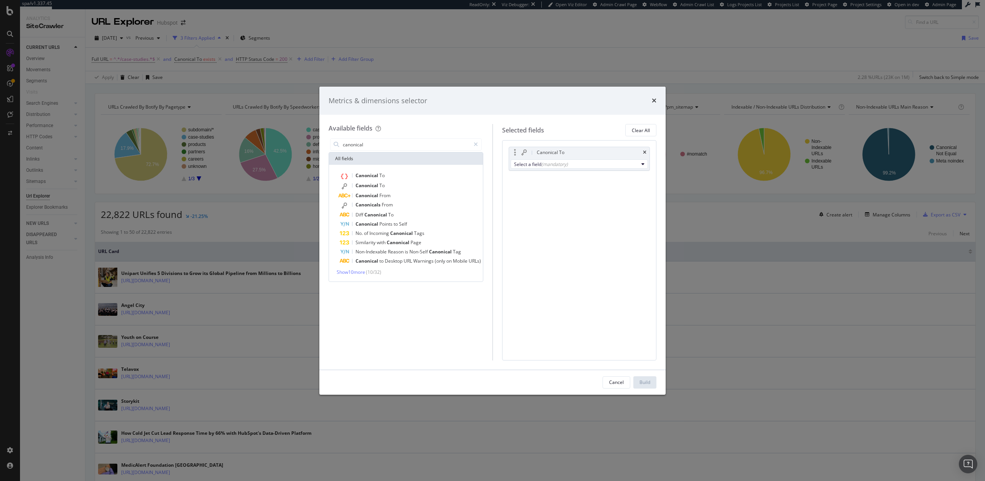
click at [645, 149] on div "Canonical To" at bounding box center [579, 152] width 141 height 11
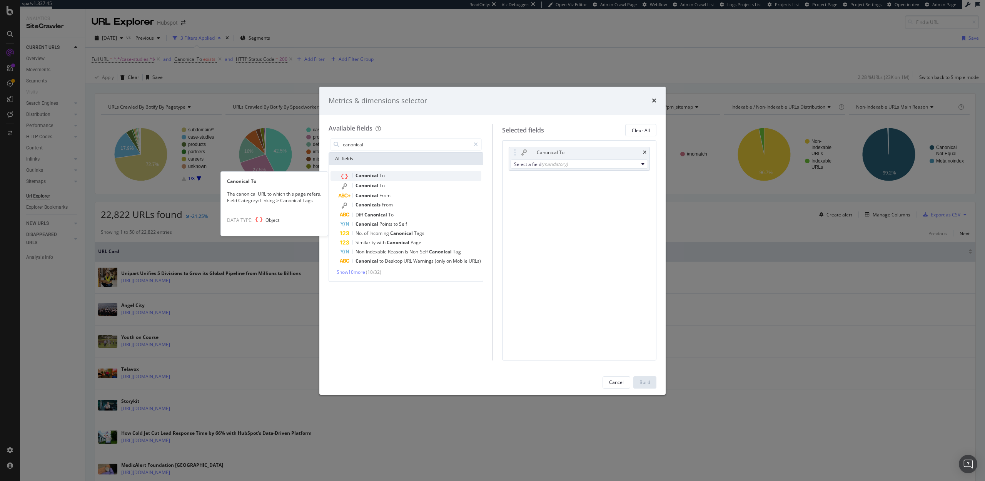
click at [383, 174] on span "To" at bounding box center [381, 175] width 5 height 7
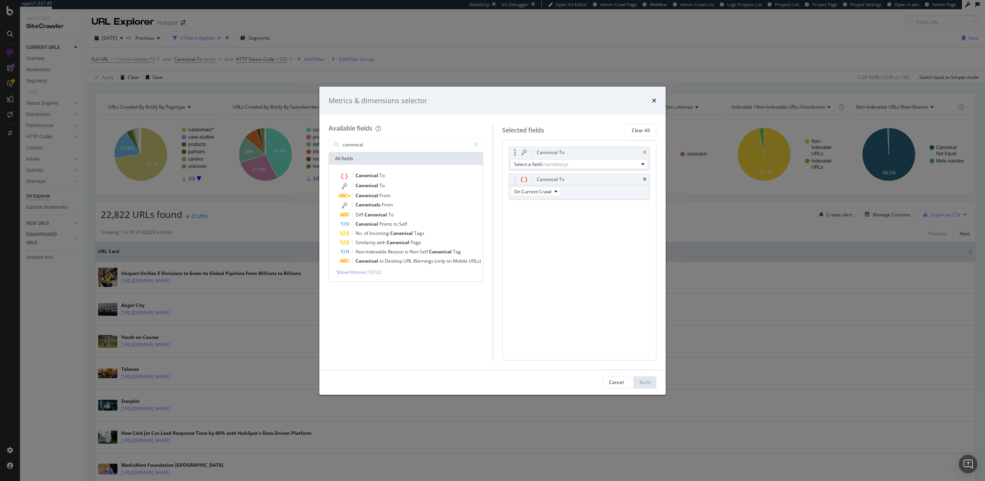
click at [645, 153] on icon "times" at bounding box center [644, 152] width 3 height 5
click at [645, 382] on div "Build" at bounding box center [644, 382] width 11 height 7
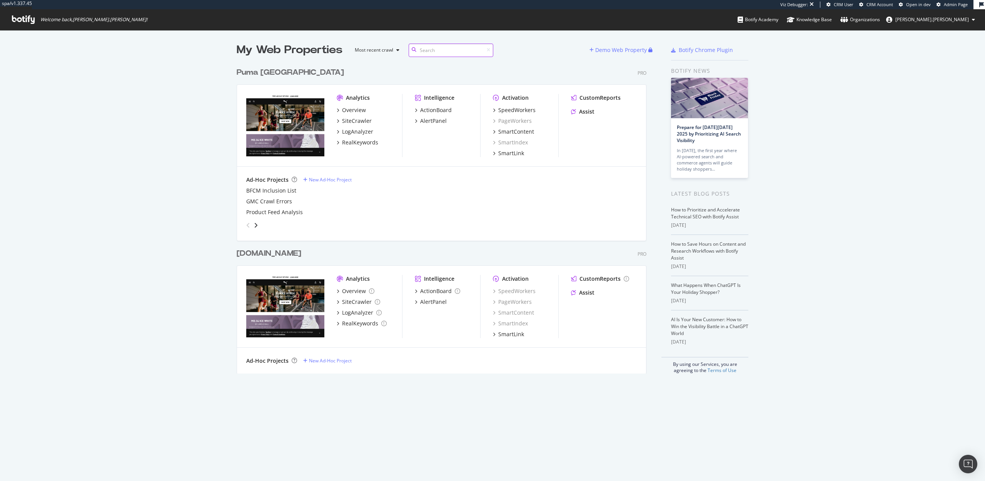
scroll to position [316, 416]
click at [529, 111] on div "SpeedWorkers" at bounding box center [516, 110] width 37 height 8
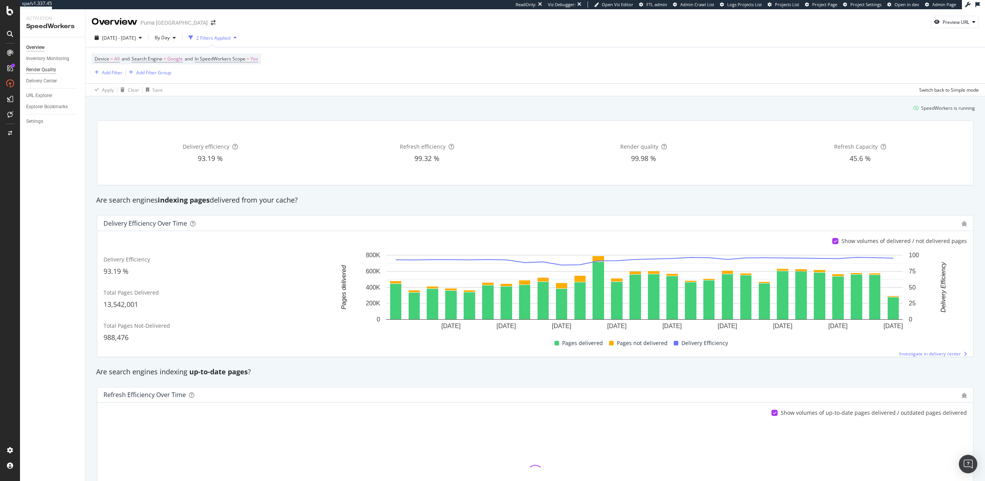
click at [39, 69] on div "Render Quality" at bounding box center [41, 70] width 30 height 8
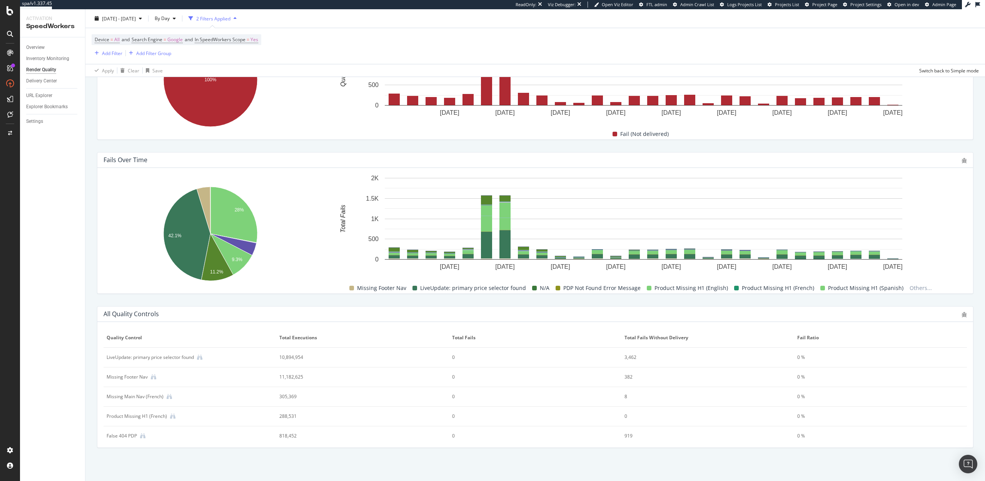
click at [213, 298] on div "Fails Over Time Hold CMD (⌘) while clicking to filter the report. 28% 9.3% 42.1…" at bounding box center [535, 223] width 886 height 154
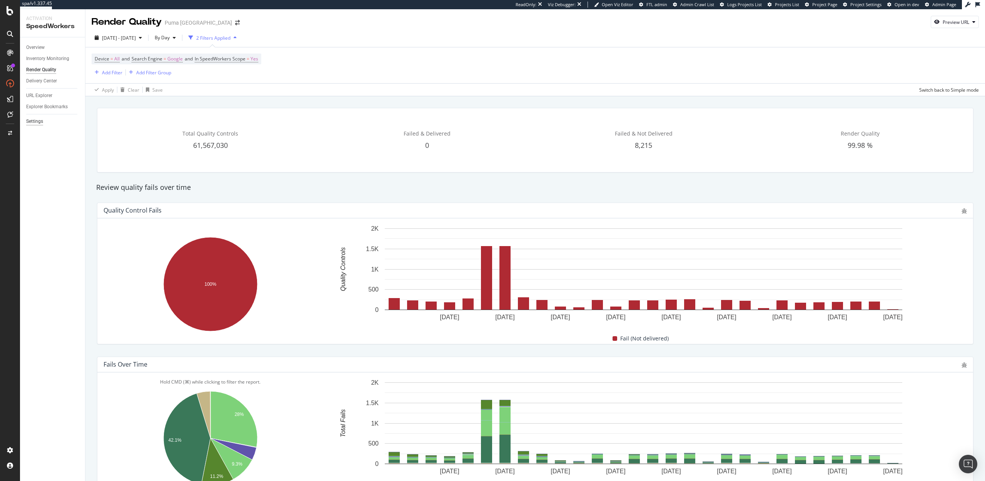
click at [34, 120] on div "Settings" at bounding box center [34, 121] width 17 height 8
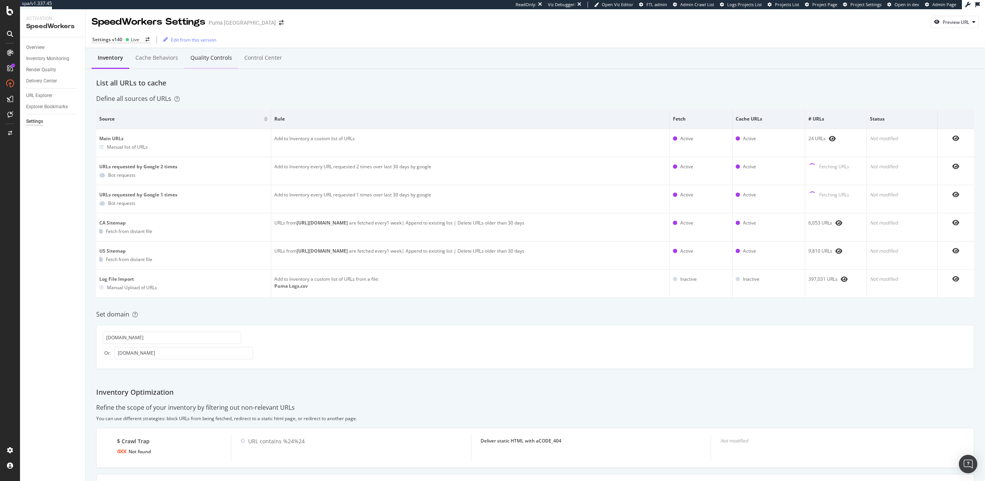
click at [206, 58] on div "Quality Controls" at bounding box center [211, 58] width 42 height 8
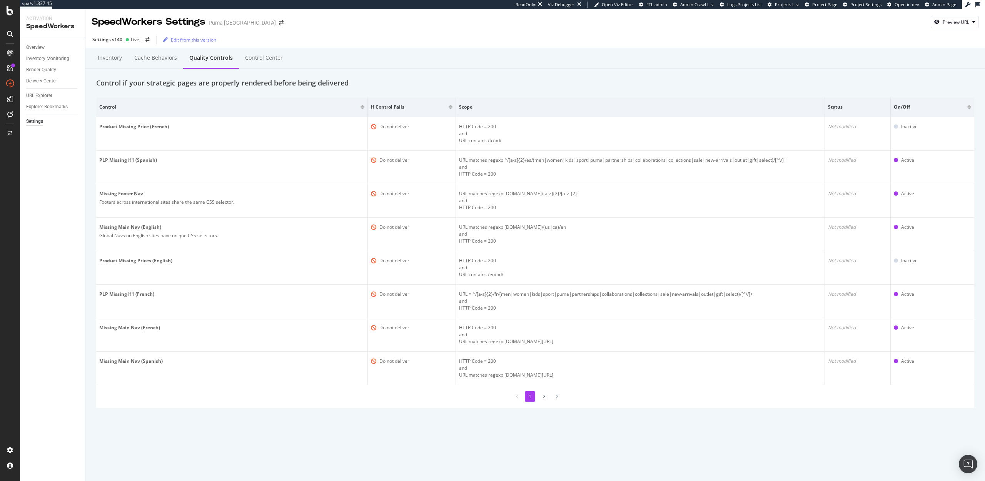
click at [542, 398] on li "2" at bounding box center [544, 396] width 10 height 10
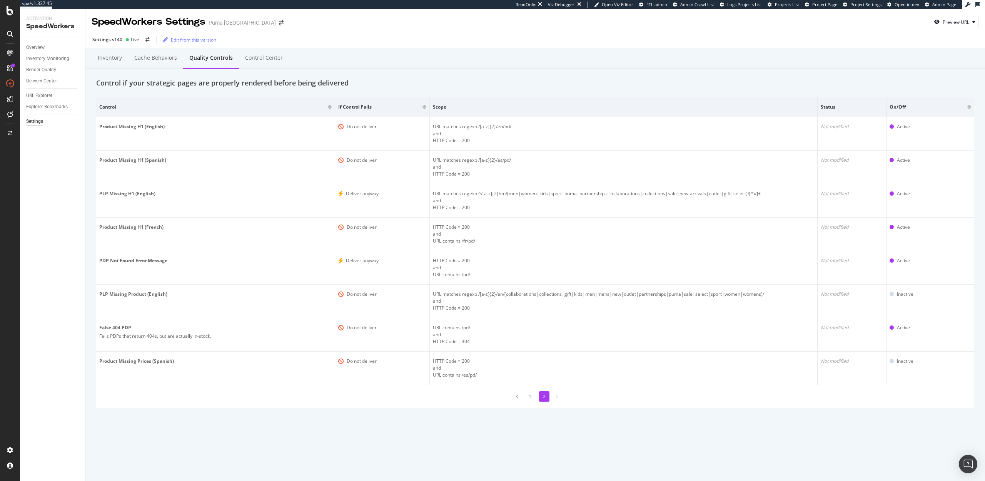
click at [528, 397] on li "1" at bounding box center [530, 396] width 10 height 10
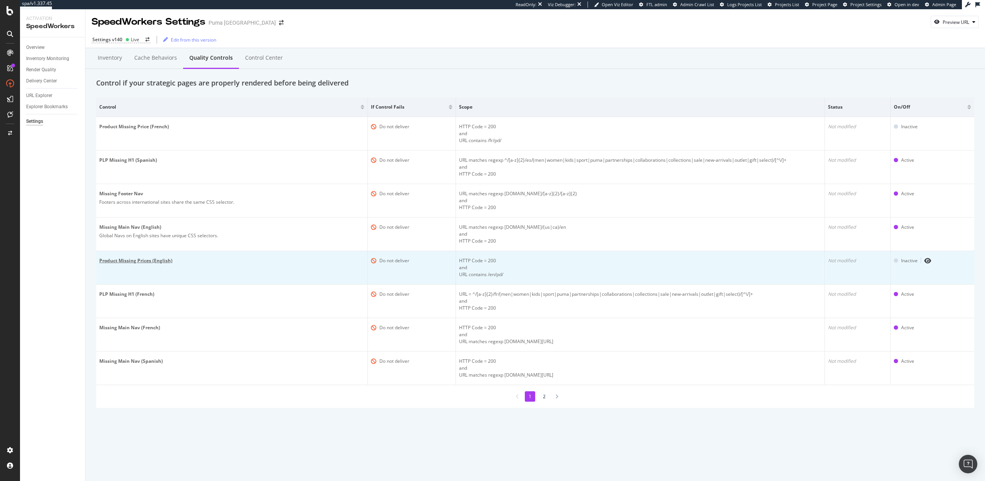
click at [167, 261] on div "Product Missing Prices (English)" at bounding box center [231, 260] width 265 height 7
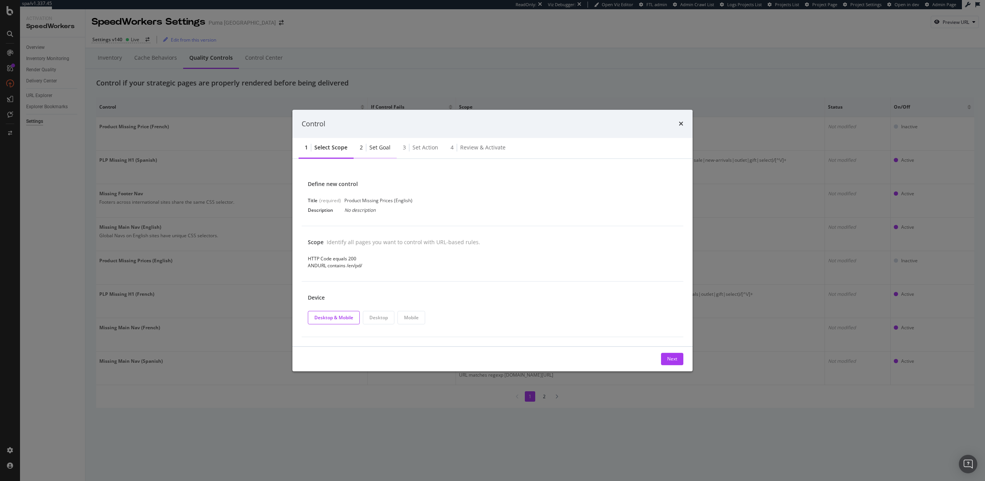
click at [377, 152] on div "2 Set goal" at bounding box center [375, 148] width 43 height 21
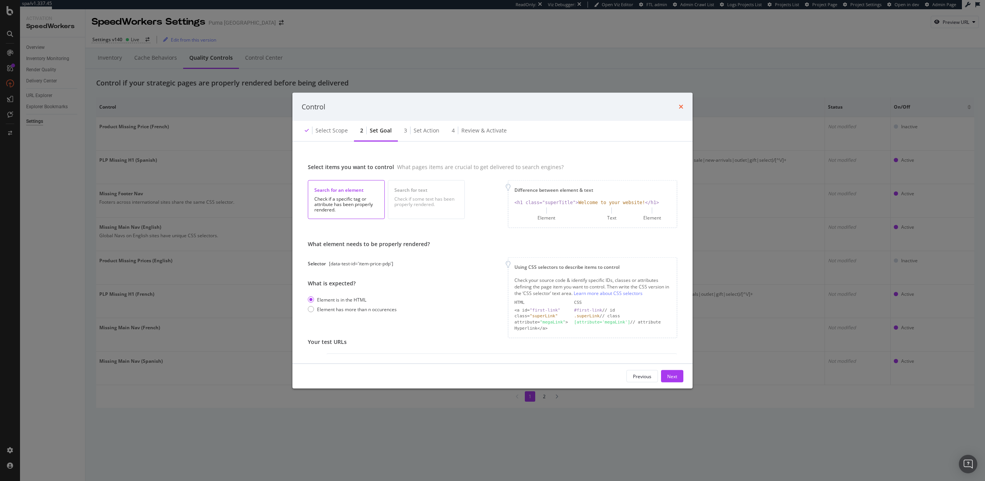
click at [680, 106] on icon "times" at bounding box center [681, 107] width 5 height 6
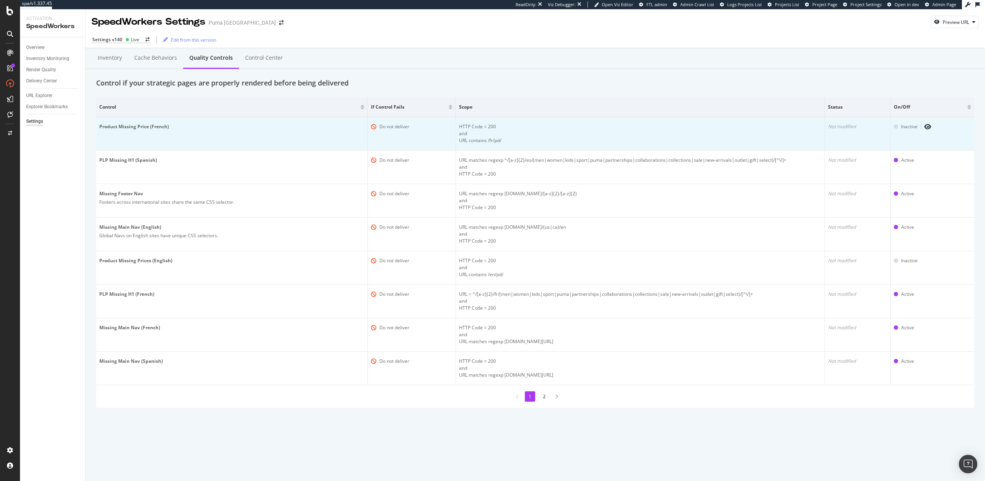
click at [300, 132] on td "Product Missing Price (French)" at bounding box center [232, 133] width 272 height 33
click at [928, 128] on icon "eye" at bounding box center [927, 127] width 7 height 6
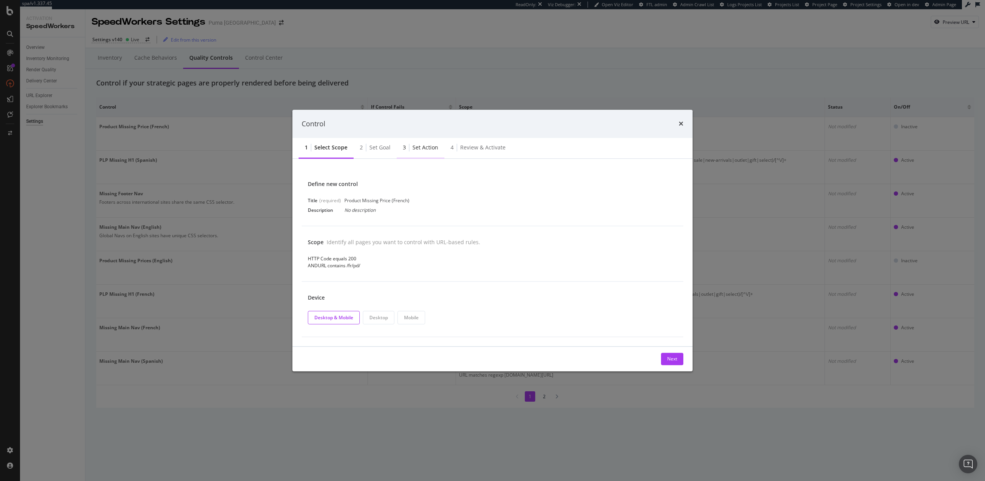
click at [420, 145] on div "Set action" at bounding box center [425, 148] width 26 height 8
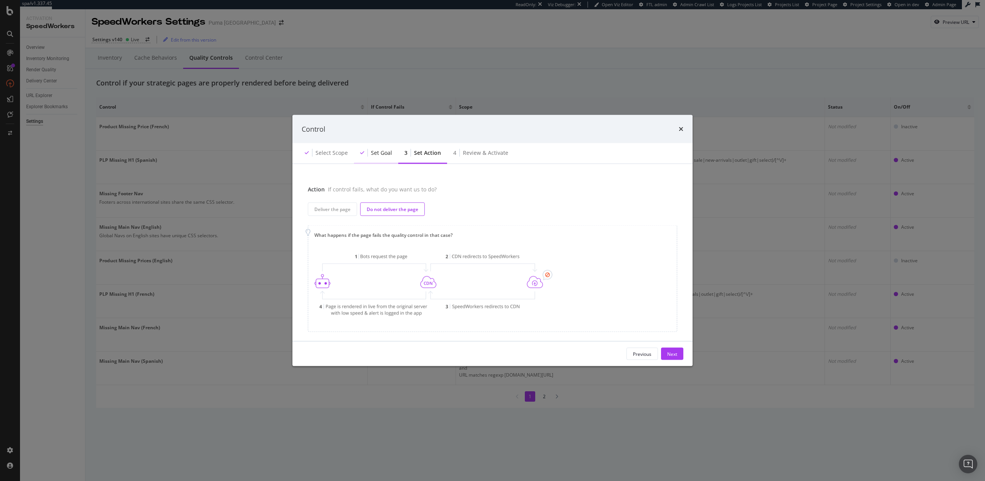
click at [376, 150] on div "Set goal" at bounding box center [381, 153] width 21 height 8
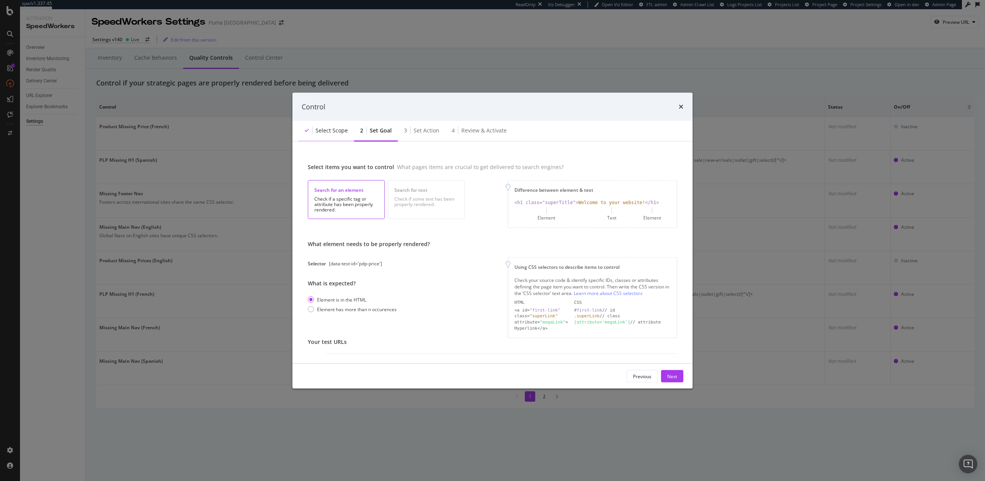
click at [326, 129] on div "Select scope" at bounding box center [332, 131] width 32 height 8
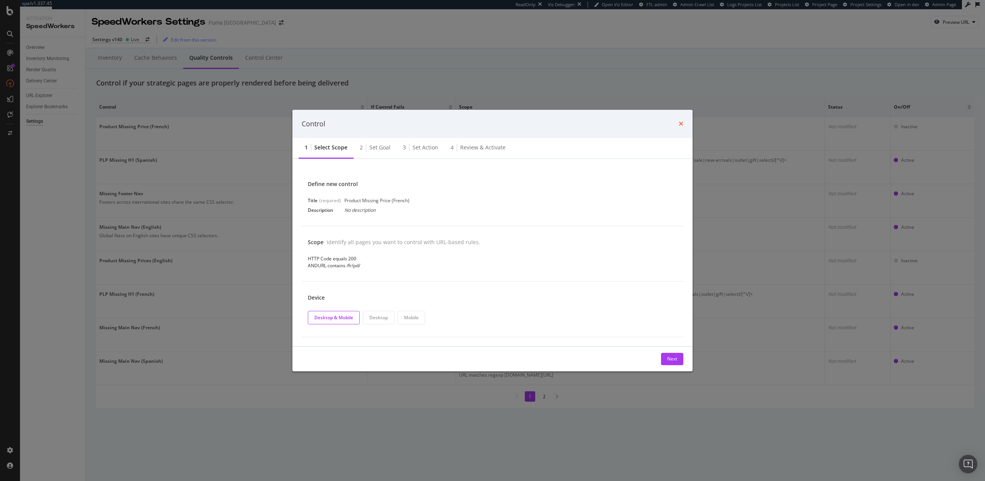
click at [681, 122] on icon "times" at bounding box center [681, 124] width 5 height 6
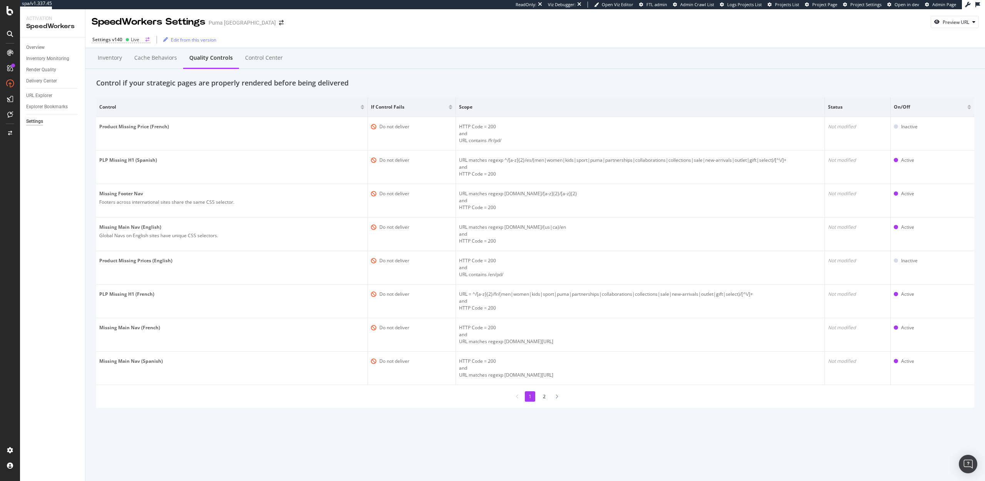
click at [111, 39] on div "Settings v140" at bounding box center [107, 39] width 30 height 7
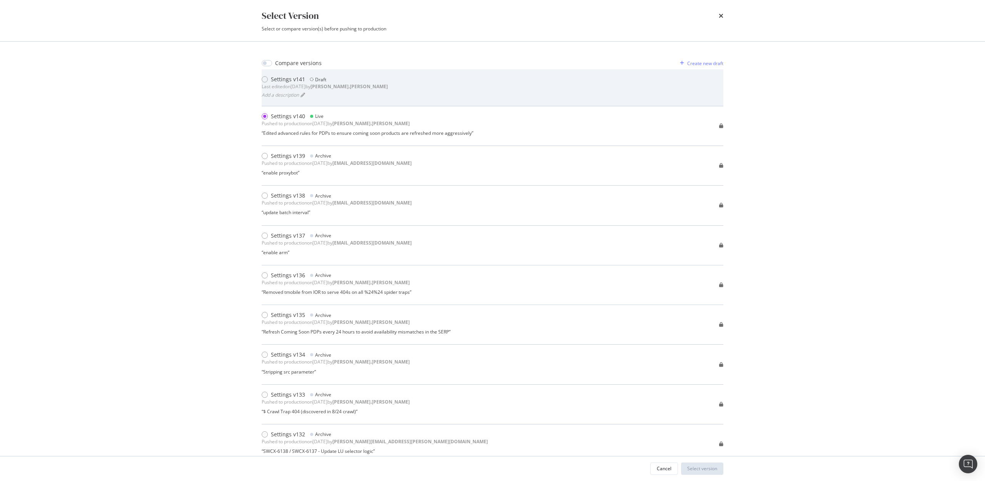
click at [276, 78] on div "Settings v141" at bounding box center [288, 79] width 34 height 8
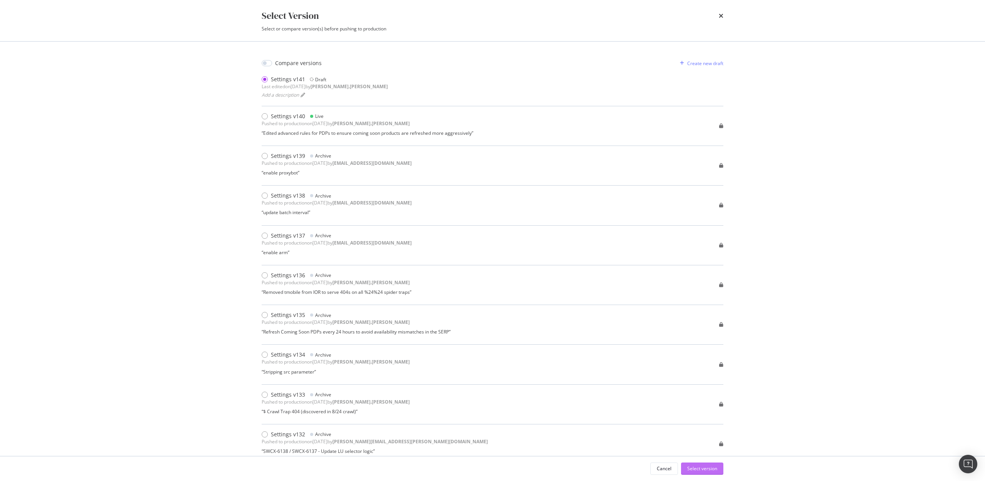
click at [695, 466] on div "Select version" at bounding box center [702, 468] width 30 height 7
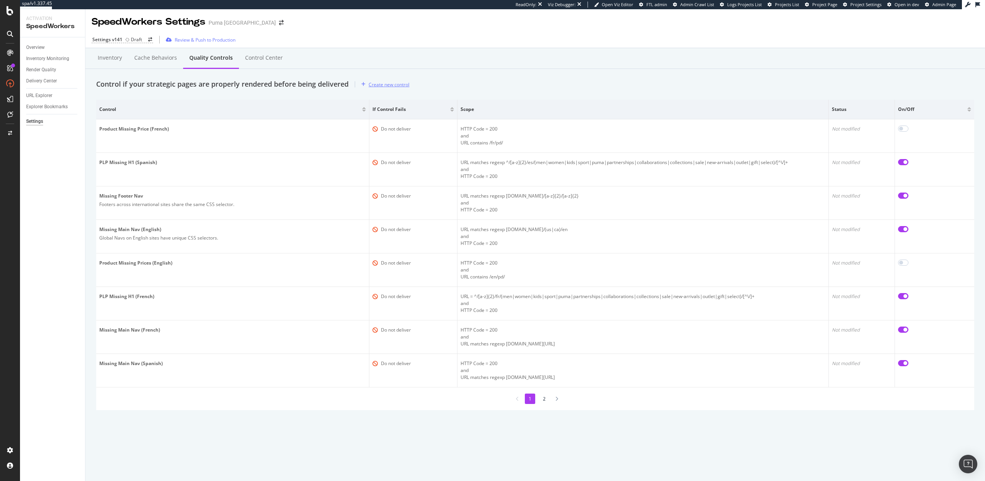
click at [385, 83] on div "Create new control" at bounding box center [389, 84] width 41 height 7
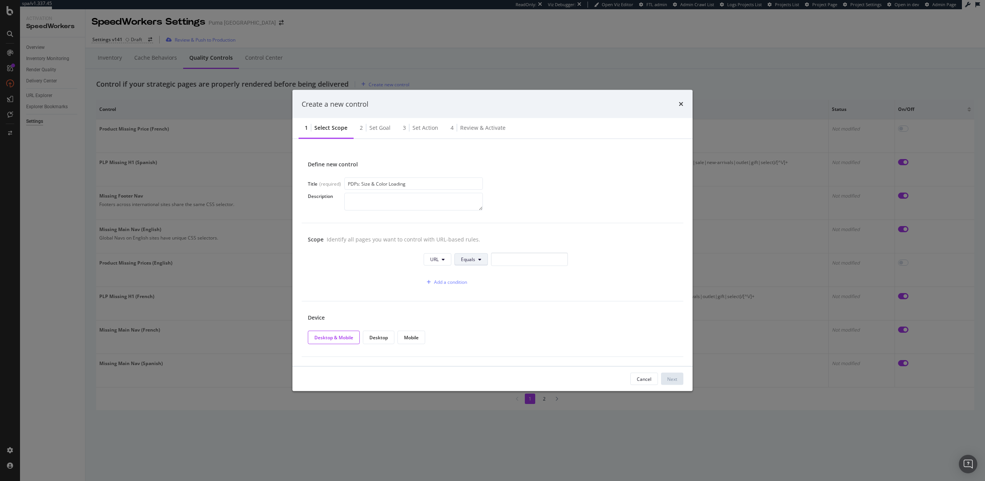
type input "PDPs: Size & Color Loading"
click at [477, 260] on button "Equals" at bounding box center [470, 259] width 33 height 12
click at [475, 316] on span "Contains" at bounding box center [483, 317] width 45 height 7
click at [508, 257] on input "modal" at bounding box center [531, 258] width 77 height 13
type input "/pd/"
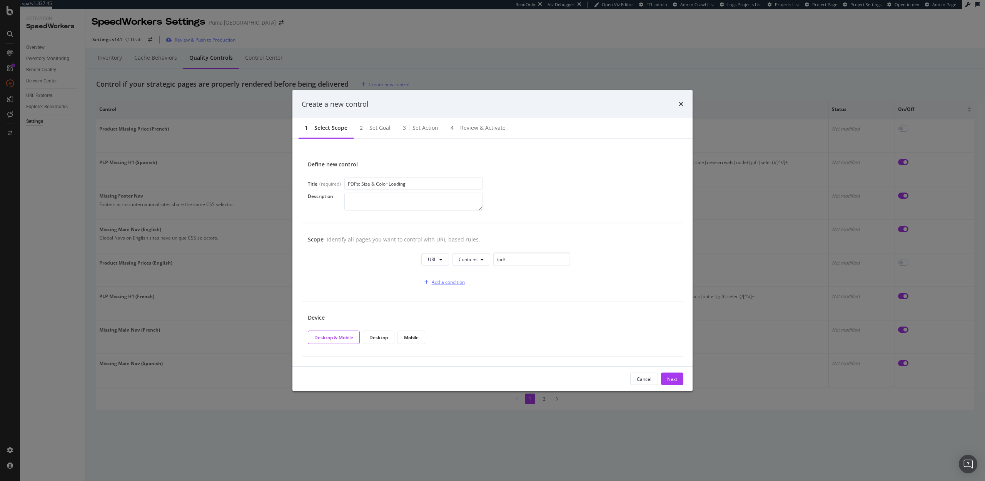
click at [456, 287] on button "Add a condition" at bounding box center [442, 281] width 43 height 12
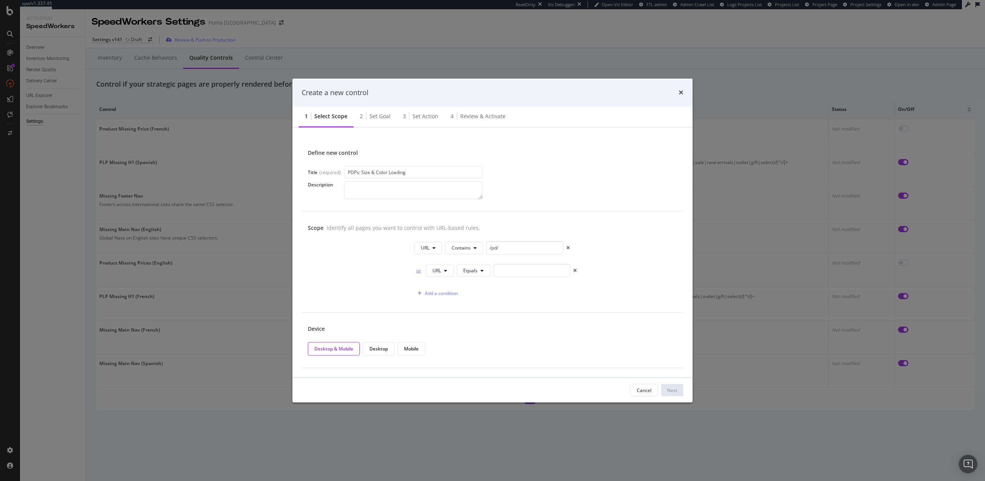
click at [416, 267] on div "or" at bounding box center [418, 270] width 8 height 7
click at [439, 270] on span "URL" at bounding box center [436, 270] width 8 height 7
click at [447, 302] on span "HTTP Code" at bounding box center [444, 300] width 24 height 7
click at [510, 270] on input "0" at bounding box center [539, 270] width 77 height 13
type input "200"
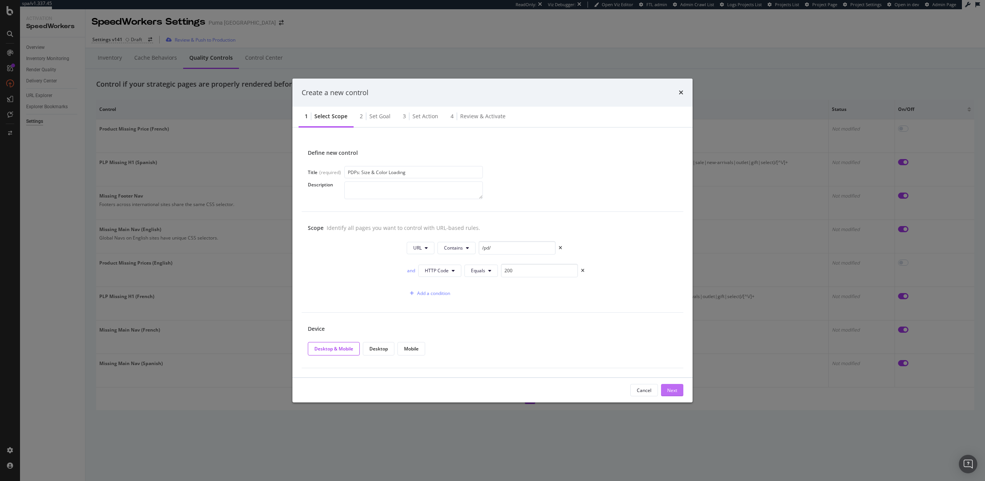
click at [678, 387] on button "Next" at bounding box center [672, 390] width 22 height 12
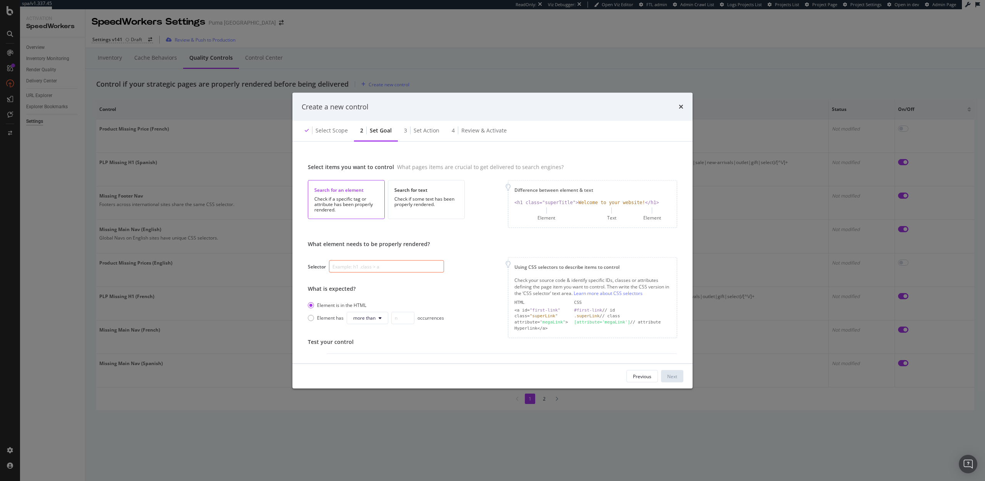
click at [399, 271] on input "modal" at bounding box center [386, 266] width 115 height 12
paste input "data-test-id="skeleton-loader""
click at [333, 268] on input "data-test-id="skeleton-loader"" at bounding box center [386, 266] width 115 height 12
click at [404, 266] on input "[data-test-id="skeleton-loader"" at bounding box center [386, 266] width 115 height 12
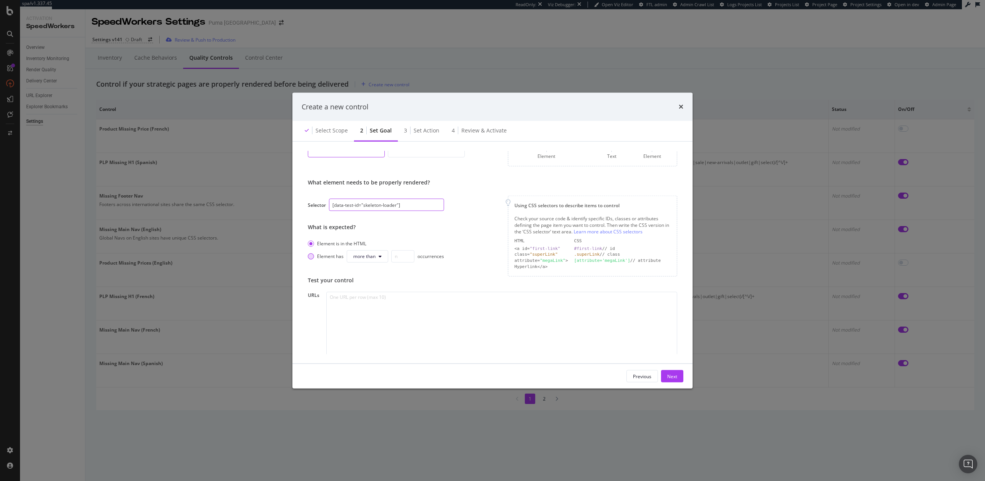
scroll to position [87, 0]
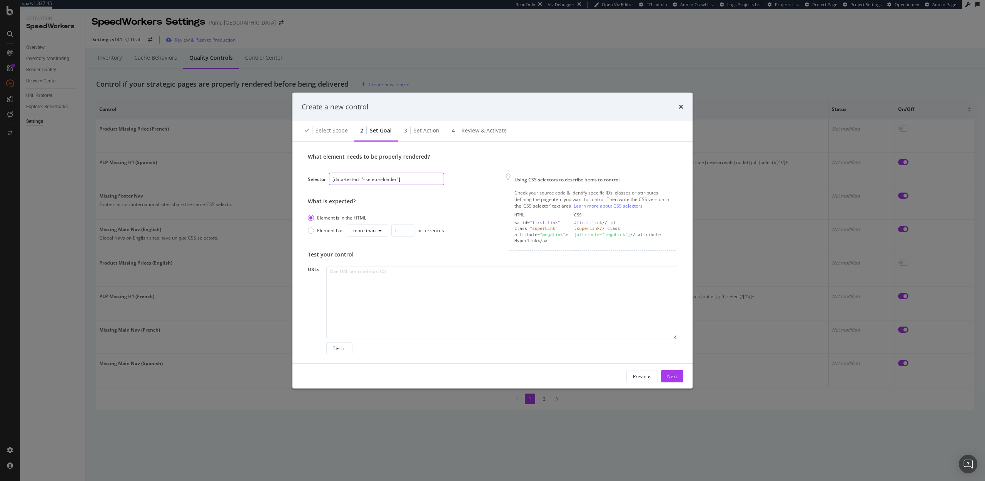
type input "[data-test-id="skeleton-loader"]"
click at [392, 287] on textarea "modal" at bounding box center [501, 301] width 351 height 73
click at [310, 232] on div "modal" at bounding box center [311, 230] width 6 height 6
type input "0"
click at [381, 230] on icon "modal" at bounding box center [380, 230] width 3 height 5
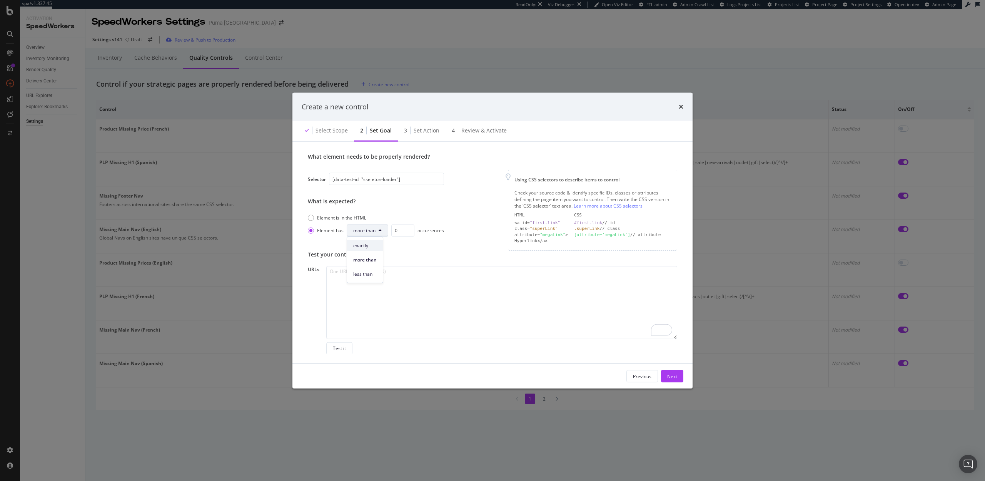
click at [369, 245] on span "exactly" at bounding box center [364, 245] width 23 height 7
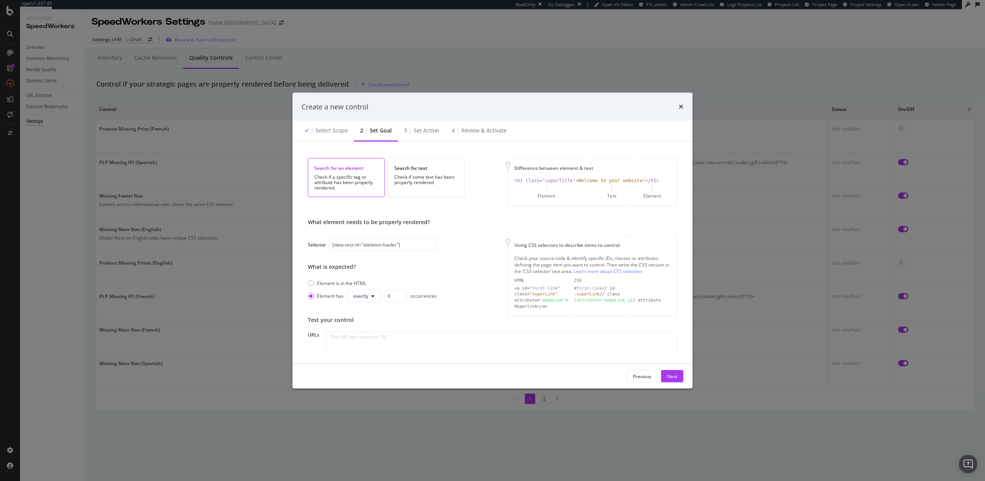
scroll to position [21, 0]
click at [418, 346] on textarea "To enrich screen reader interactions, please activate Accessibility in Grammarl…" at bounding box center [501, 368] width 351 height 73
paste textarea "https://us.puma.com/us/en/pd/speedcat-og-womens-sneakers/400986?swatch=31&size=…"
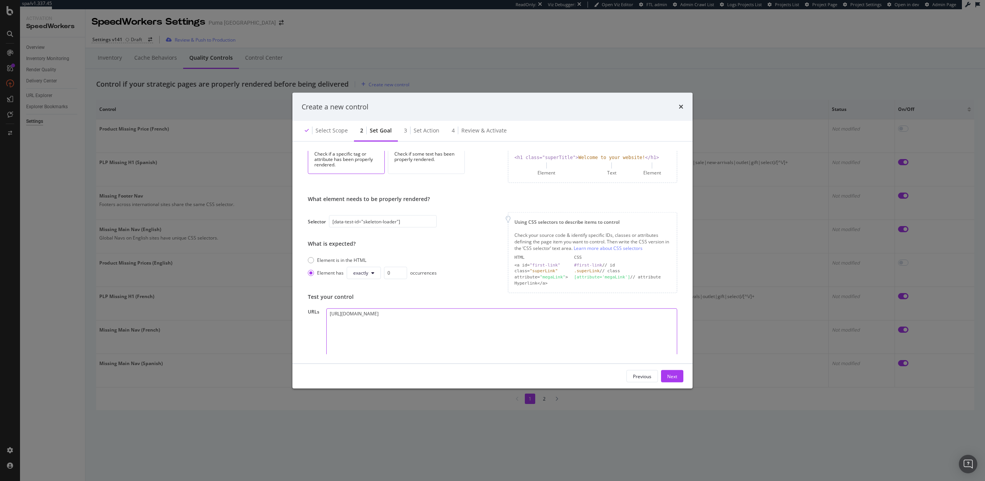
scroll to position [52, 0]
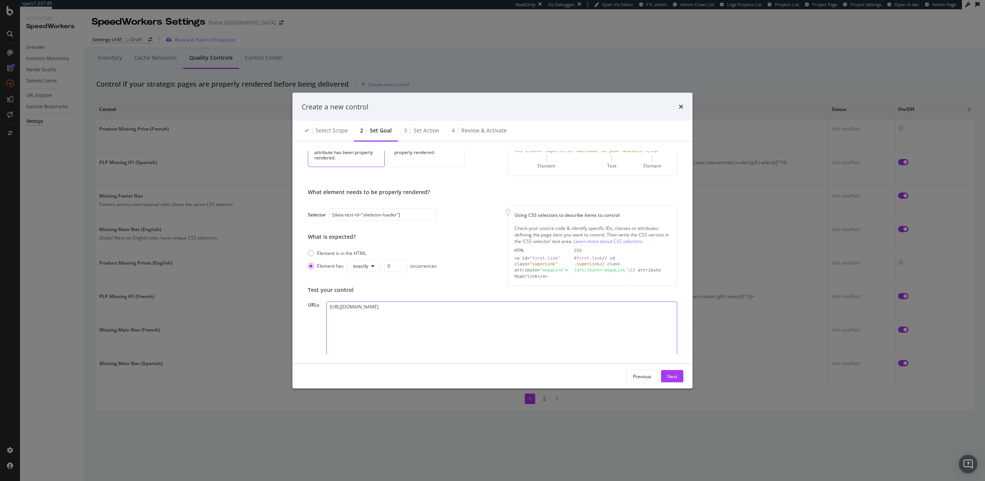
paste textarea "[URL][DOMAIN_NAME]"
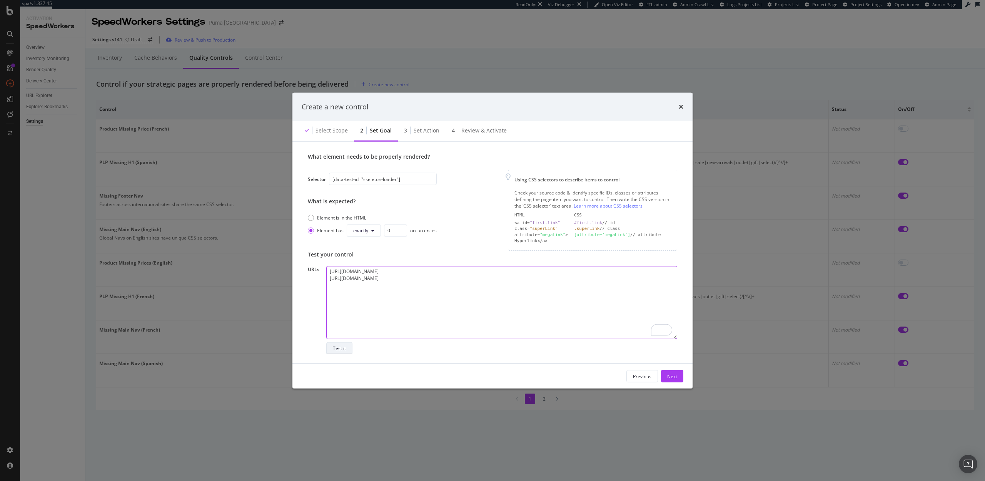
type textarea "https://us.puma.com/us/en/pd/speedcat-og-womens-sneakers/400986?swatch=31&size=…"
click at [341, 349] on div "Test it" at bounding box center [339, 348] width 13 height 7
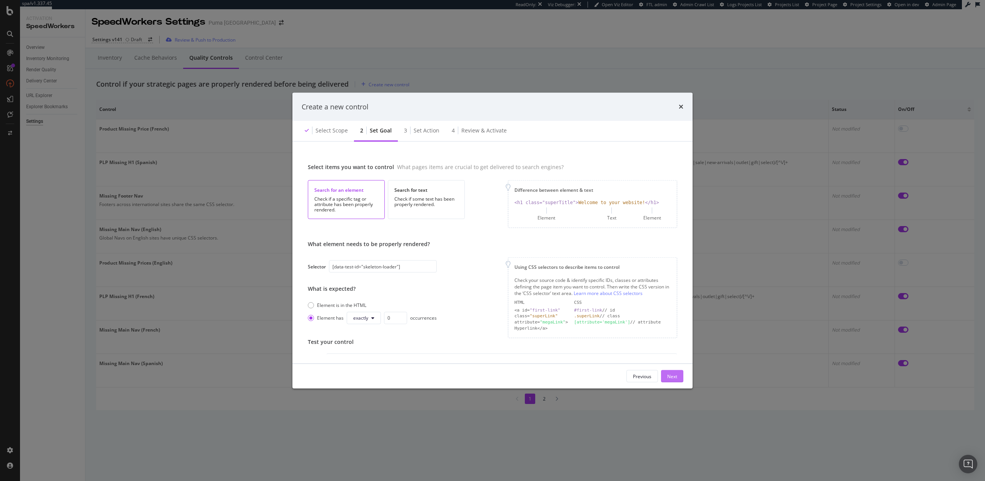
click at [673, 375] on div "Next" at bounding box center [672, 375] width 10 height 7
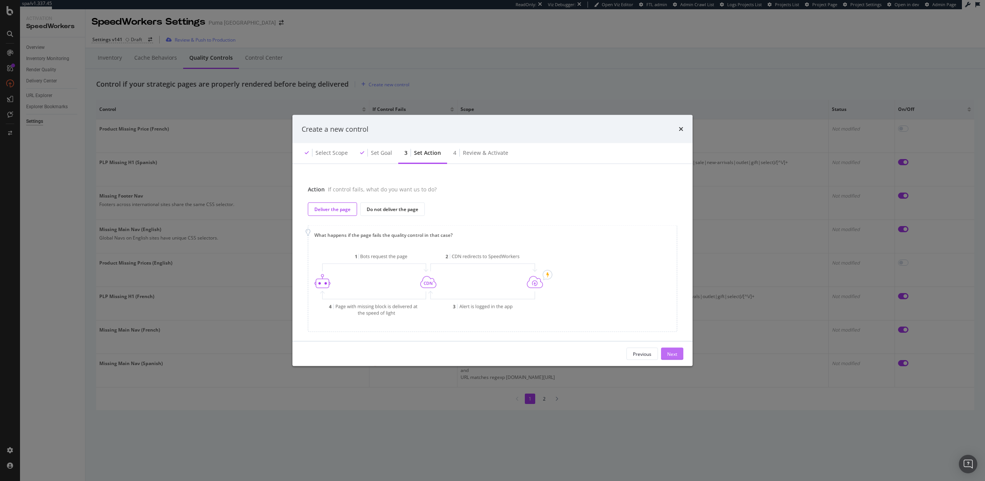
click at [672, 354] on div "Next" at bounding box center [672, 353] width 10 height 7
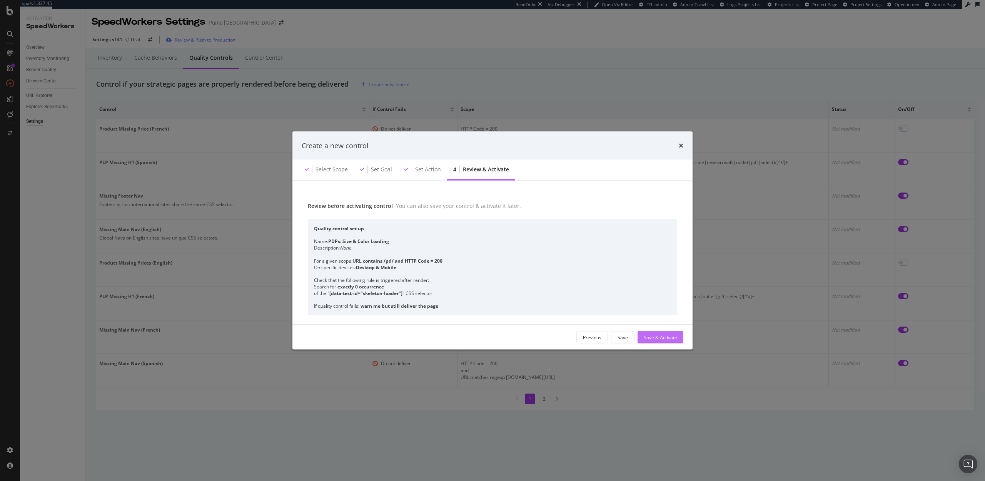
click at [657, 339] on div "Save & Activate" at bounding box center [660, 337] width 33 height 7
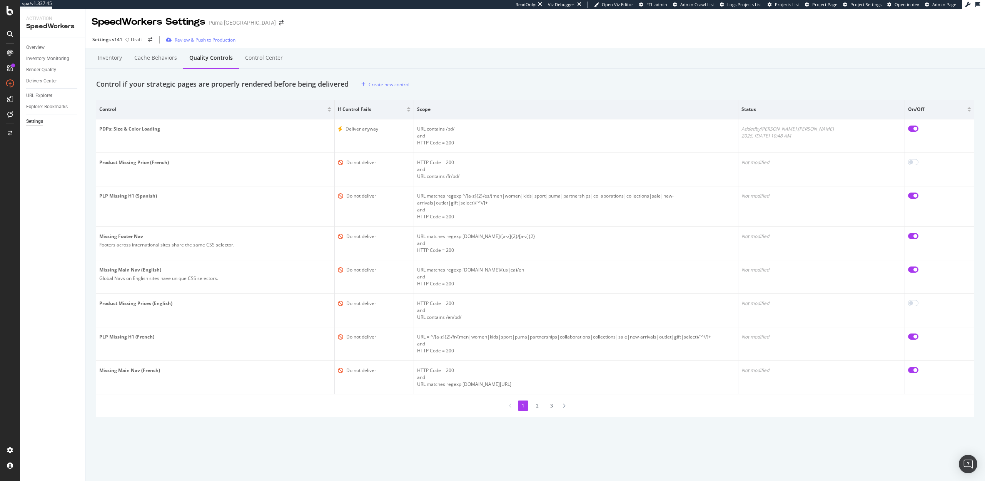
click at [491, 84] on div "Control if your strategic pages are properly rendered before being delivered Cr…" at bounding box center [535, 84] width 878 height 12
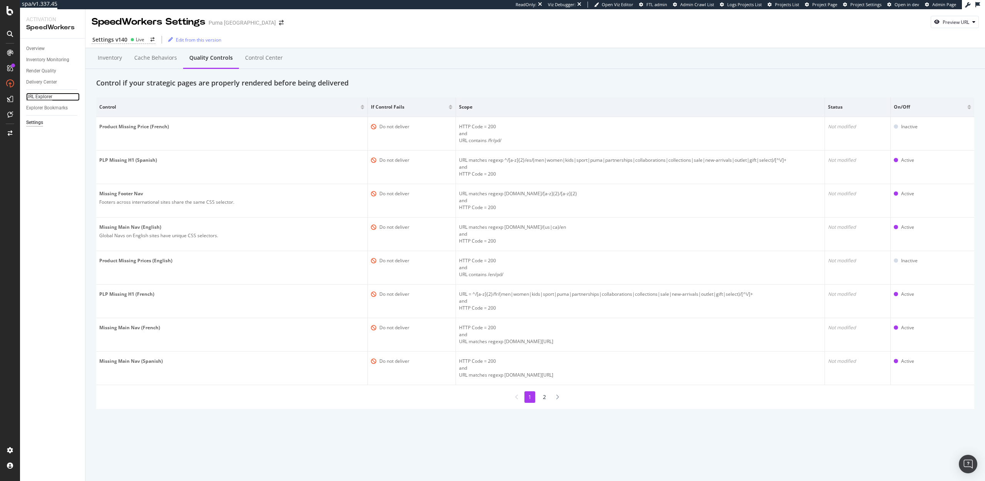
click at [37, 93] on div "URL Explorer" at bounding box center [39, 97] width 26 height 8
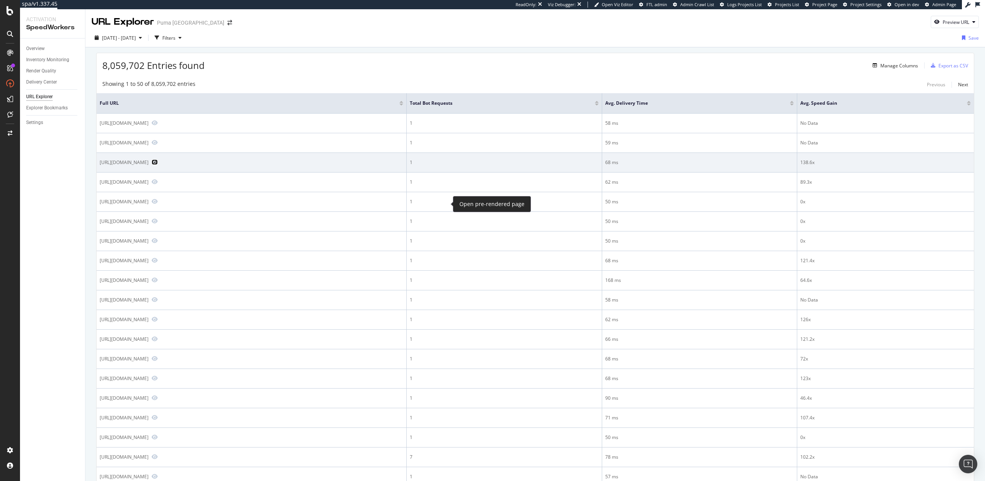
click at [158, 165] on icon "Preview https://us.puma.com/us/en/pd/electrify-nitro-3-womens-running-shoes/378…" at bounding box center [155, 161] width 6 height 5
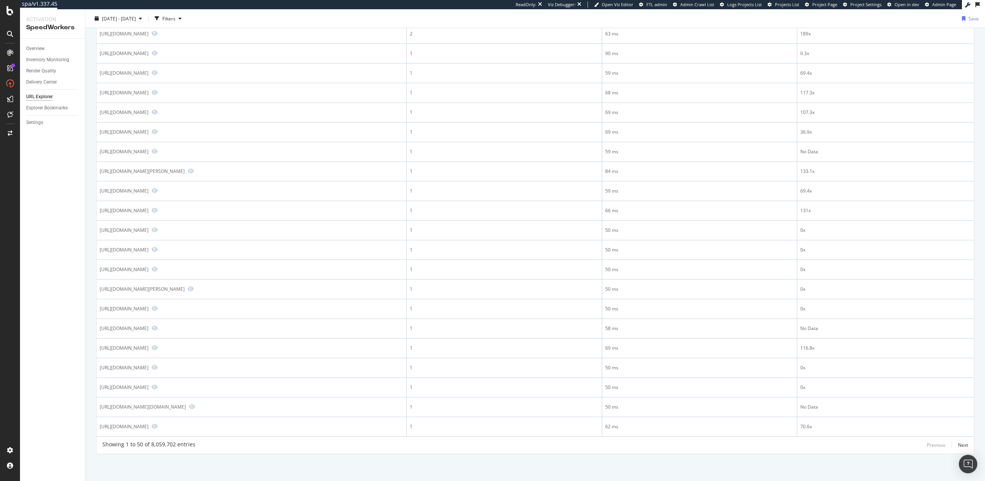
scroll to position [1192, 0]
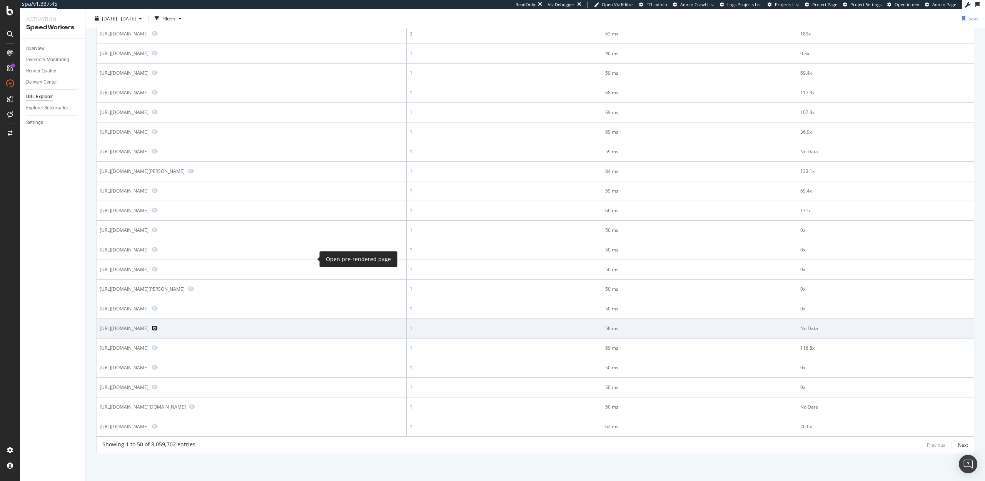
click at [158, 325] on icon "Preview https://us.puma.com/us/en/pd/individualfinal-mens-soccer-pants/659585?s…" at bounding box center [155, 327] width 6 height 5
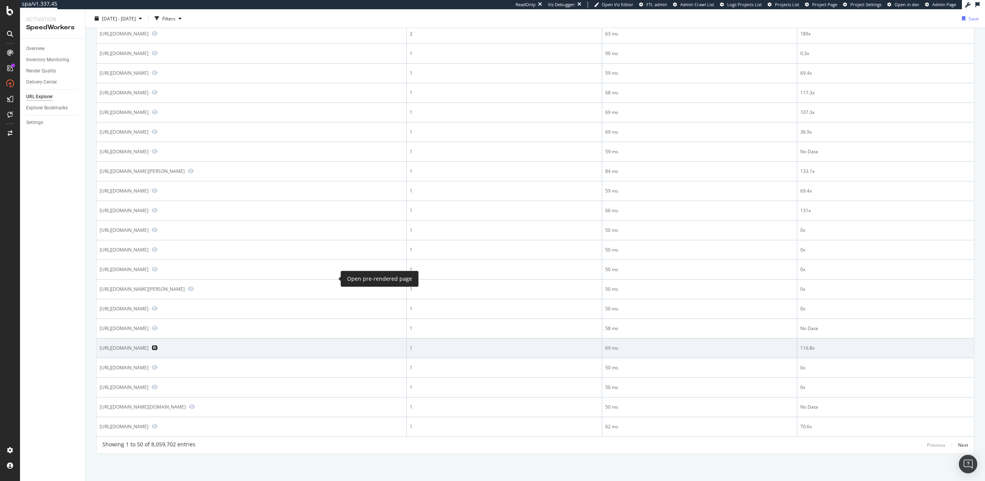
click at [158, 345] on icon "Preview https://us.puma.com/us/en/pd/wardrobe-essentials-womens-oversized-tee/6…" at bounding box center [155, 347] width 6 height 5
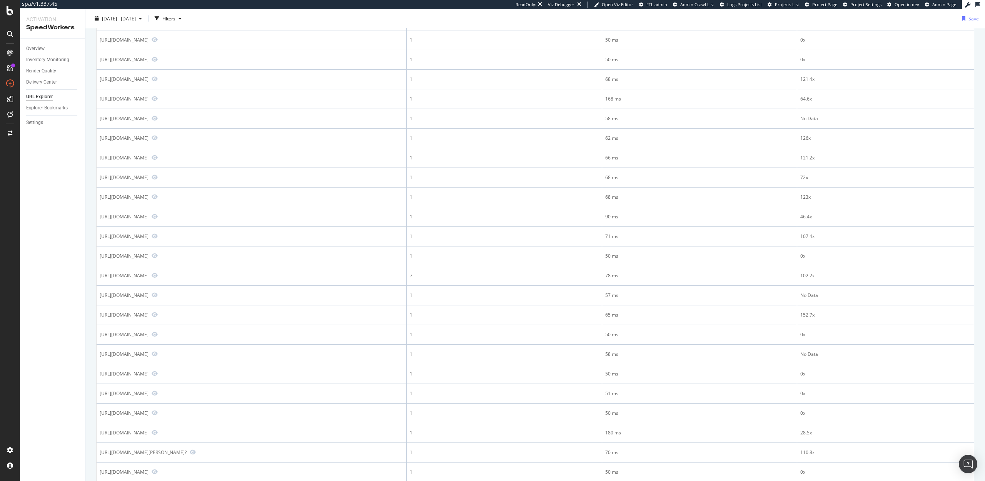
scroll to position [0, 0]
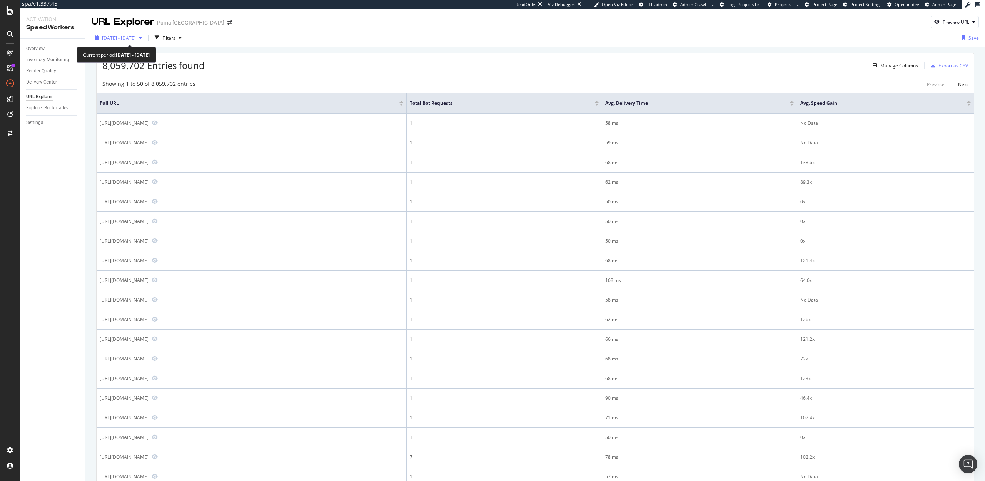
click at [131, 39] on span "2025 Aug. 30th - Sep. 26th" at bounding box center [119, 38] width 34 height 7
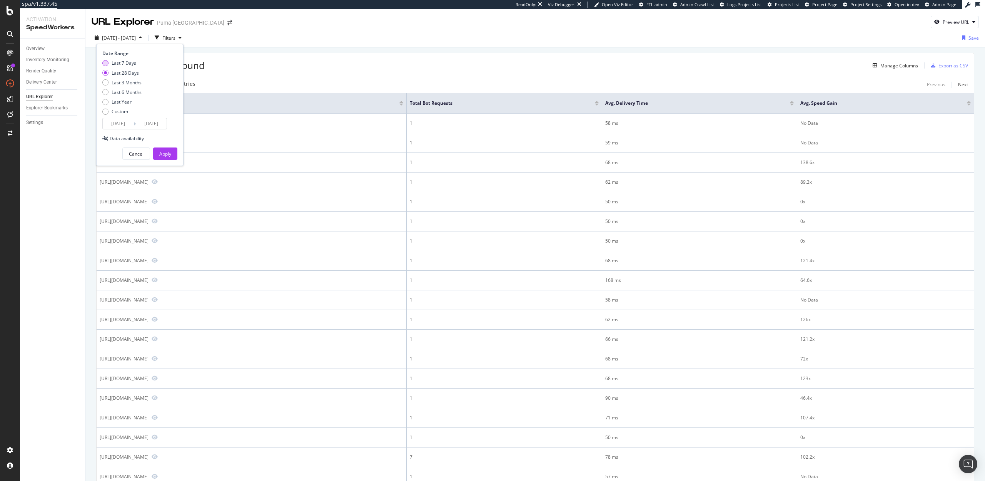
click at [120, 62] on div "Last 7 Days" at bounding box center [124, 63] width 25 height 7
type input "2025/09/20"
click at [164, 160] on div "Date Range Last 7 Days Last 28 Days Last 3 Months Last 6 Months Last Year Custo…" at bounding box center [139, 105] width 87 height 122
click at [165, 157] on div "Apply" at bounding box center [165, 154] width 12 height 12
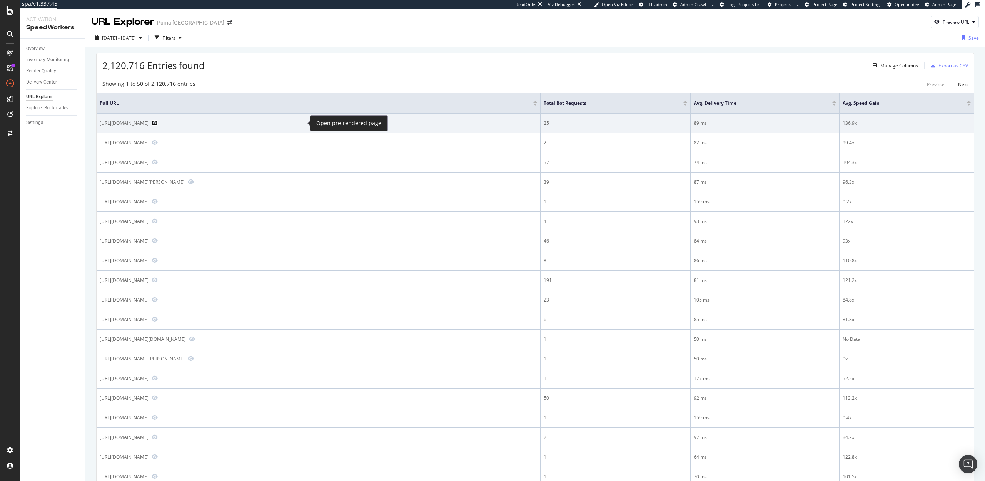
click at [158, 123] on icon "Preview https://us.puma.com/us/en/pd/fuse-3.0-mens-training-shoes/378107?swatch…" at bounding box center [155, 122] width 6 height 5
click at [158, 122] on icon "Preview https://us.puma.com/us/en/pd/fuse-3.0-mens-training-shoes/378107?swatch…" at bounding box center [155, 122] width 6 height 5
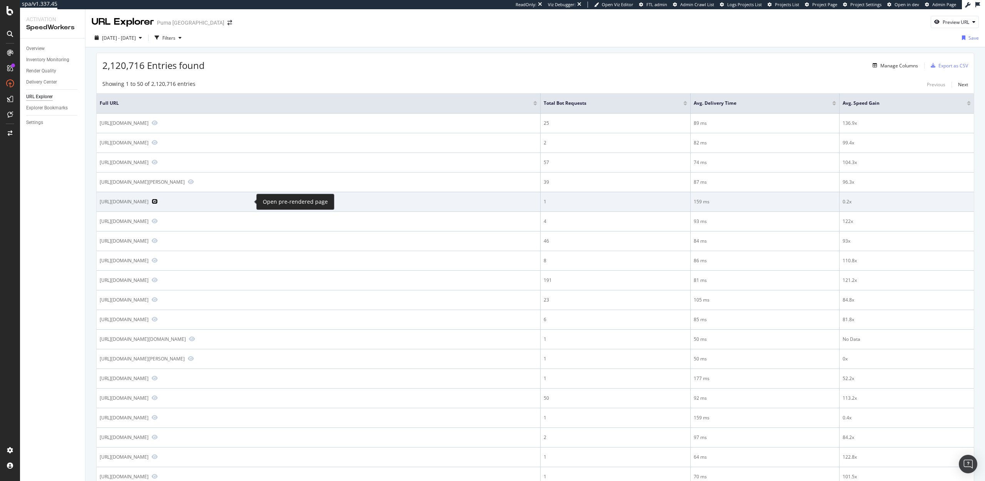
click at [158, 203] on icon "Preview https://ca.puma.com/pd/puma-fit-mens-hybrid-sweatpants/523889" at bounding box center [155, 201] width 6 height 5
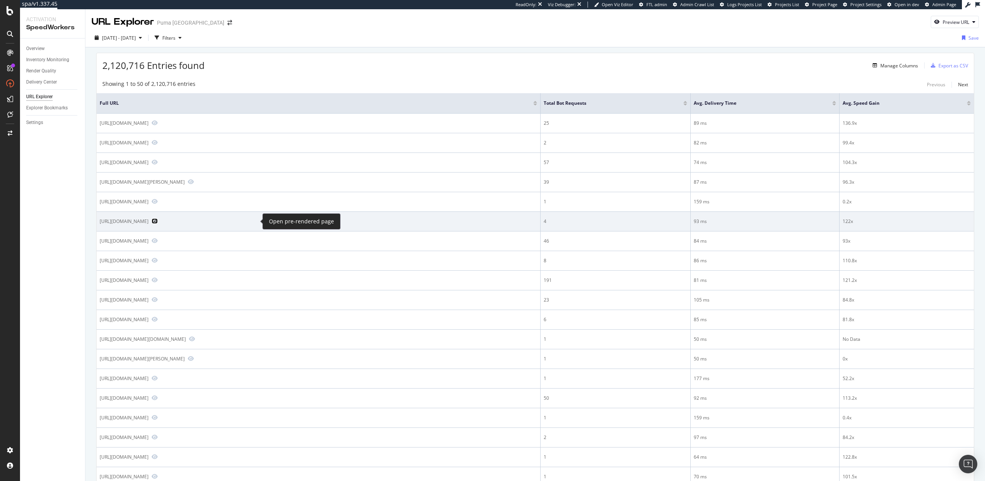
click at [158, 222] on icon "Preview https://ca.puma.com/ca/fr/pd/pumatech-woven-shorts-8-men/688047" at bounding box center [155, 220] width 6 height 5
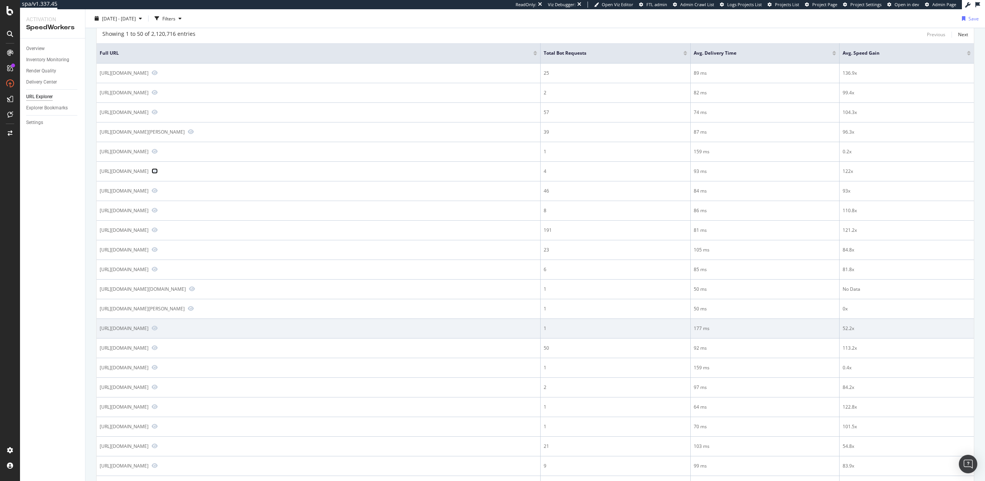
scroll to position [53, 0]
click at [158, 328] on icon "Preview https://us.puma.com/us/es/pd/ferrari-mens-down-jacket/595397" at bounding box center [155, 324] width 6 height 5
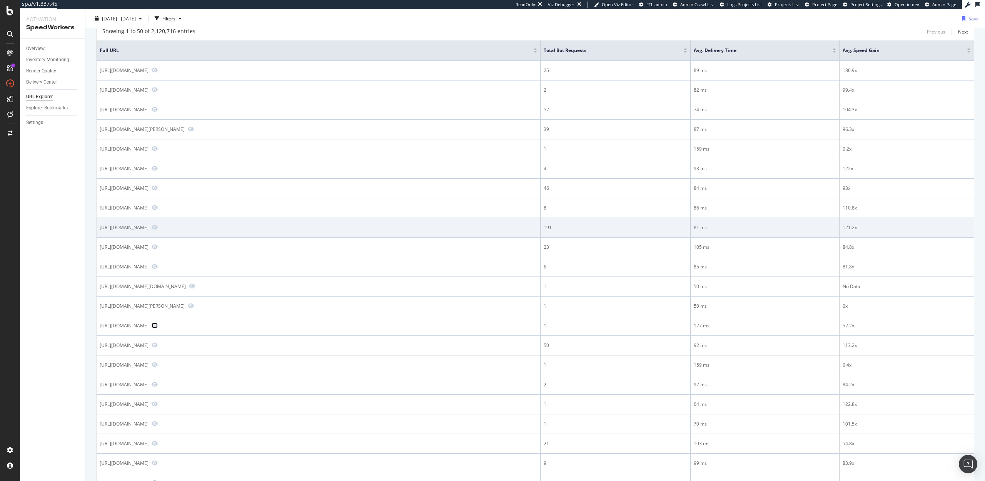
scroll to position [317, 0]
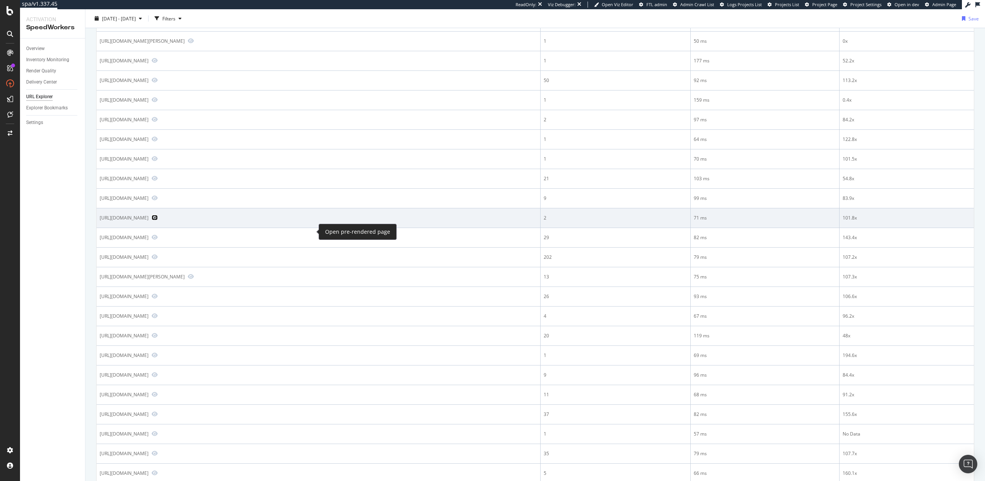
click at [158, 220] on icon "Preview https://ca.puma.com/ca/en/pd/matching-sets-toddlers-tee-and-fleece-shor…" at bounding box center [155, 217] width 6 height 5
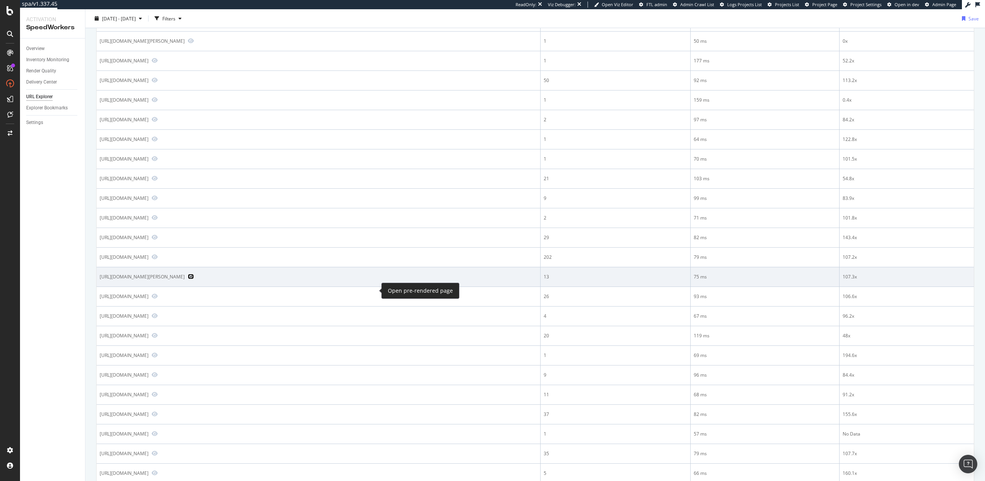
click at [194, 279] on icon "Preview https://us.puma.com/us/en/pd/velocity-nitro-4-gore-tex-mens-waterproof-…" at bounding box center [191, 276] width 6 height 5
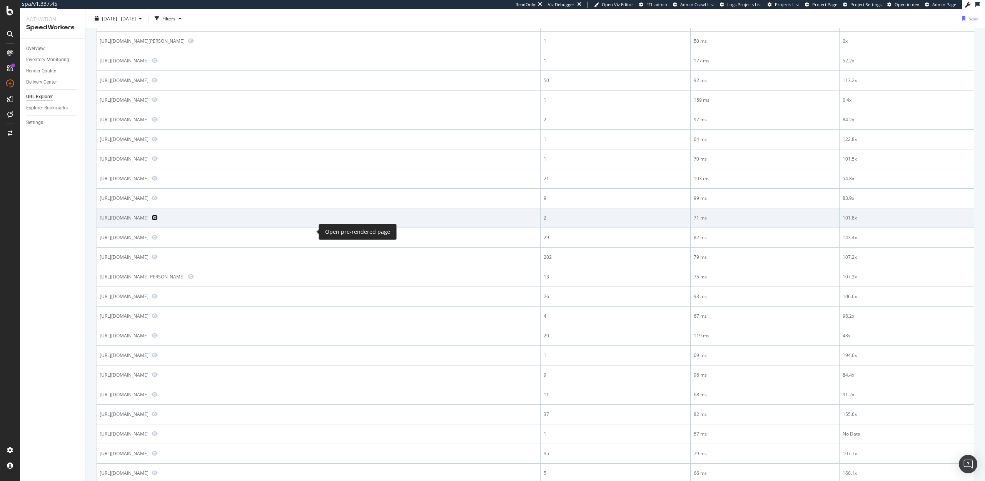
click at [158, 220] on icon "Preview https://ca.puma.com/ca/en/pd/matching-sets-toddlers-tee-and-fleece-shor…" at bounding box center [155, 217] width 6 height 5
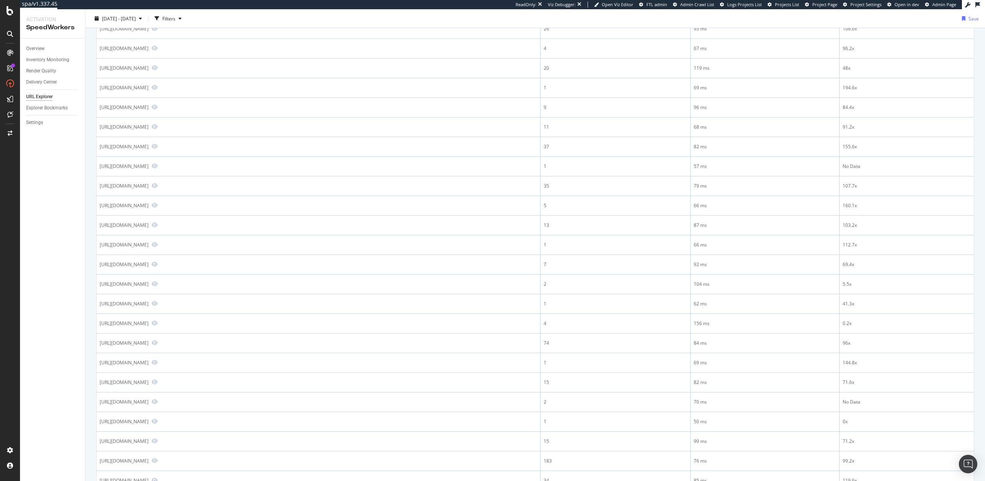
scroll to position [672, 0]
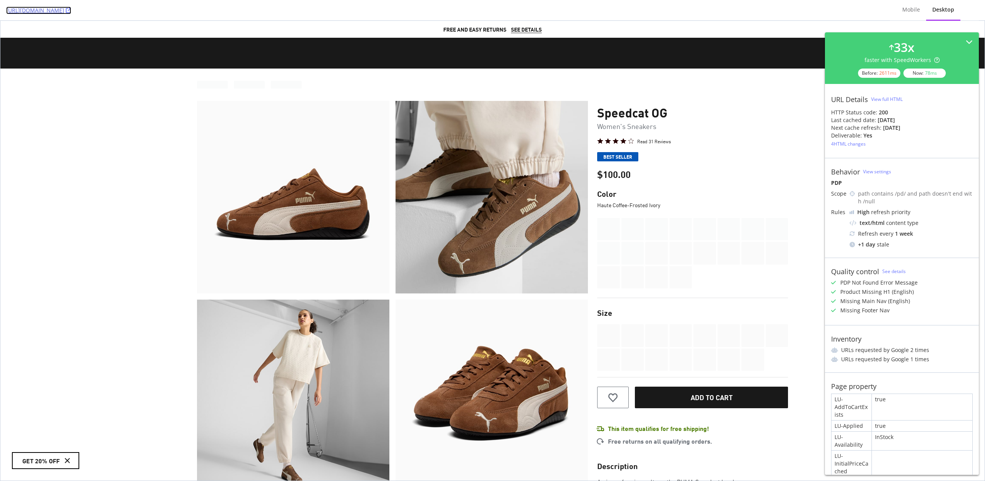
click at [71, 10] on icon at bounding box center [68, 10] width 5 height 5
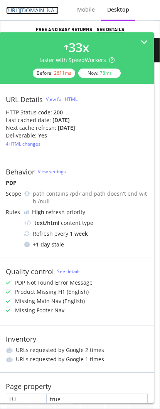
click at [44, 11] on link "https://us.puma.com/us/en/pd/speedcat-og-womens-sneakers/400986?swatch=31&size=…" at bounding box center [32, 11] width 52 height 8
click at [141, 43] on icon at bounding box center [143, 41] width 7 height 7
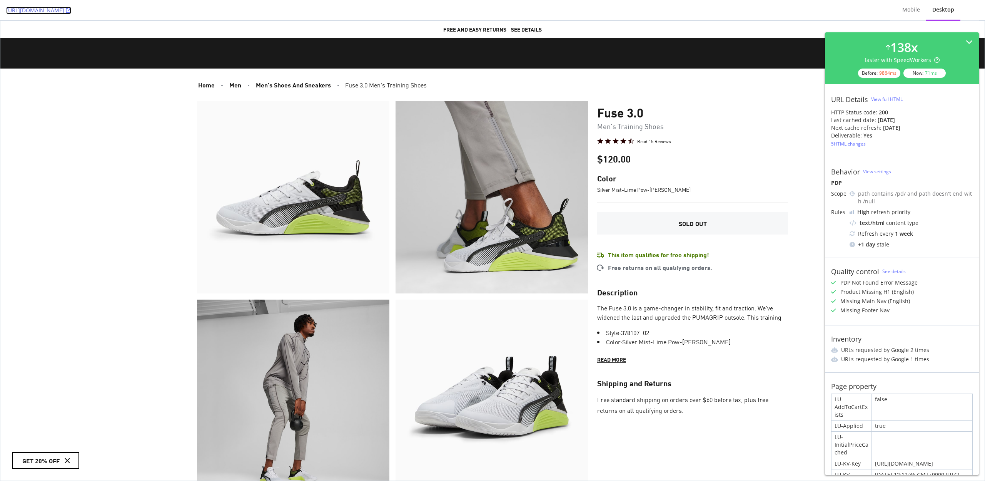
click at [71, 11] on icon at bounding box center [68, 10] width 5 height 5
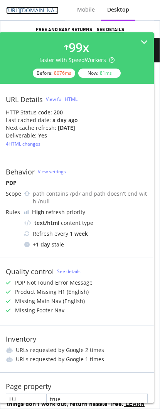
click at [40, 11] on link "[URL][DOMAIN_NAME][PERSON_NAME]" at bounding box center [32, 11] width 52 height 8
click at [145, 43] on icon at bounding box center [143, 41] width 7 height 7
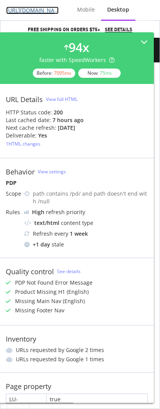
click at [36, 10] on link "https://ca.puma.com/ca/en/pd/matching-sets-toddlers-tee-and-fleece-shorts/94323…" at bounding box center [32, 11] width 52 height 8
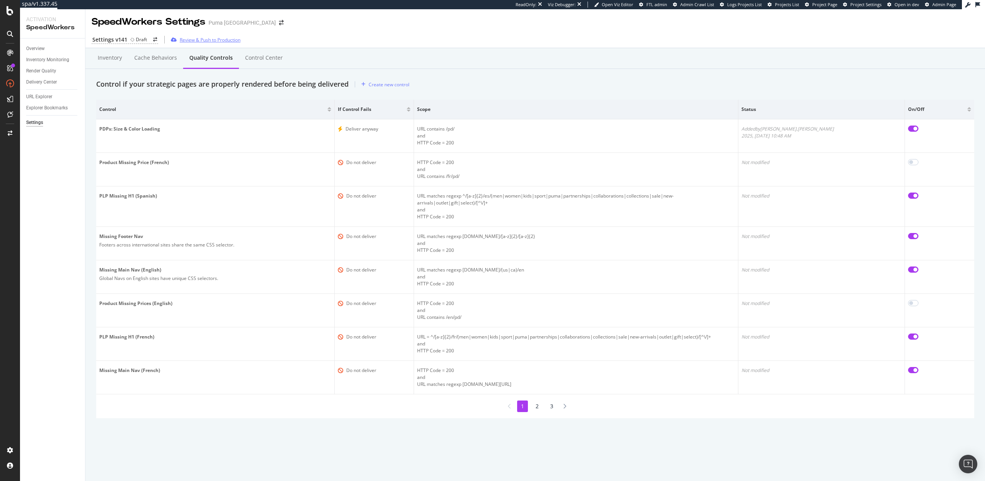
click at [207, 37] on div "Review & Push to Production" at bounding box center [210, 40] width 61 height 7
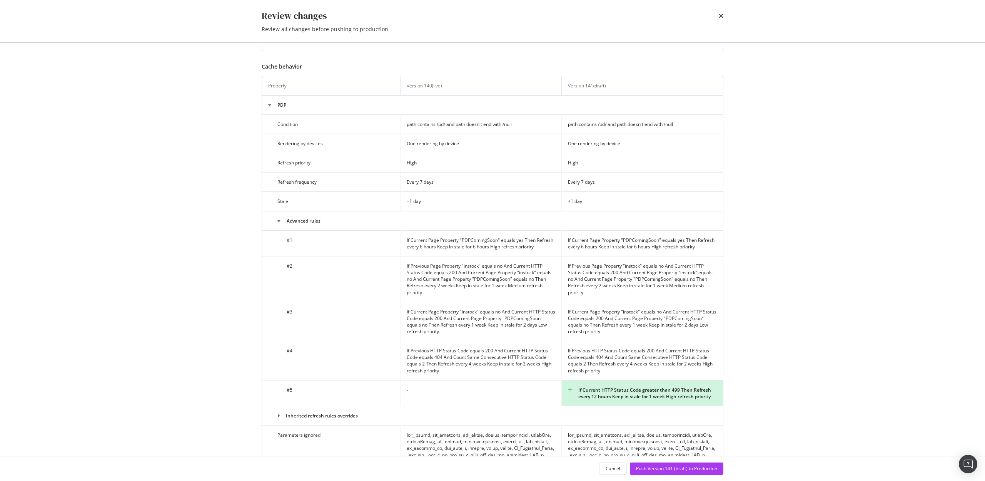
scroll to position [329, 0]
drag, startPoint x: 624, startPoint y: 388, endPoint x: 632, endPoint y: 396, distance: 11.7
click at [632, 396] on div "If Current HTTP Status Code greater than 499 Then Refresh every 12 hours Keep i…" at bounding box center [642, 391] width 149 height 13
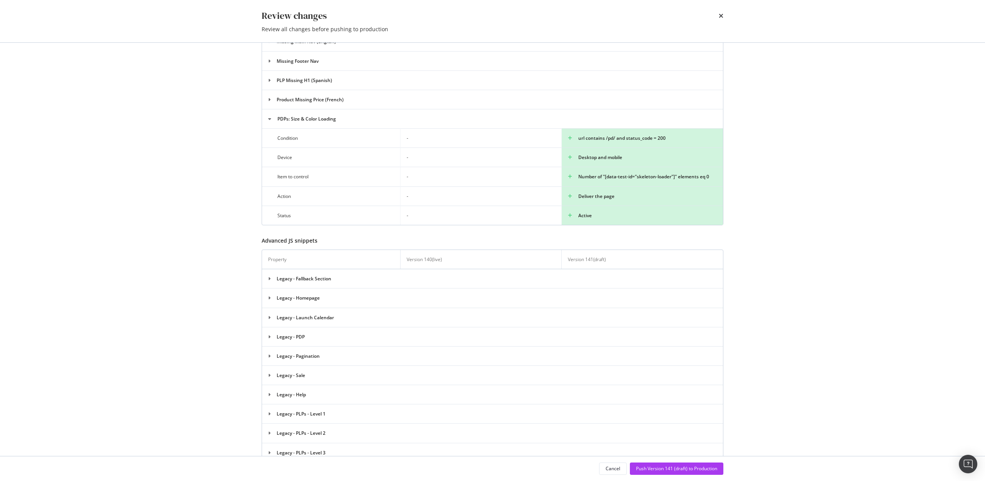
scroll to position [1856, 0]
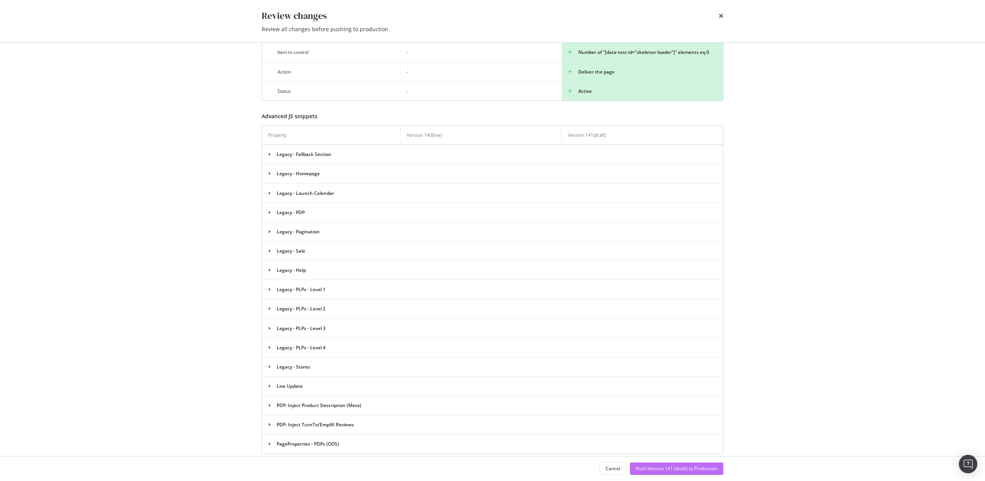
click at [671, 466] on div "Push Version 141 (draft) to Production" at bounding box center [676, 468] width 81 height 7
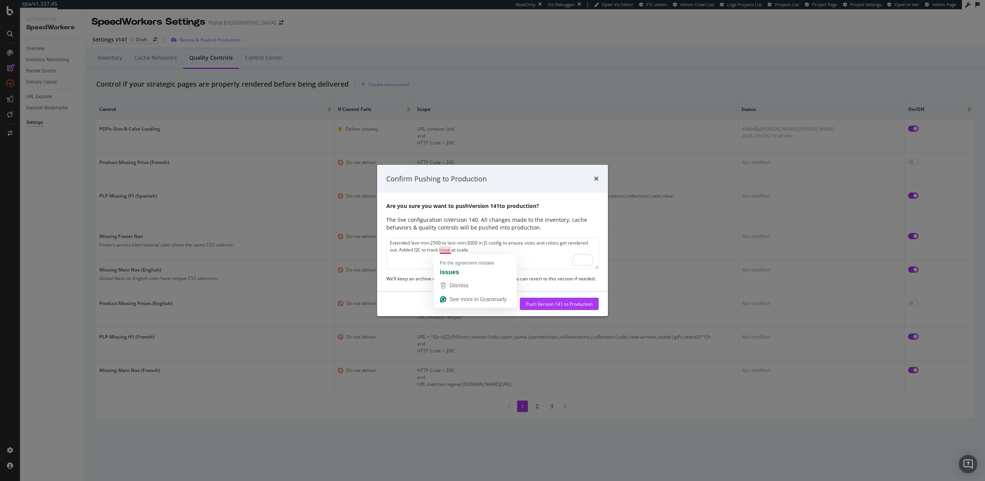
click at [476, 248] on textarea "Extended !eor-min:2500 to !eor-min:3000 in JS config to ensure sizes and colors…" at bounding box center [492, 253] width 212 height 32
type textarea "Extended !eor-min:2500 to !eor-min:3000 in JS config to ensure sizes and colors…"
click at [563, 305] on div "Push Version 141 to Production" at bounding box center [559, 304] width 67 height 7
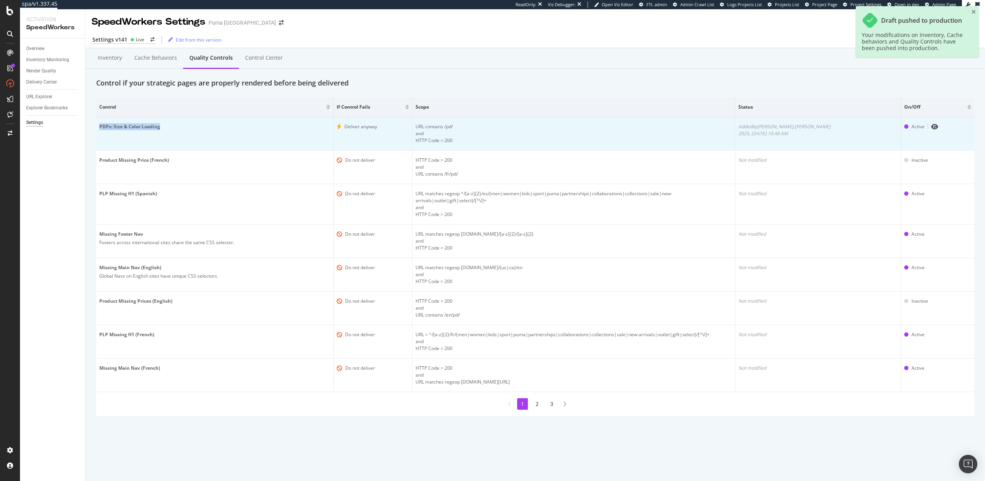
drag, startPoint x: 97, startPoint y: 127, endPoint x: 200, endPoint y: 132, distance: 103.6
click at [200, 132] on td "PDPs: Size & Color Loading" at bounding box center [214, 133] width 237 height 33
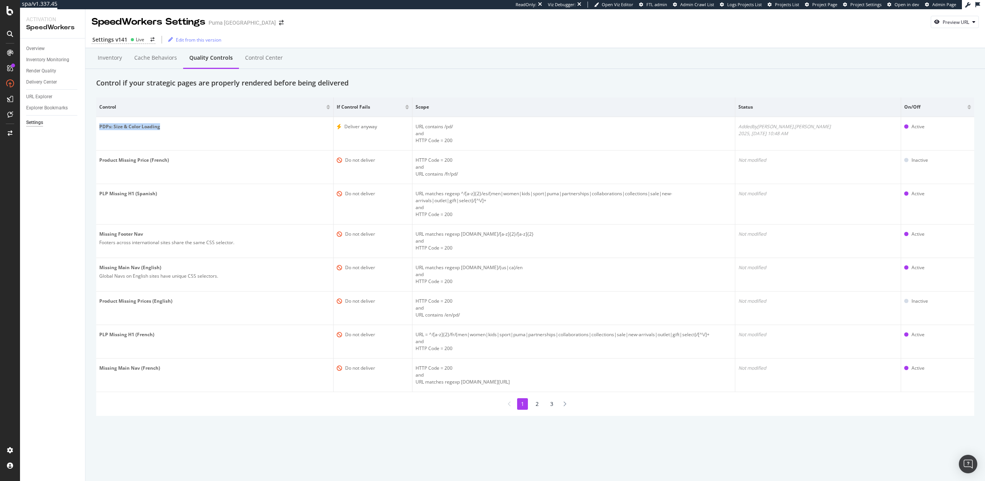
copy div "PDPs: Size & Color Loading"
